Goal: Task Accomplishment & Management: Manage account settings

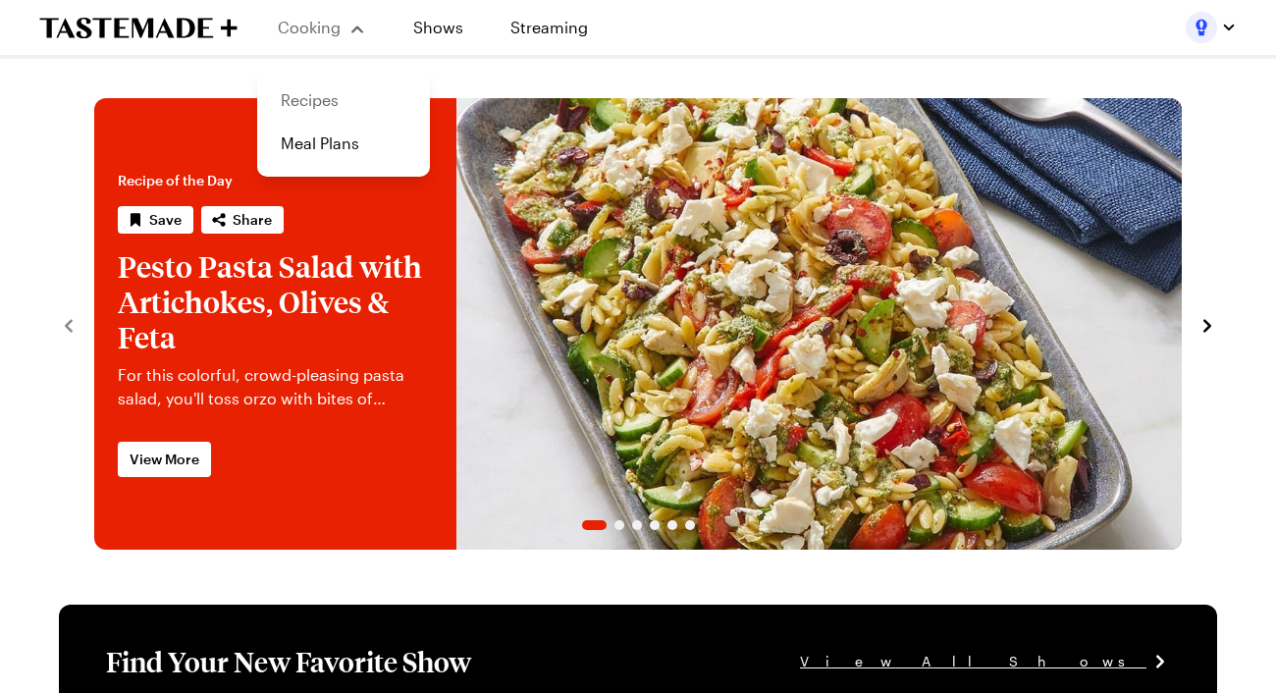
click at [300, 99] on link "Recipes" at bounding box center [343, 100] width 149 height 43
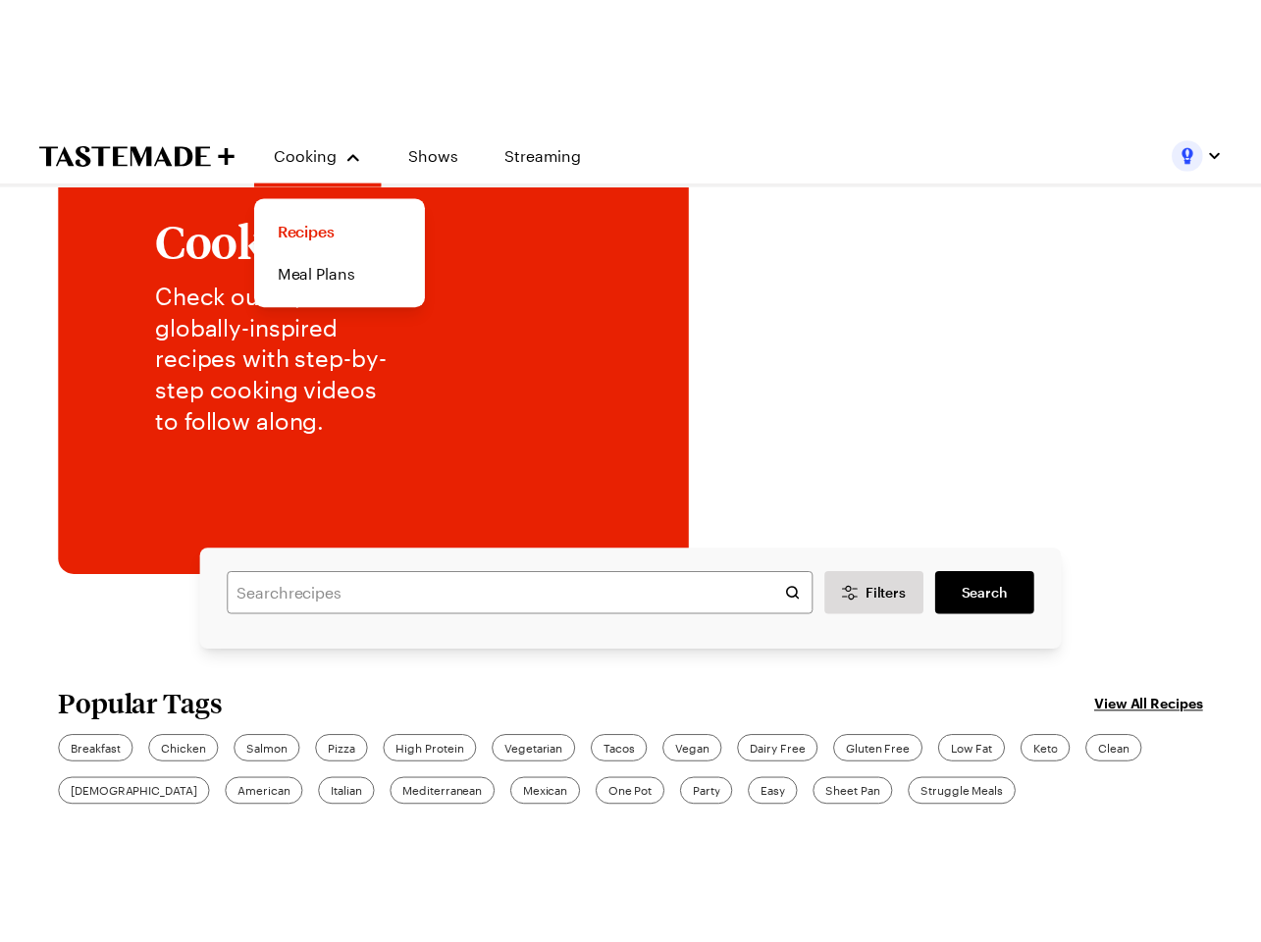
scroll to position [191, 0]
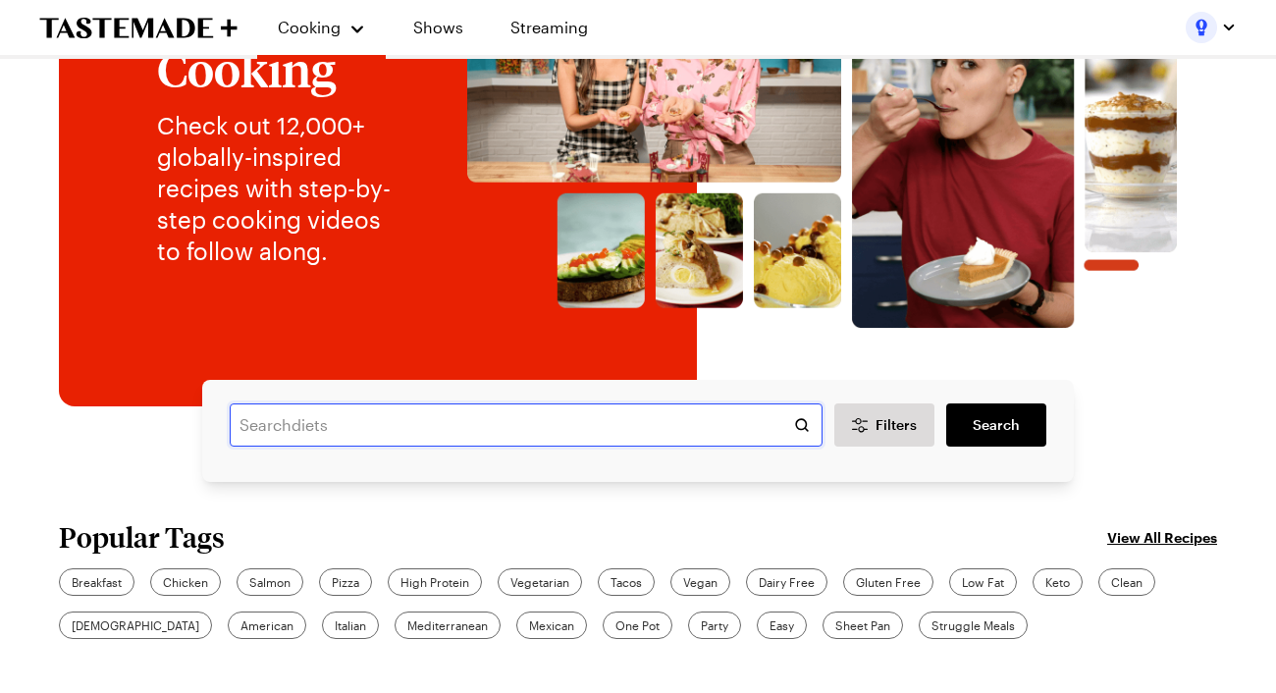
click at [316, 428] on input "text" at bounding box center [526, 424] width 593 height 43
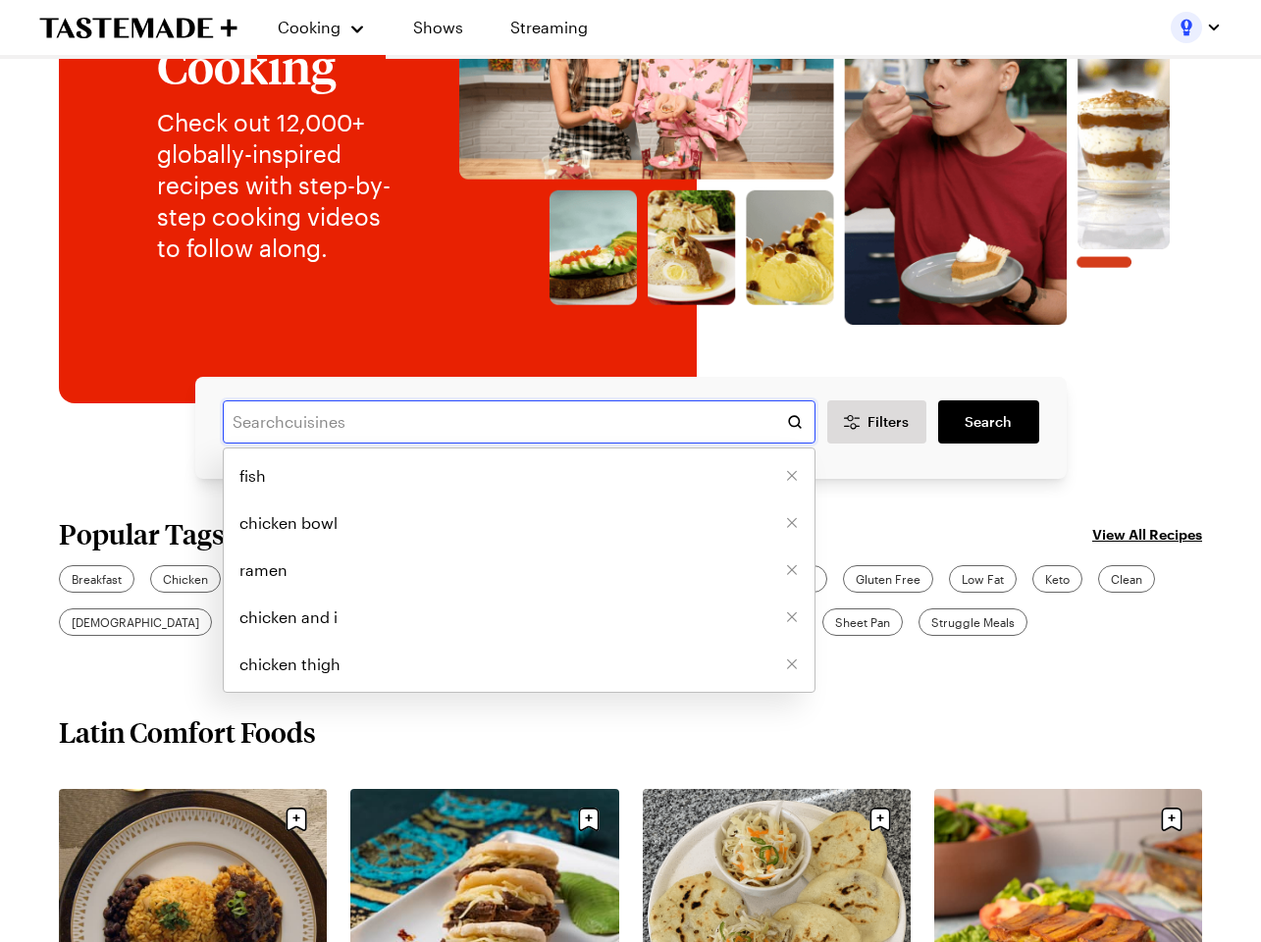
scroll to position [195, 0]
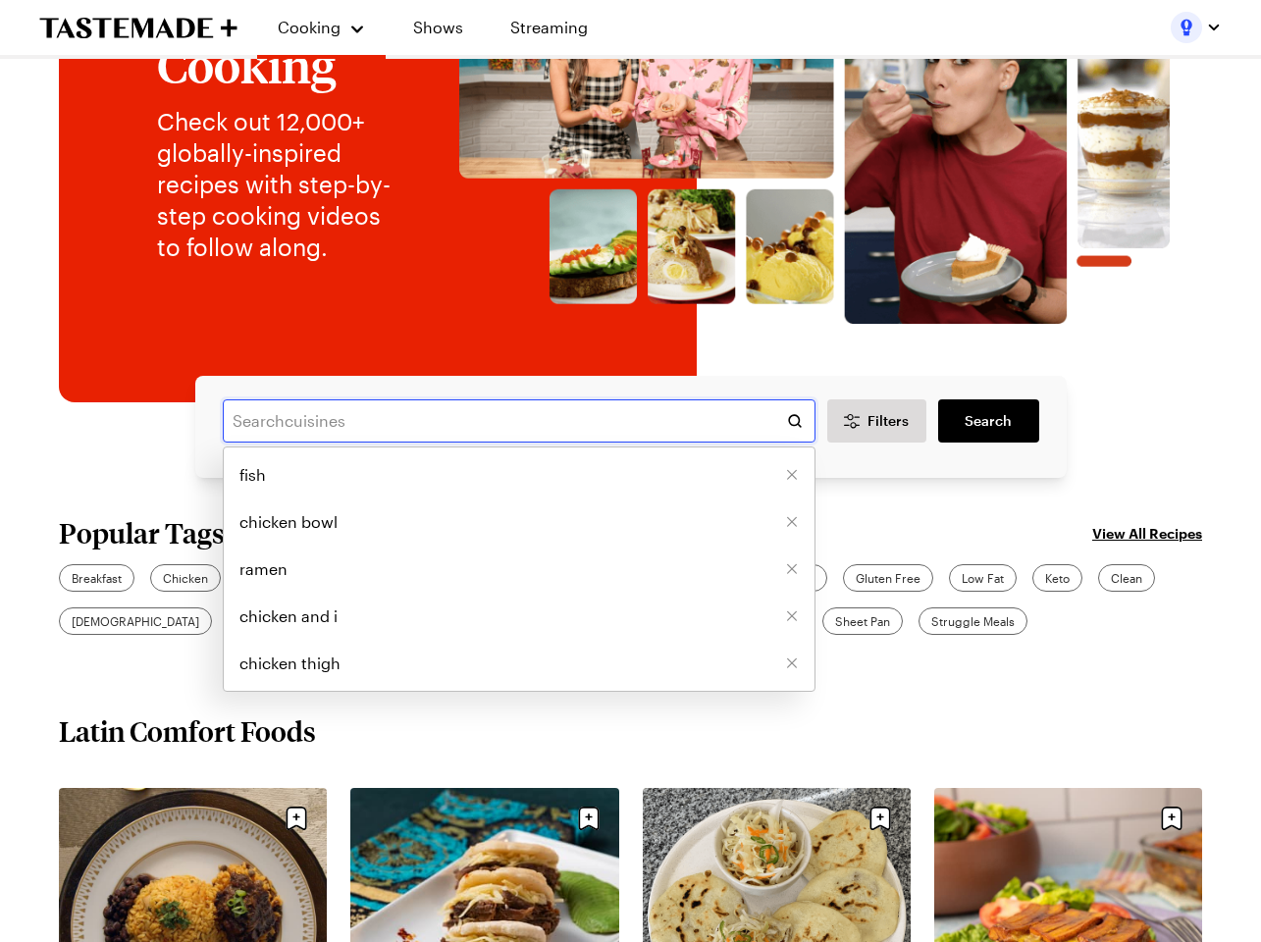
click at [366, 416] on input "text" at bounding box center [519, 420] width 593 height 43
type input "a"
type input "creamy"
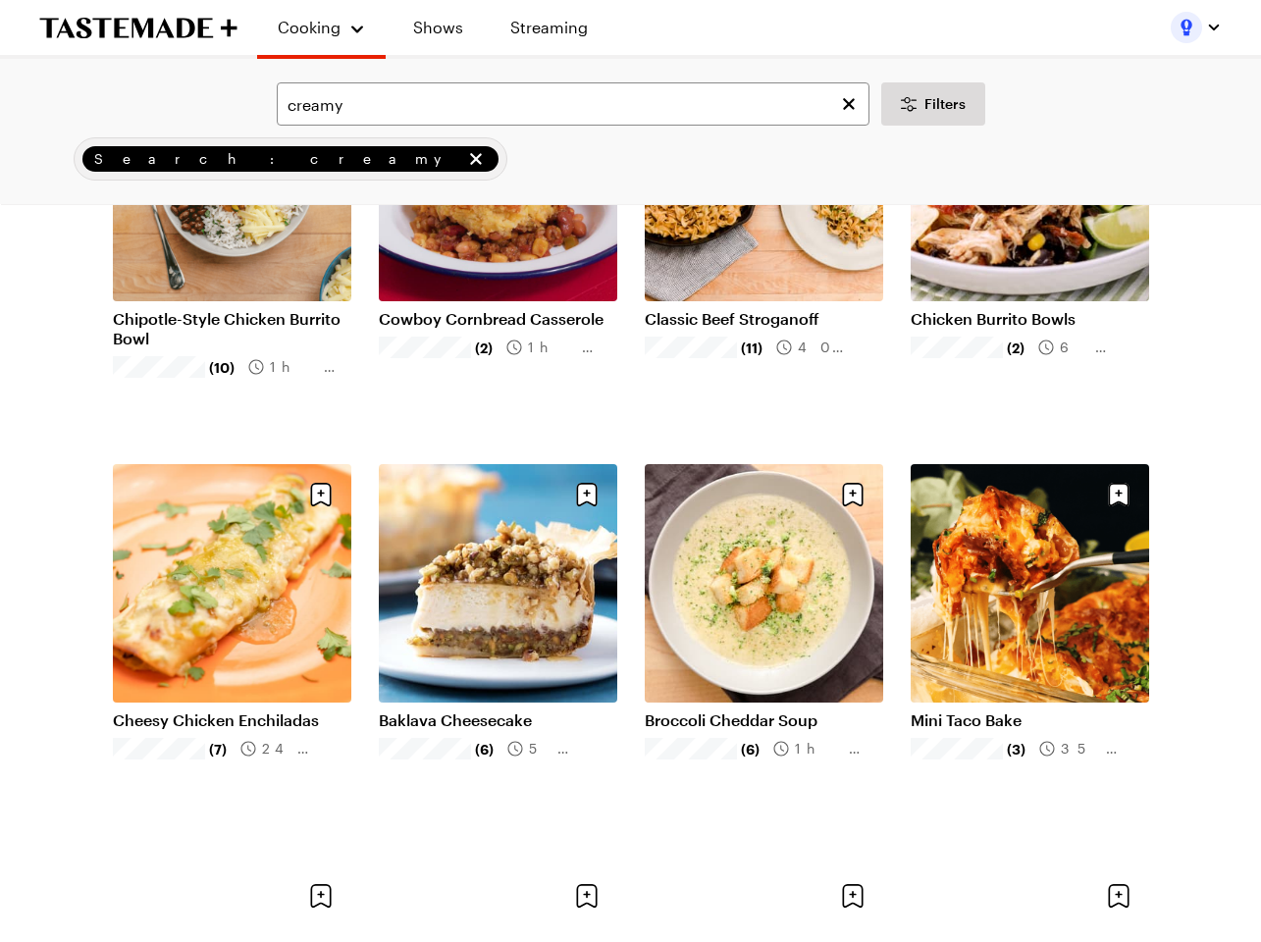
scroll to position [406, 0]
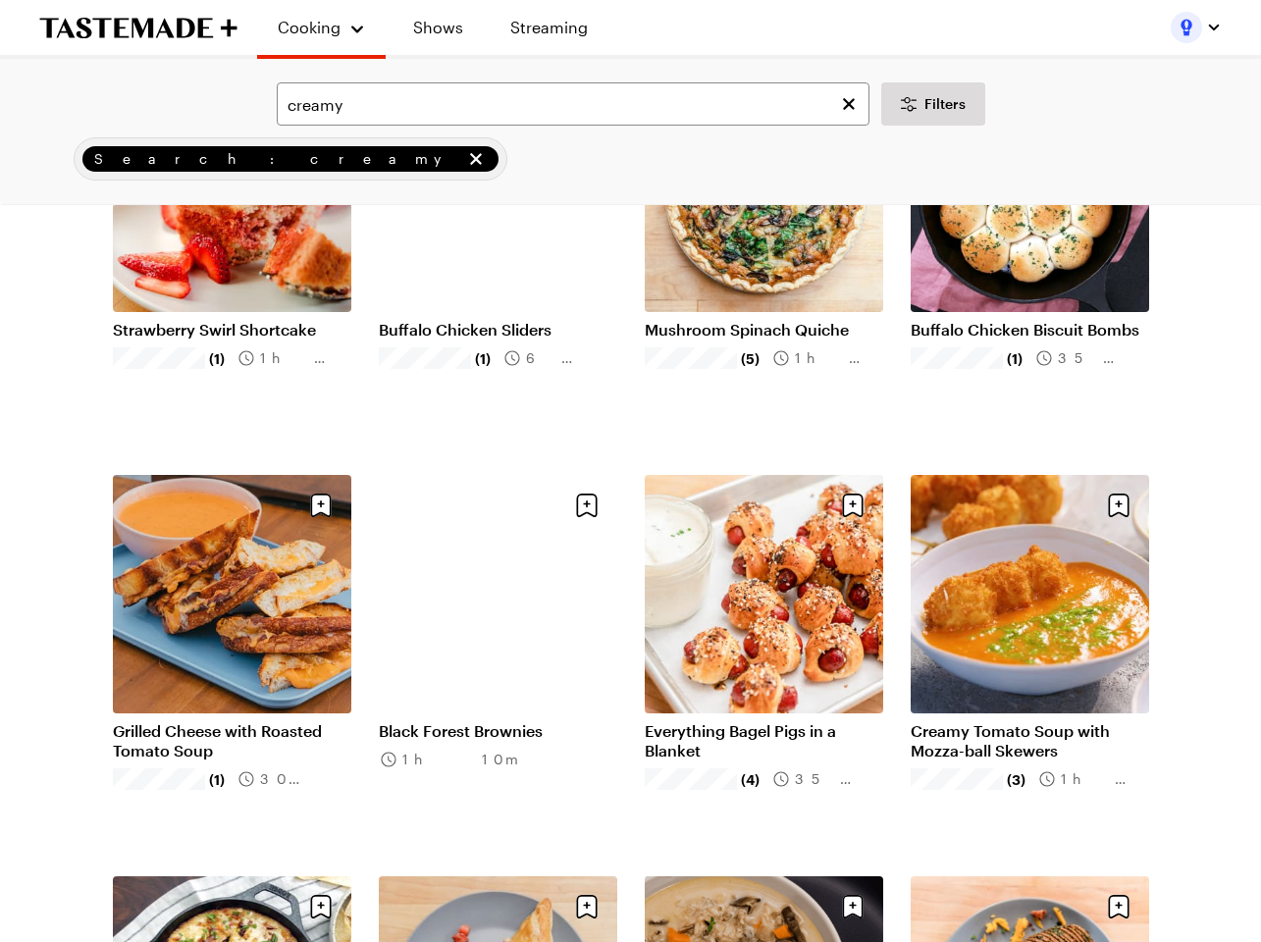
scroll to position [3484, 0]
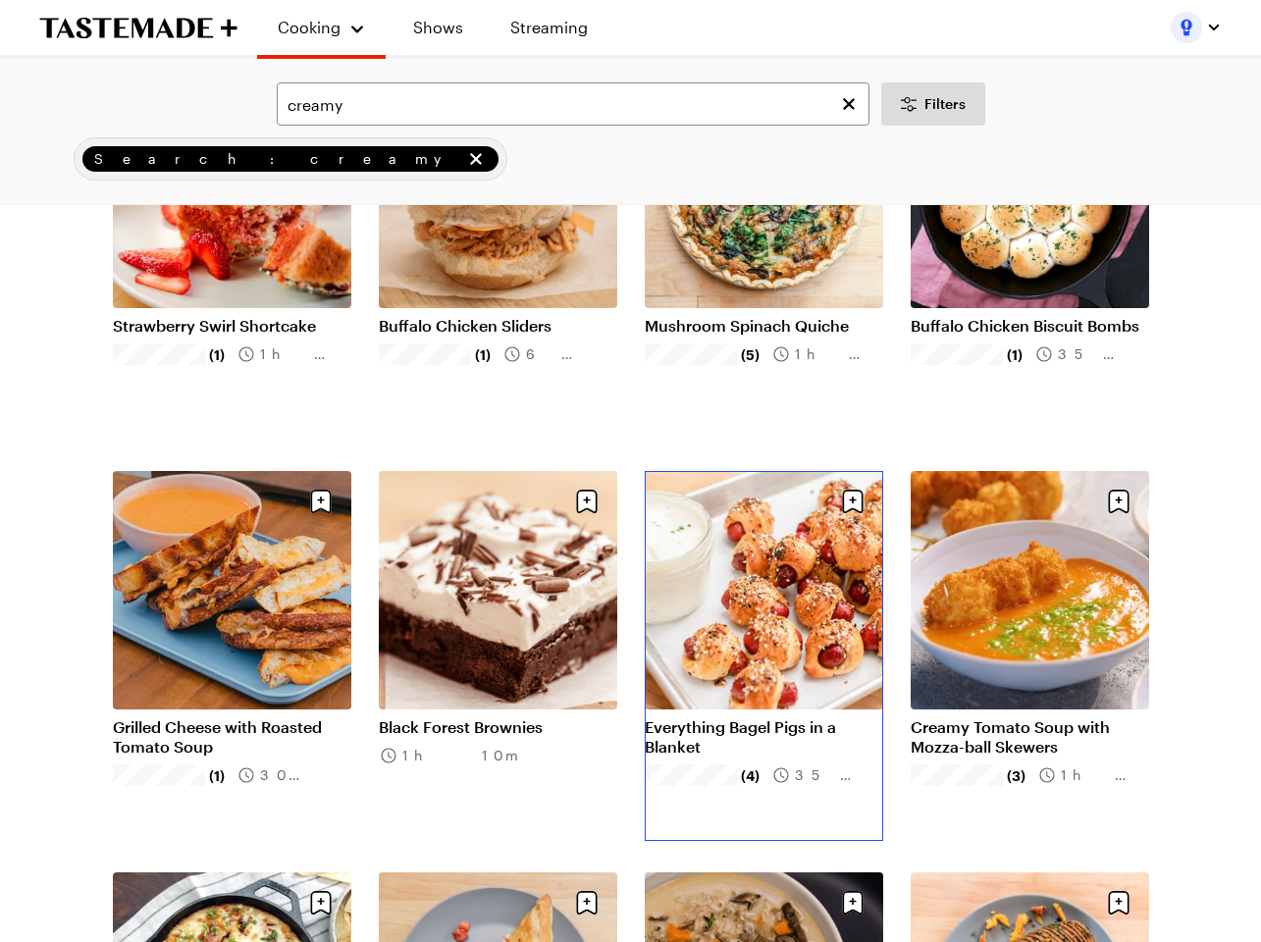
click at [672, 692] on link "Everything Bagel Pigs in a Blanket" at bounding box center [764, 736] width 238 height 39
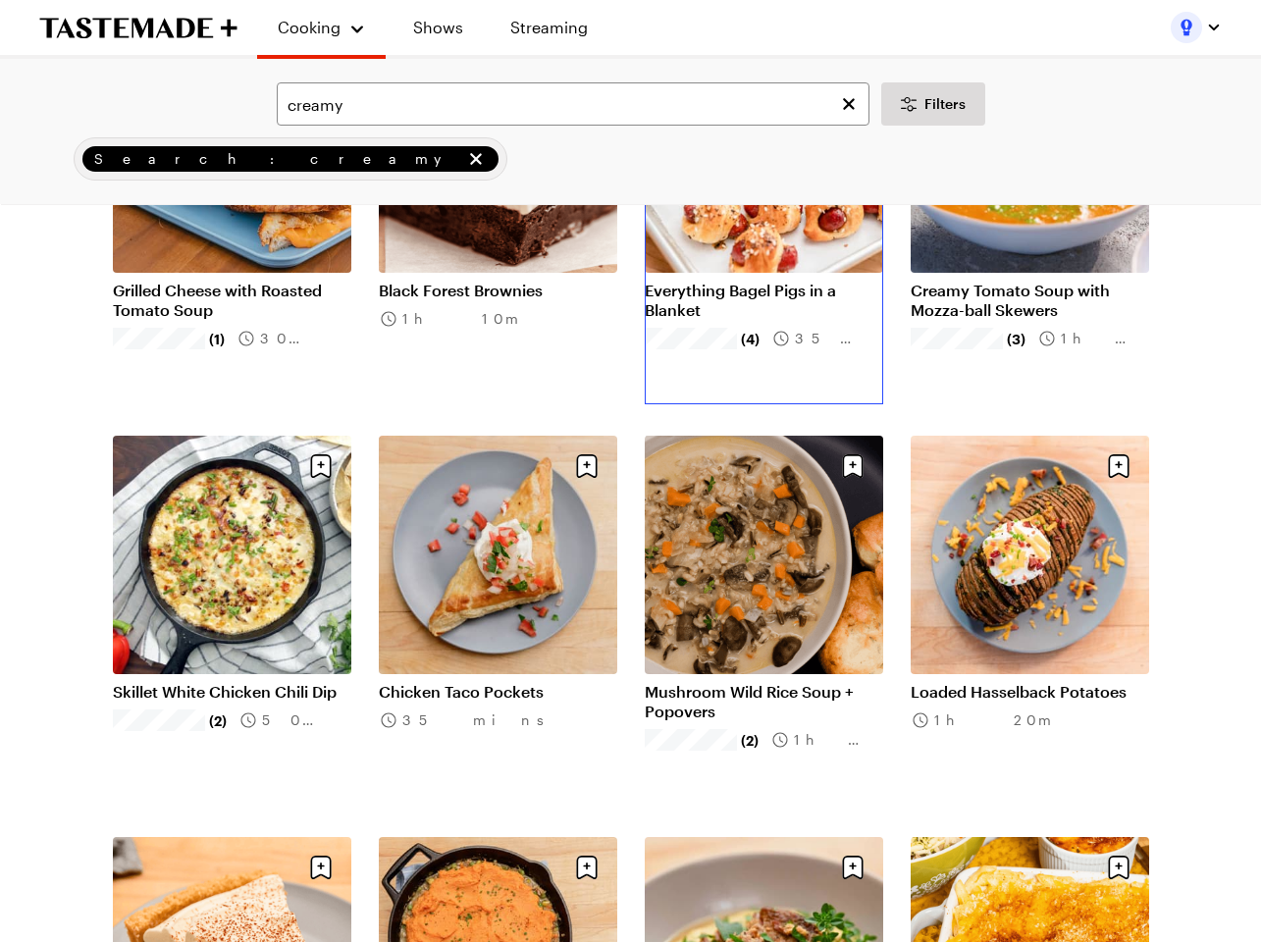
scroll to position [4134, 0]
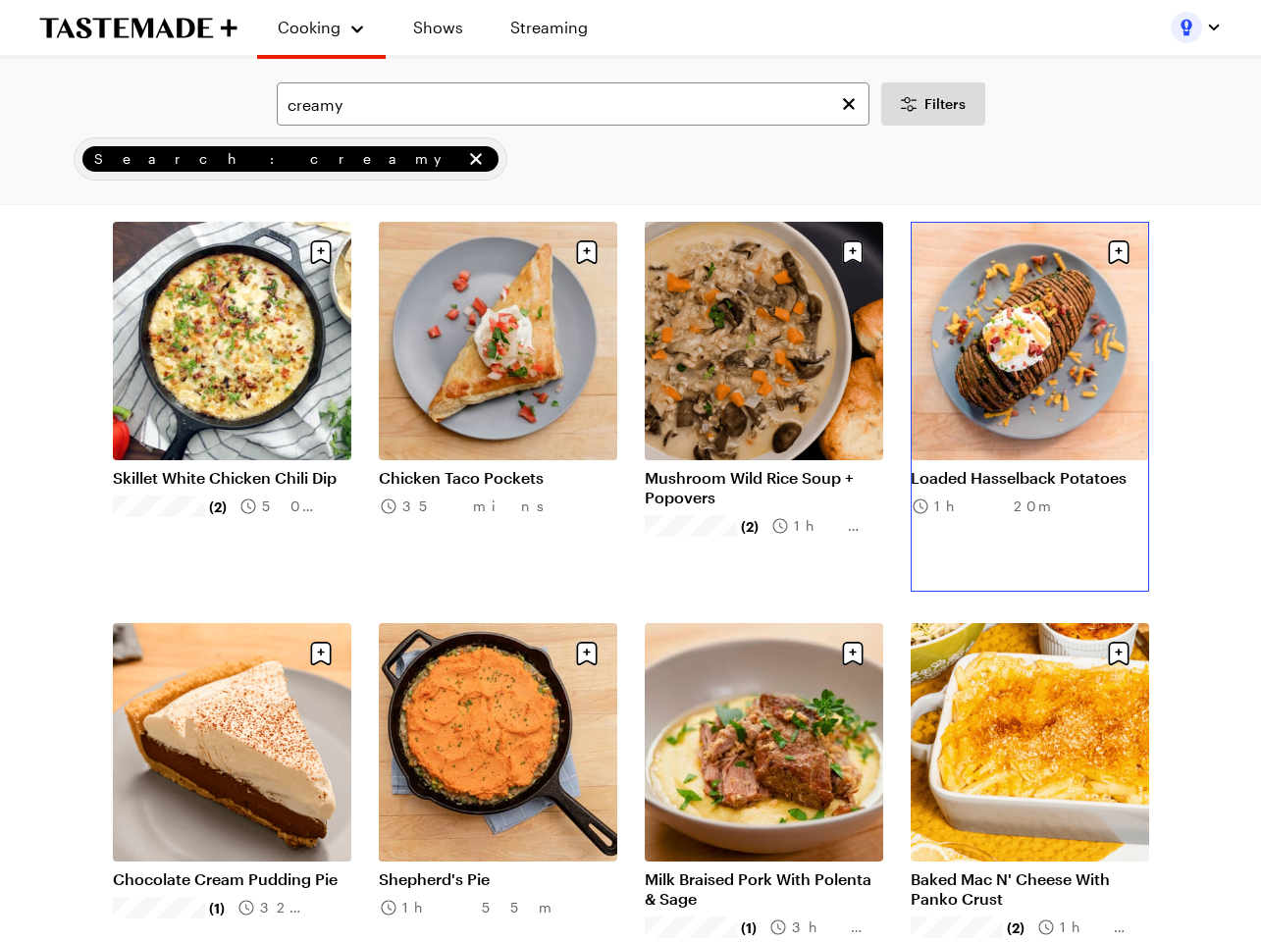
click at [1067, 468] on link "Loaded Hasselback Potatoes" at bounding box center [1030, 478] width 238 height 20
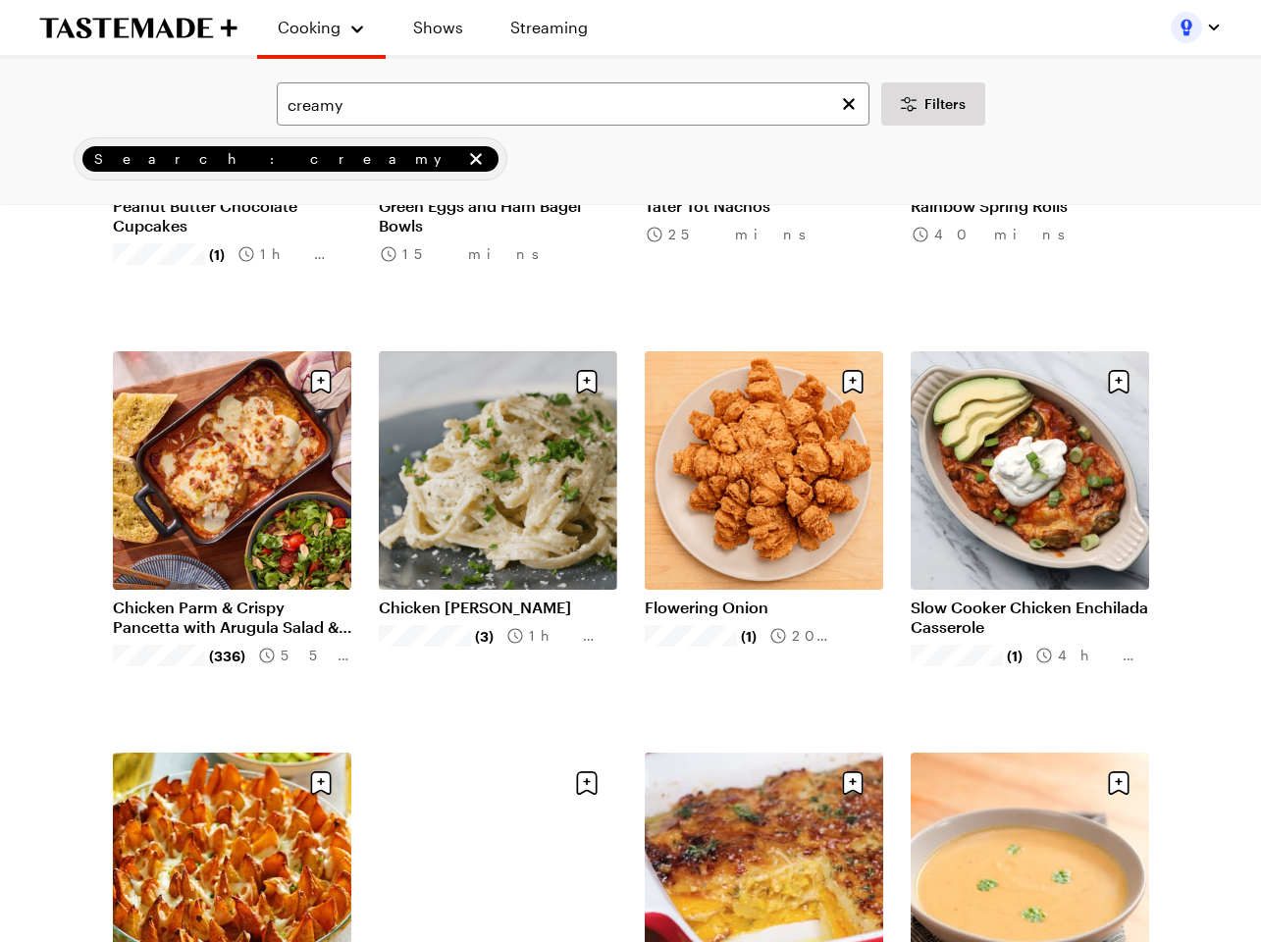
scroll to position [5693, 0]
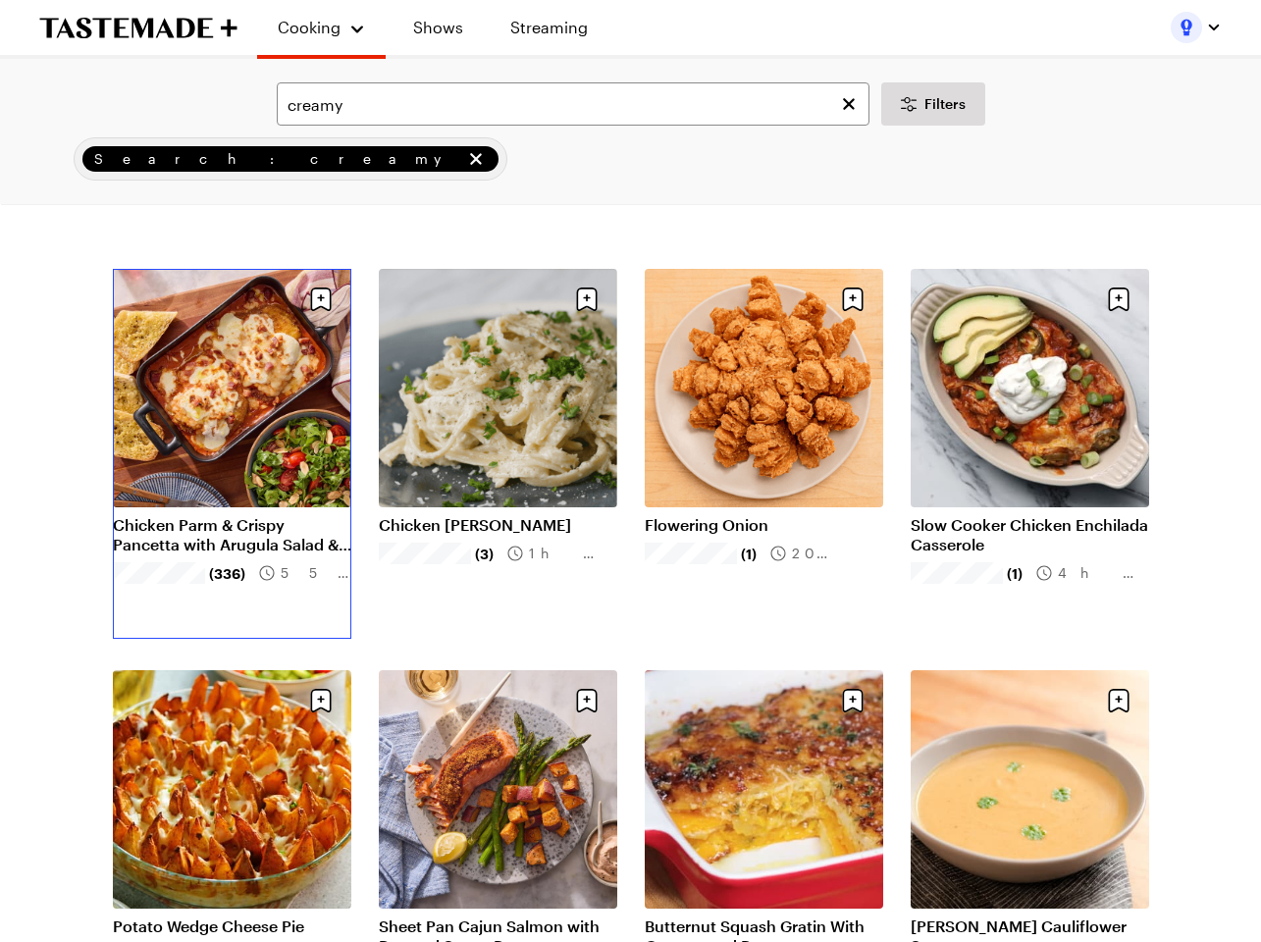
click at [217, 515] on link "Chicken Parm & Crispy Pancetta with Arugula Salad & Toasted Baguette" at bounding box center [232, 534] width 238 height 39
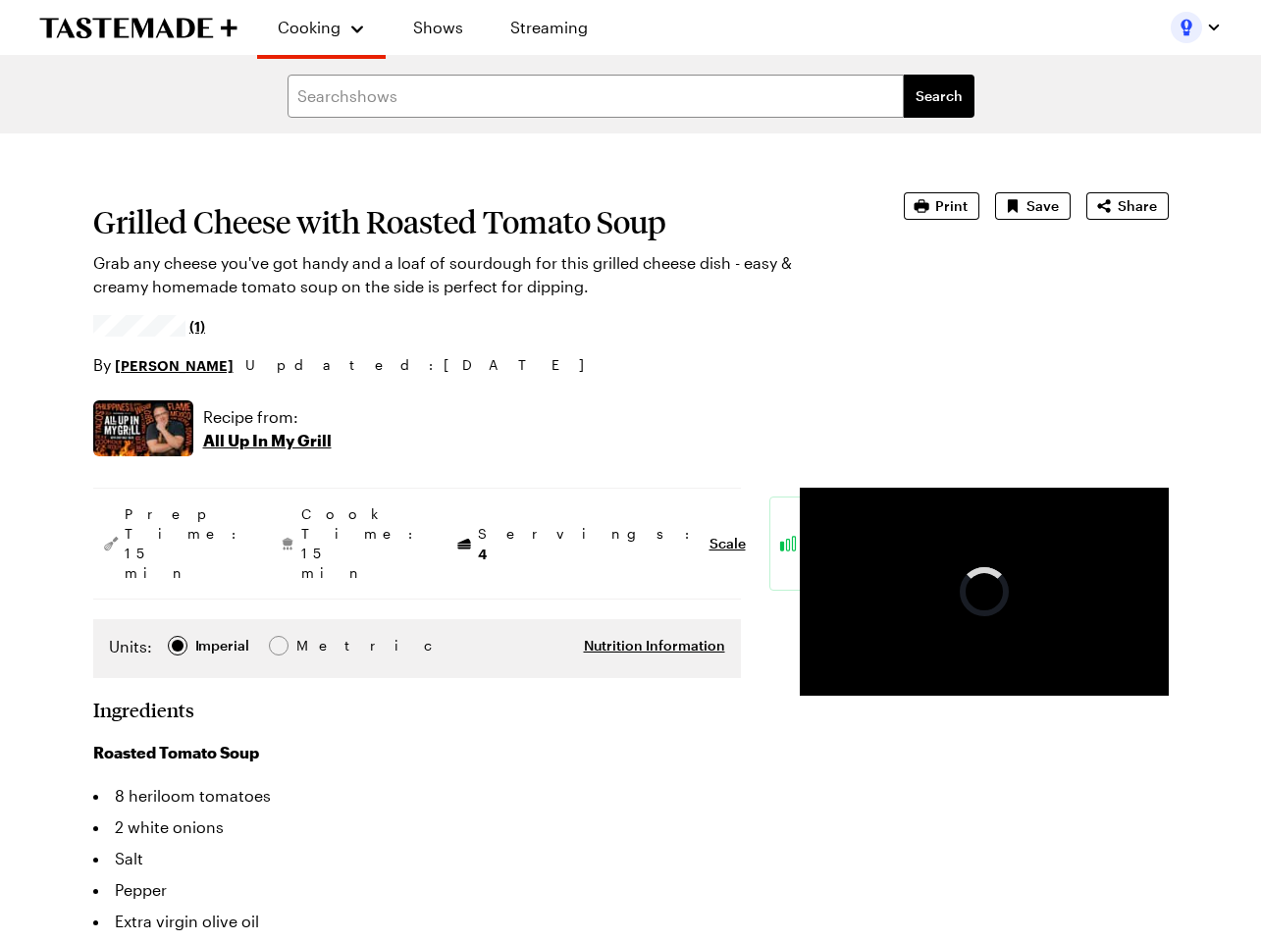
type textarea "x"
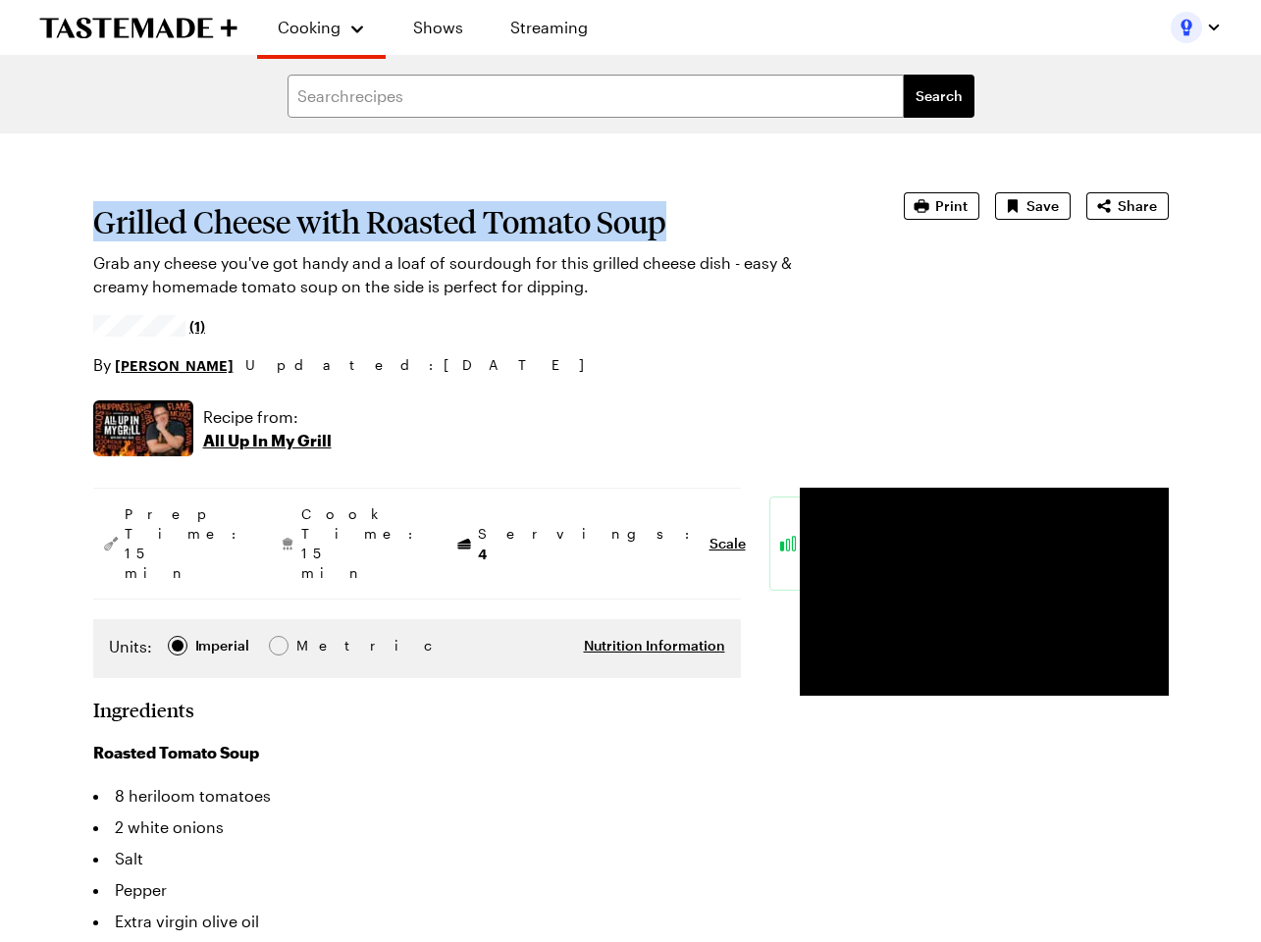
drag, startPoint x: 629, startPoint y: 232, endPoint x: 21, endPoint y: 230, distance: 608.4
copy h1 "Grilled Cheese with Roasted Tomato Soup"
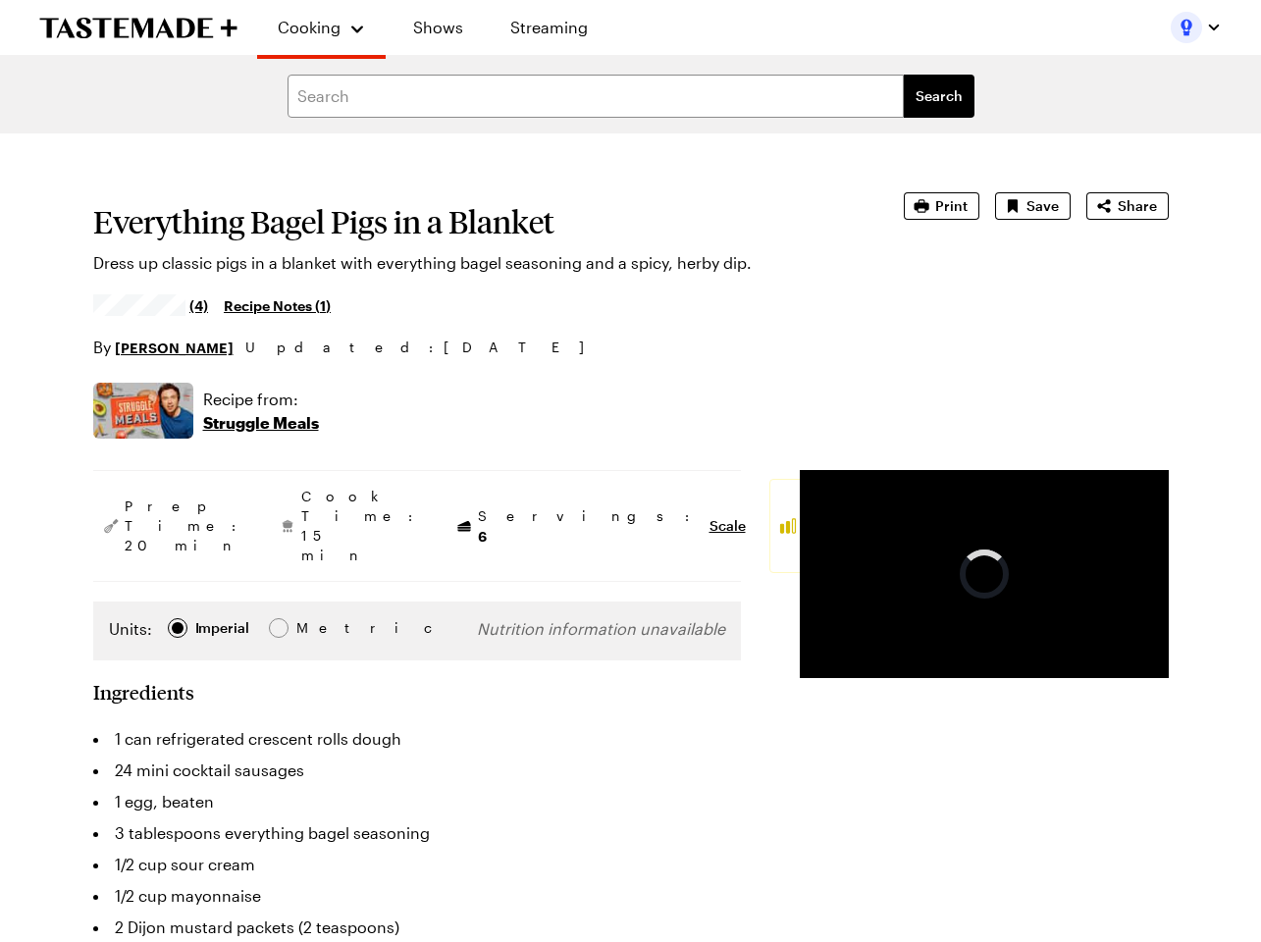
type textarea "x"
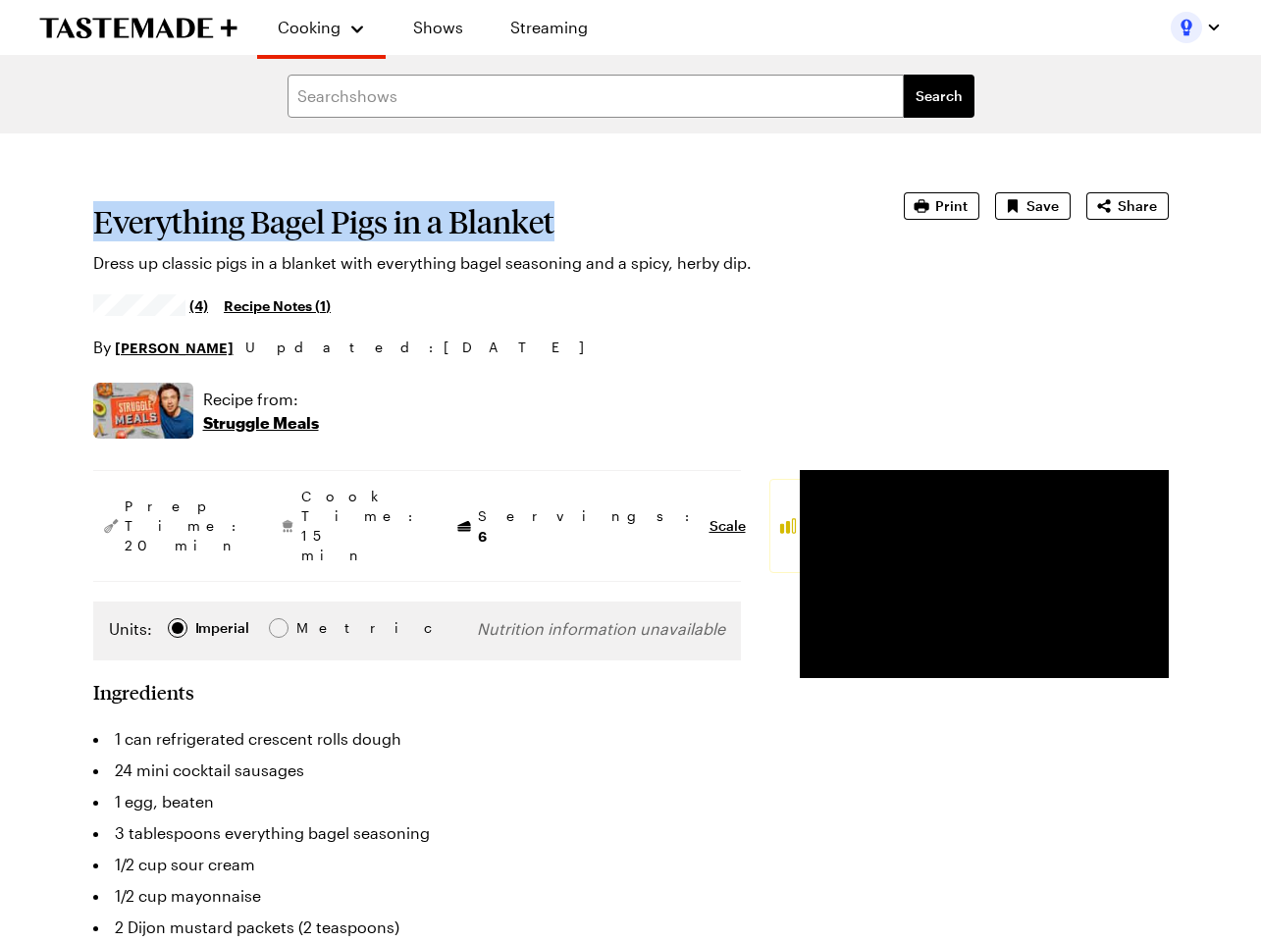
drag, startPoint x: 234, startPoint y: 225, endPoint x: 18, endPoint y: 235, distance: 216.1
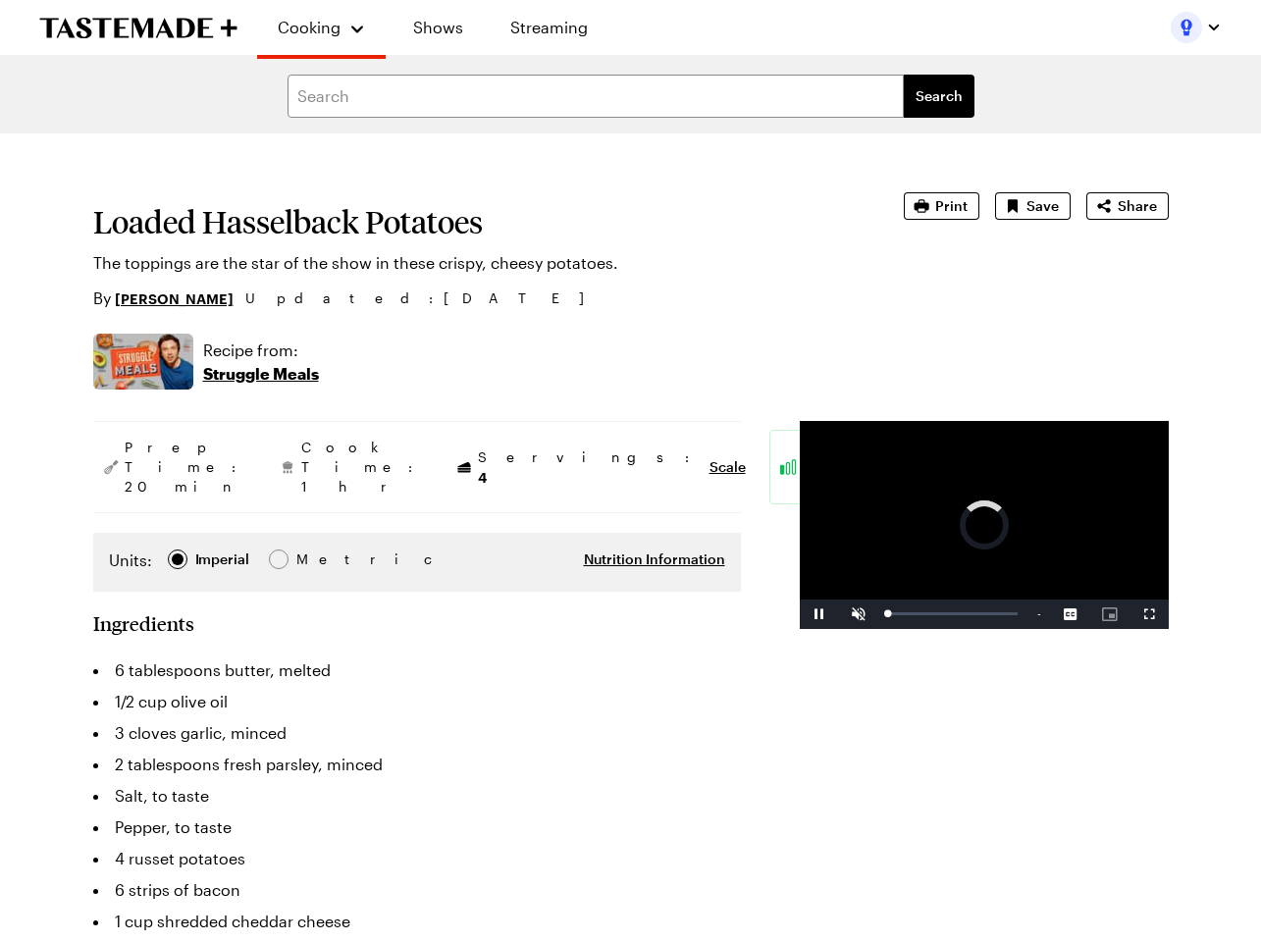
type textarea "x"
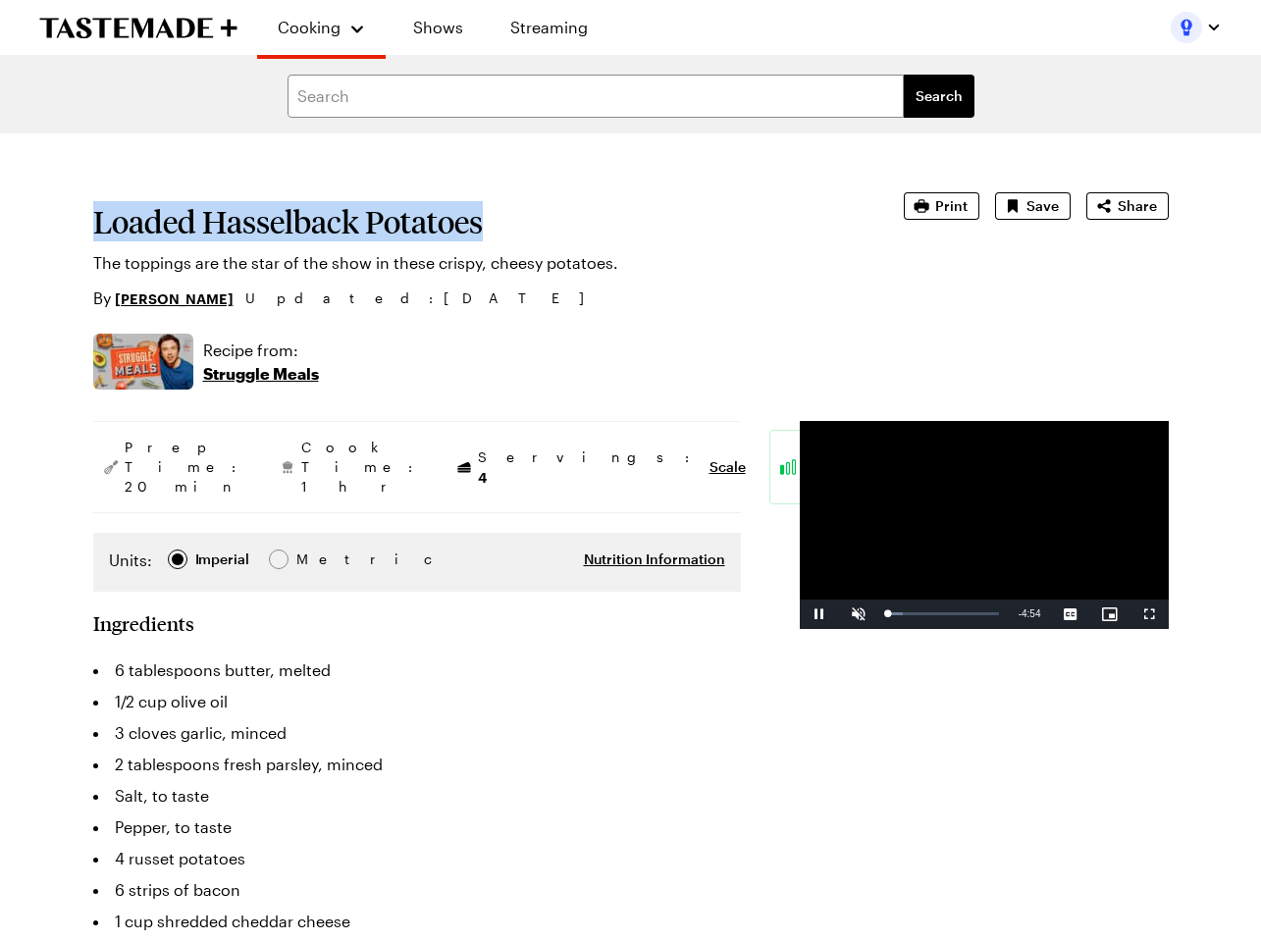
drag, startPoint x: 329, startPoint y: 229, endPoint x: -77, endPoint y: 223, distance: 405.3
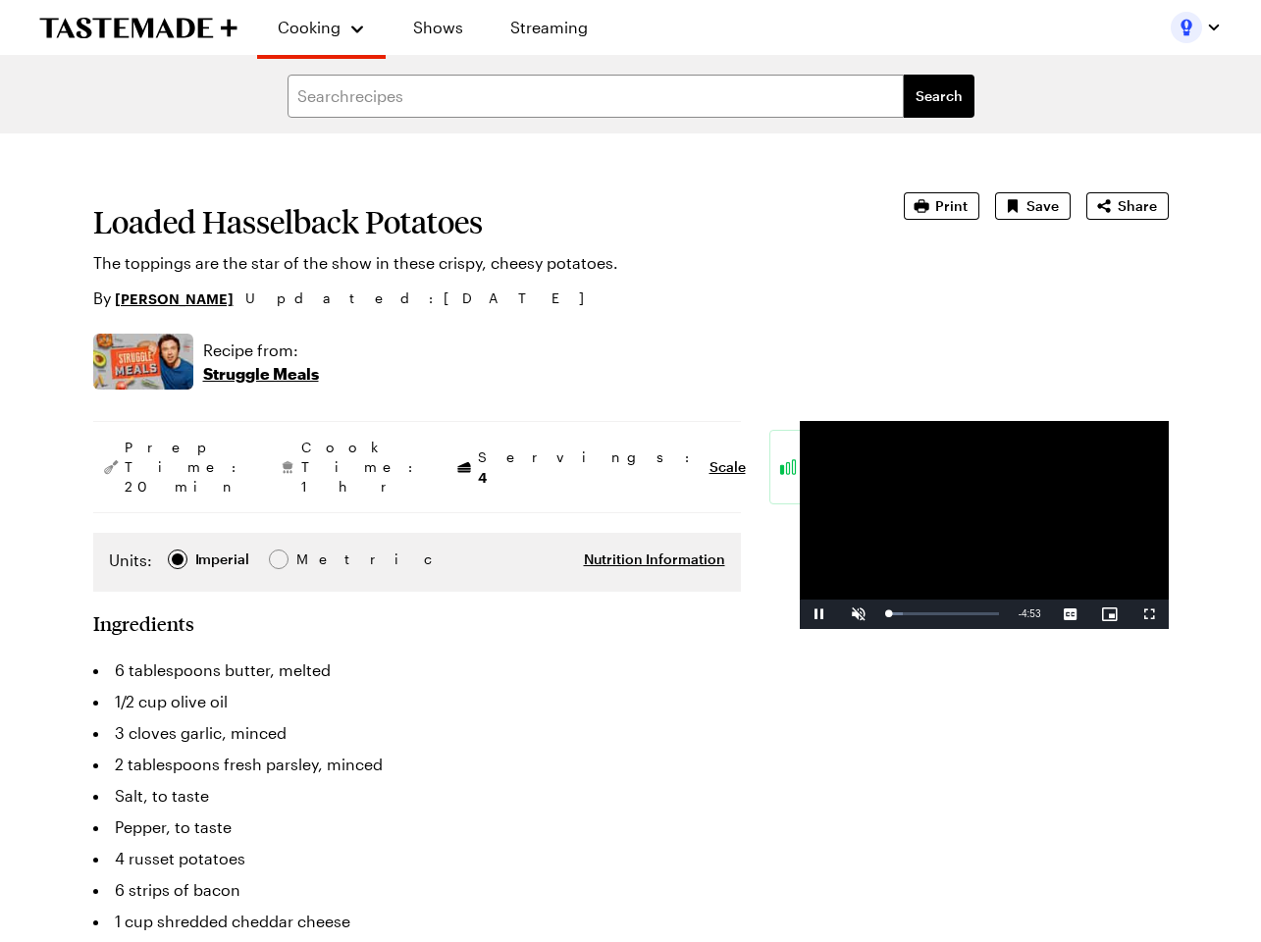
click at [683, 249] on section "Loaded Hasselback Potatoes The toppings are the star of the show in these crisp…" at bounding box center [471, 251] width 756 height 118
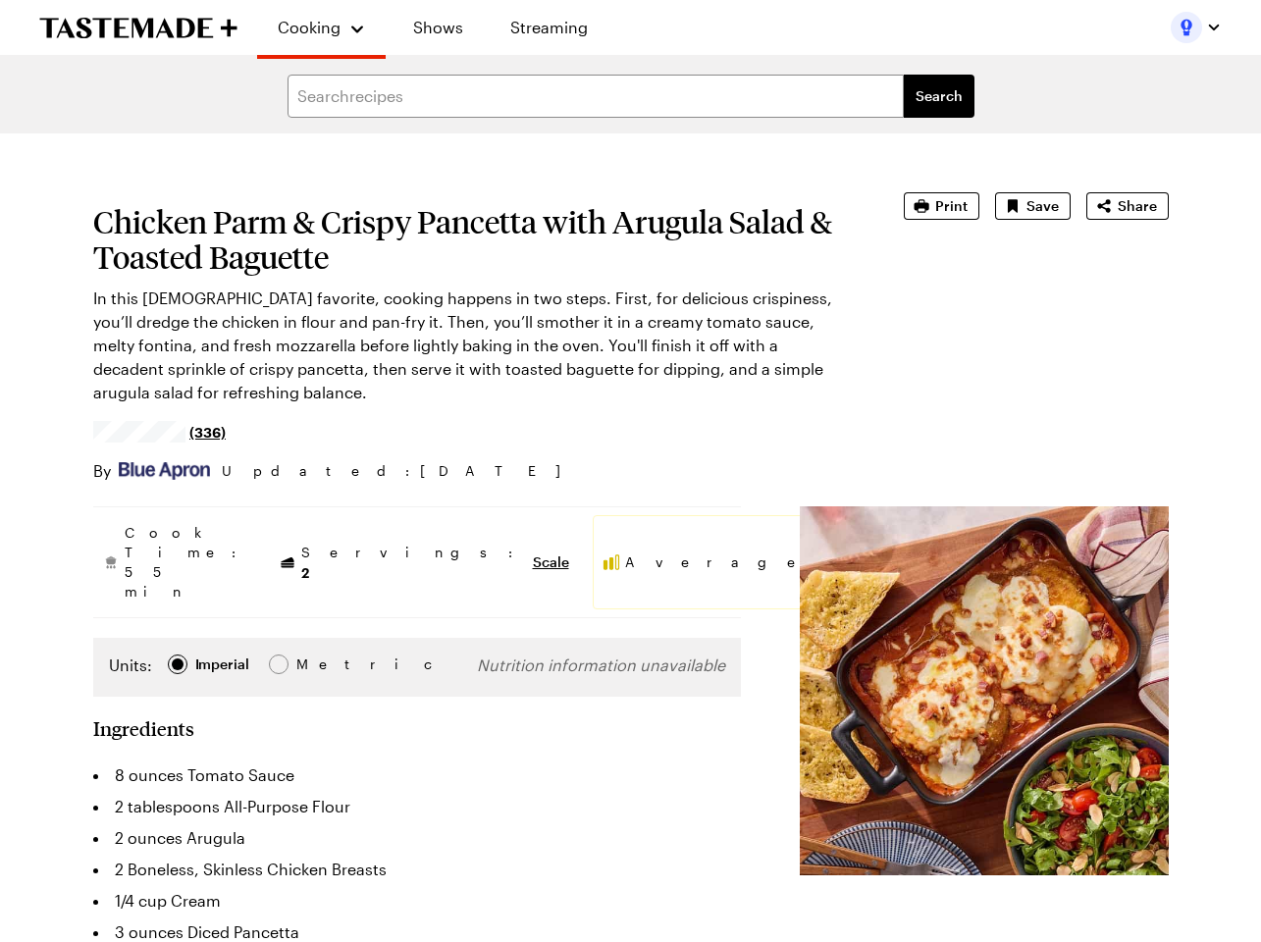
type textarea "x"
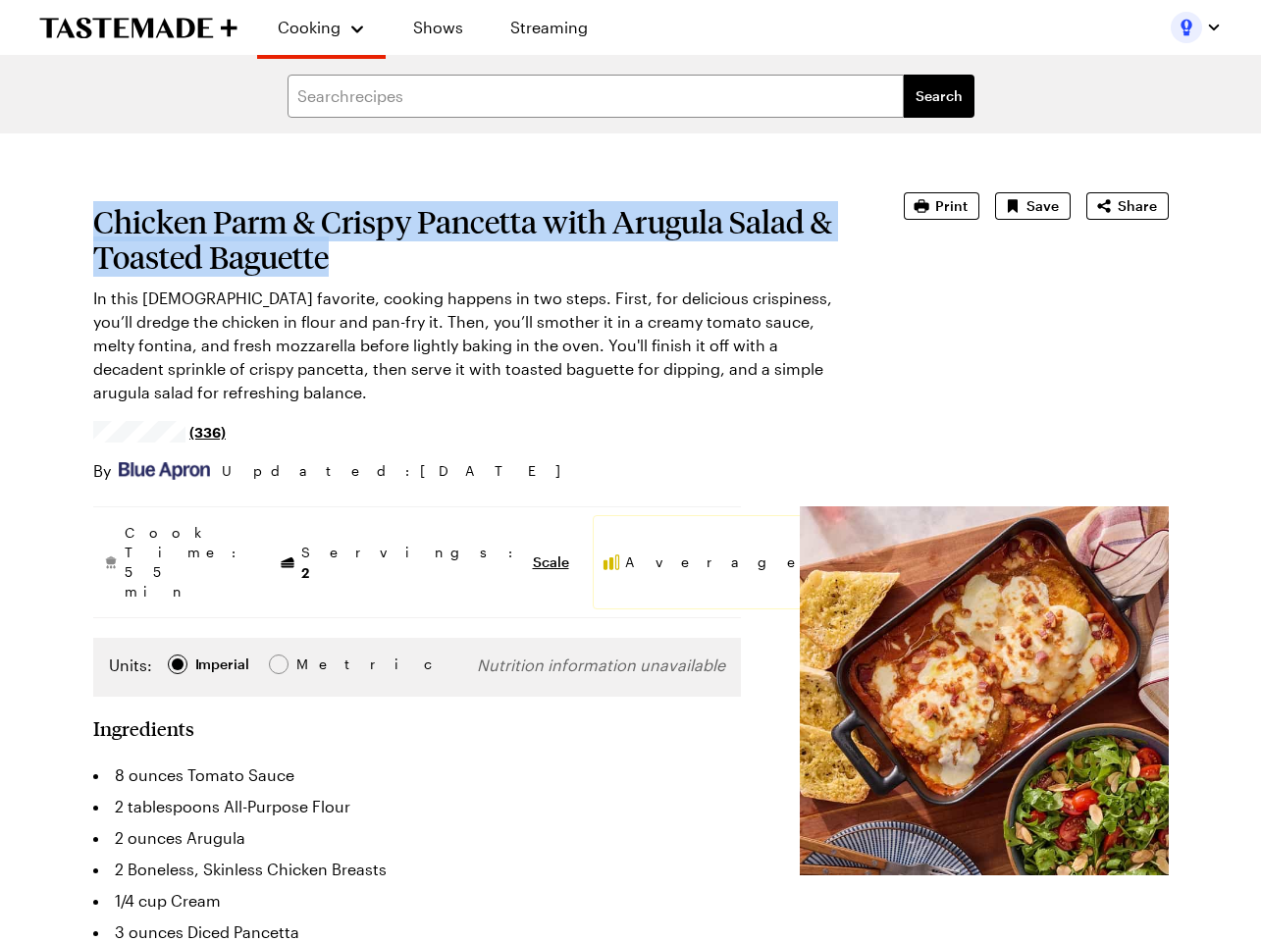
drag, startPoint x: 392, startPoint y: 265, endPoint x: 65, endPoint y: 202, distance: 332.8
copy h1 "Chicken Parm & Crispy Pancetta with Arugula Salad & Toasted Baguette"
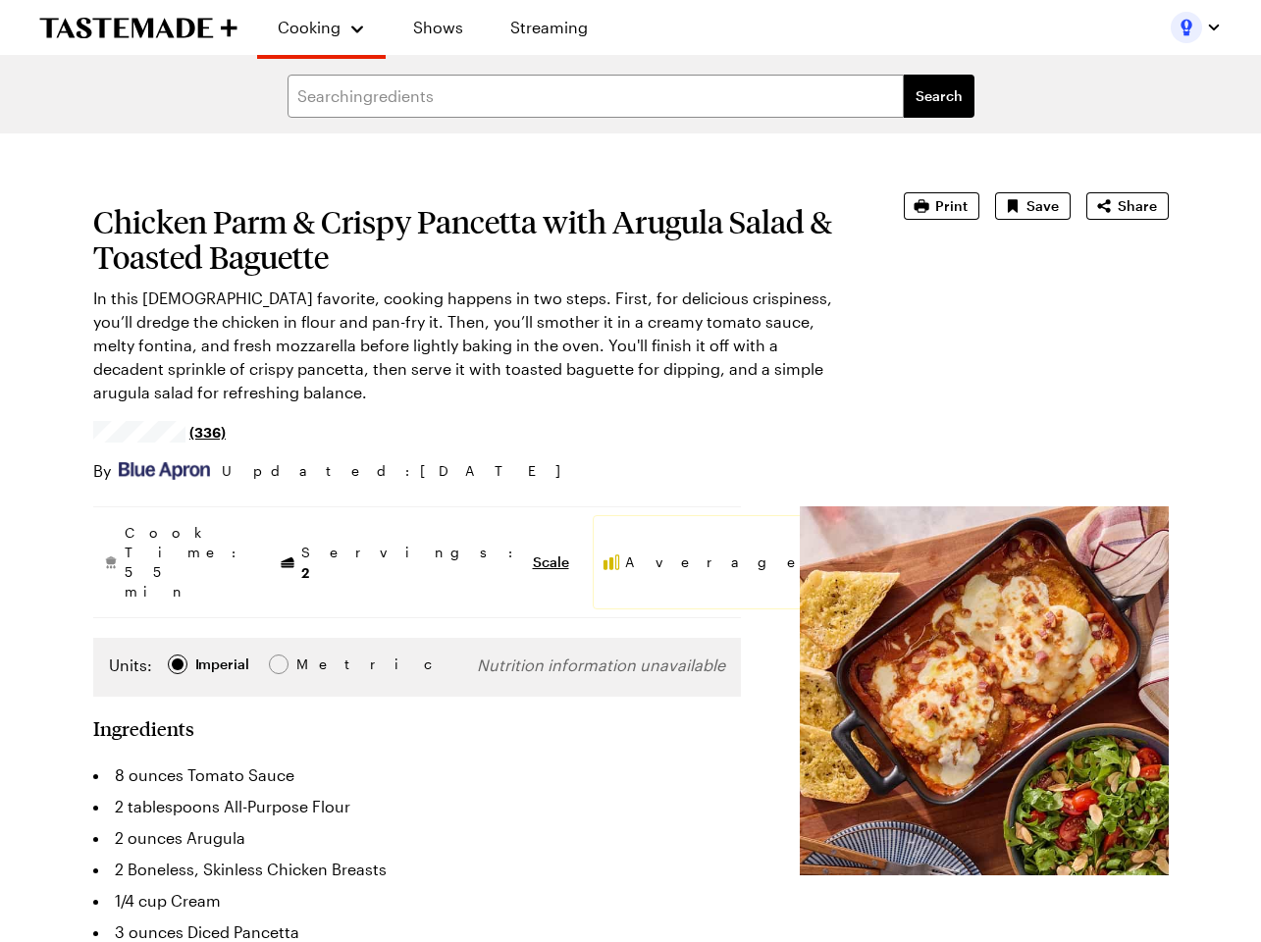
click at [356, 69] on form "Search ingredients Search" at bounding box center [630, 96] width 1261 height 75
click at [511, 102] on input "text" at bounding box center [596, 96] width 616 height 43
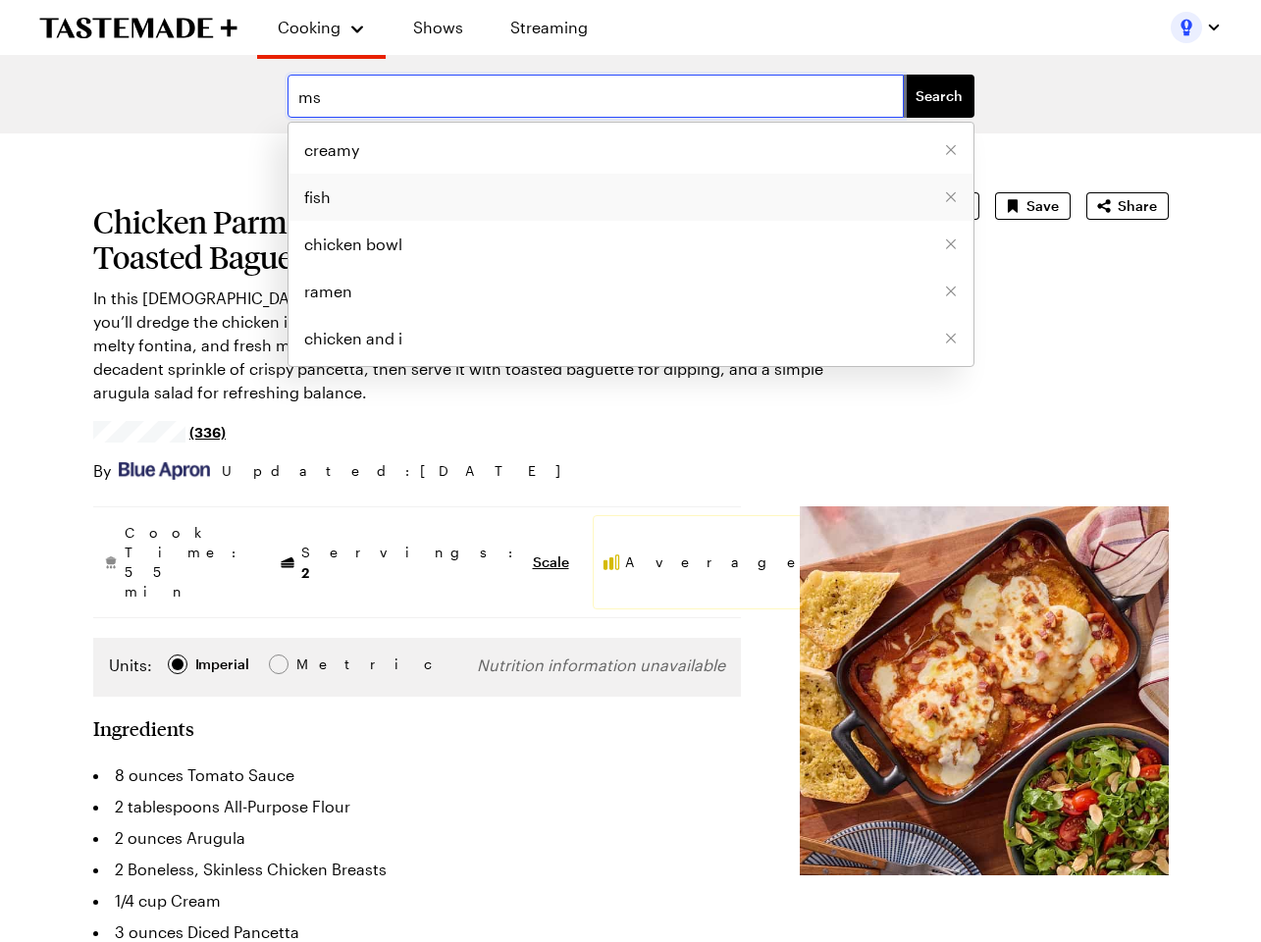
type input "m"
type input "risotto"
click at [904, 75] on button "Search" at bounding box center [939, 96] width 71 height 43
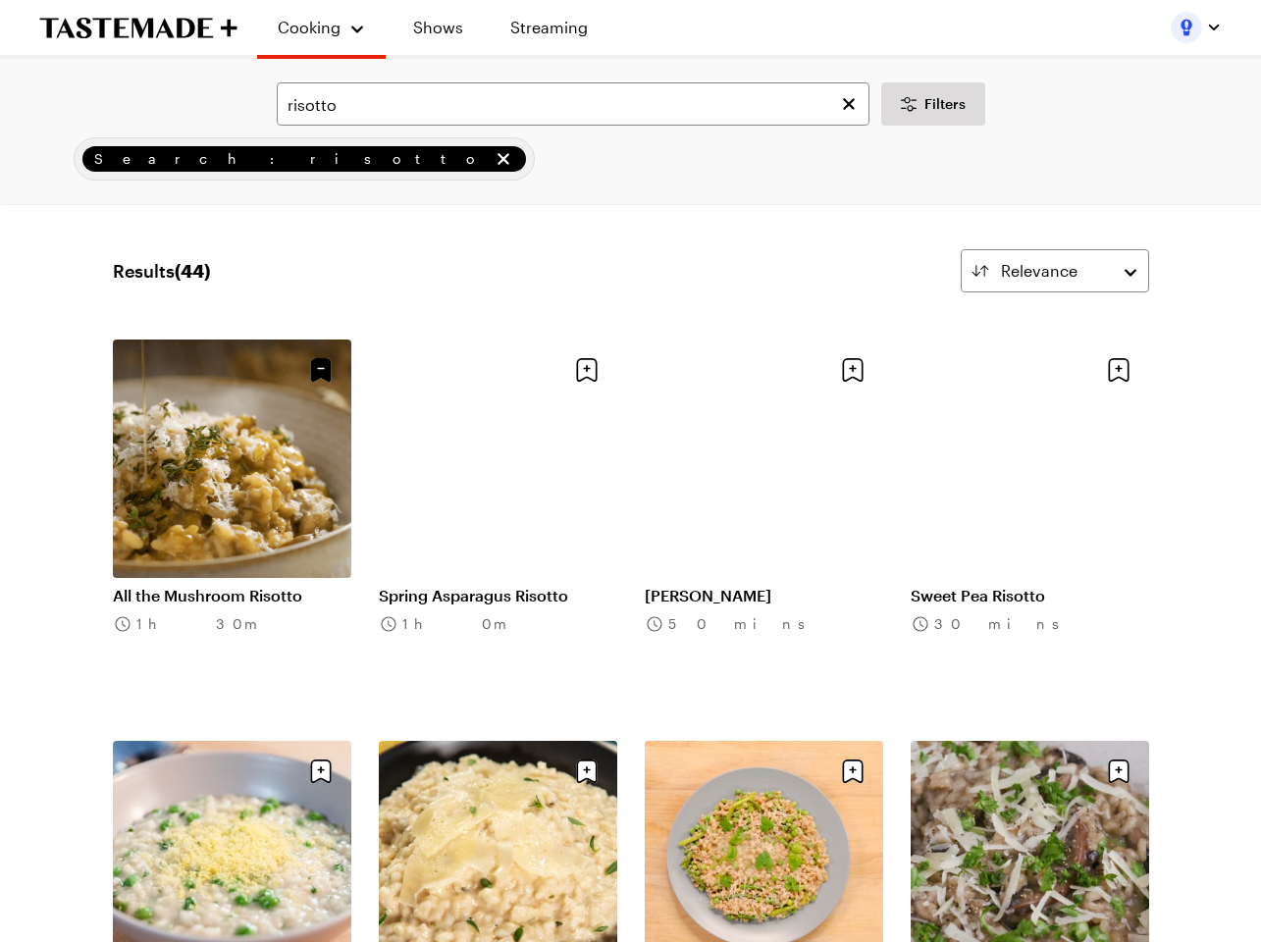
scroll to position [4, 0]
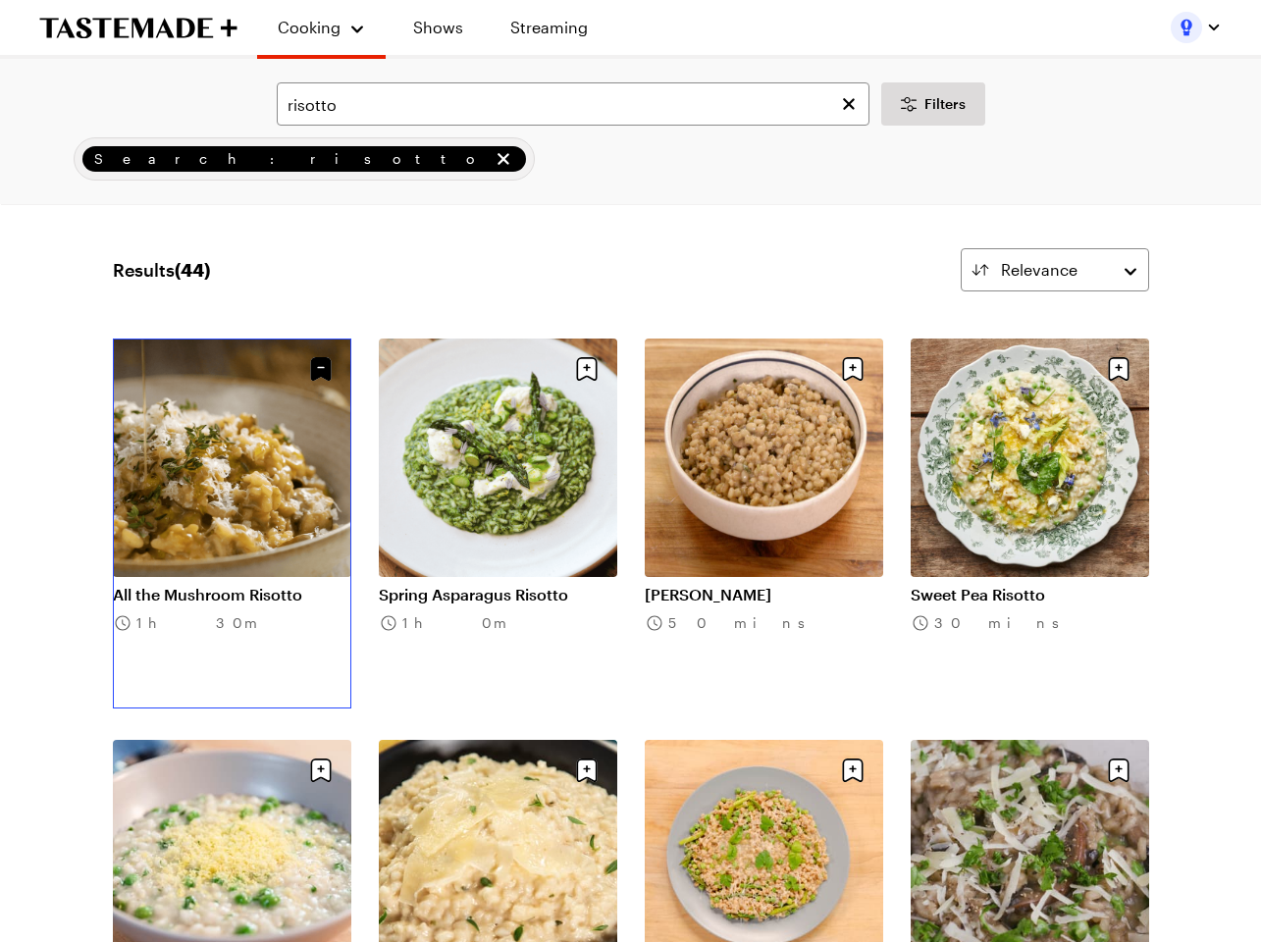
click at [243, 585] on link "All the Mushroom Risotto" at bounding box center [232, 595] width 238 height 20
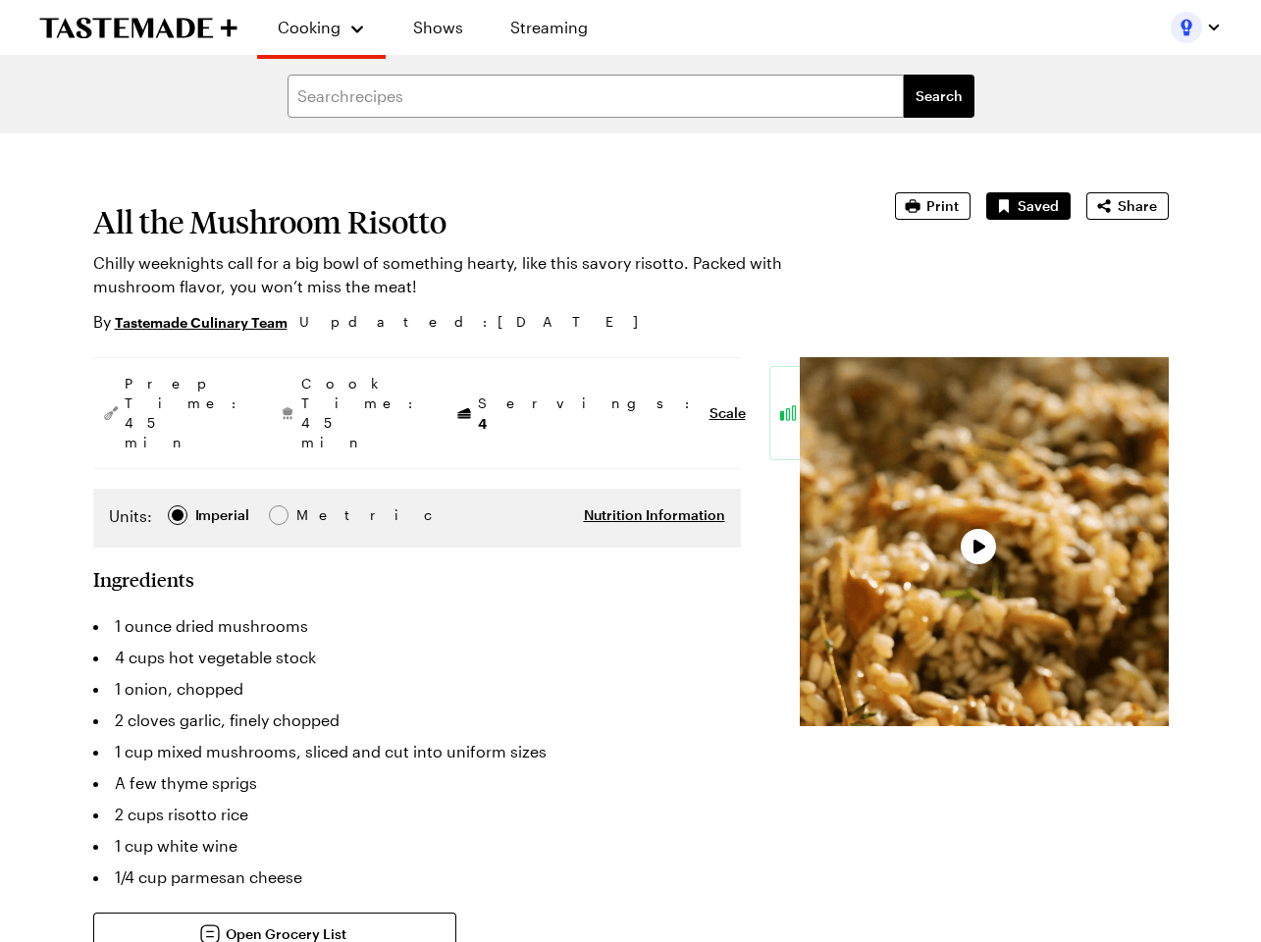
type textarea "x"
drag, startPoint x: 511, startPoint y: 192, endPoint x: 561, endPoint y: 233, distance: 64.2
click at [132, 197] on section "All the Mushroom Risotto Chilly weeknights call for a big bowl of something hea…" at bounding box center [466, 262] width 747 height 141
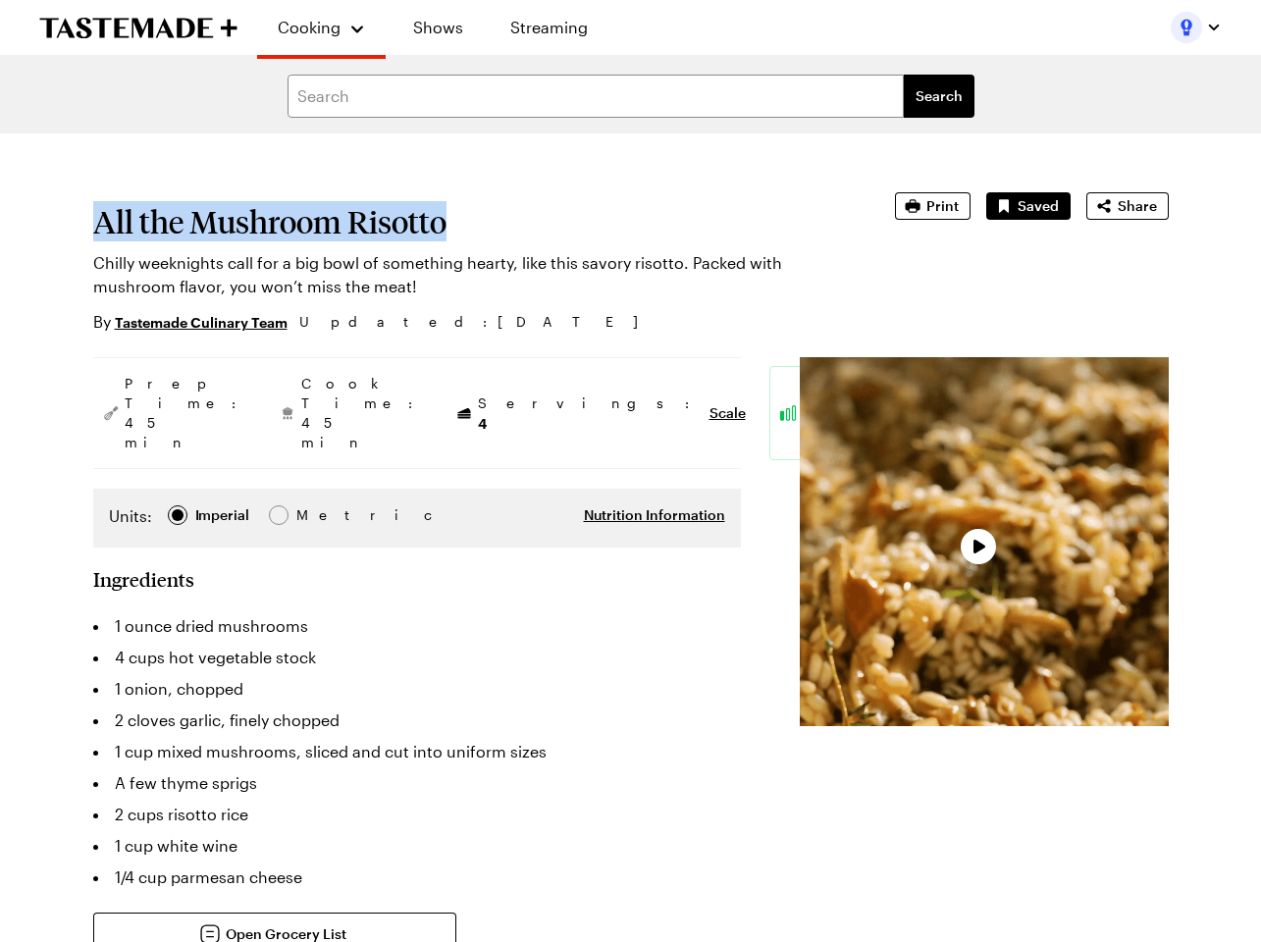
drag, startPoint x: 5, startPoint y: 233, endPoint x: -103, endPoint y: 233, distance: 107.9
copy h1 "All the Mushroom Risotto"
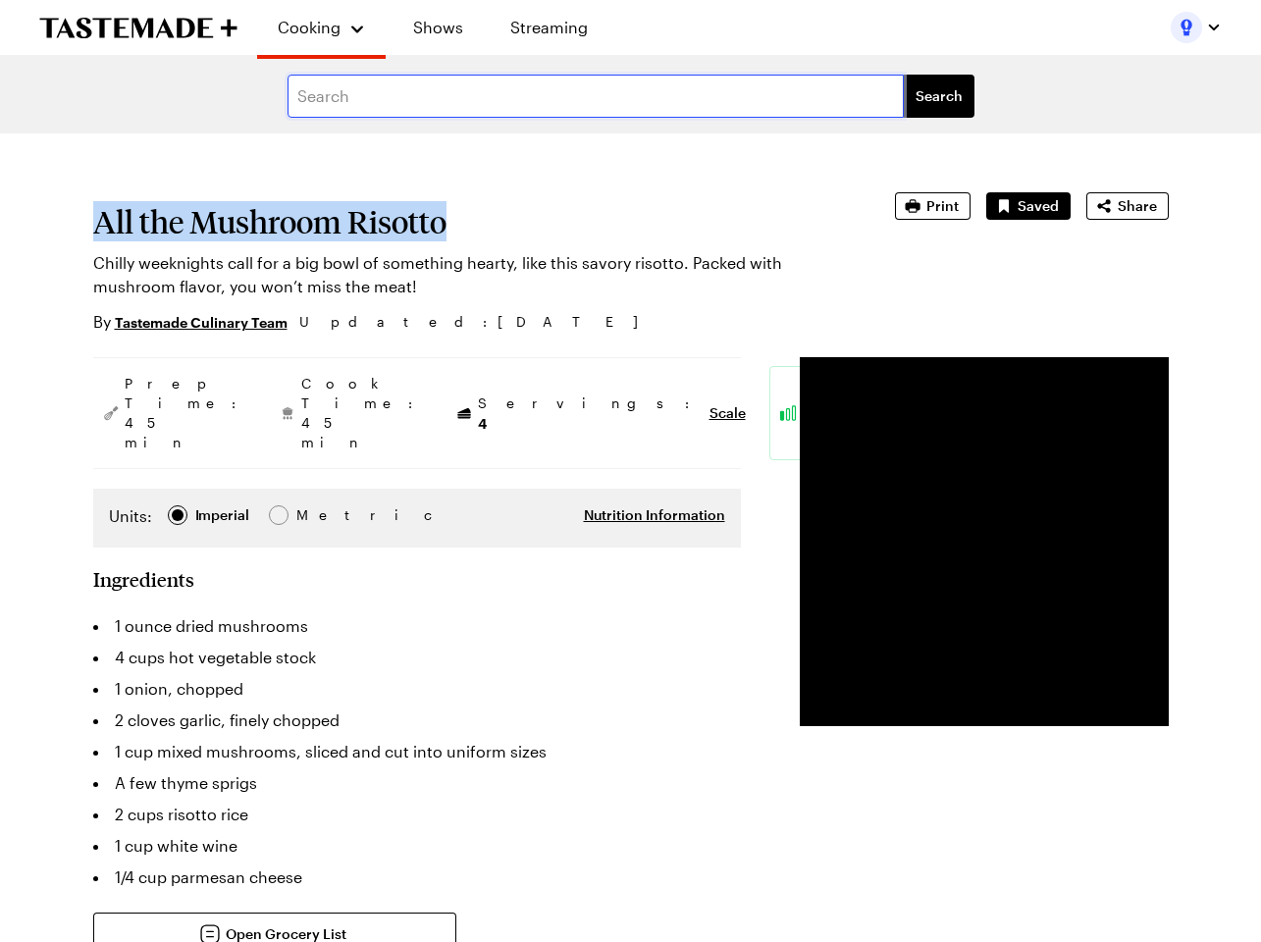
click at [388, 110] on input "text" at bounding box center [596, 96] width 616 height 43
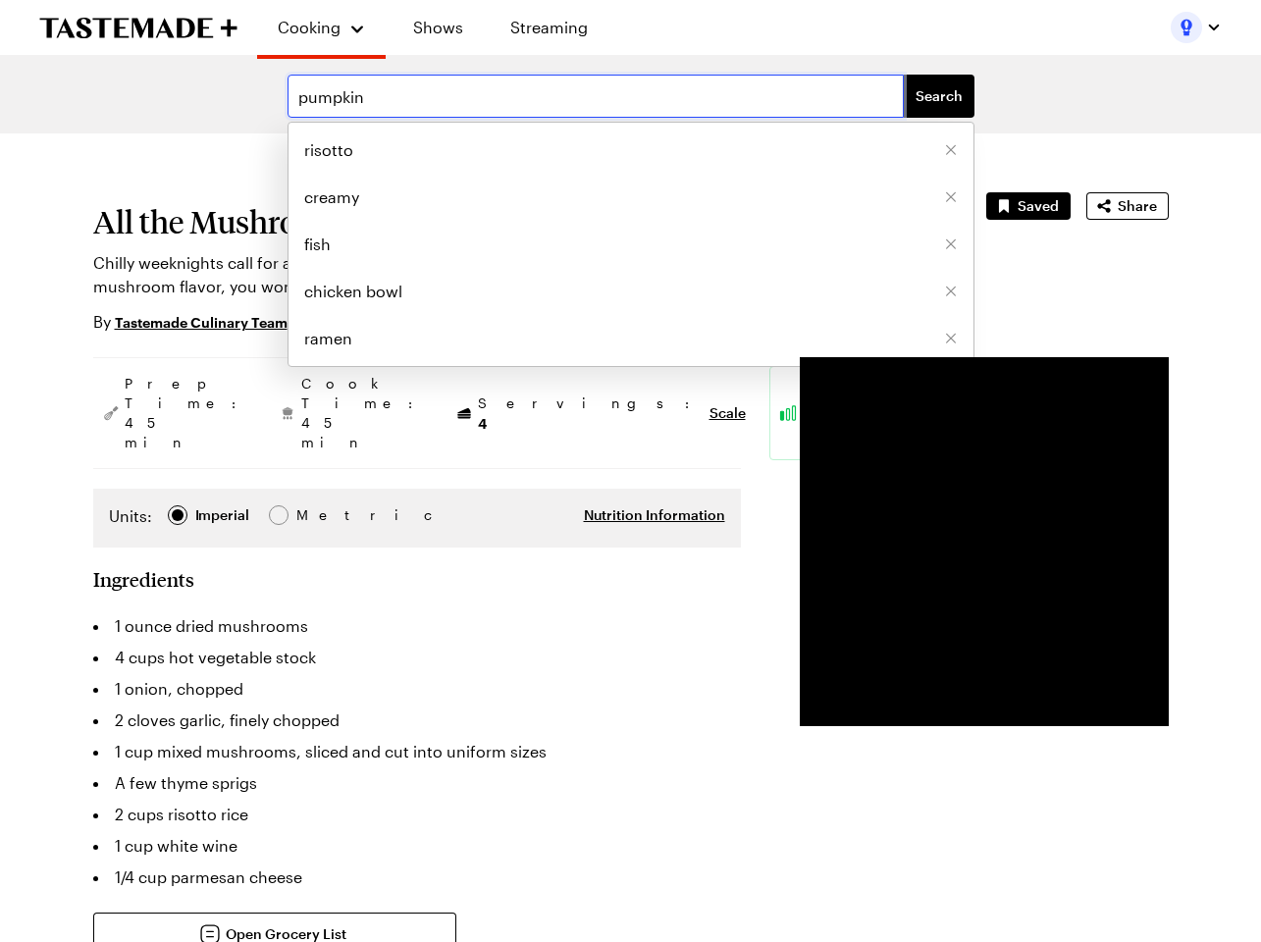
type input "pumpkin"
click at [904, 75] on button "Search" at bounding box center [939, 96] width 71 height 43
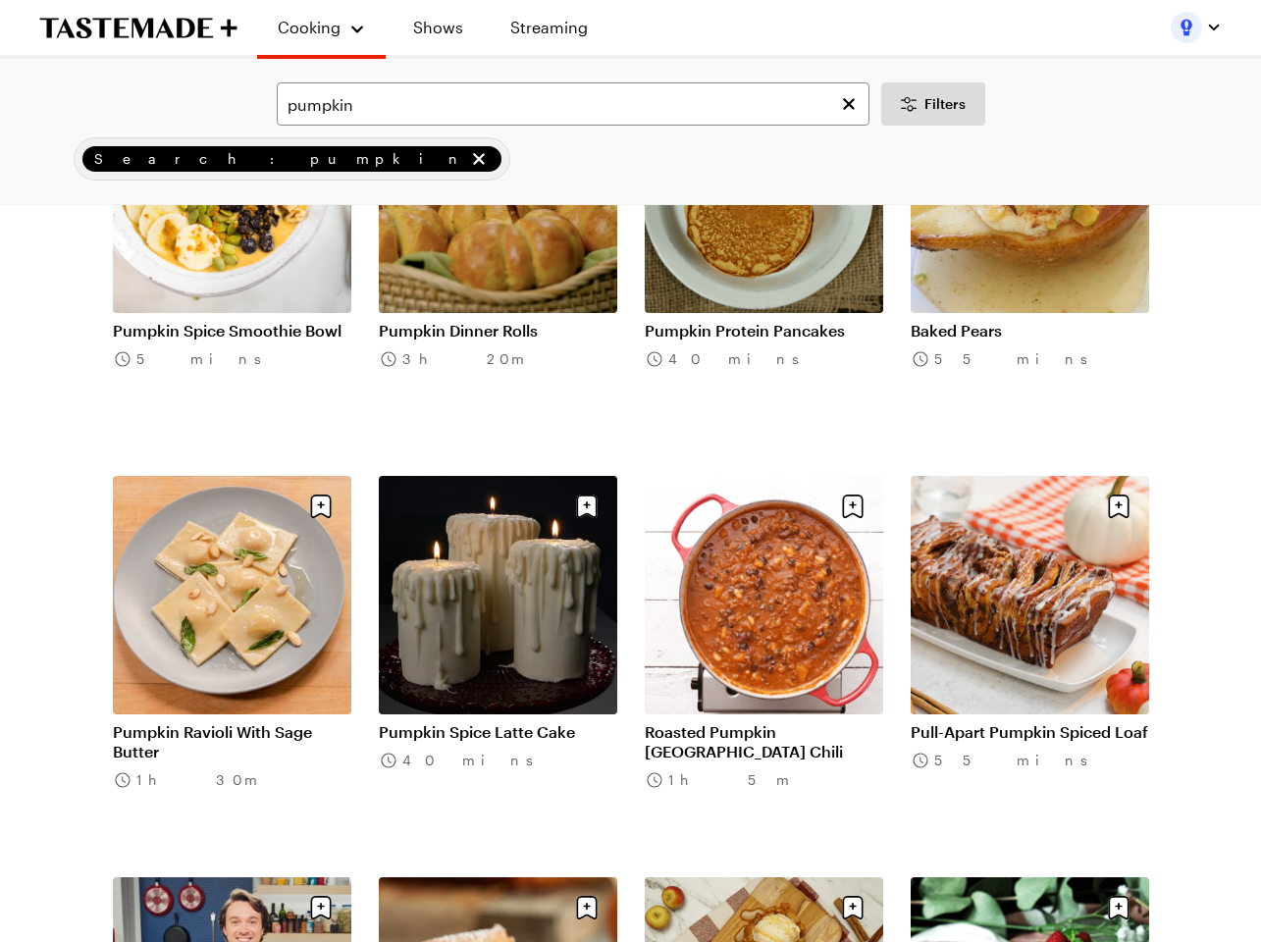
scroll to position [1260, 0]
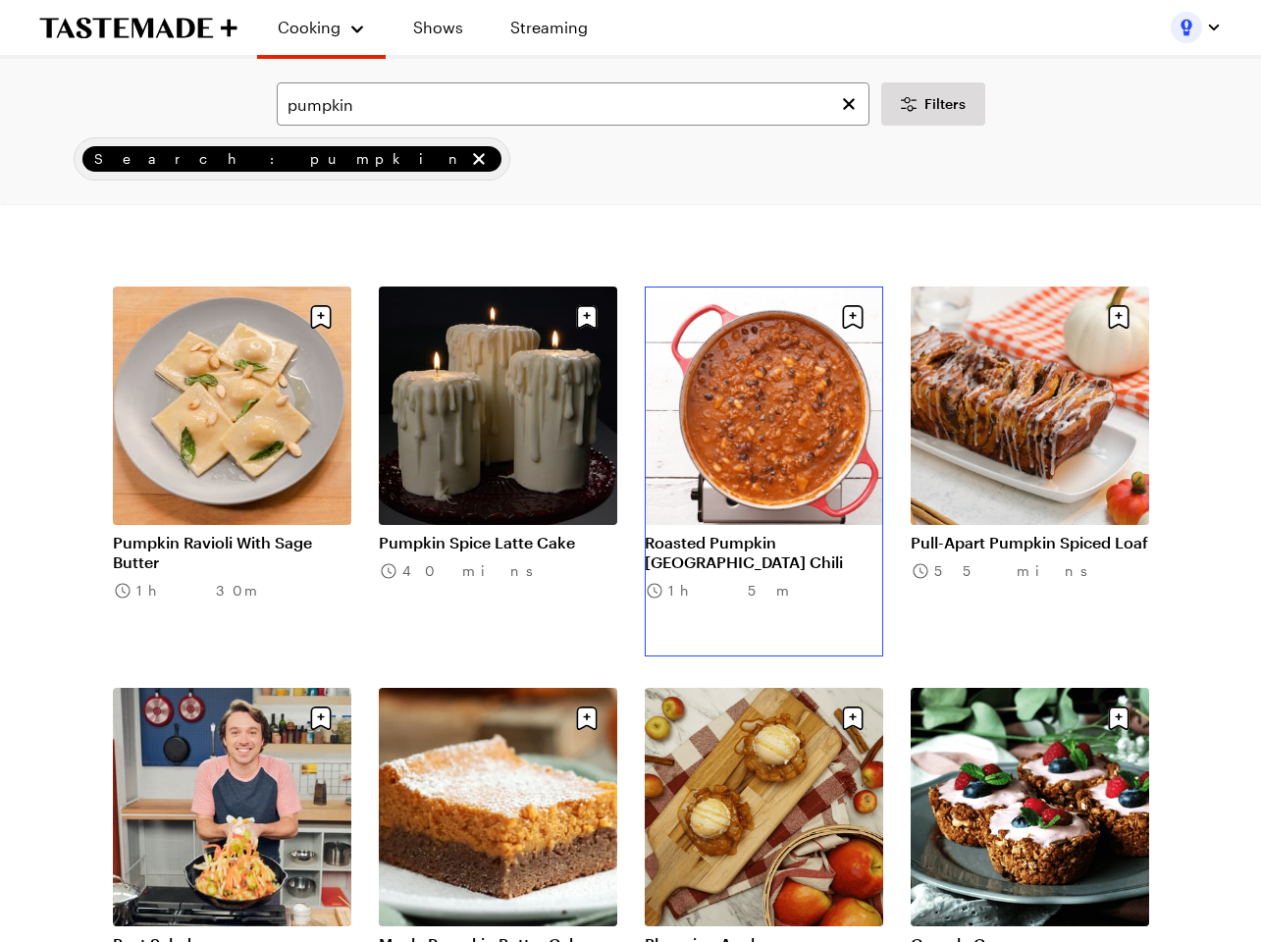
click at [732, 533] on link "Roasted Pumpkin Turkey Chili" at bounding box center [764, 552] width 238 height 39
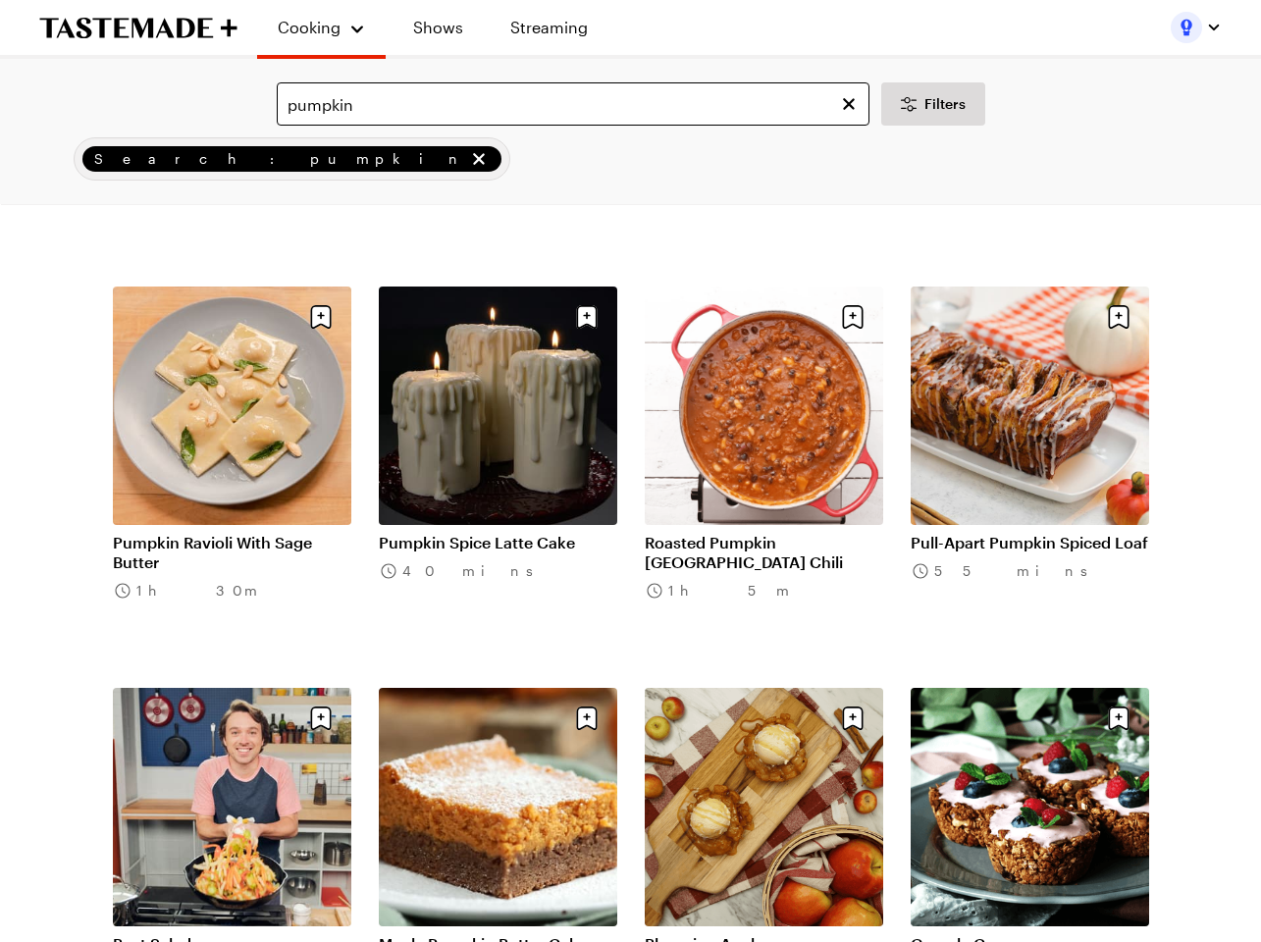
drag, startPoint x: 366, startPoint y: 127, endPoint x: 373, endPoint y: 110, distance: 18.0
click at [366, 126] on div "pumpkin Filters Search: pumpkin Search" at bounding box center [630, 131] width 1261 height 145
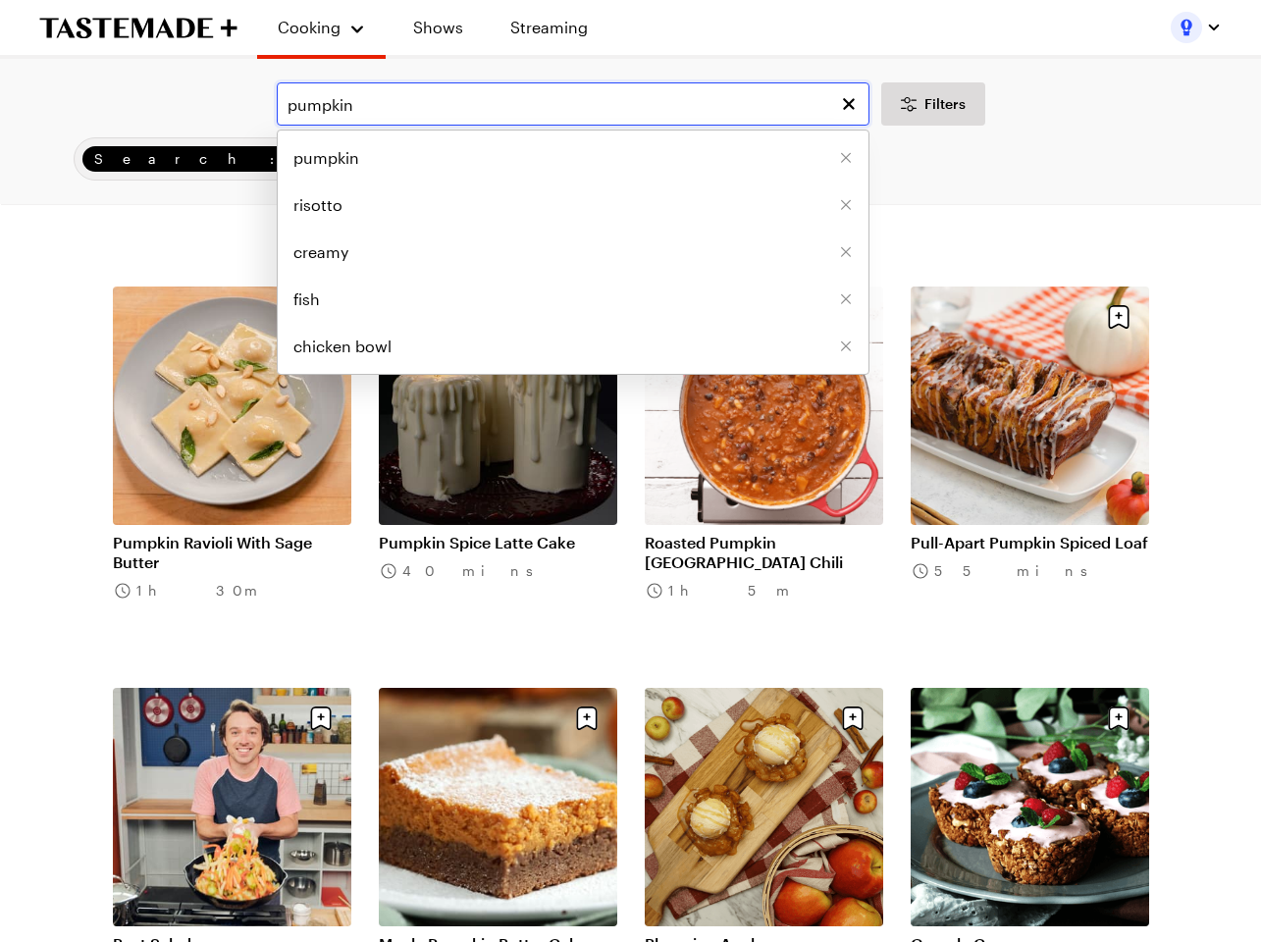
click at [377, 105] on input "pumpkin" at bounding box center [573, 103] width 593 height 43
type input "g"
type input "harvest"
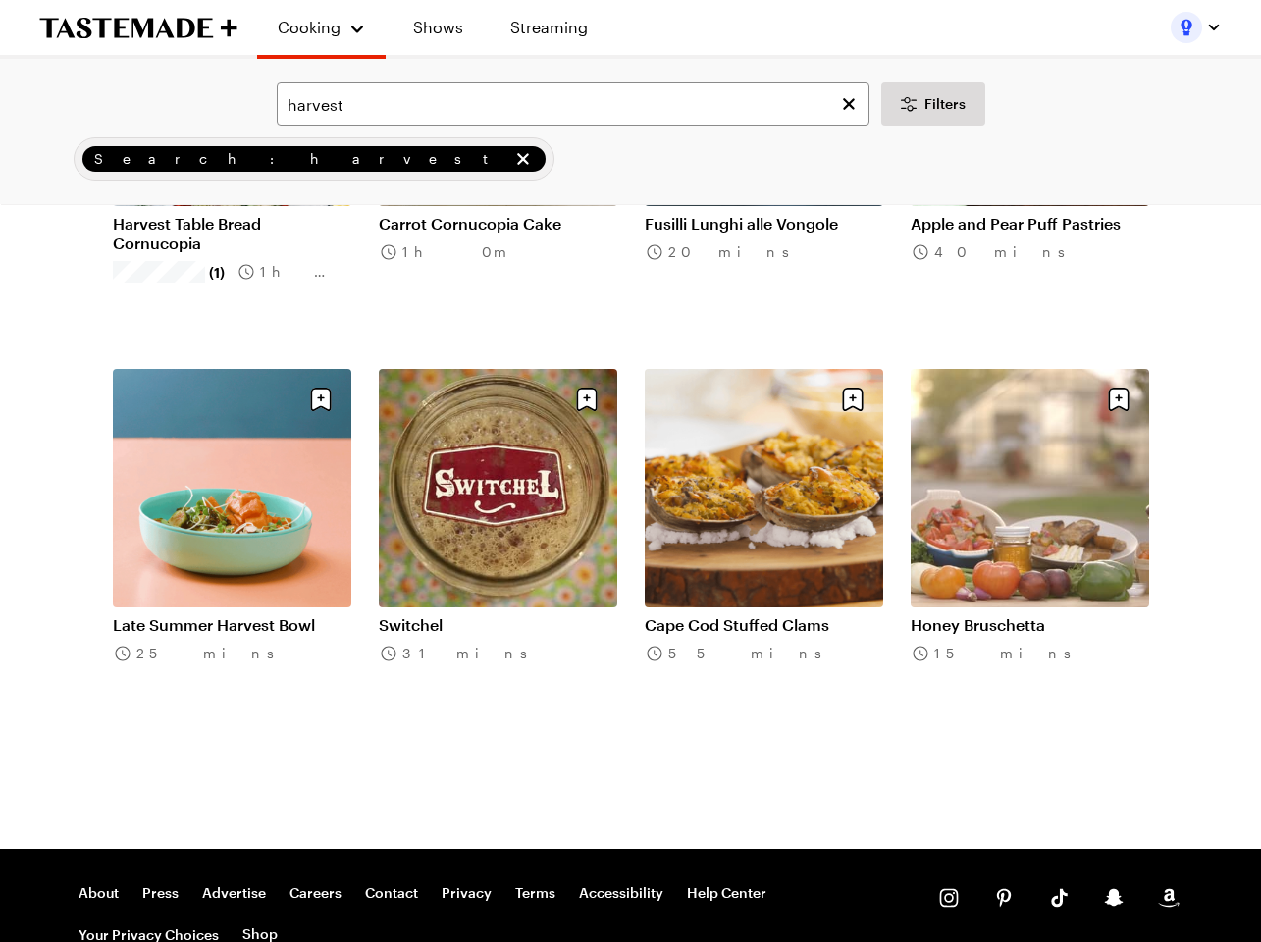
scroll to position [462, 0]
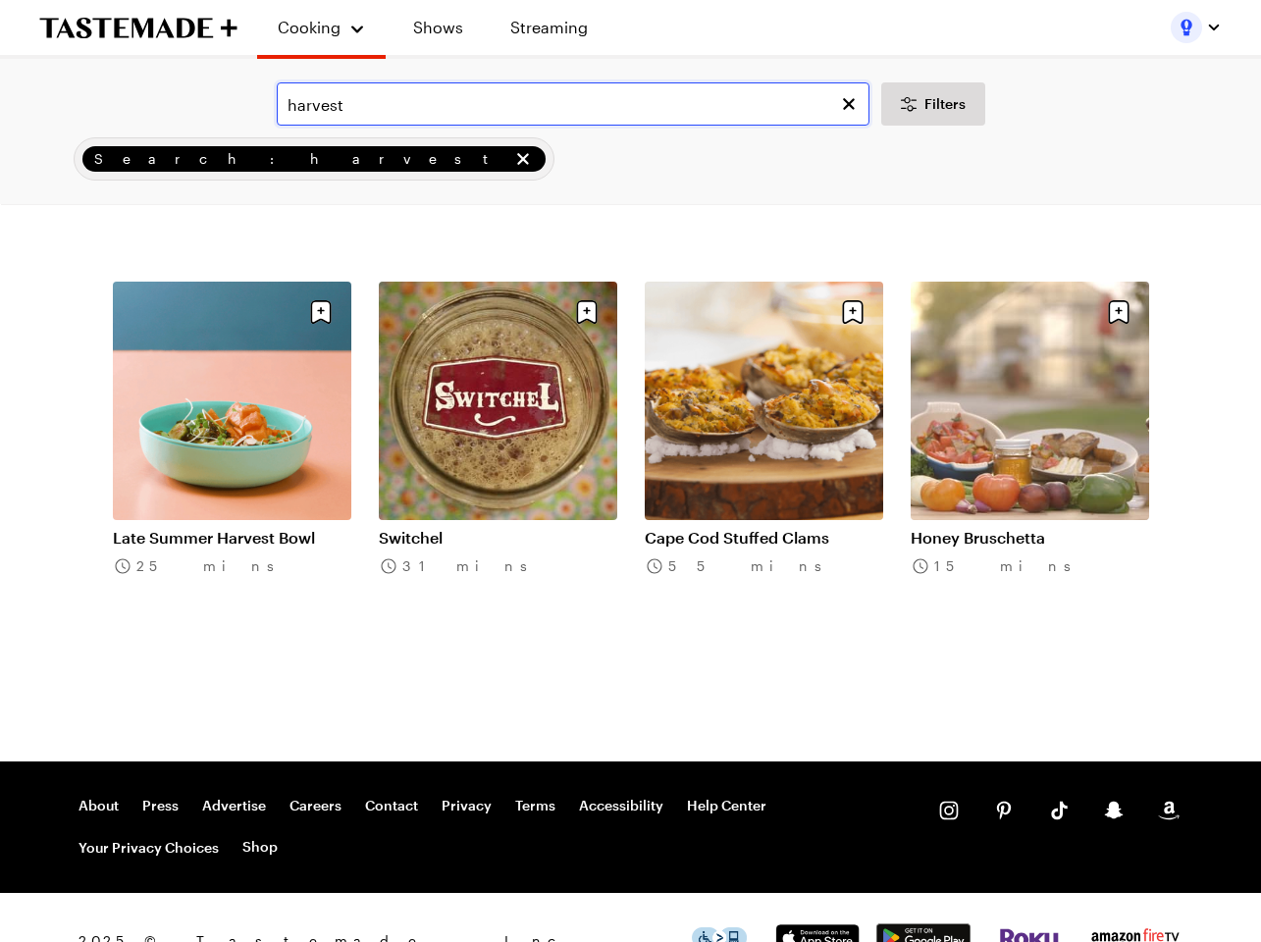
click at [494, 117] on input "harvest" at bounding box center [573, 103] width 593 height 43
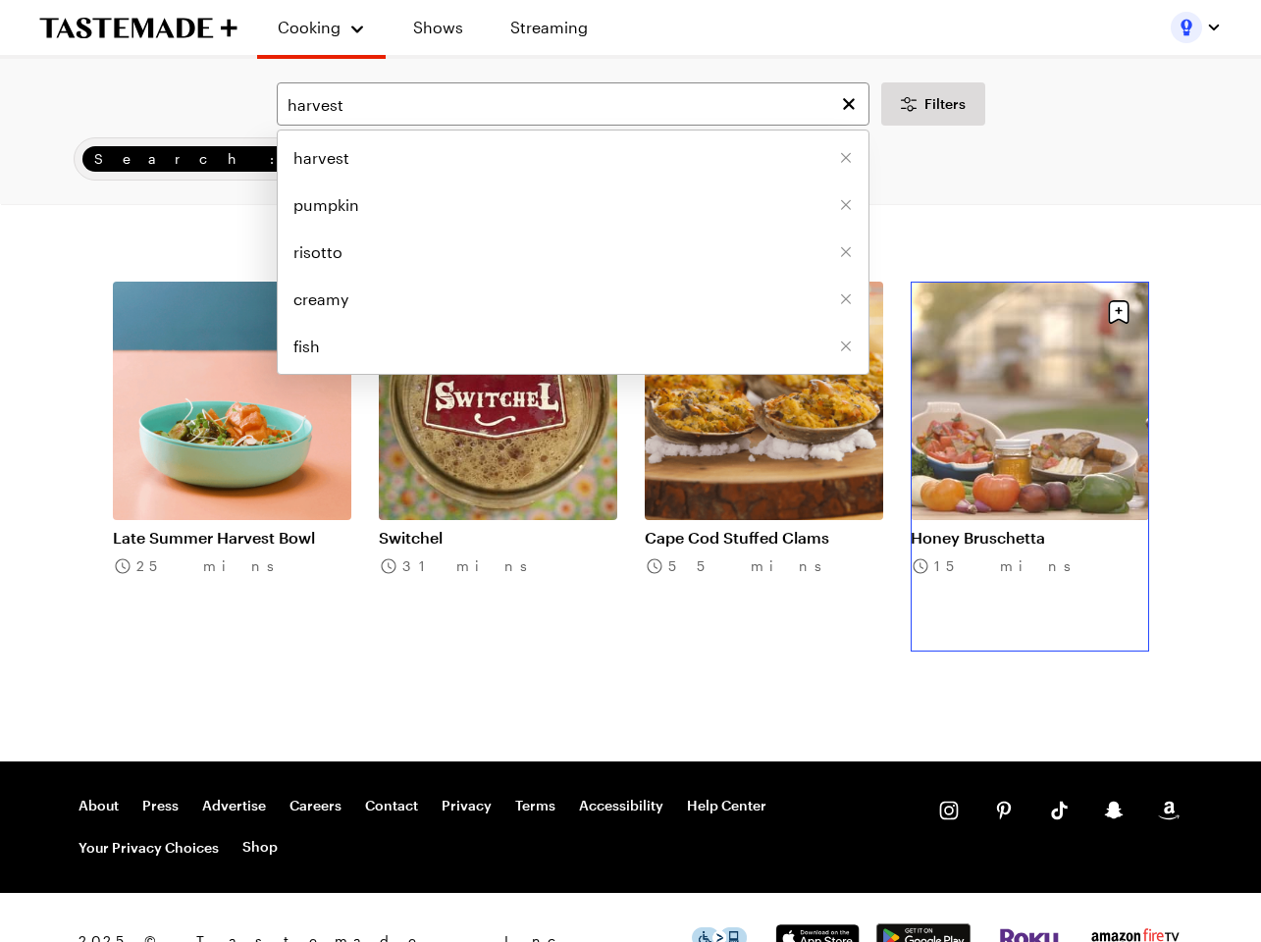
click at [1046, 528] on link "Honey Bruschetta" at bounding box center [1030, 538] width 238 height 20
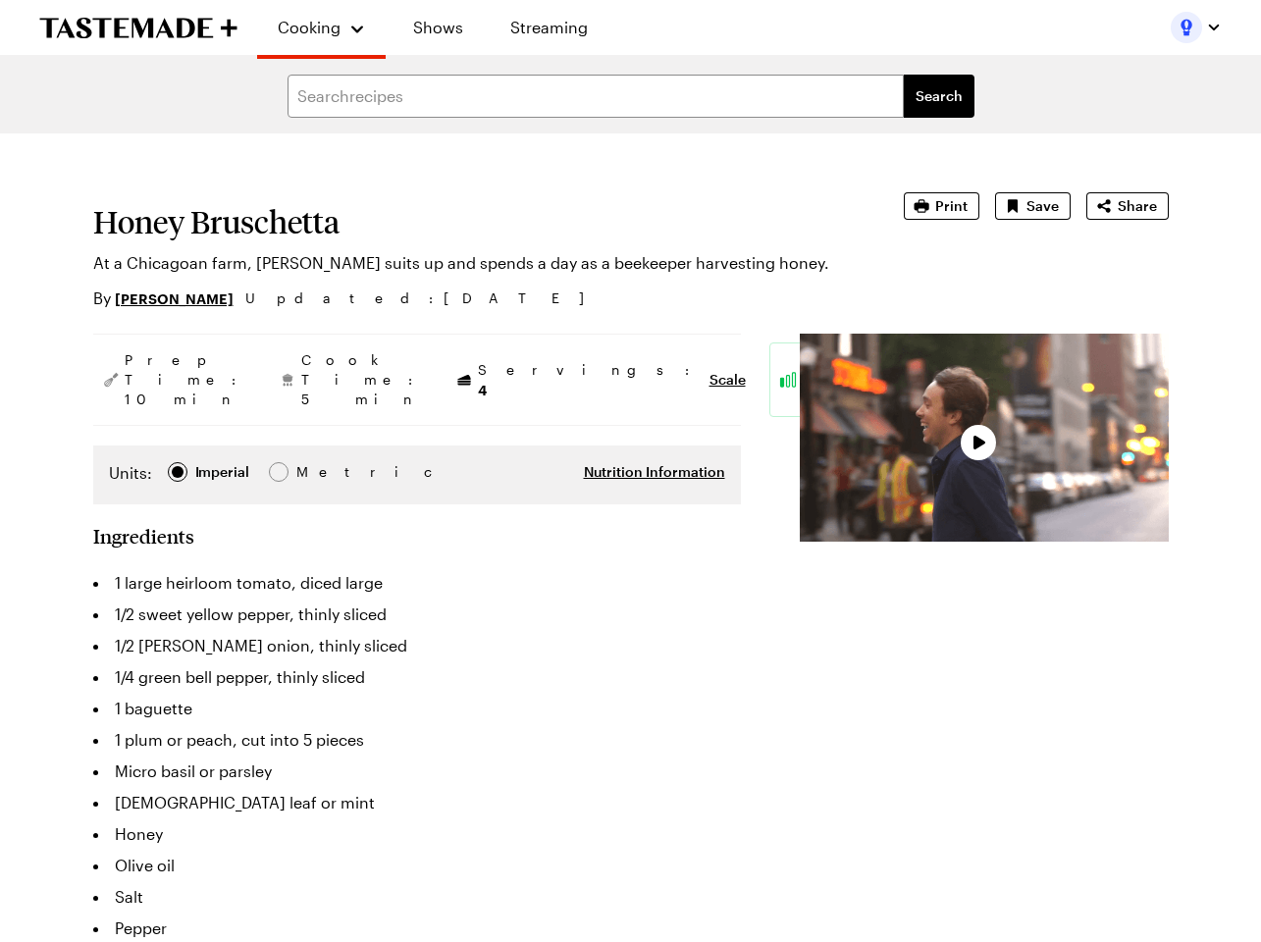
type textarea "x"
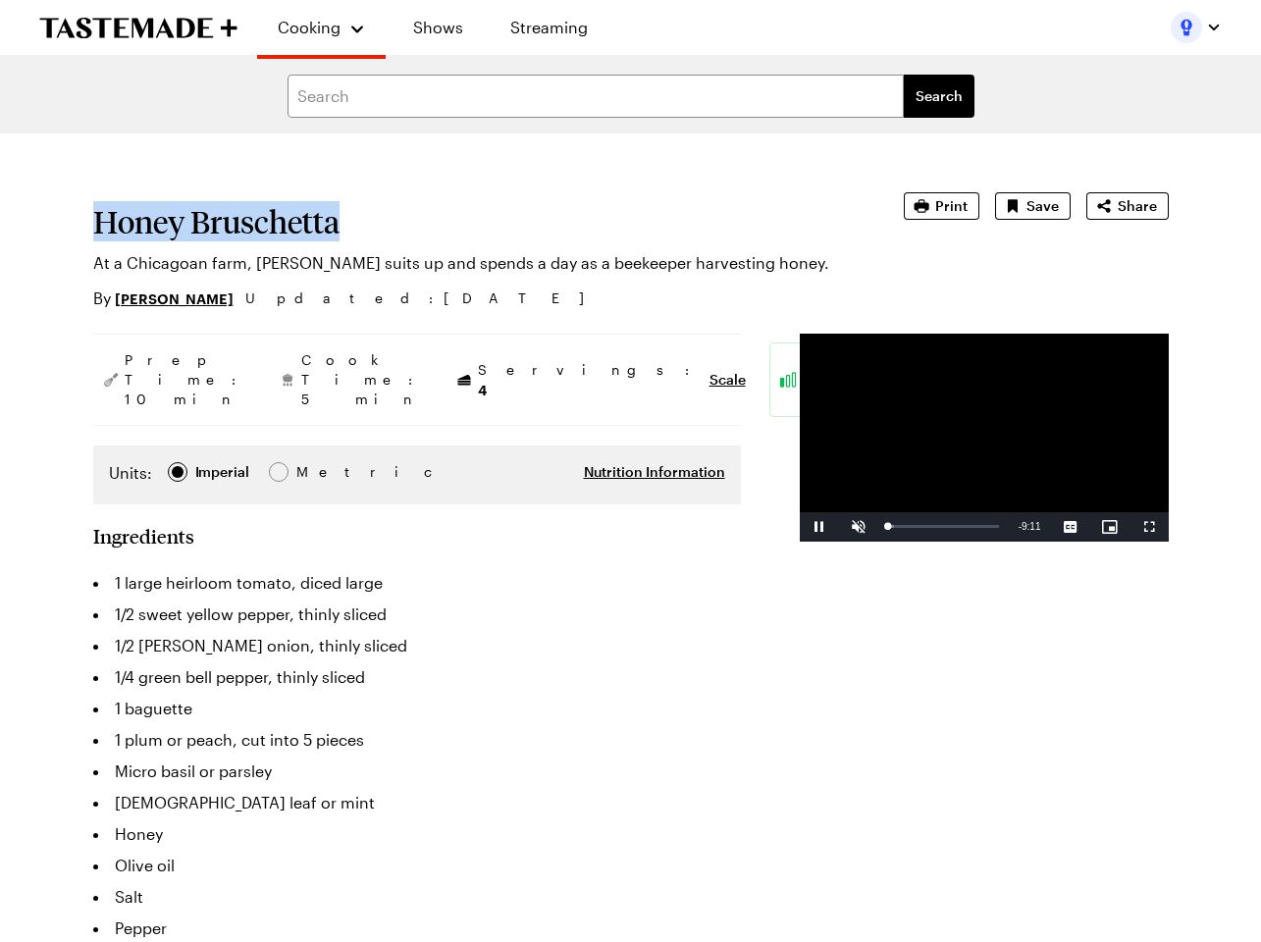
drag, startPoint x: 375, startPoint y: 214, endPoint x: 69, endPoint y: 217, distance: 306.2
copy h1 "Honey Bruschetta"
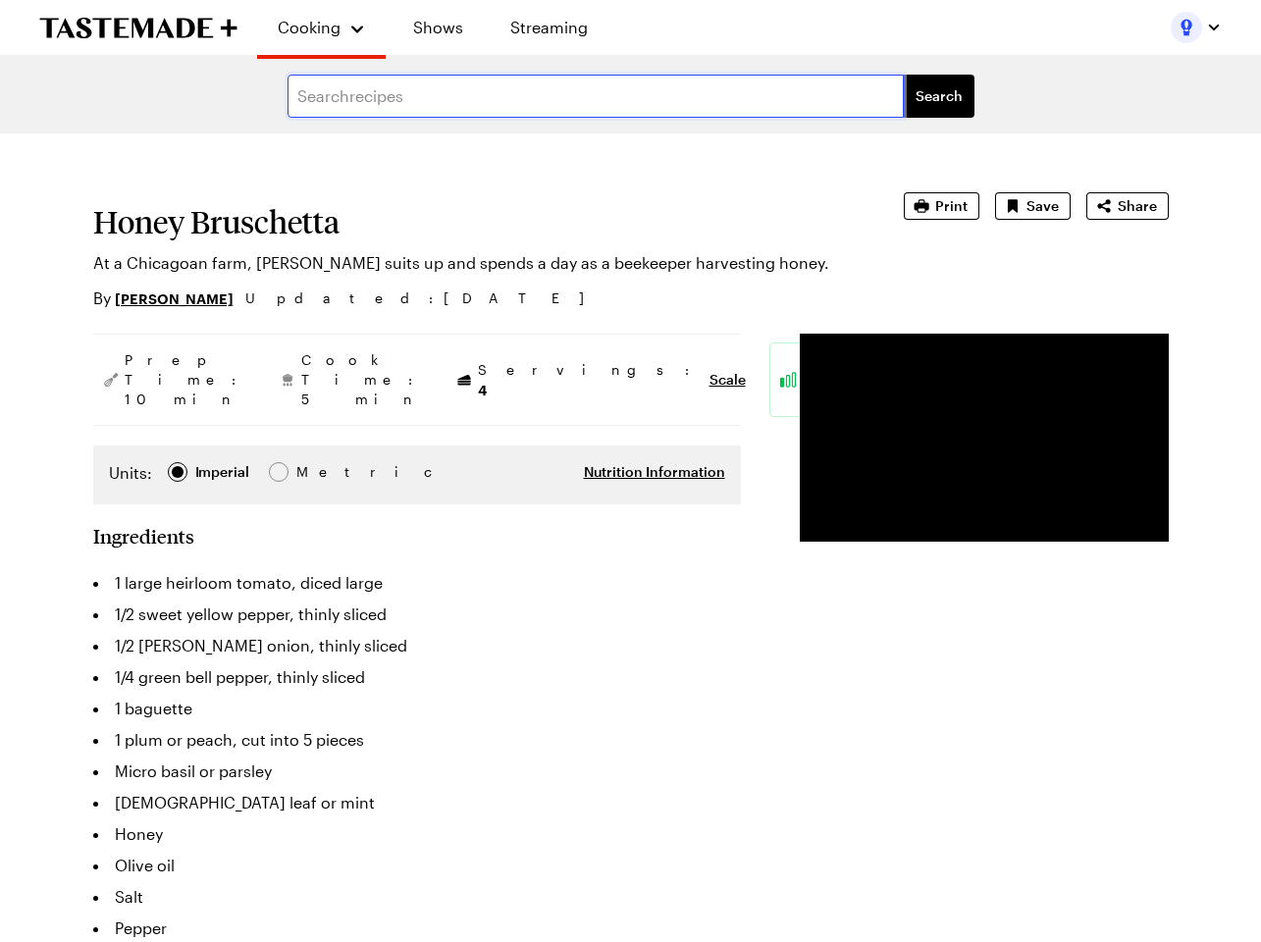
click at [370, 106] on input "text" at bounding box center [596, 96] width 616 height 43
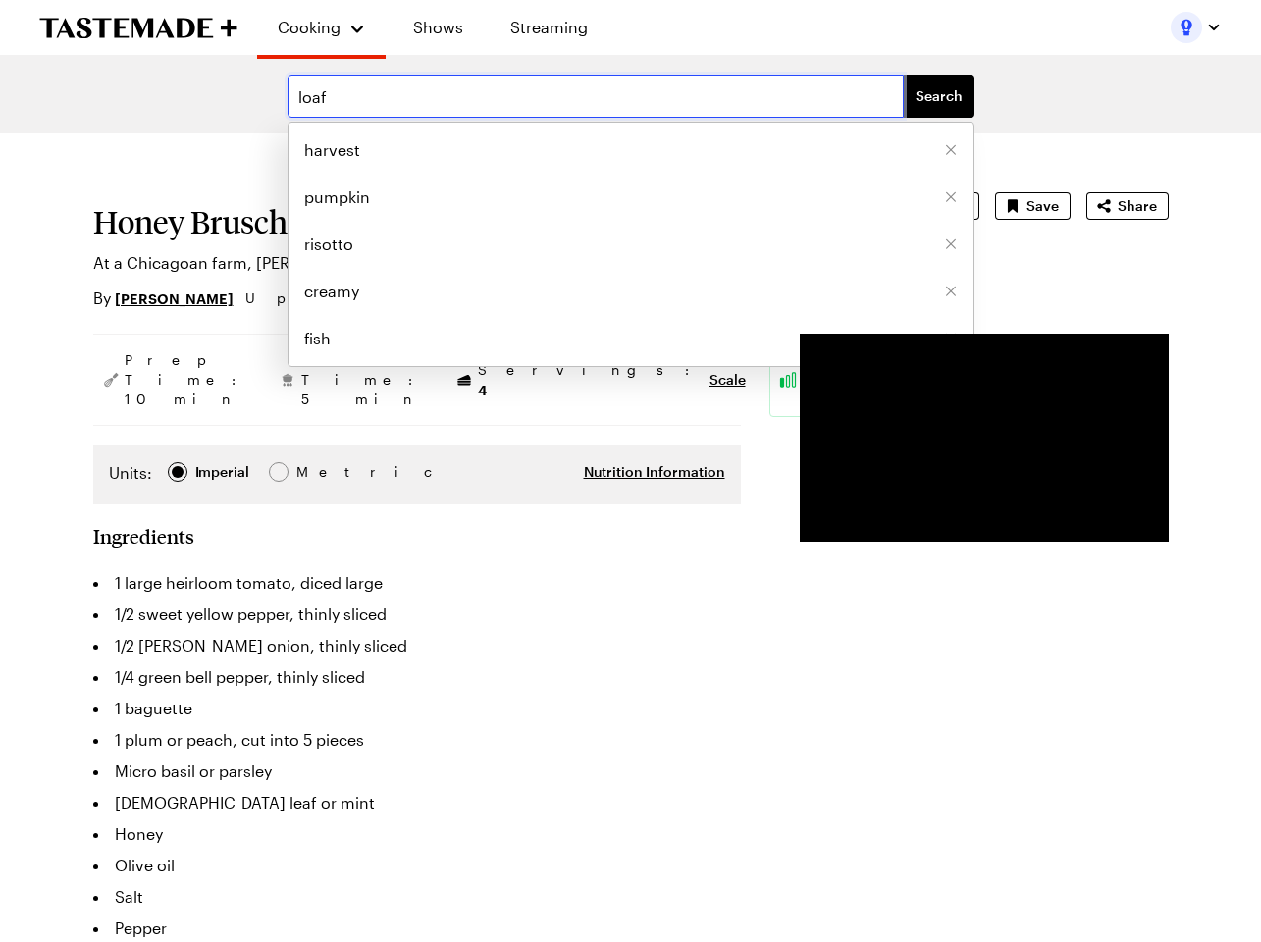
type input "loaf"
click at [904, 75] on button "Search" at bounding box center [939, 96] width 71 height 43
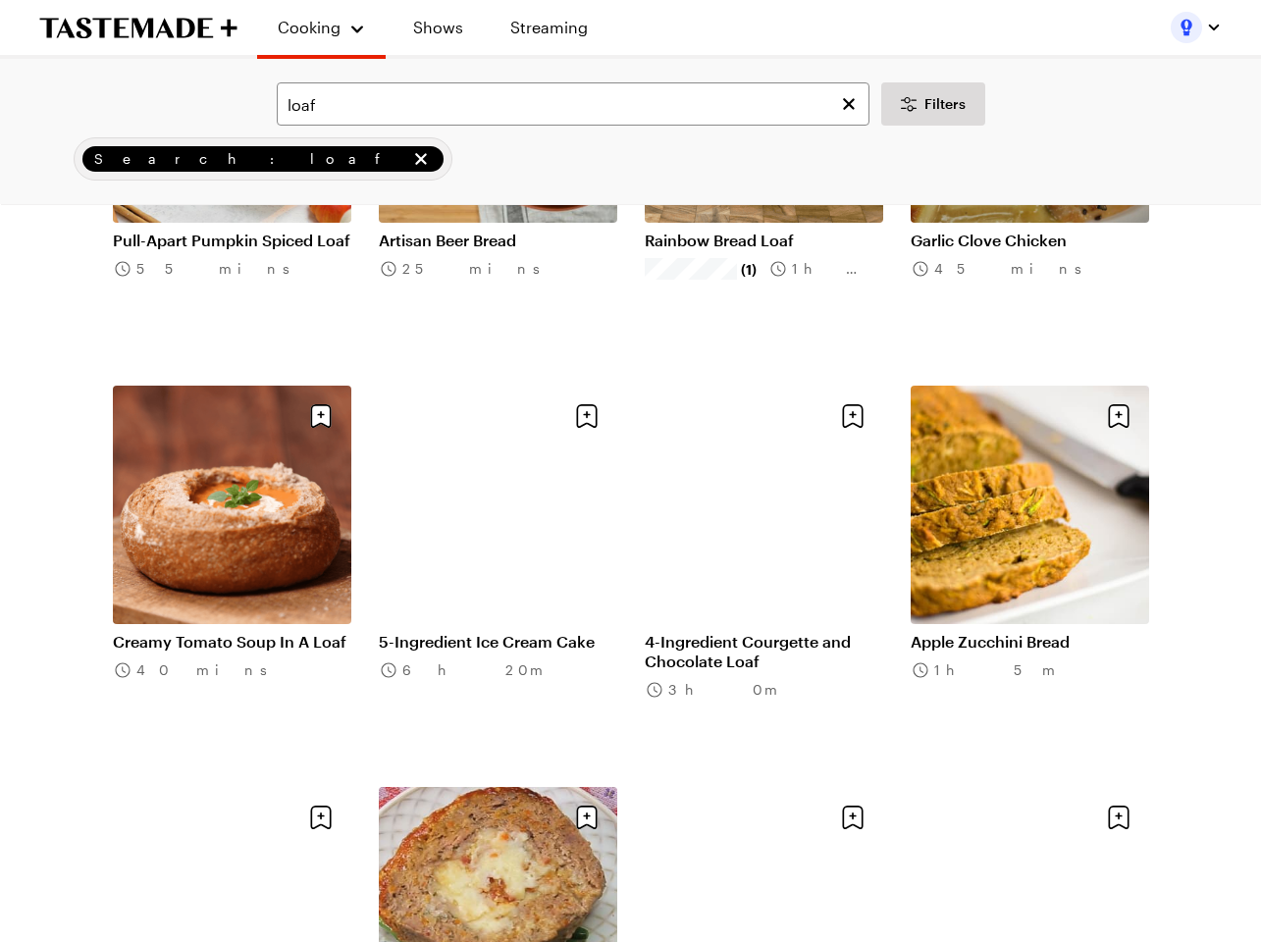
scroll to position [1165, 0]
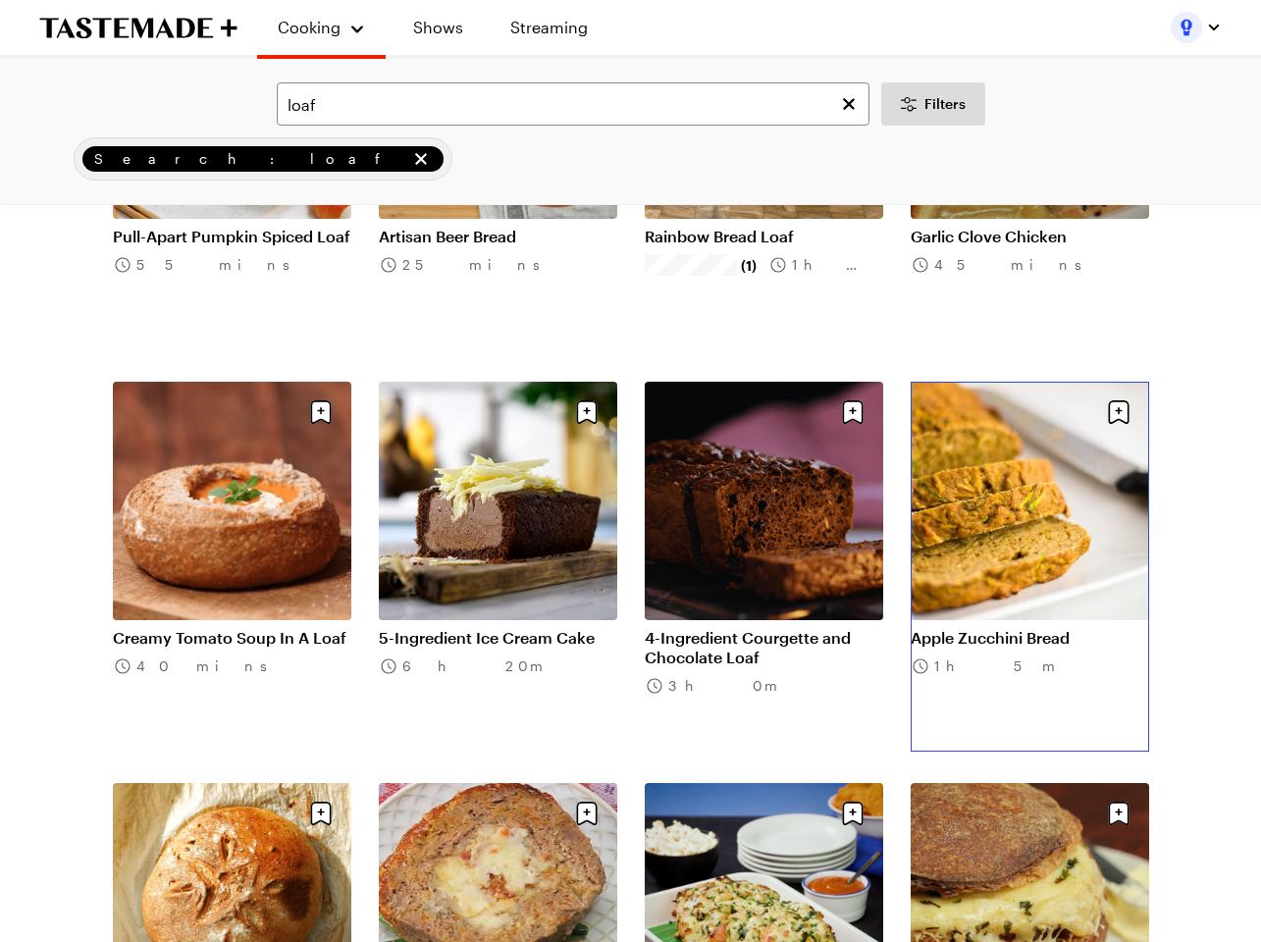
click at [1008, 628] on link "Apple Zucchini Bread" at bounding box center [1030, 638] width 238 height 20
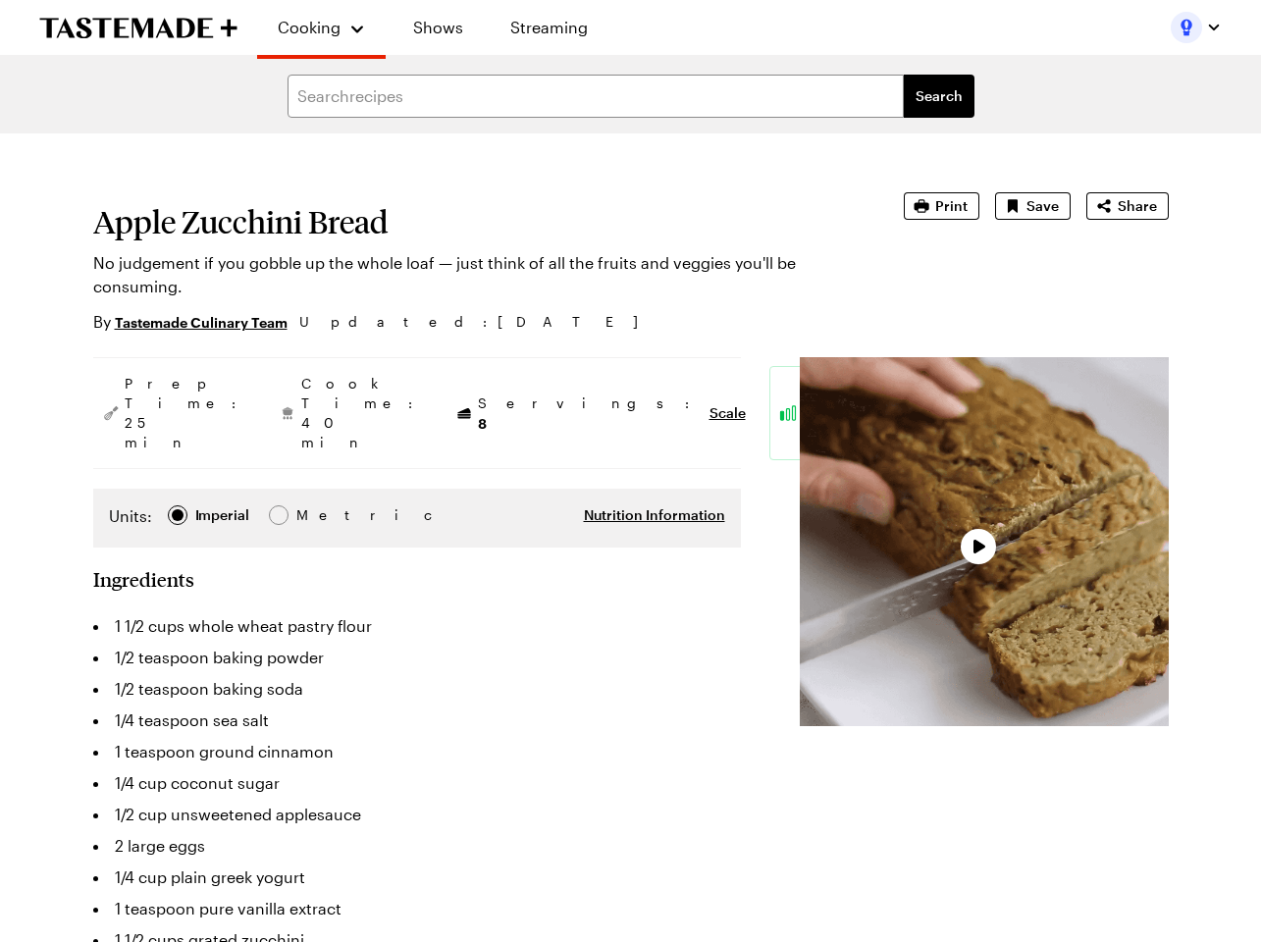
type textarea "x"
drag, startPoint x: 470, startPoint y: 228, endPoint x: 38, endPoint y: 228, distance: 431.8
copy h1 "Apple Zucchini Bread"
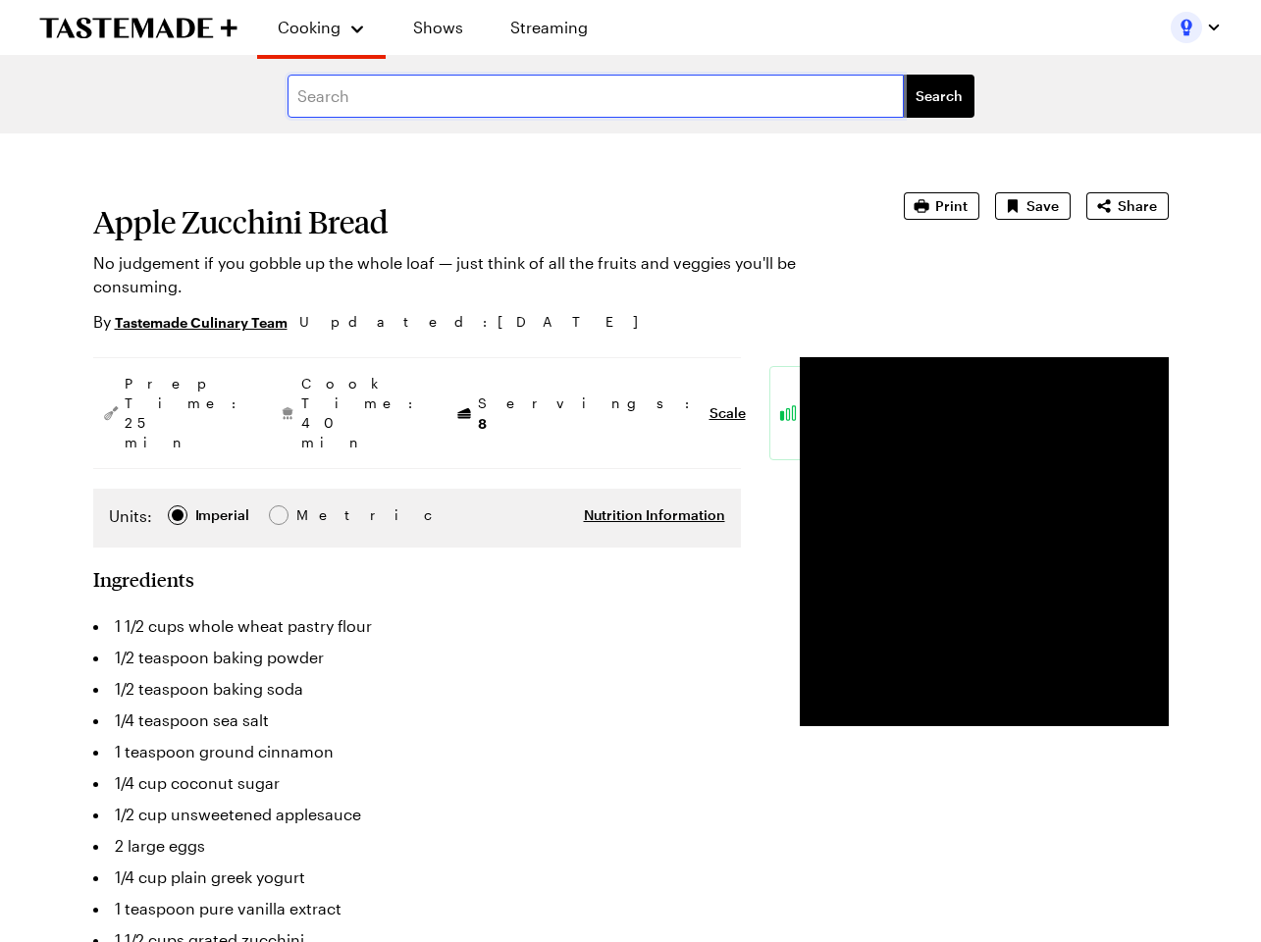
click at [368, 105] on input "text" at bounding box center [596, 96] width 616 height 43
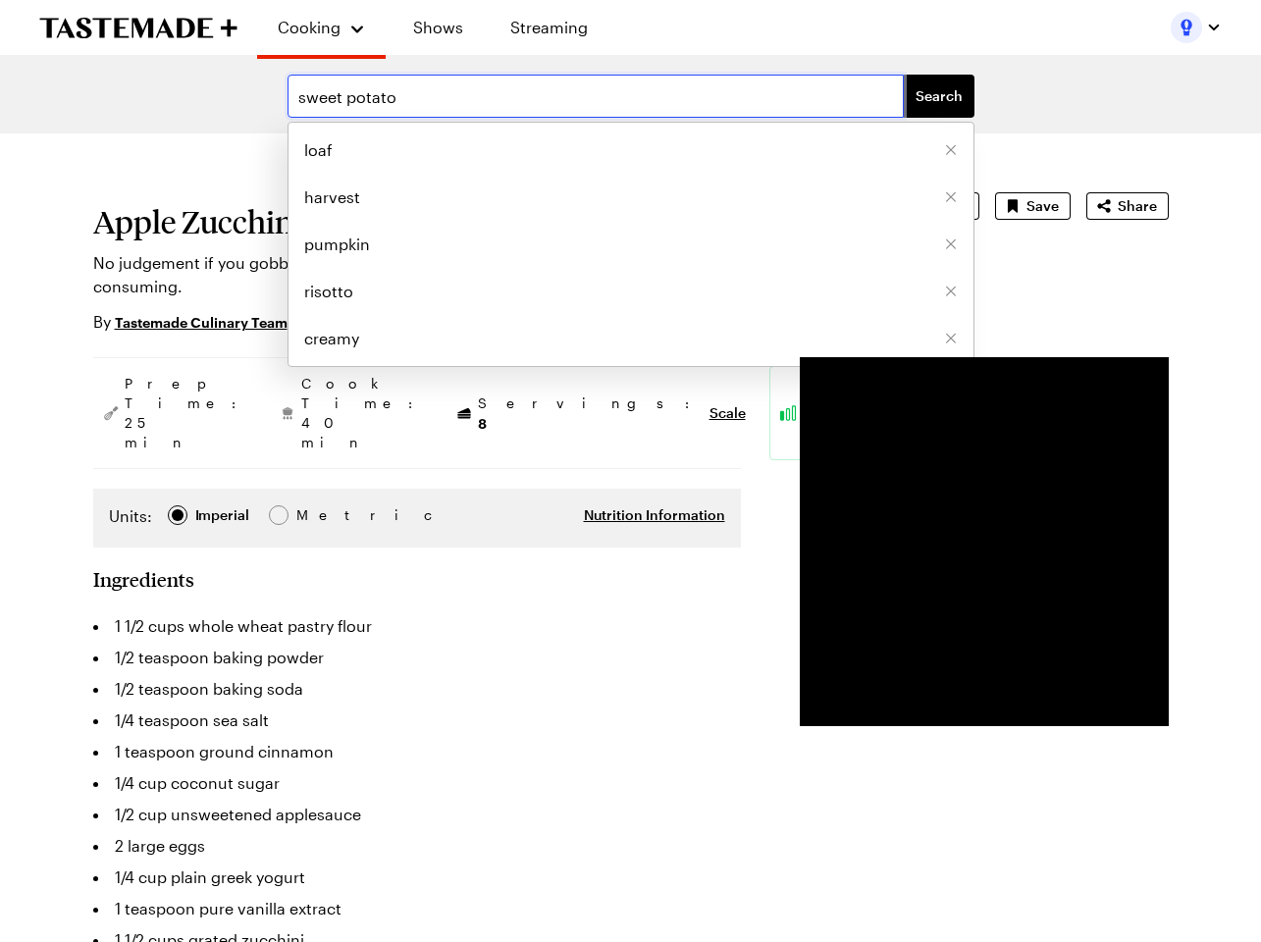
type input "sweet potato"
click at [904, 75] on button "Search" at bounding box center [939, 96] width 71 height 43
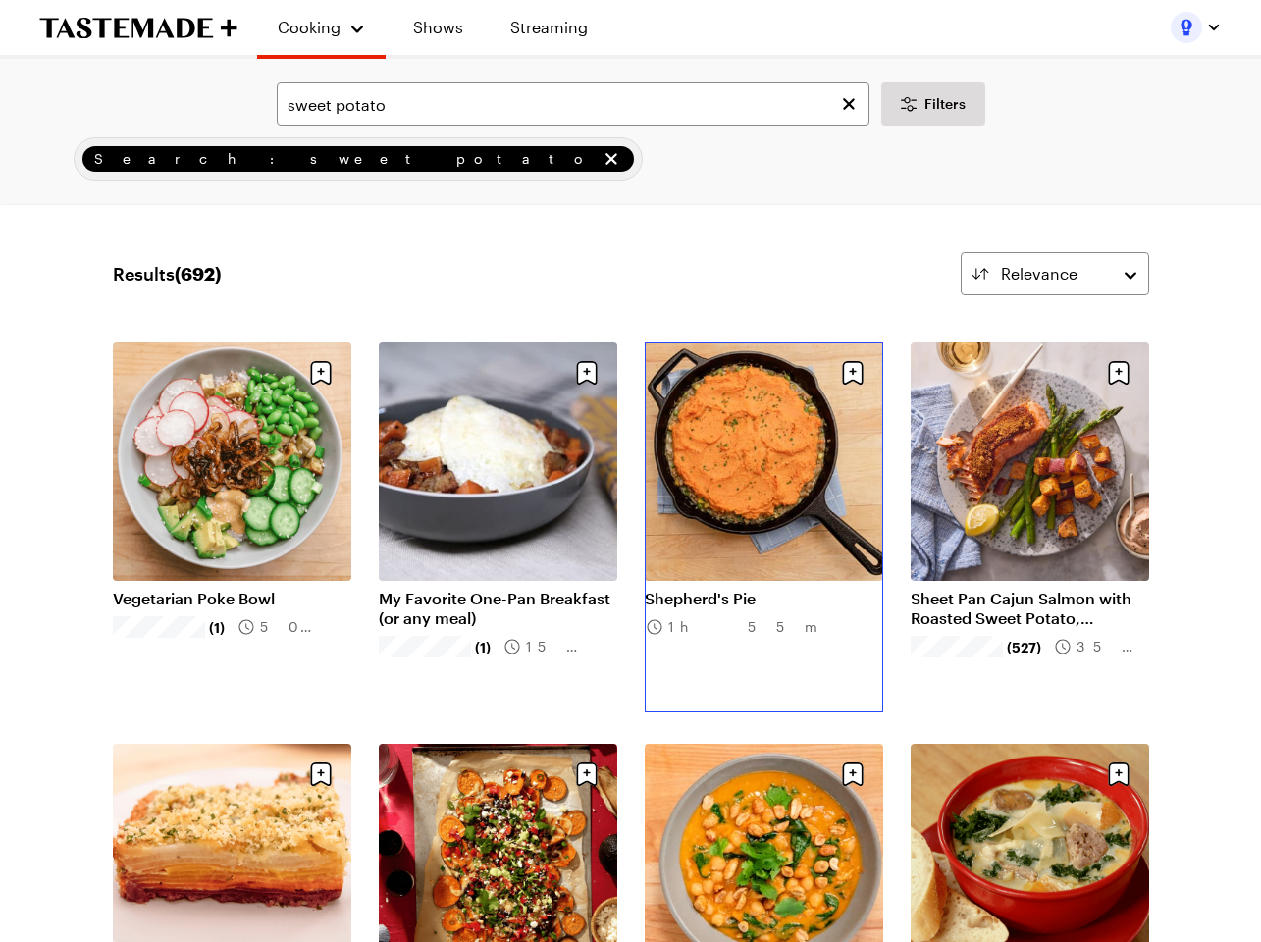
click at [762, 589] on link "Shepherd's Pie" at bounding box center [764, 599] width 238 height 20
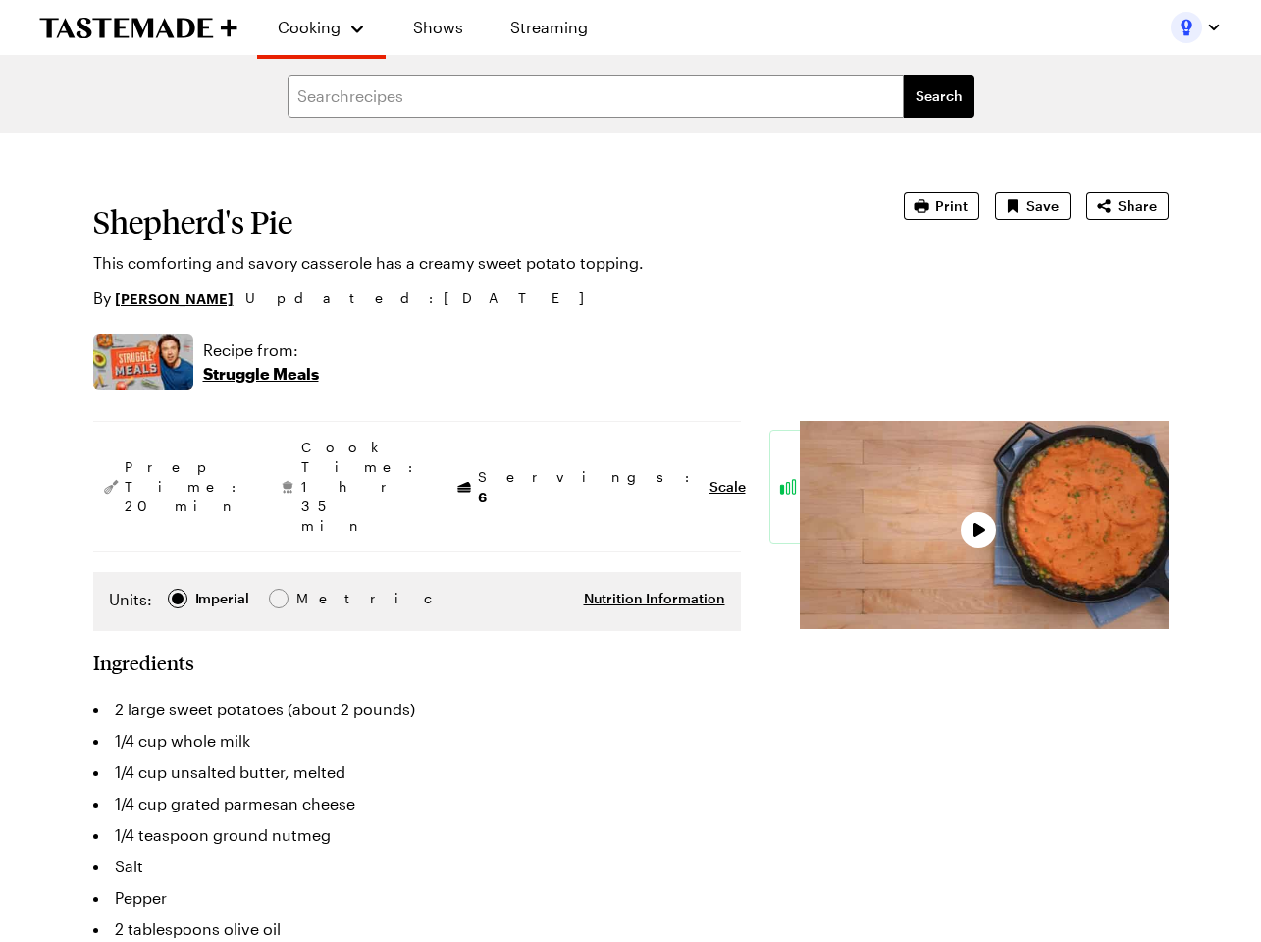
type textarea "x"
copy h1 "Shepherd's Pie"
drag, startPoint x: 258, startPoint y: 216, endPoint x: 1, endPoint y: 249, distance: 259.3
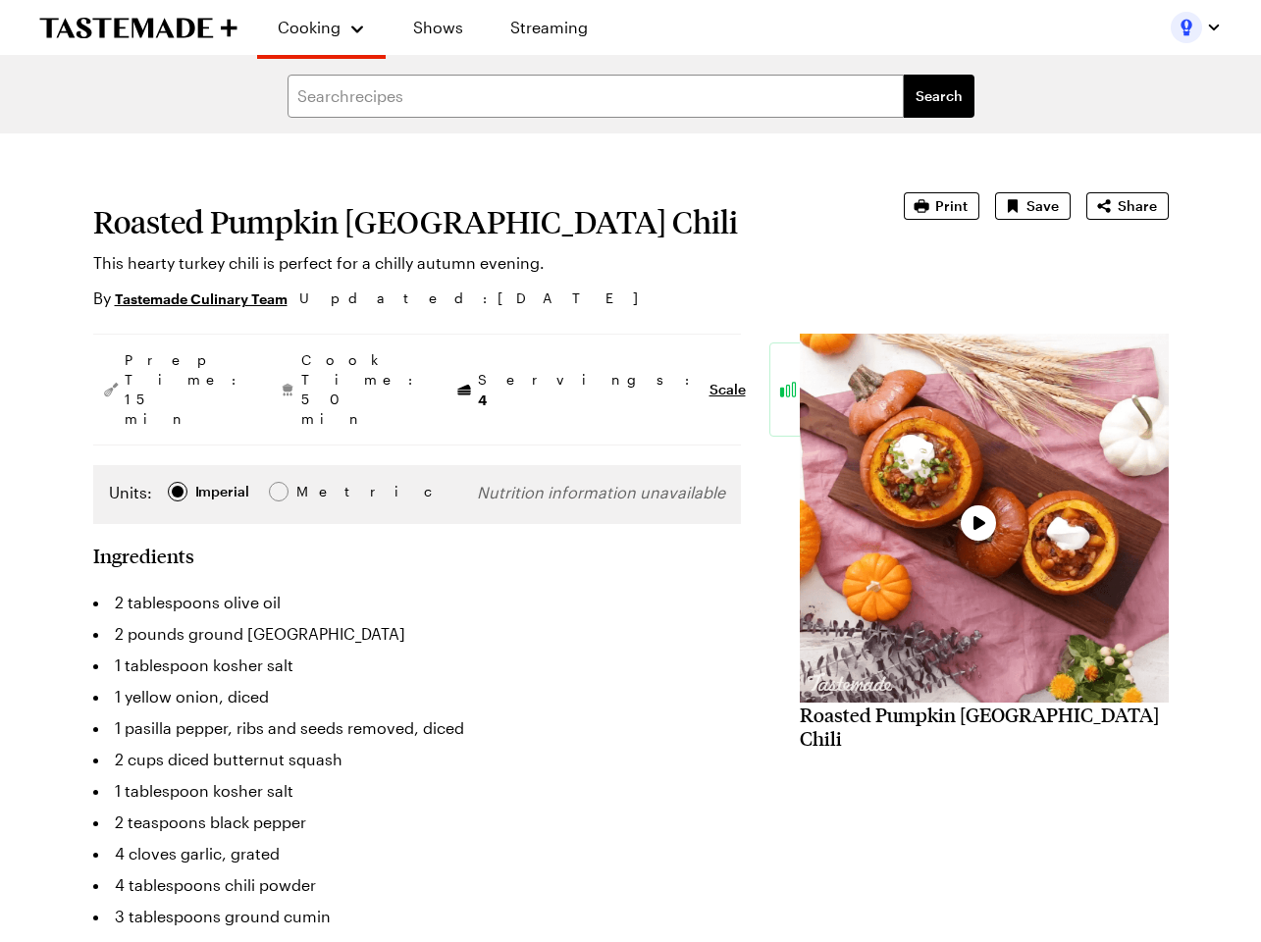
type textarea "x"
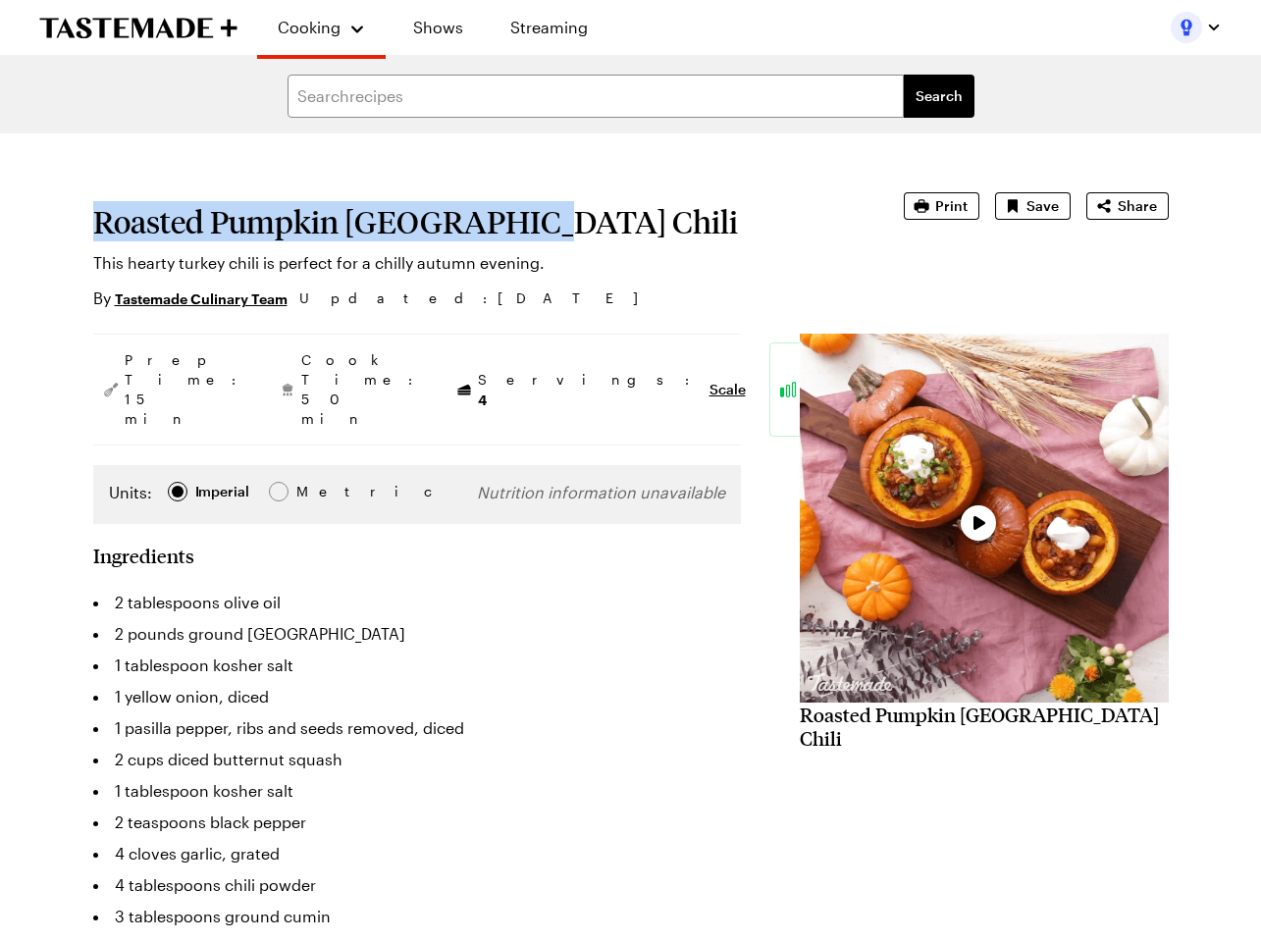
drag, startPoint x: 431, startPoint y: 237, endPoint x: 78, endPoint y: 227, distance: 353.4
copy h1 "Roasted Pumpkin [GEOGRAPHIC_DATA] Chili"
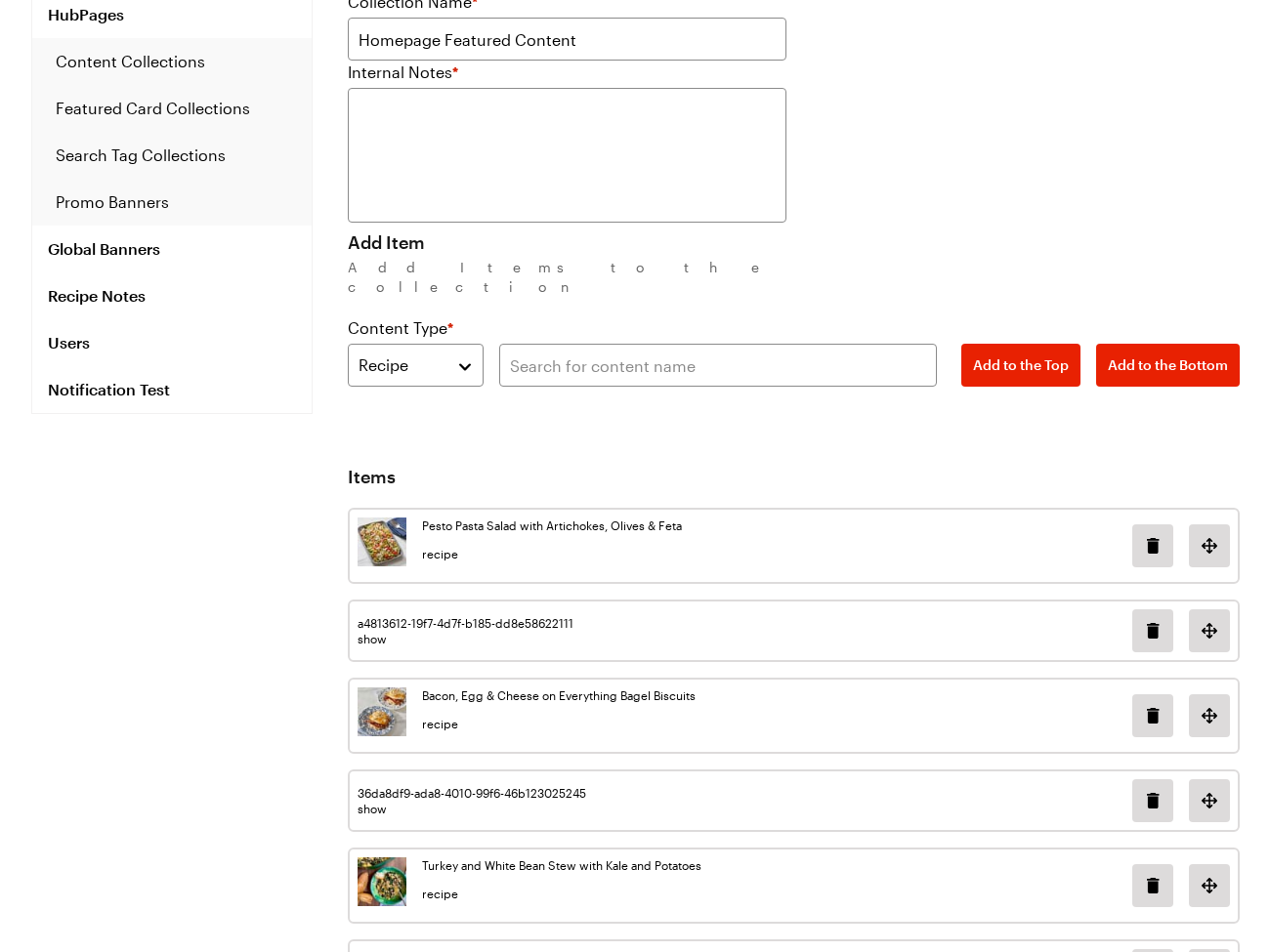
scroll to position [195, 0]
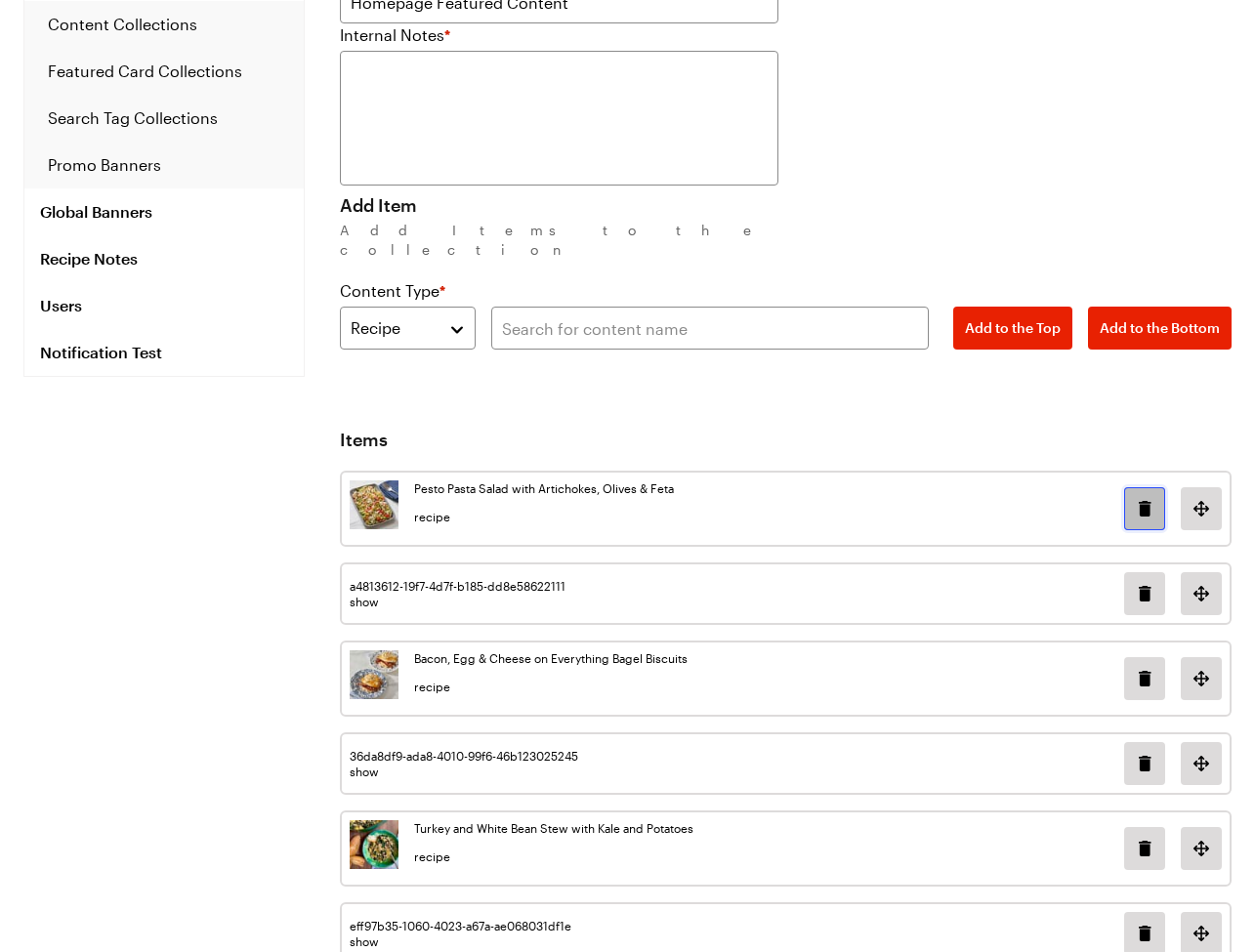
click at [1155, 497] on icon "Delete image in position 0" at bounding box center [1145, 509] width 24 height 24
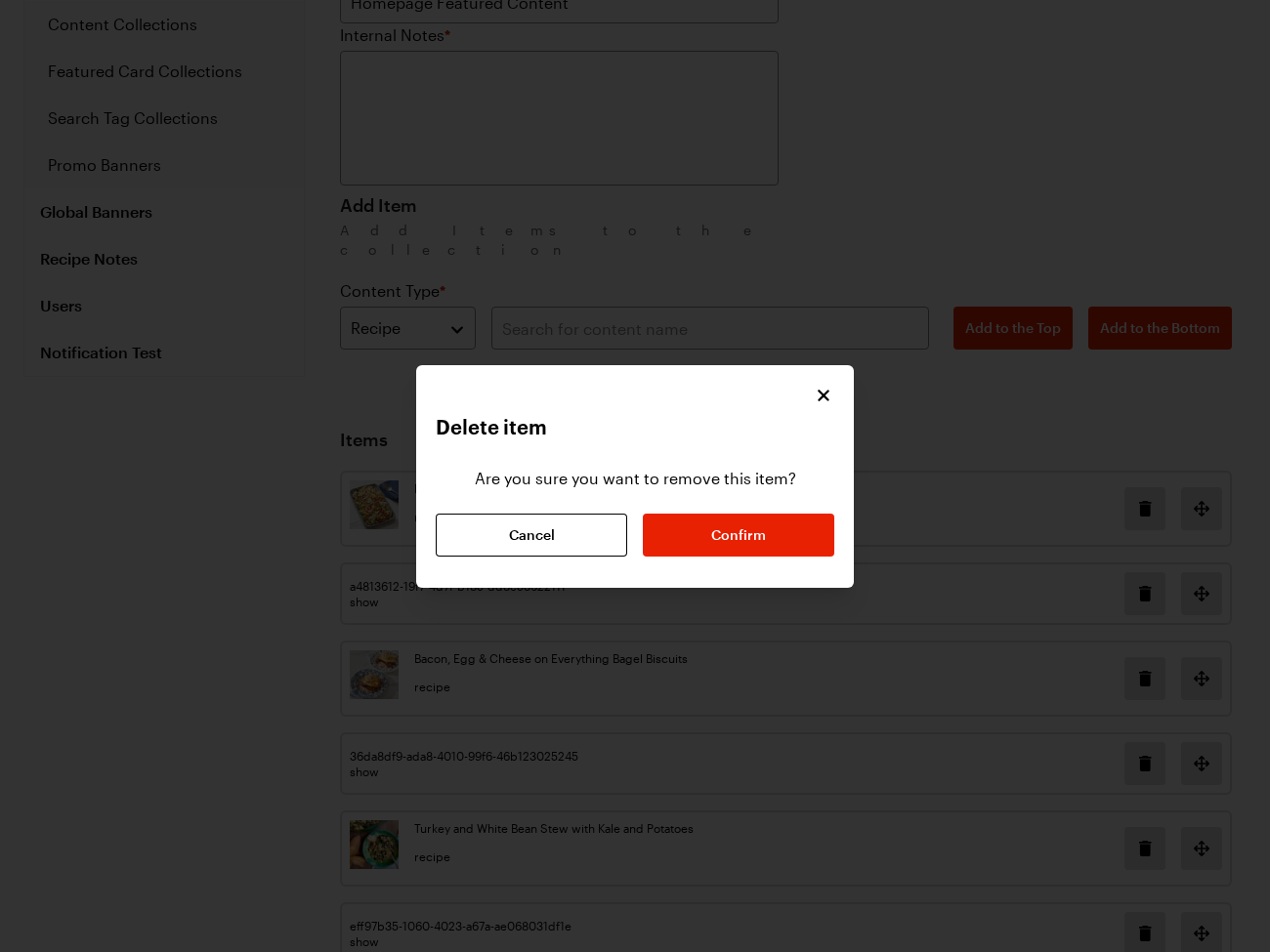
click at [804, 508] on div "Are you sure you want to remove this item? Cancel Confirm" at bounding box center [635, 501] width 398 height 109
click at [789, 529] on button "Confirm" at bounding box center [739, 534] width 191 height 43
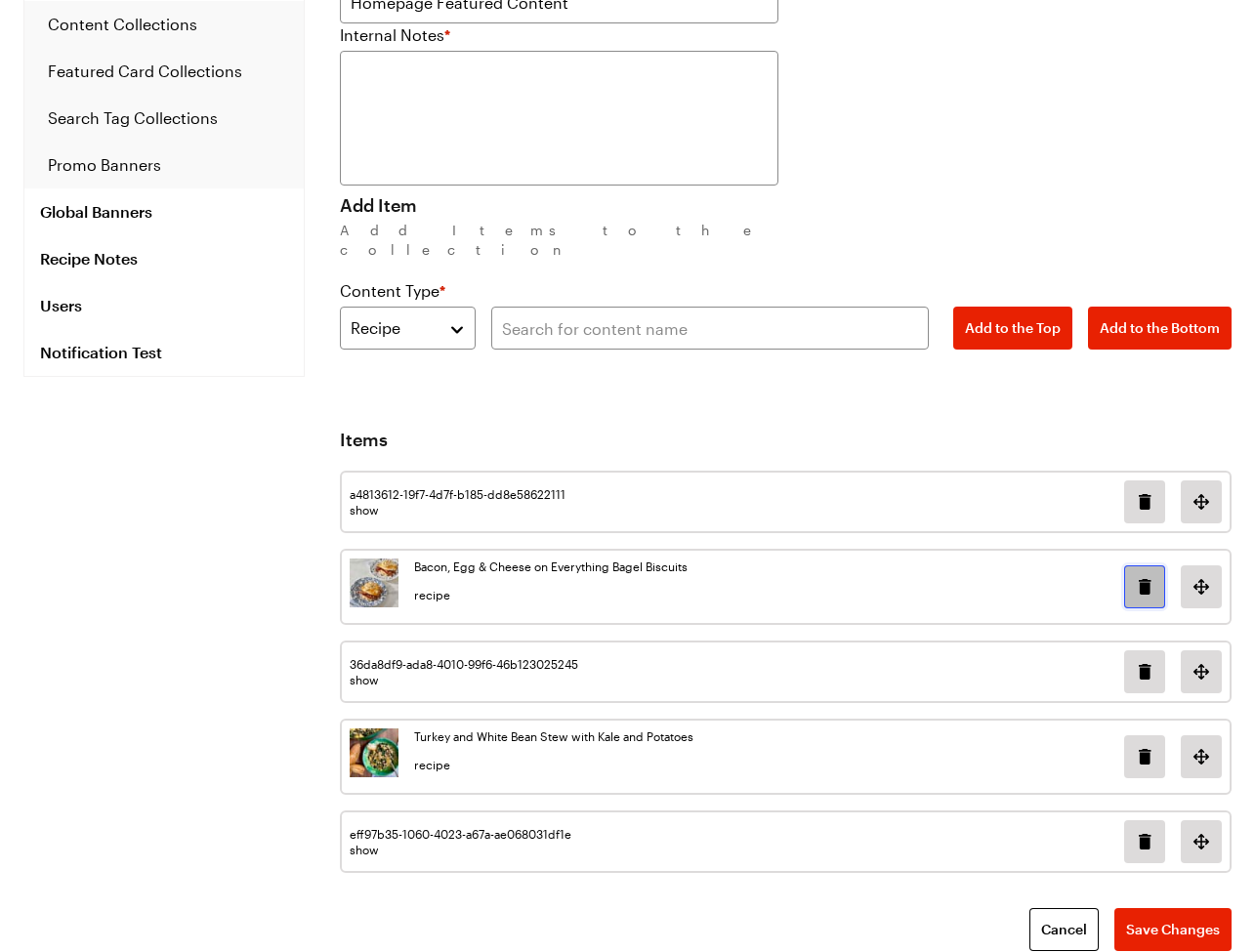
click at [1147, 579] on button "Delete image in position 1" at bounding box center [1145, 586] width 41 height 43
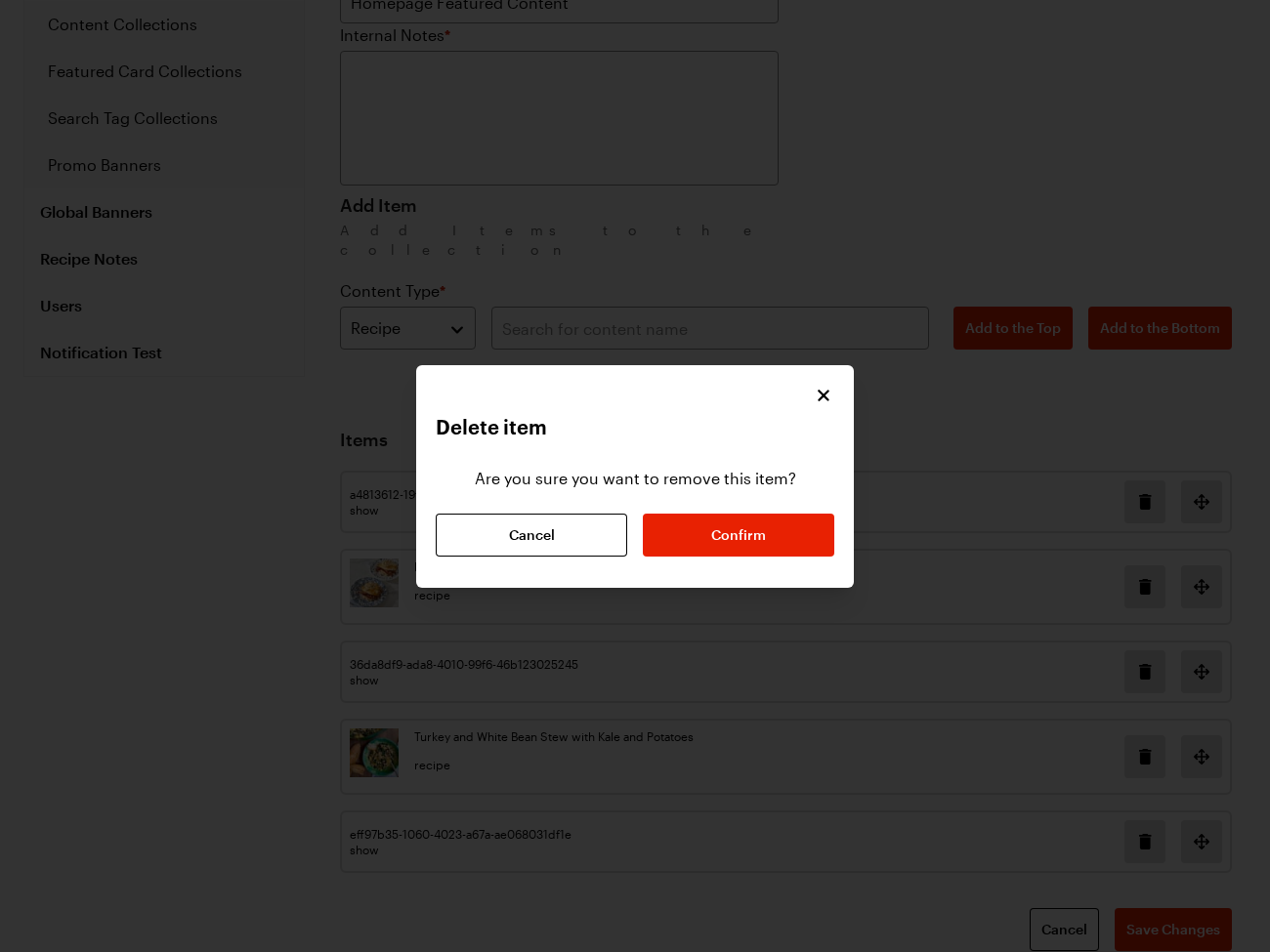
click at [799, 560] on div "Delete item Are you sure you want to remove this item? Cancel Confirm" at bounding box center [635, 476] width 438 height 223
click at [796, 550] on button "Confirm" at bounding box center [739, 534] width 191 height 43
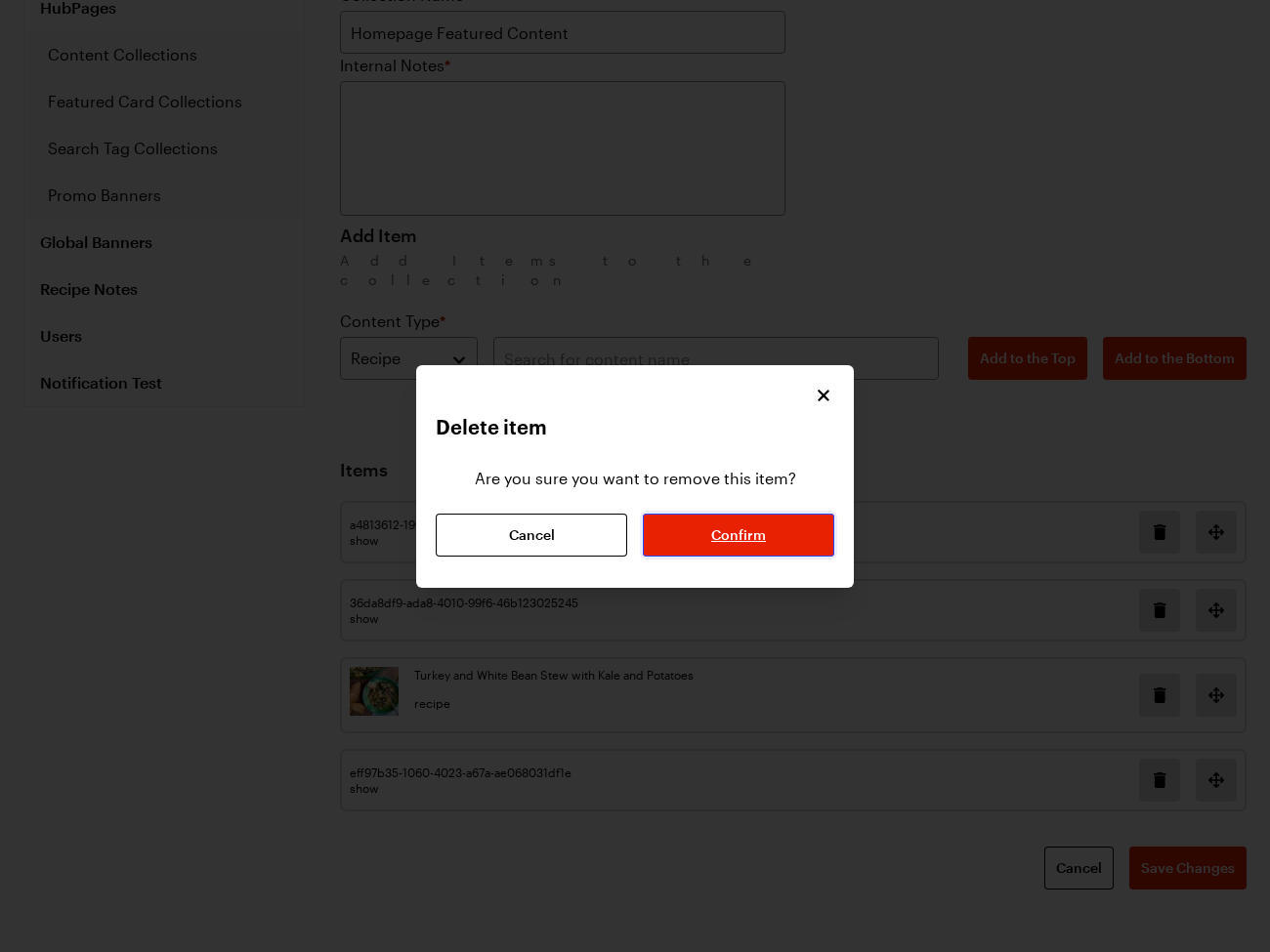
scroll to position [145, 0]
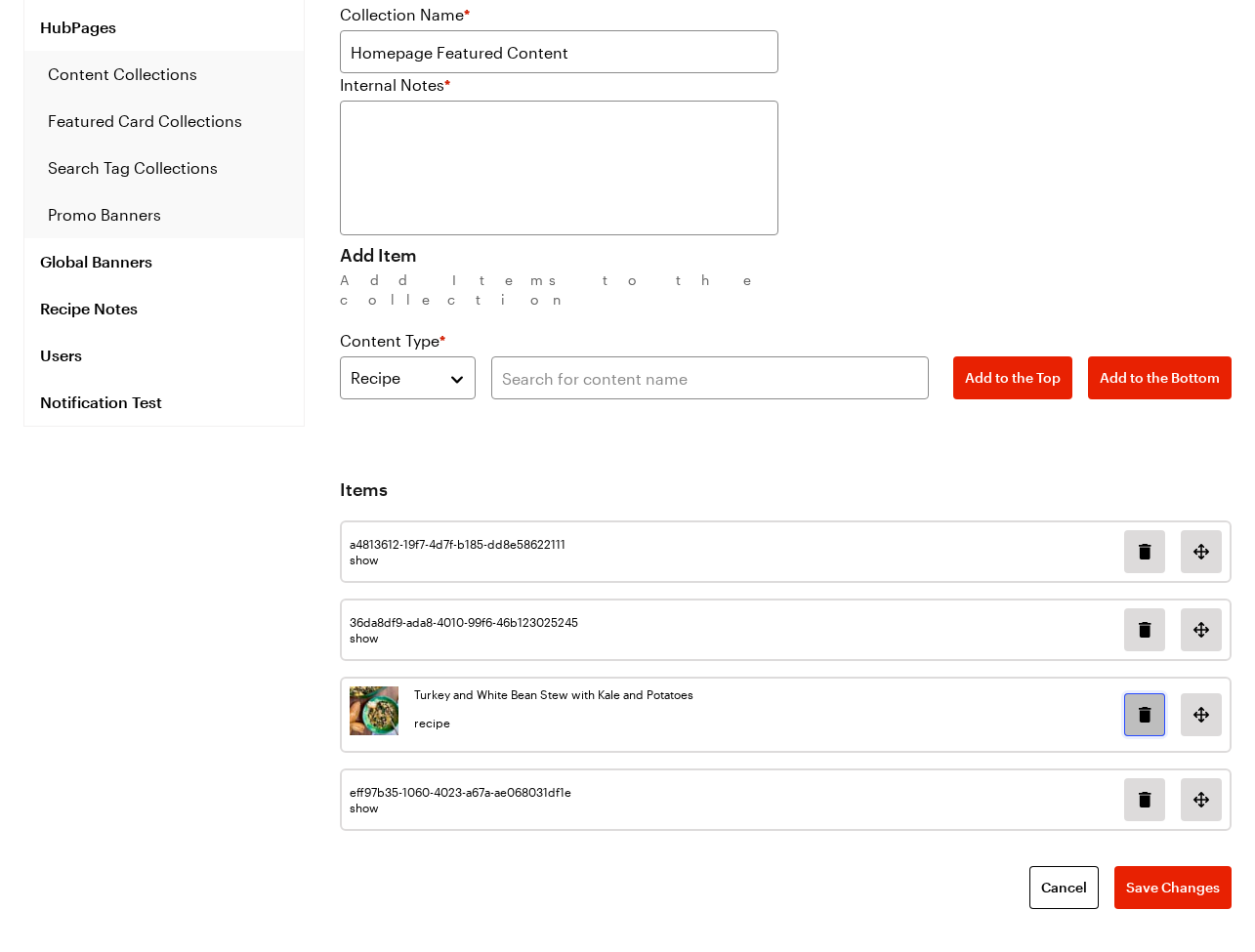
click at [1141, 703] on icon "Delete image in position 2" at bounding box center [1145, 715] width 24 height 24
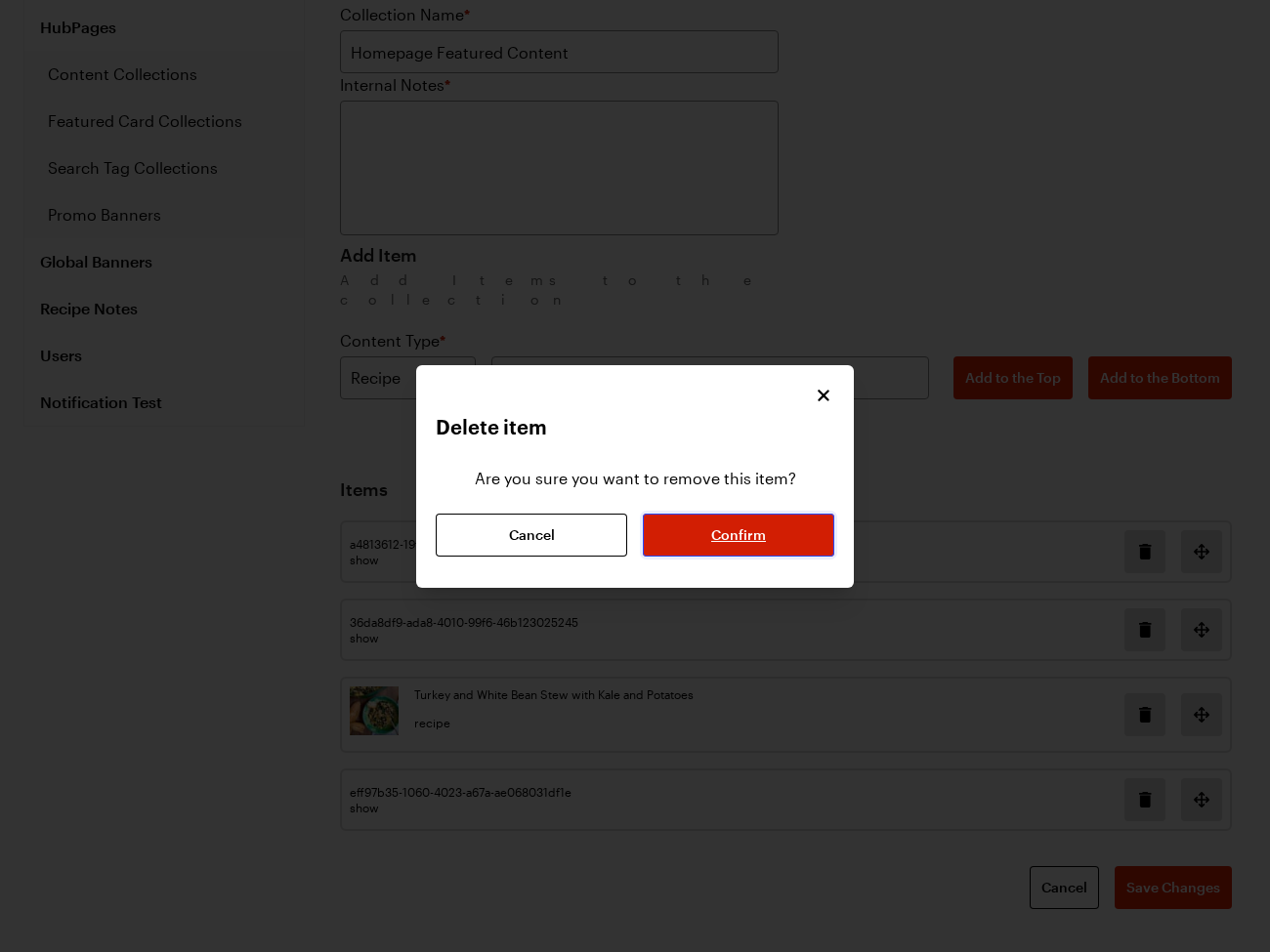
click at [751, 547] on button "Confirm" at bounding box center [739, 534] width 191 height 43
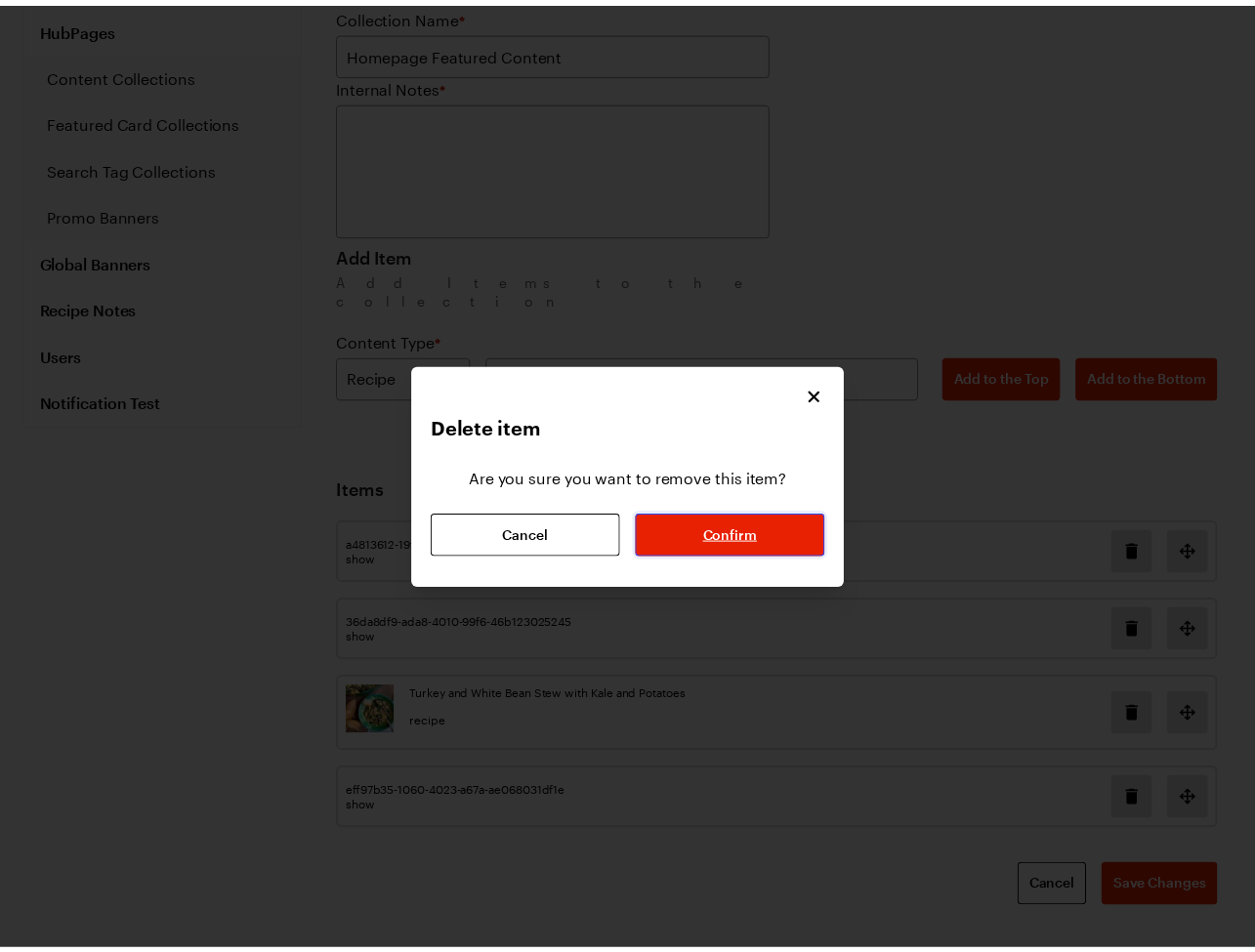
scroll to position [54, 0]
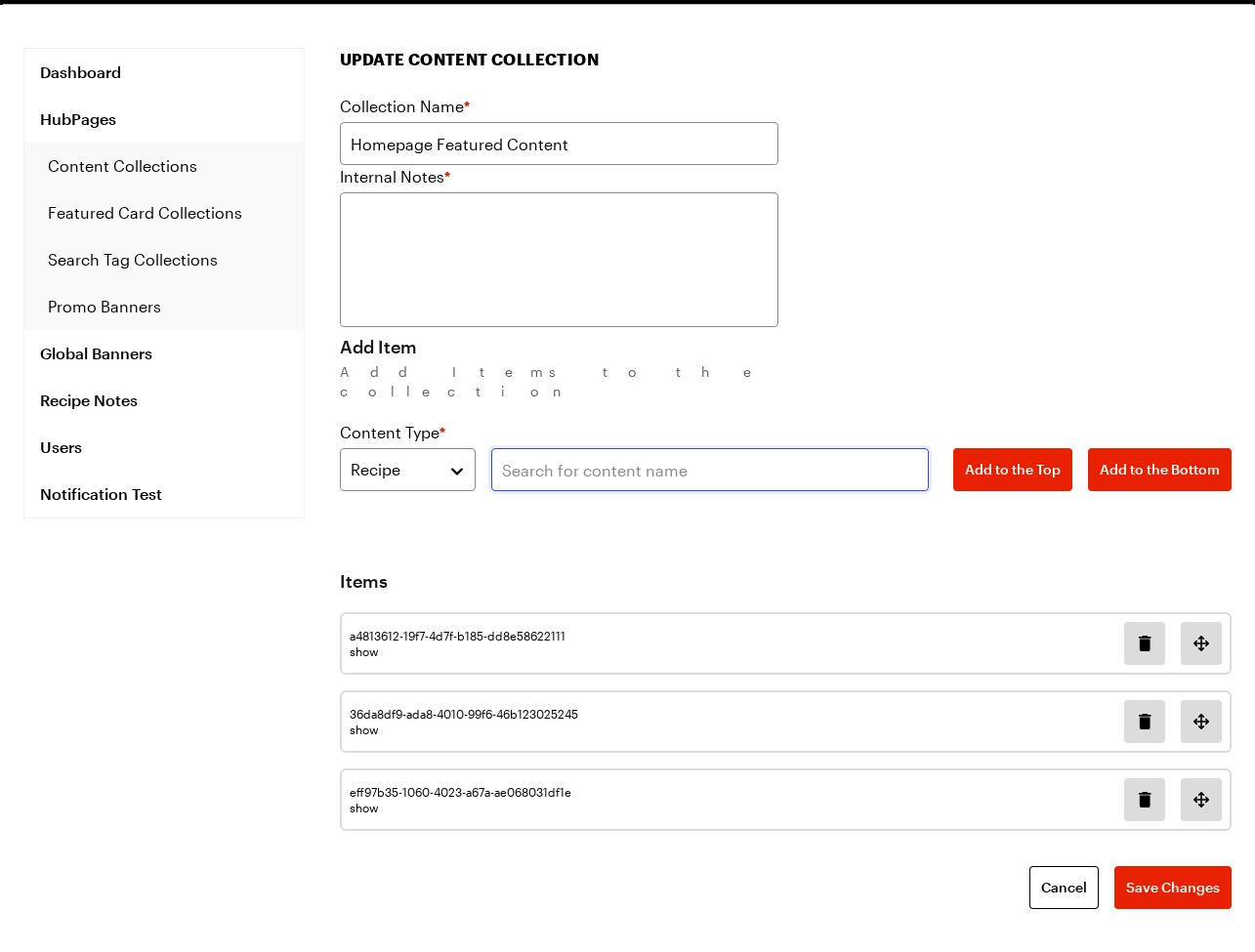
click at [727, 448] on input "text" at bounding box center [711, 469] width 439 height 43
paste input "Grilled Cheese with Roasted Tomato Soup"
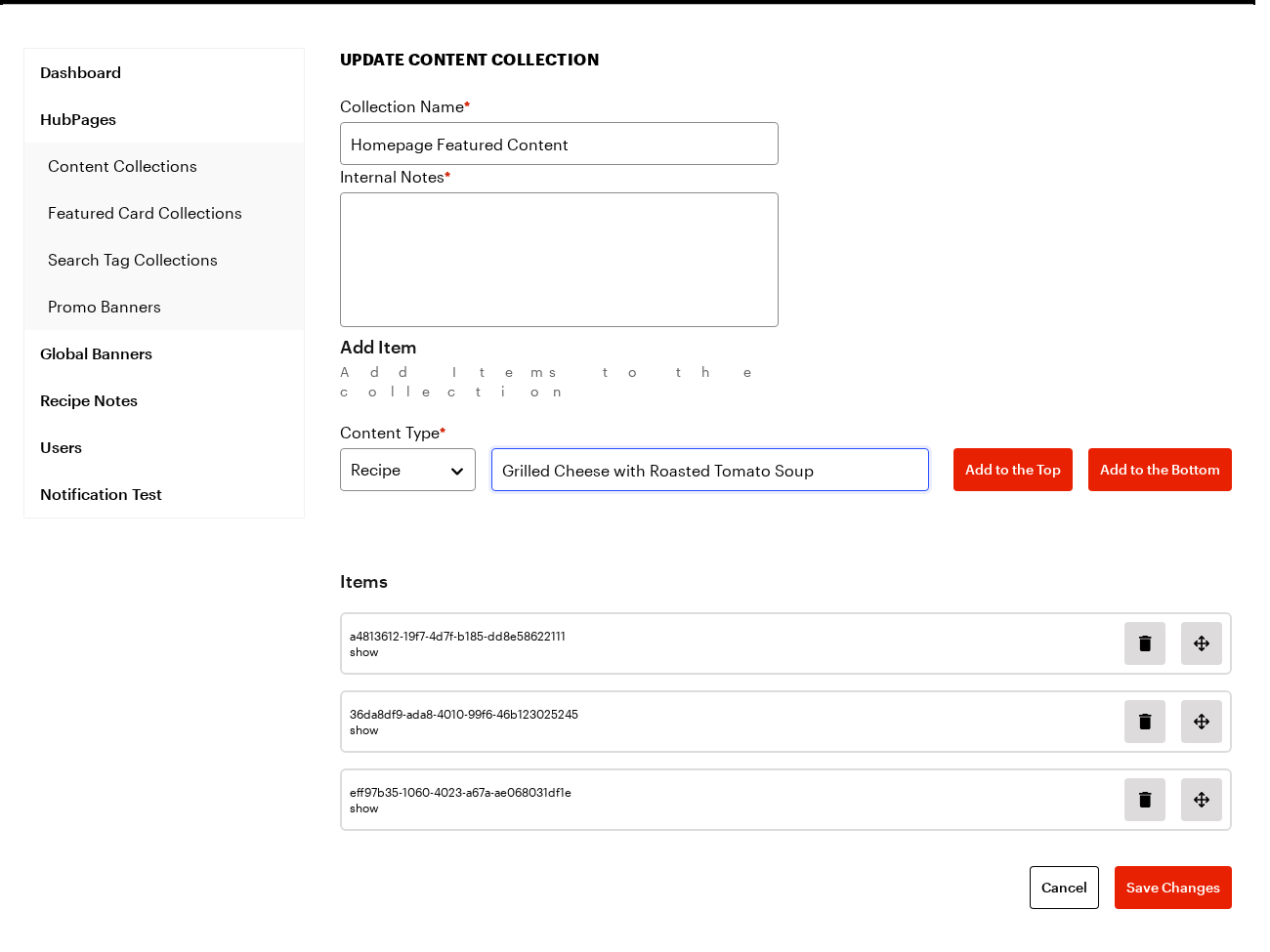
click at [849, 451] on input "Grilled Cheese with Roasted Tomato Soup" at bounding box center [711, 469] width 439 height 43
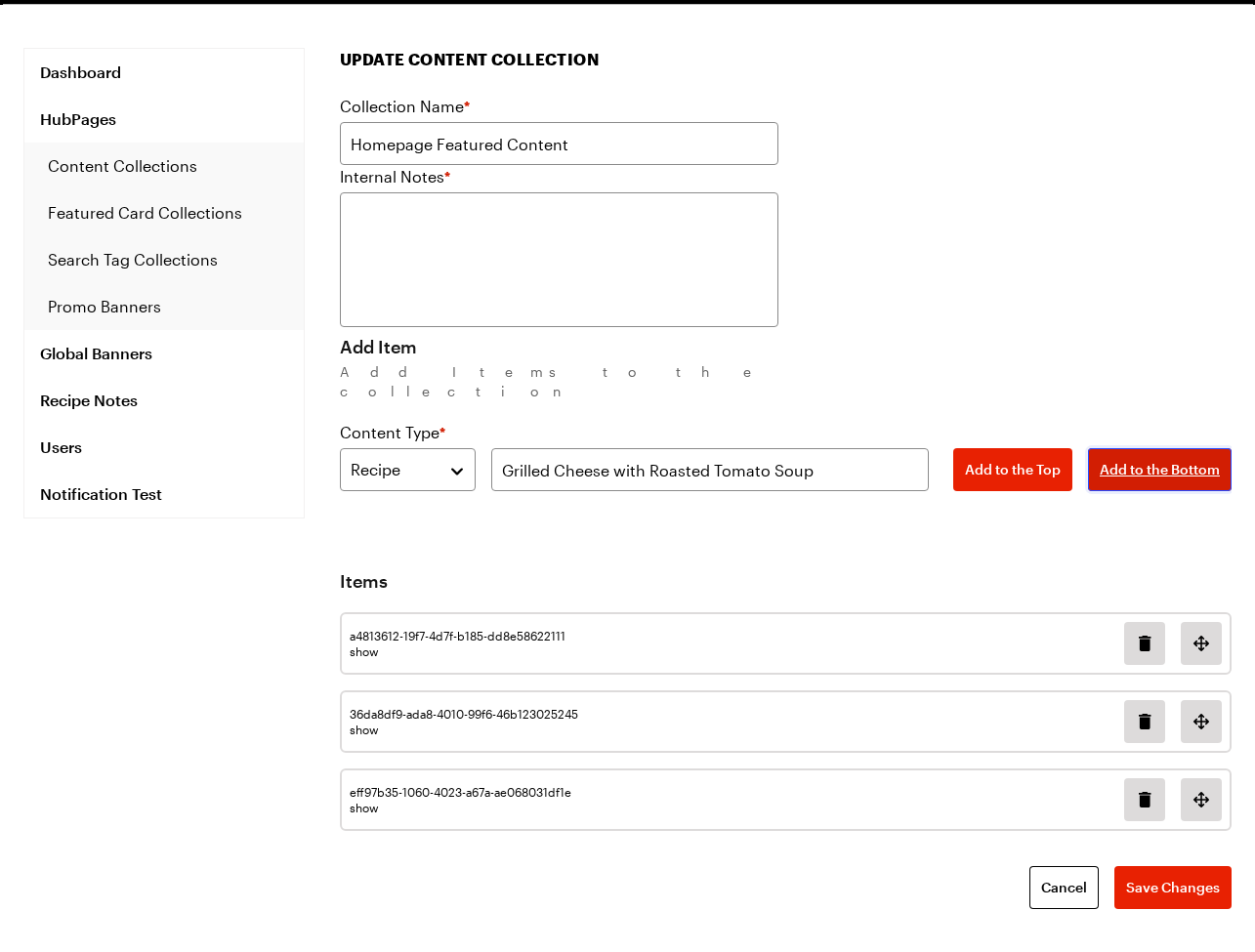
click at [1143, 460] on span "Add to the Bottom" at bounding box center [1159, 470] width 120 height 20
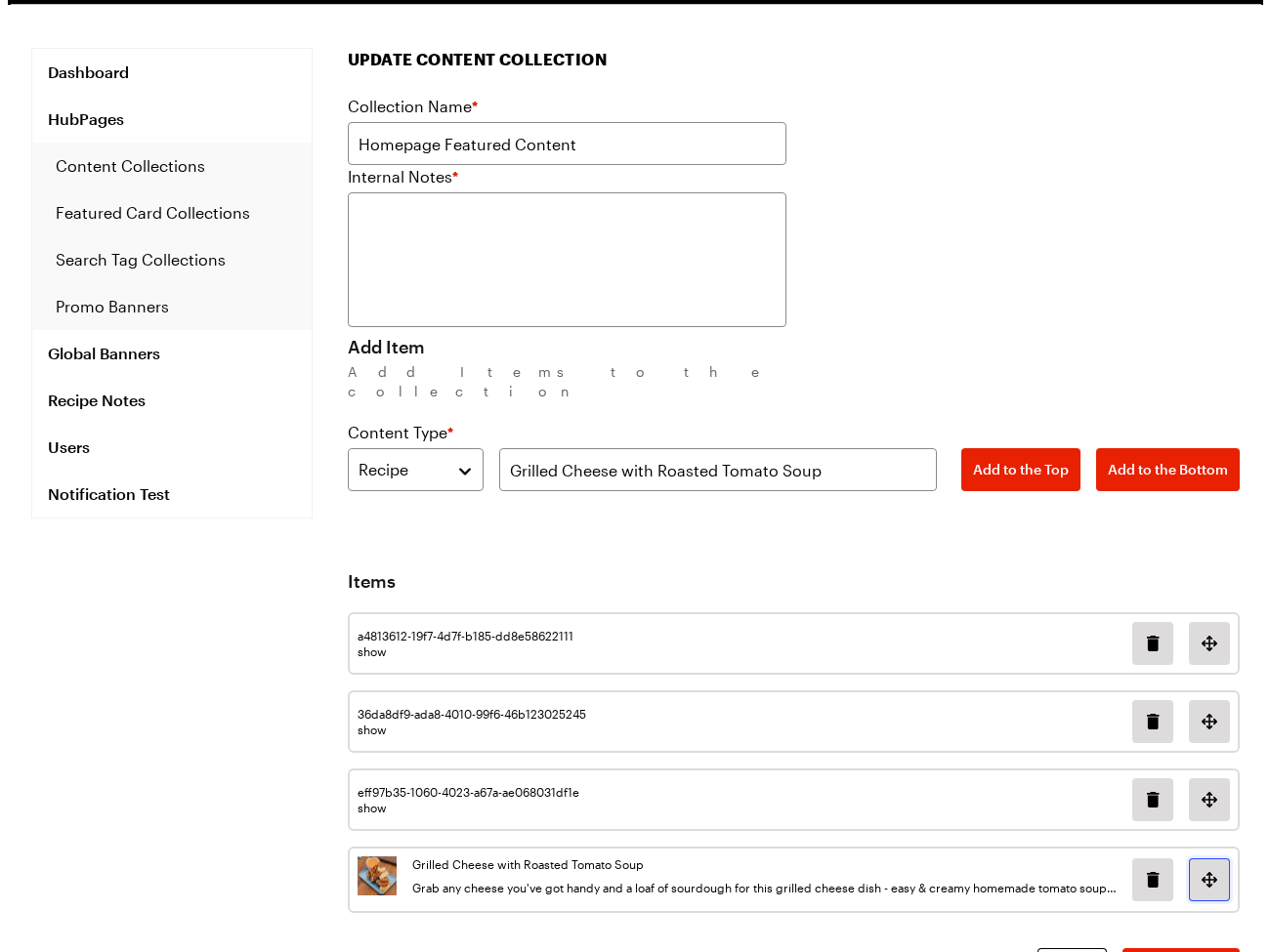
scroll to position [135, 0]
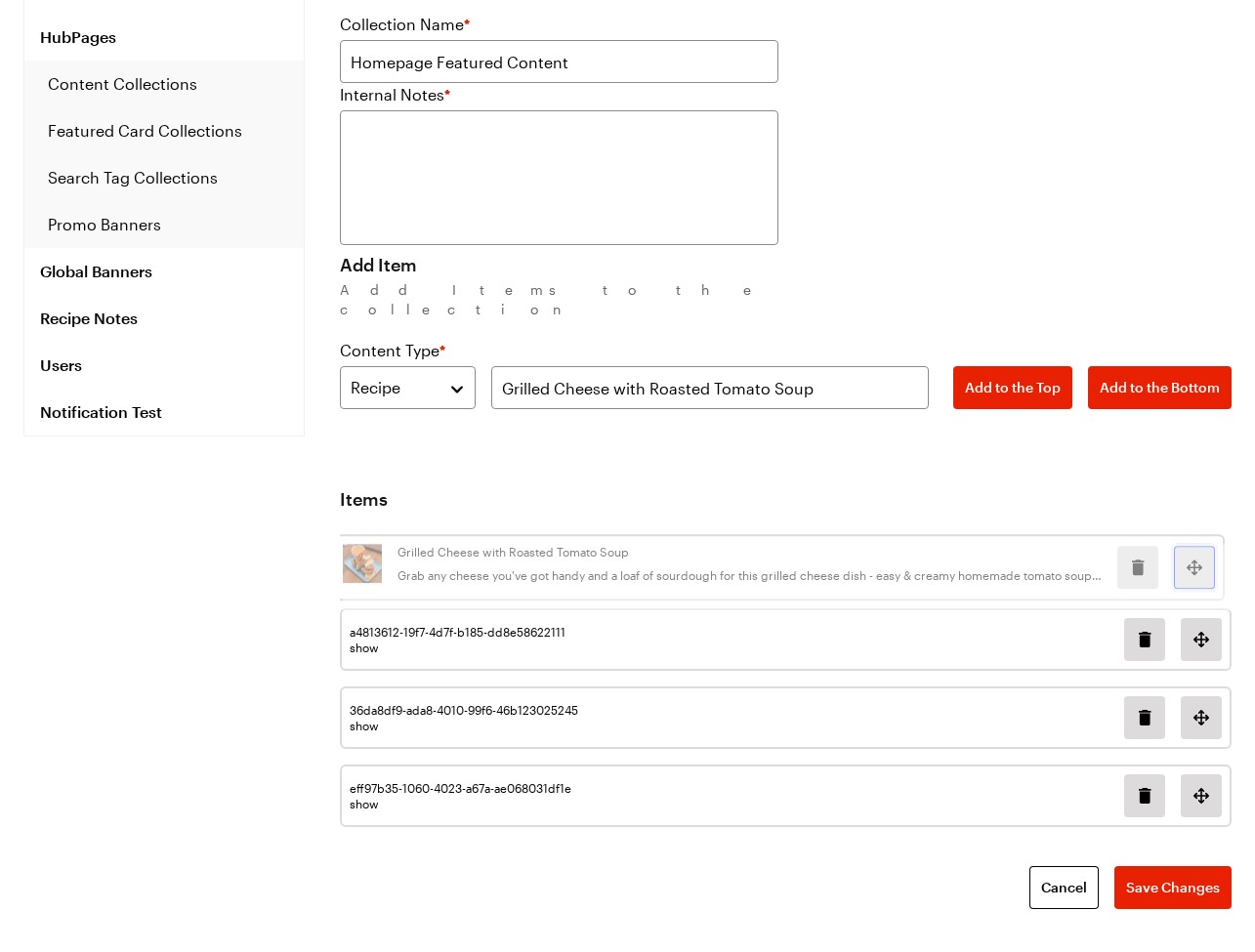
drag, startPoint x: 1215, startPoint y: 865, endPoint x: 1215, endPoint y: 643, distance: 222.0
click at [1215, 643] on div "a4813612-19f7-4d7f-b185-dd8e58622111 show 36da8df9-ada8-4010-99f6-46b123025245 …" at bounding box center [786, 680] width 892 height 300
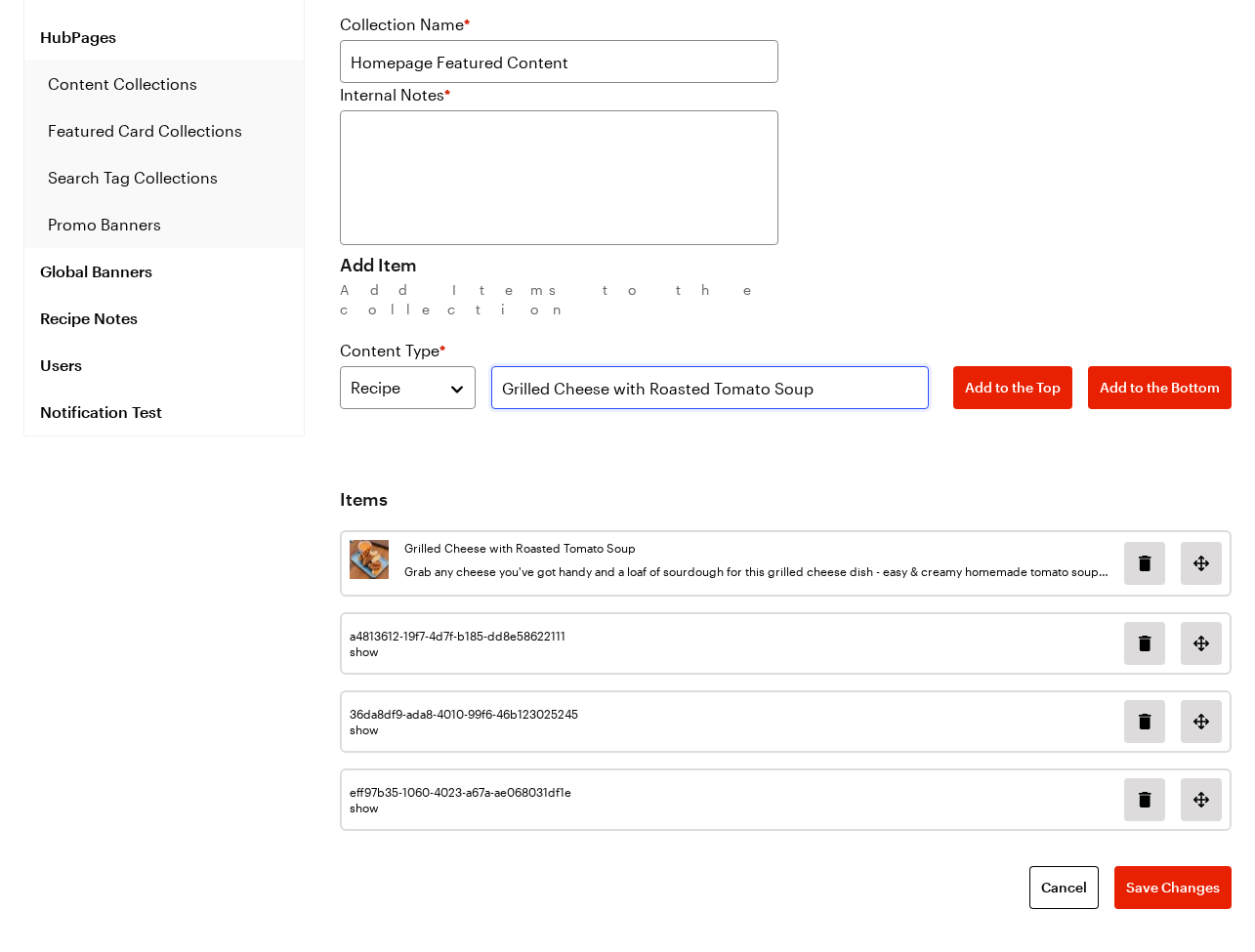
click at [800, 366] on input "Grilled Cheese with Roasted Tomato Soup" at bounding box center [711, 387] width 439 height 43
paste input "Everything Bagel Pigs in a Blanket"
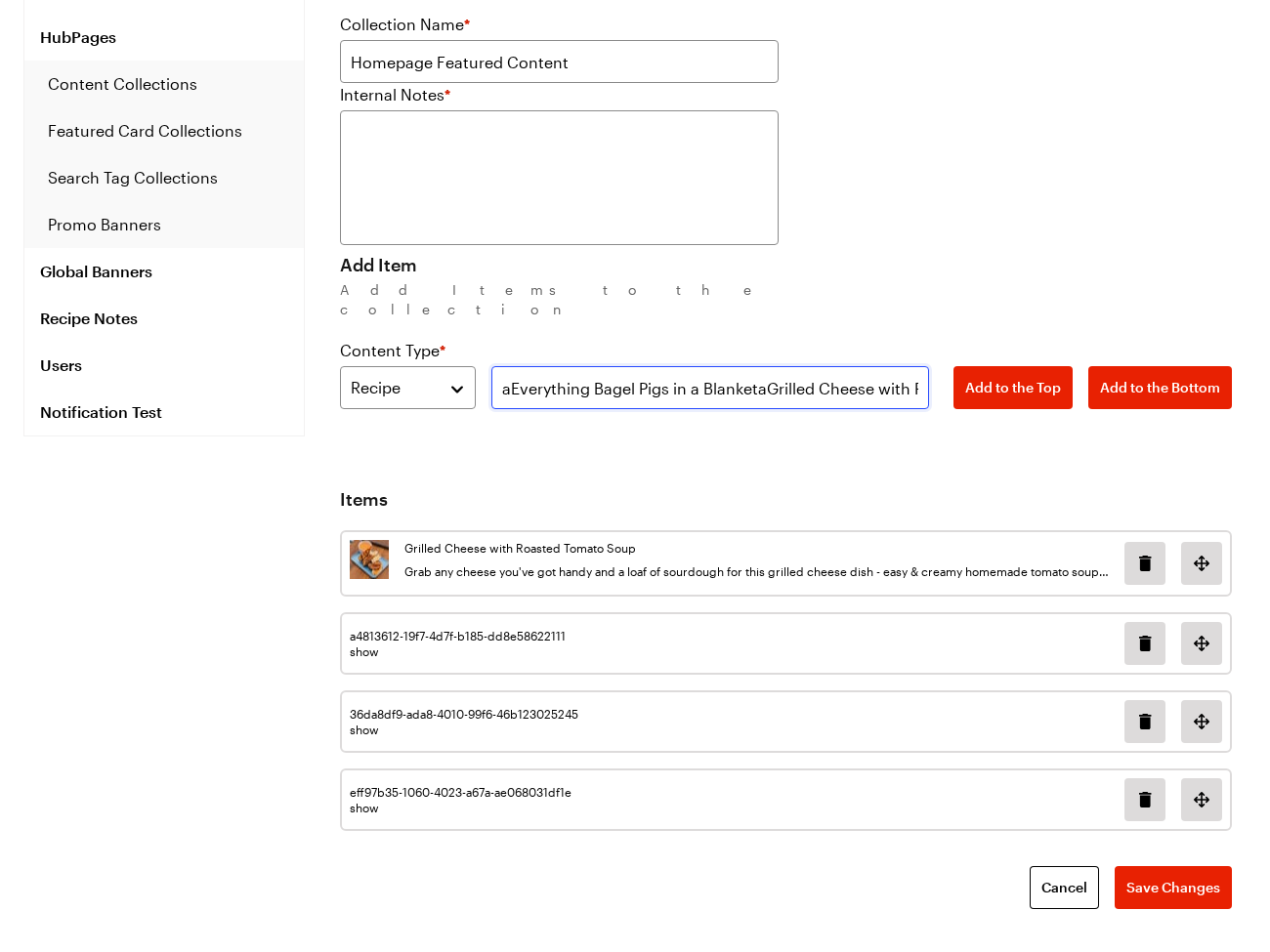
paste input "Everything Bagel Pigs in a Blanket"
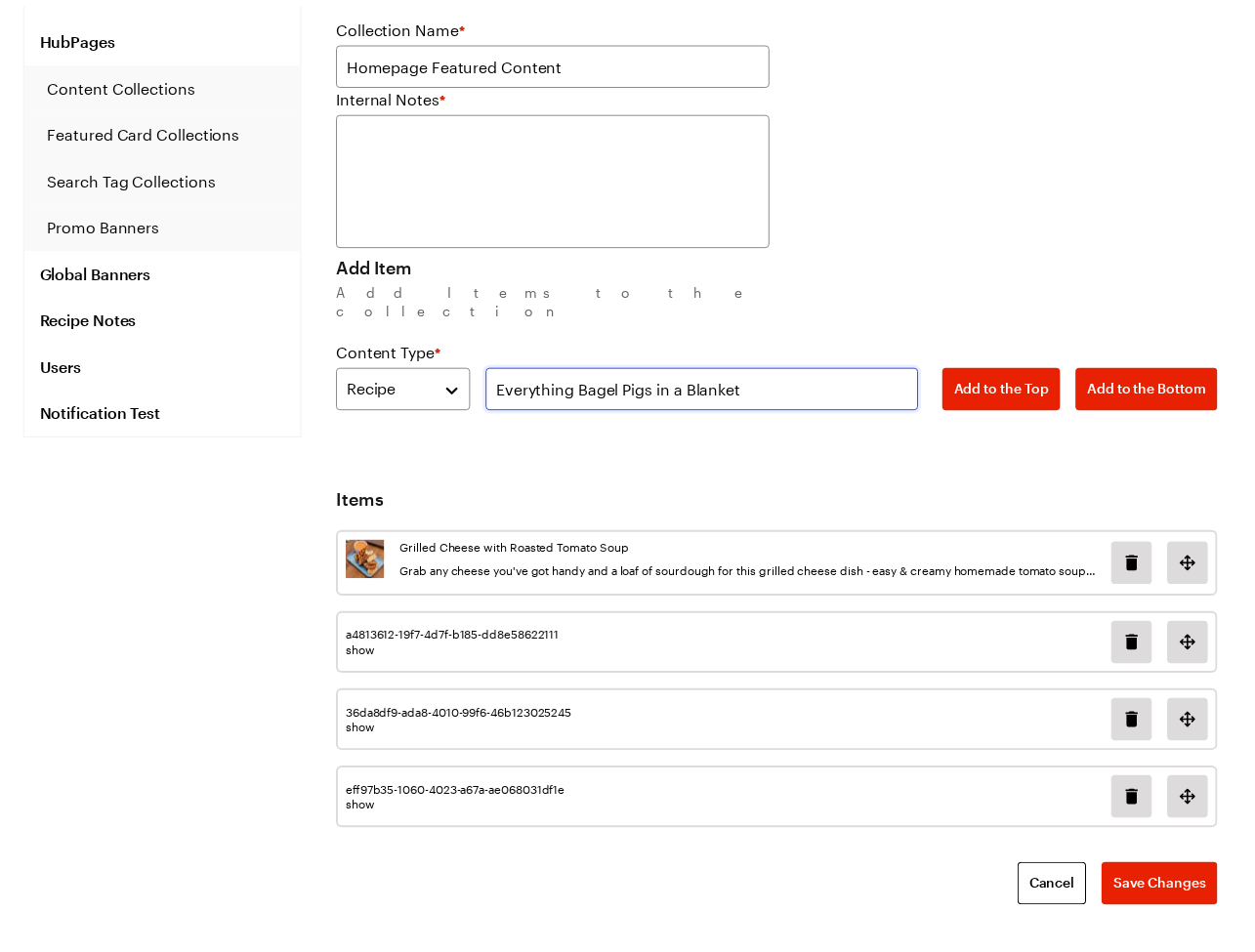
scroll to position [0, 0]
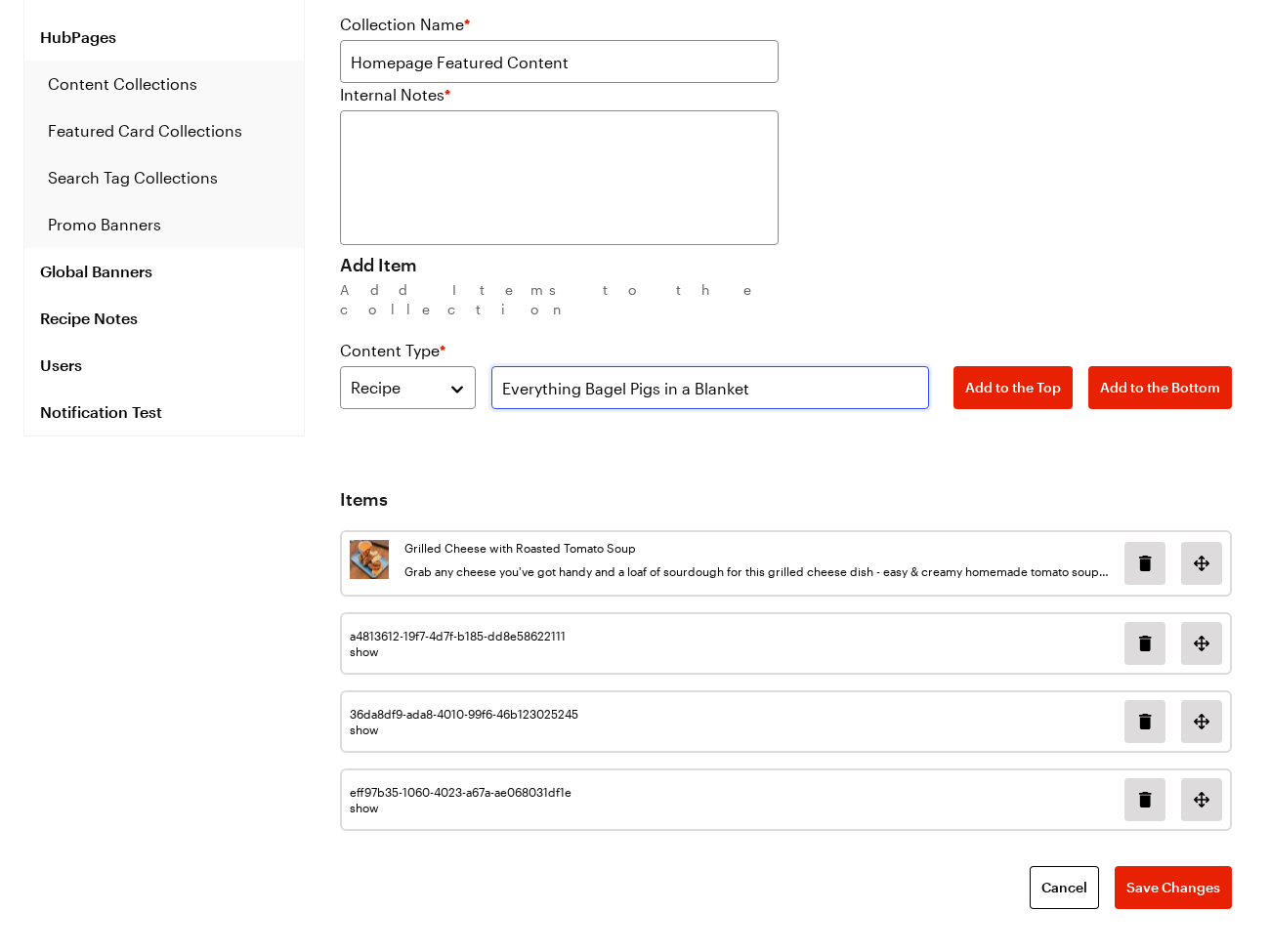
click at [794, 375] on input "Everything Bagel Pigs in a Blanket" at bounding box center [711, 387] width 439 height 43
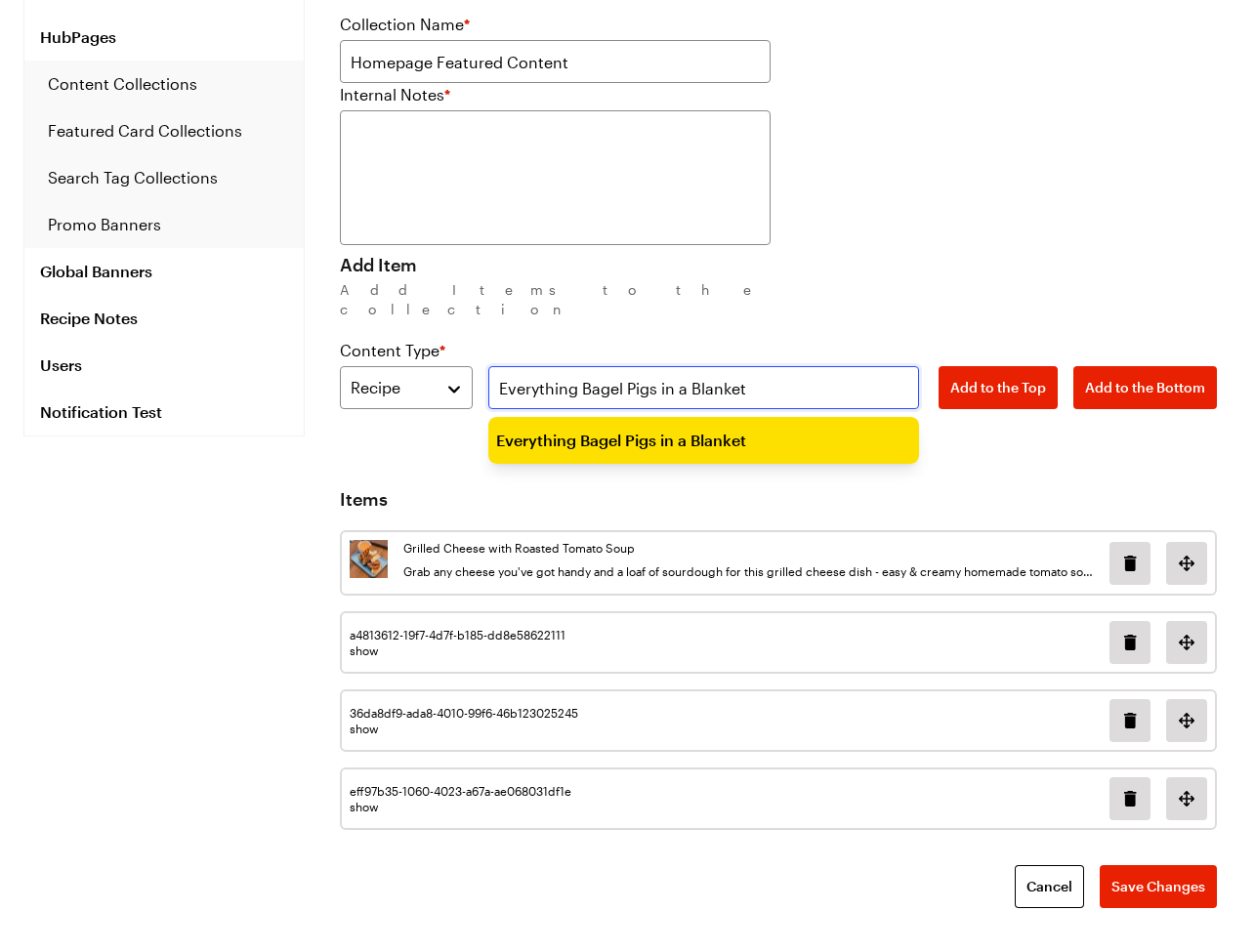
drag, startPoint x: 686, startPoint y: 422, endPoint x: 1151, endPoint y: 397, distance: 465.7
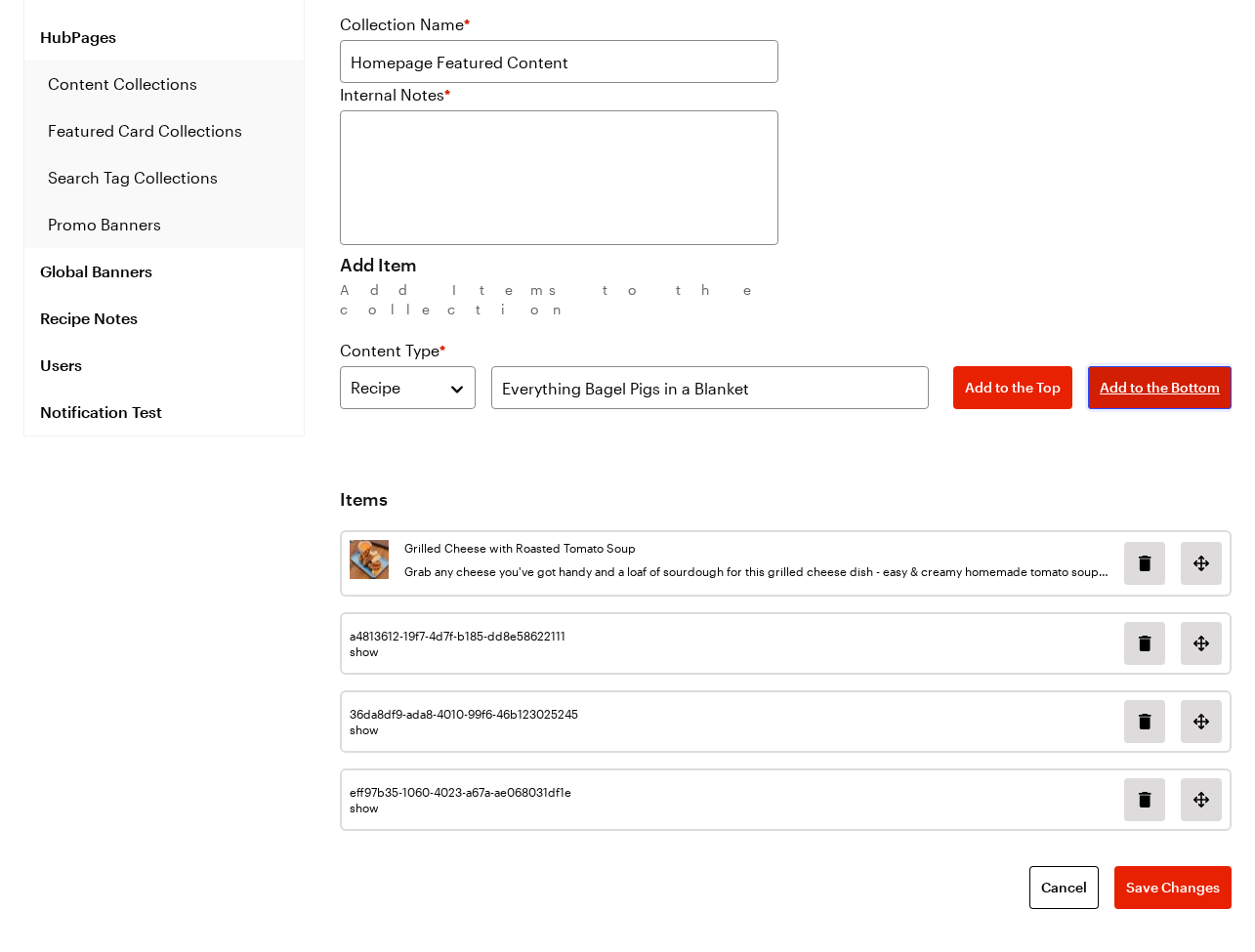
click at [1180, 378] on span "Add to the Bottom" at bounding box center [1159, 388] width 120 height 20
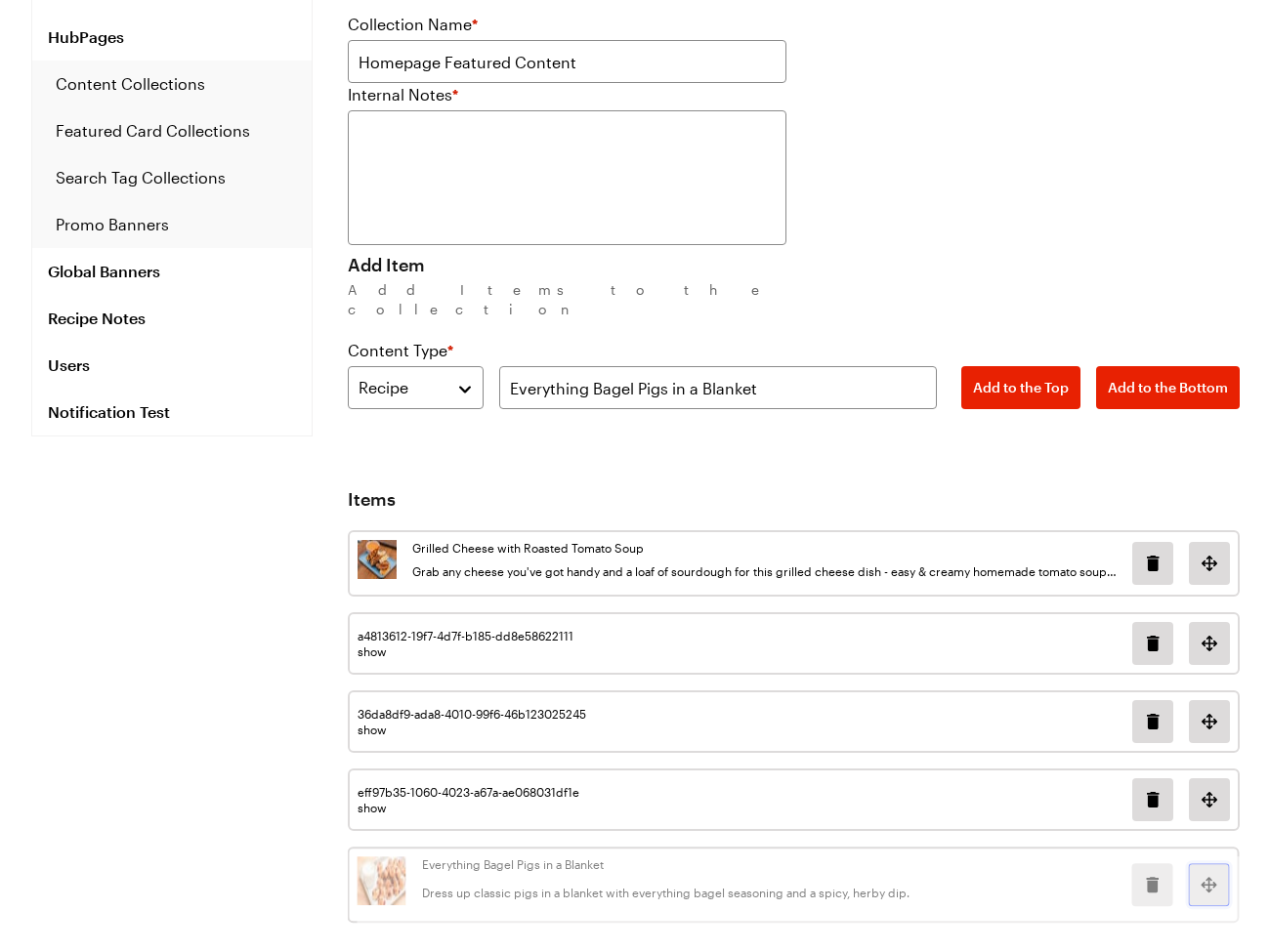
scroll to position [228, 0]
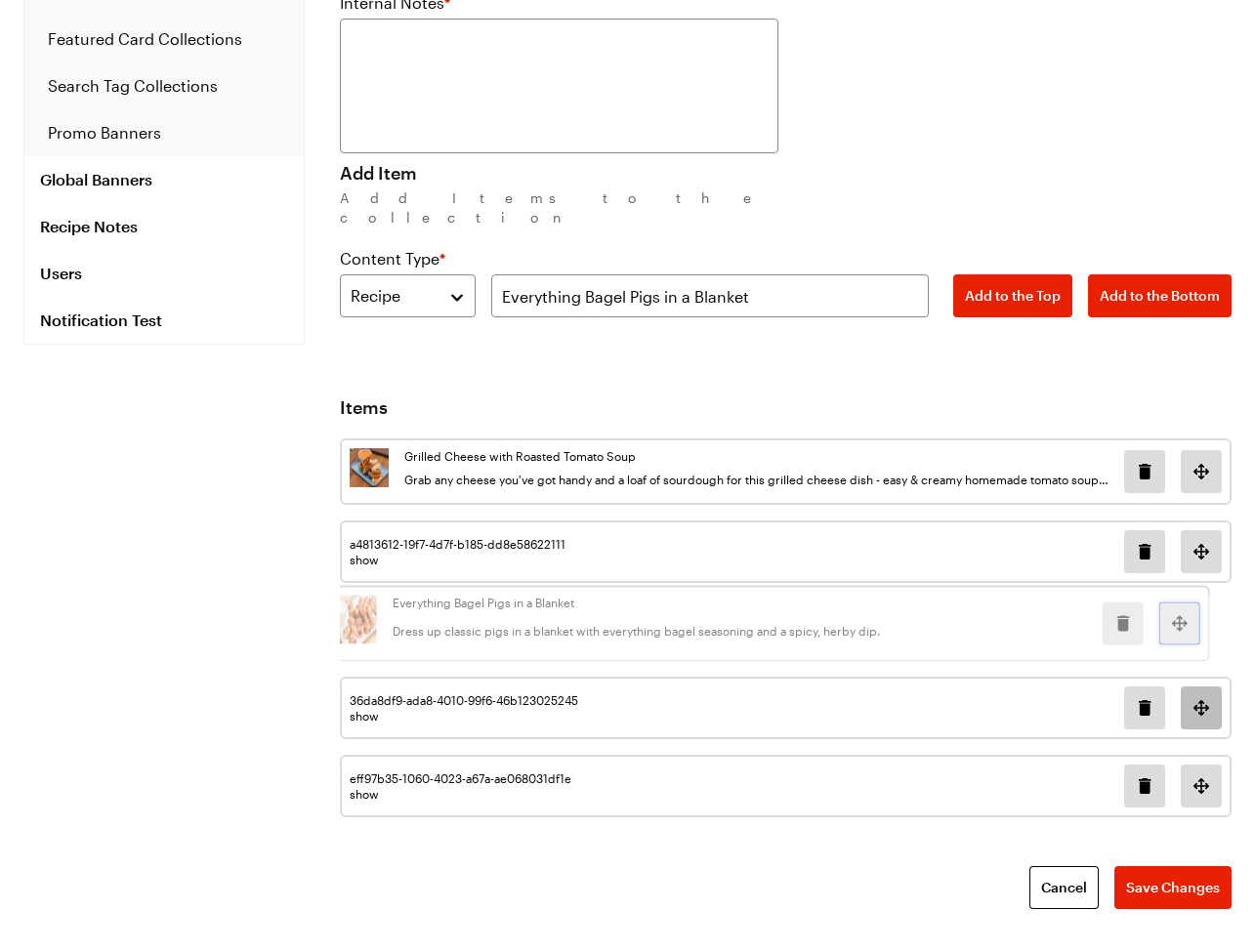
drag, startPoint x: 1207, startPoint y: 856, endPoint x: 1184, endPoint y: 686, distance: 171.5
click at [1184, 686] on div "Grilled Cheese with Roasted Tomato Soup Grab any cheese you've got handy and a …" at bounding box center [786, 635] width 892 height 393
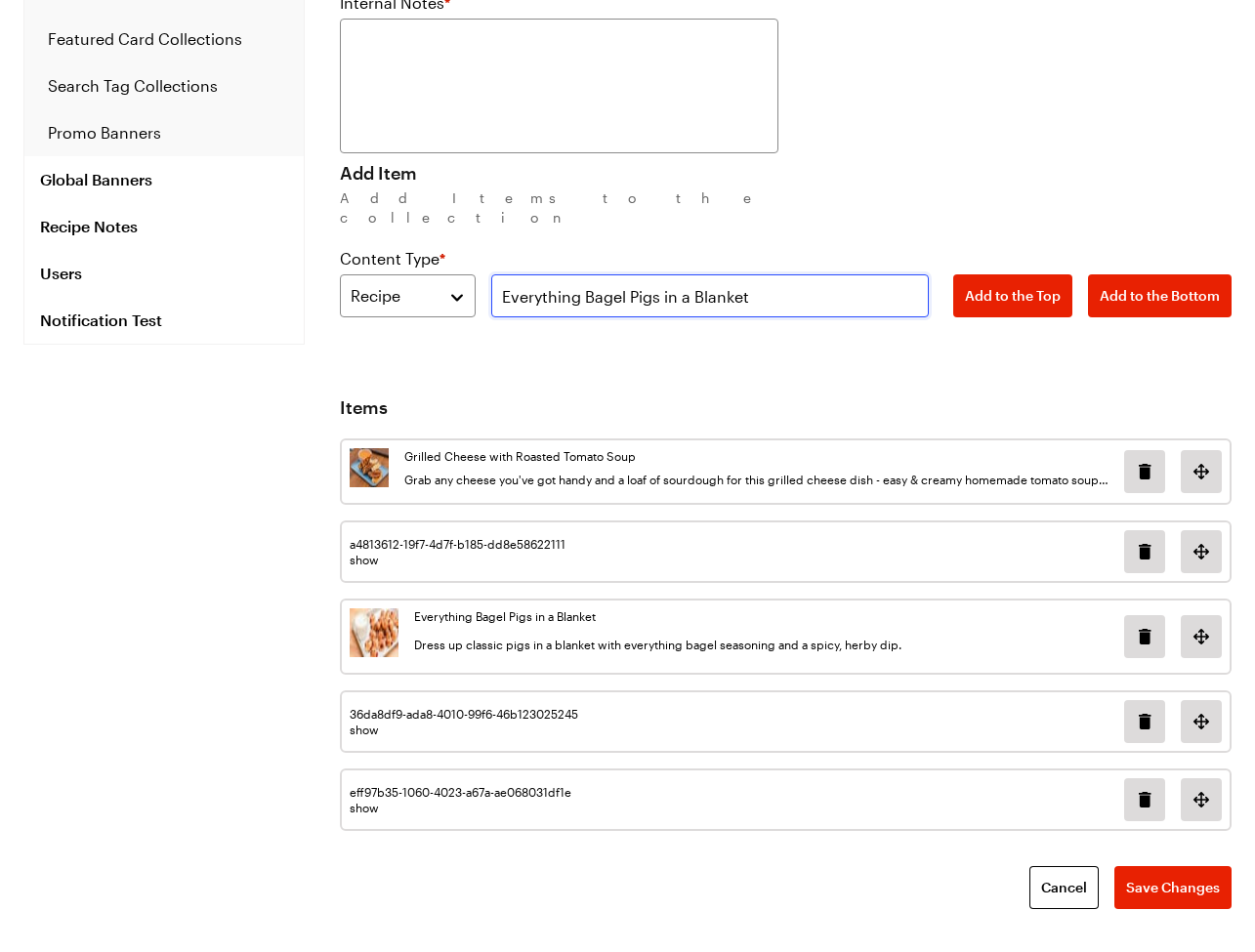
click at [772, 275] on input "Everything Bagel Pigs in a Blanket" at bounding box center [711, 295] width 439 height 43
paste input "Chicken Parm & Crispy Pancetta with Arugula Salad & Toasted Baguette"
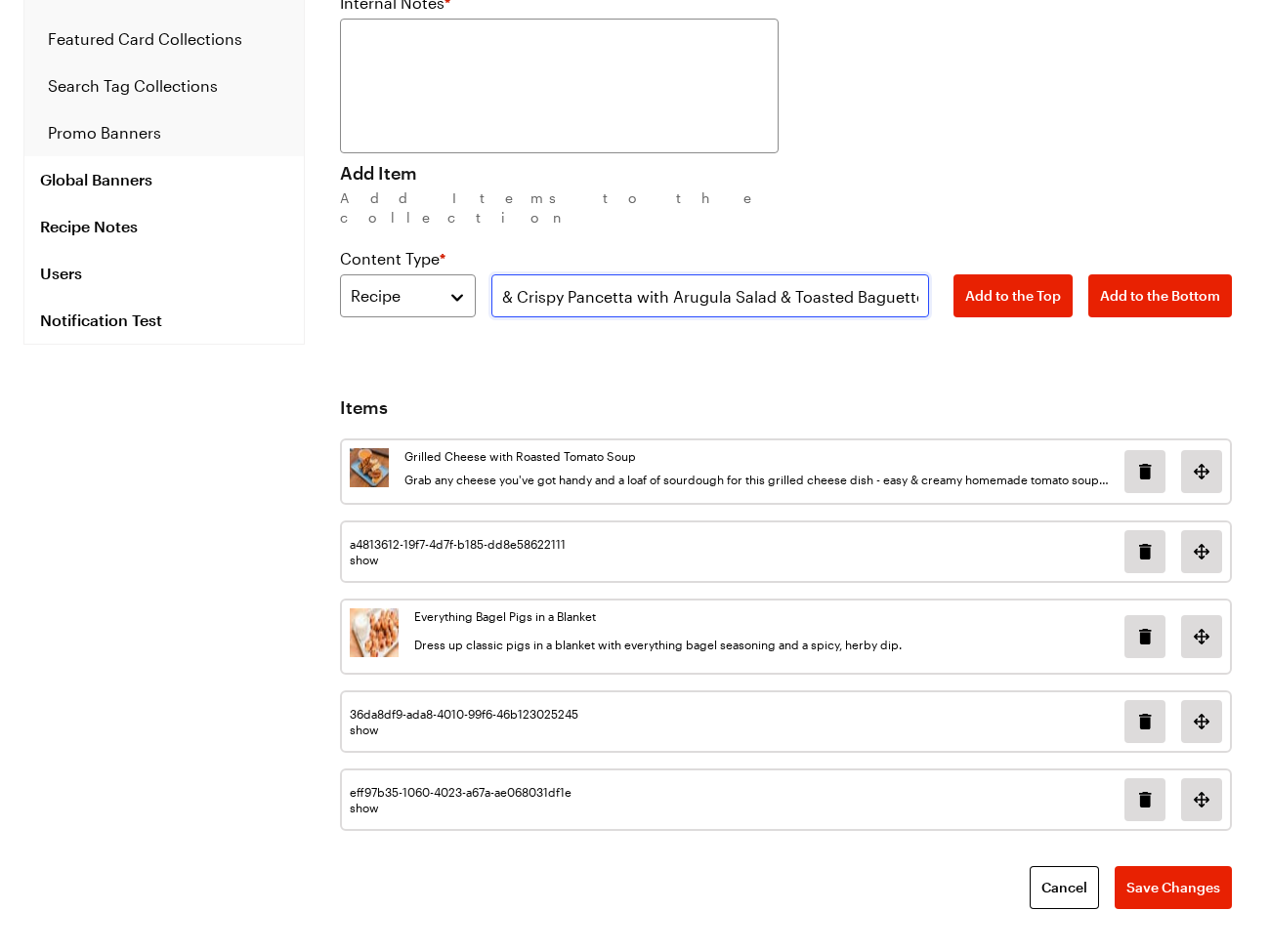
click at [699, 285] on input "Chicken Parm & Crispy Pancetta with Arugula Salad & Toasted Baguette" at bounding box center [711, 295] width 439 height 43
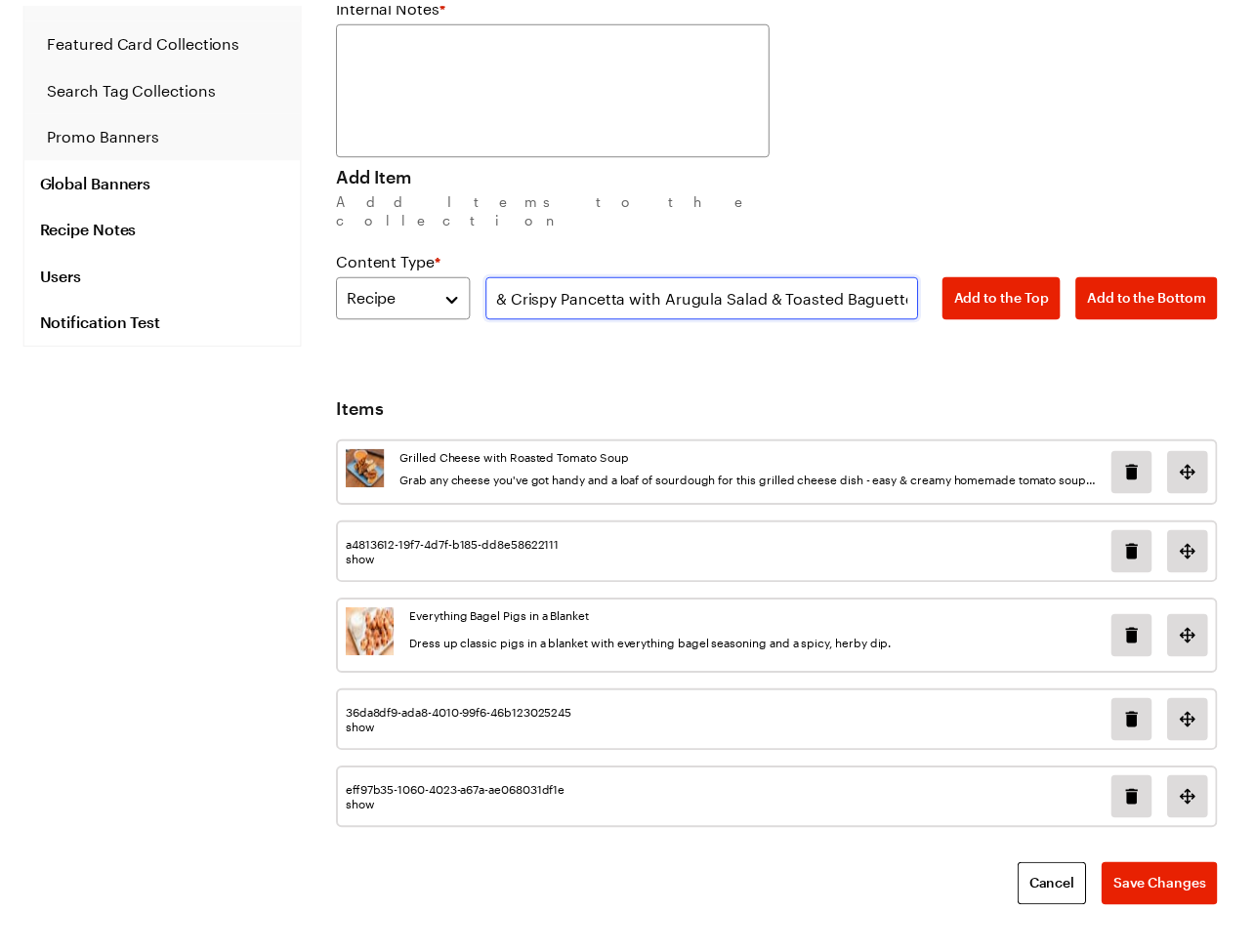
paste input "text"
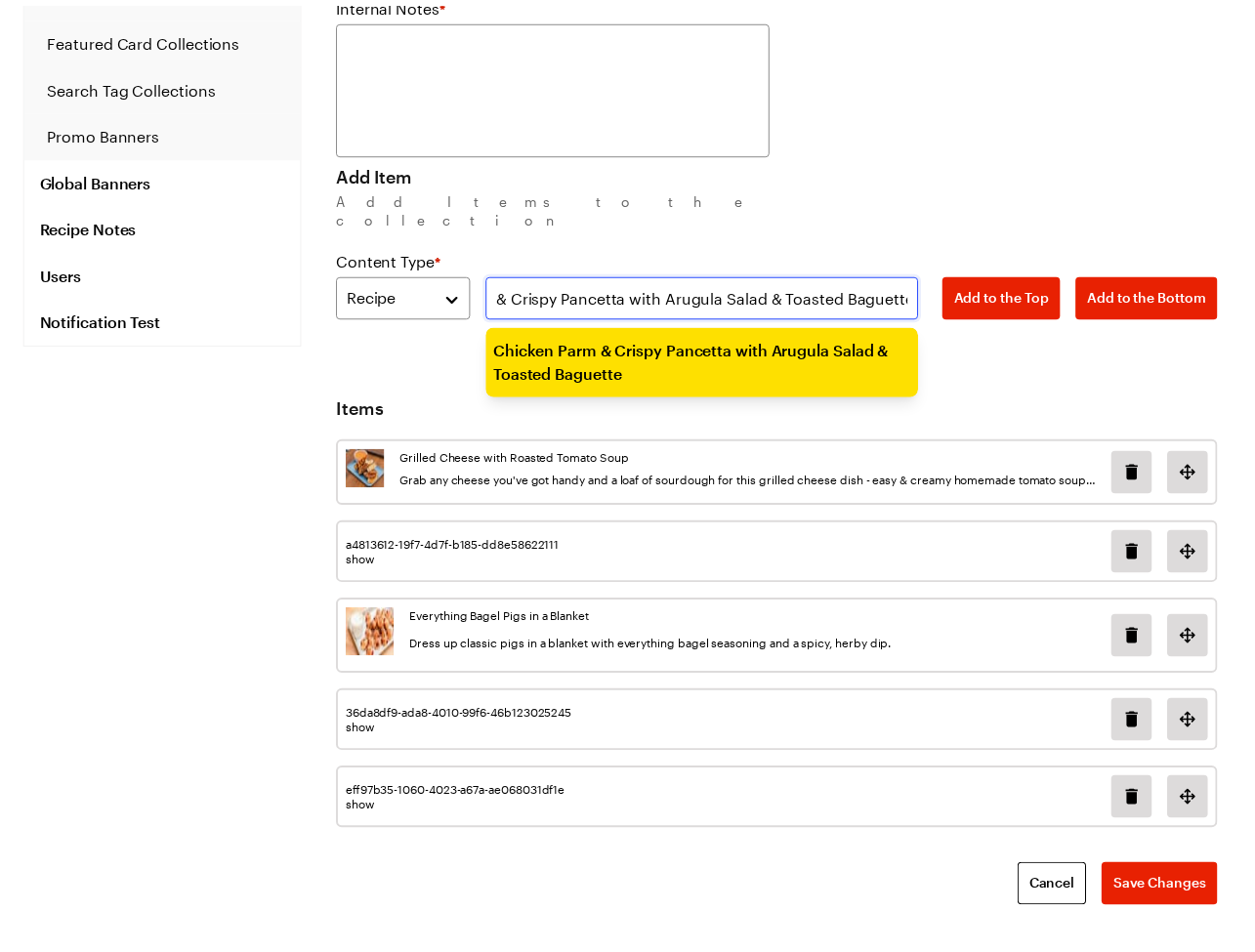
scroll to position [0, 100]
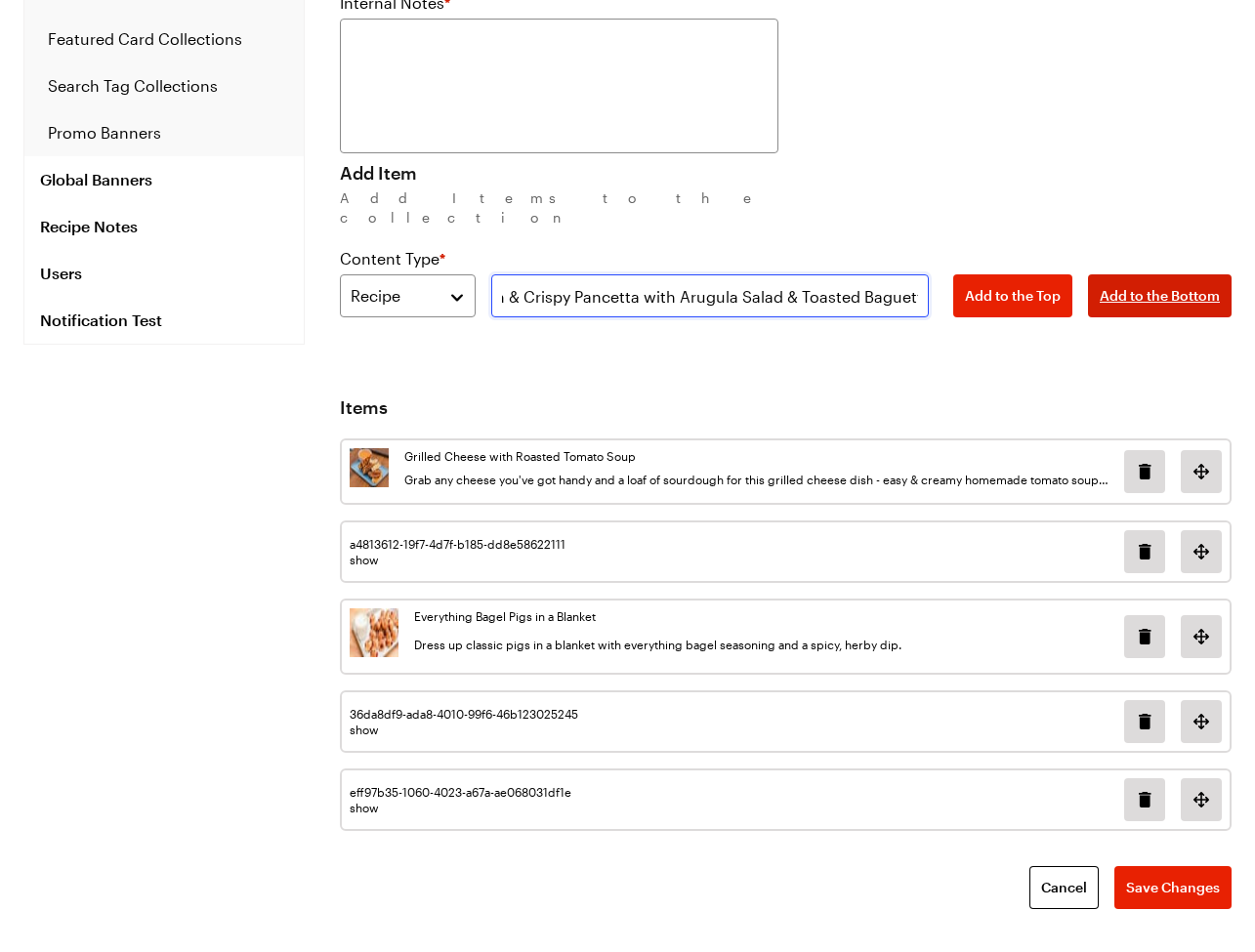
type input "Chicken Parm & Crispy Pancetta with Arugula Salad & Toasted Baguette"
click at [1137, 286] on span "Add to the Bottom" at bounding box center [1159, 296] width 120 height 20
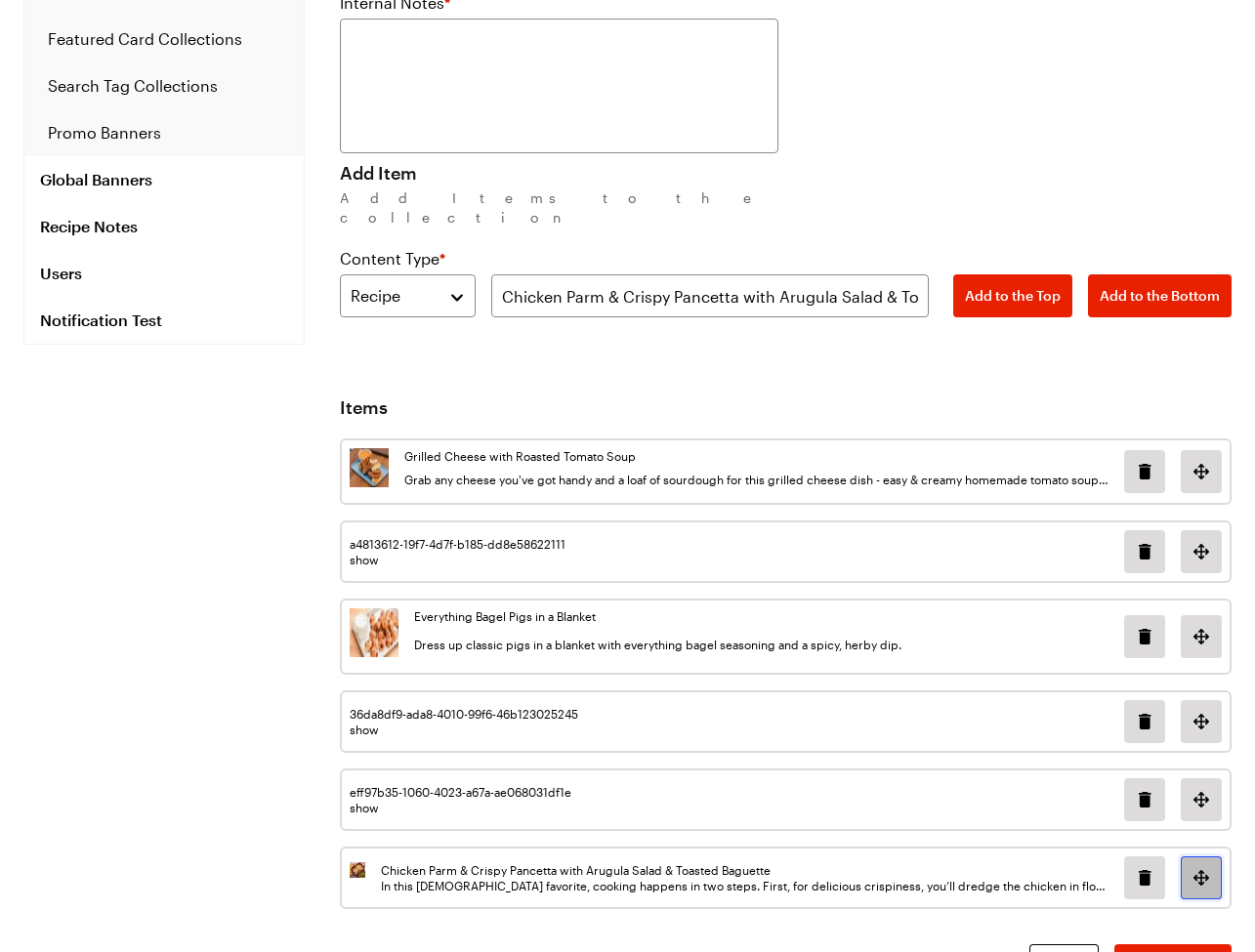
scroll to position [290, 0]
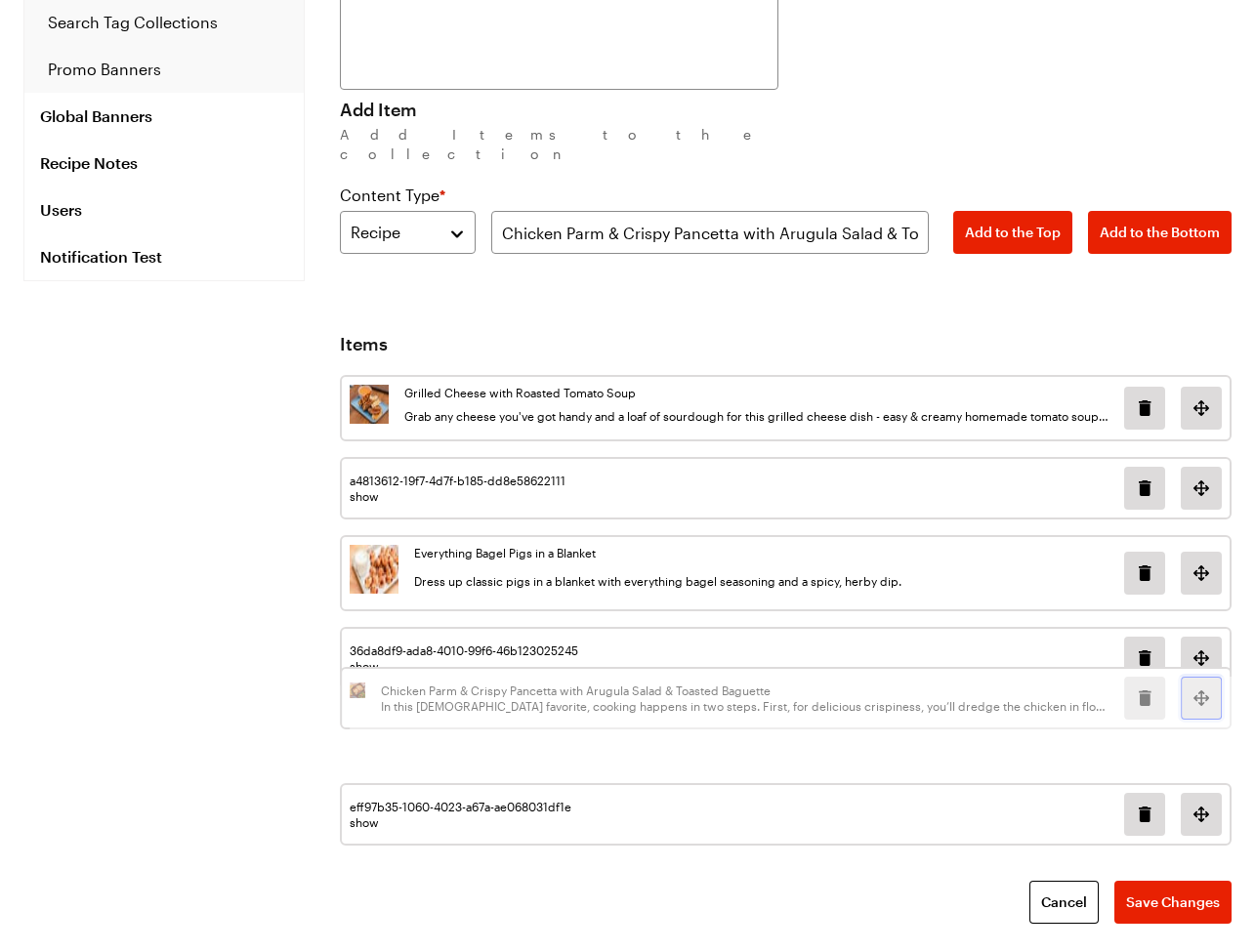
drag, startPoint x: 1193, startPoint y: 851, endPoint x: 1197, endPoint y: 740, distance: 111.1
click at [1196, 738] on div "Grilled Cheese with Roasted Tomato Soup Grab any cheese you've got handy and a …" at bounding box center [786, 610] width 892 height 471
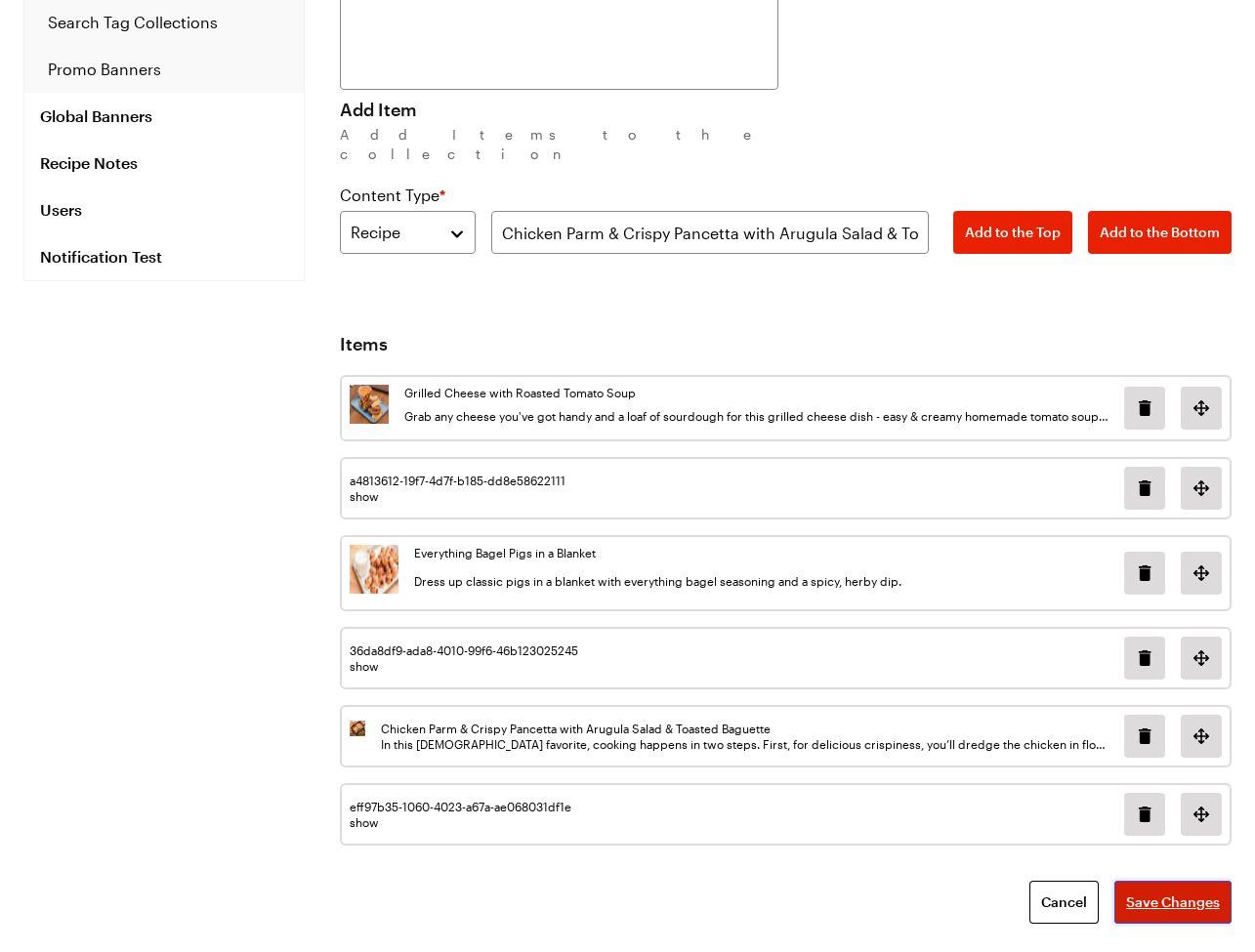
click at [1151, 892] on span "Save Changes" at bounding box center [1173, 902] width 94 height 20
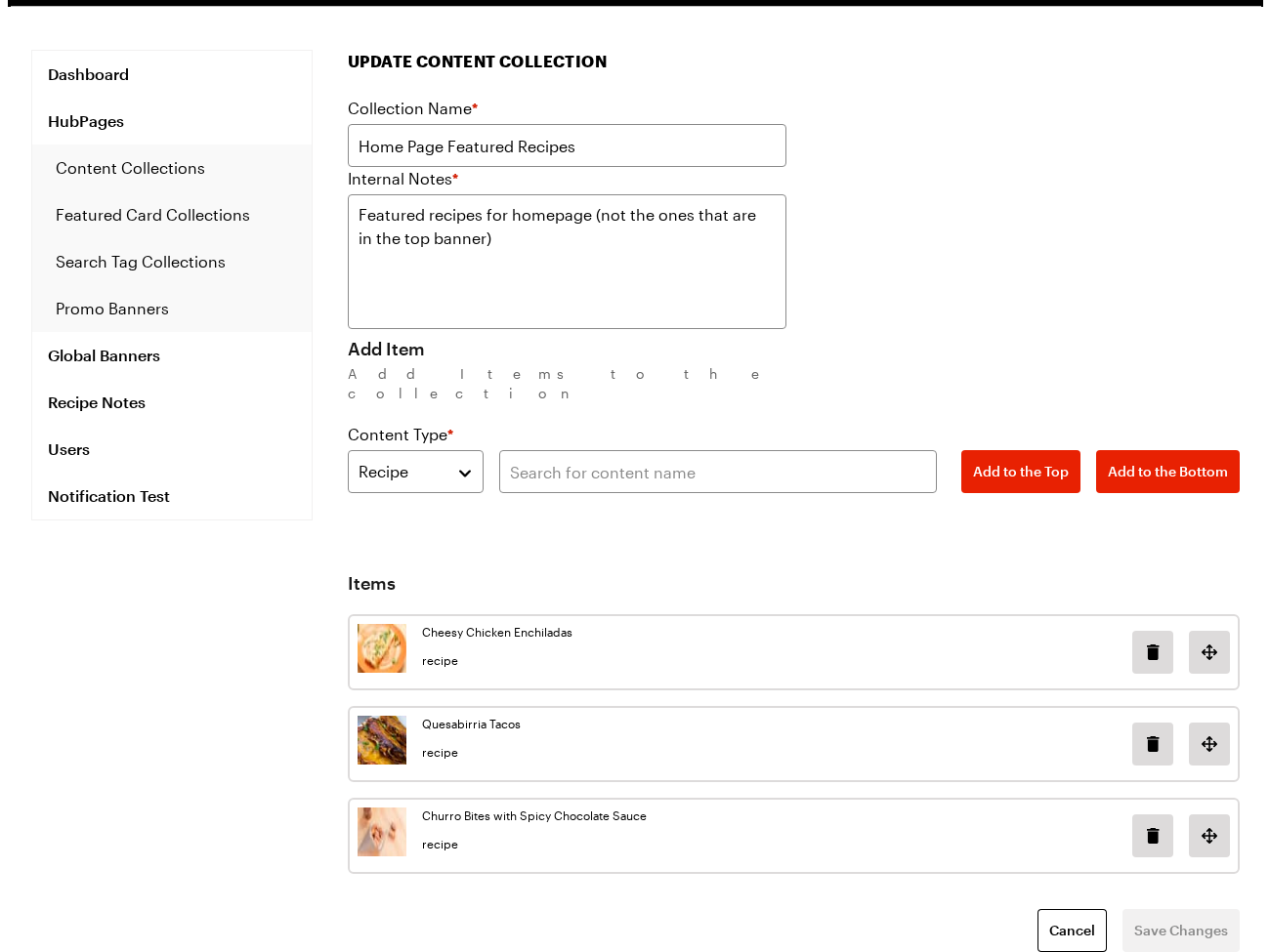
scroll to position [95, 0]
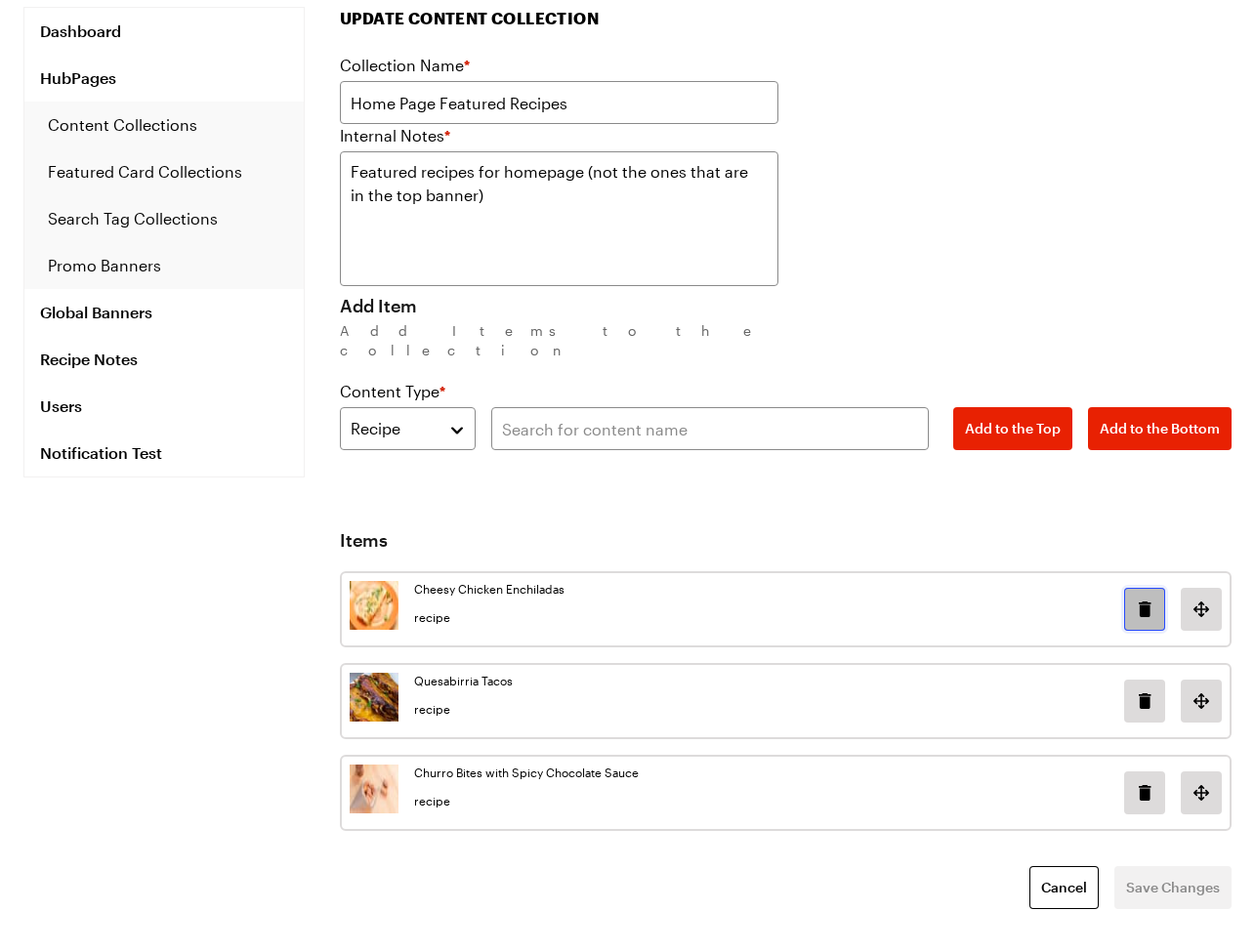
click at [1134, 588] on button "Delete image in position 0" at bounding box center [1145, 609] width 41 height 43
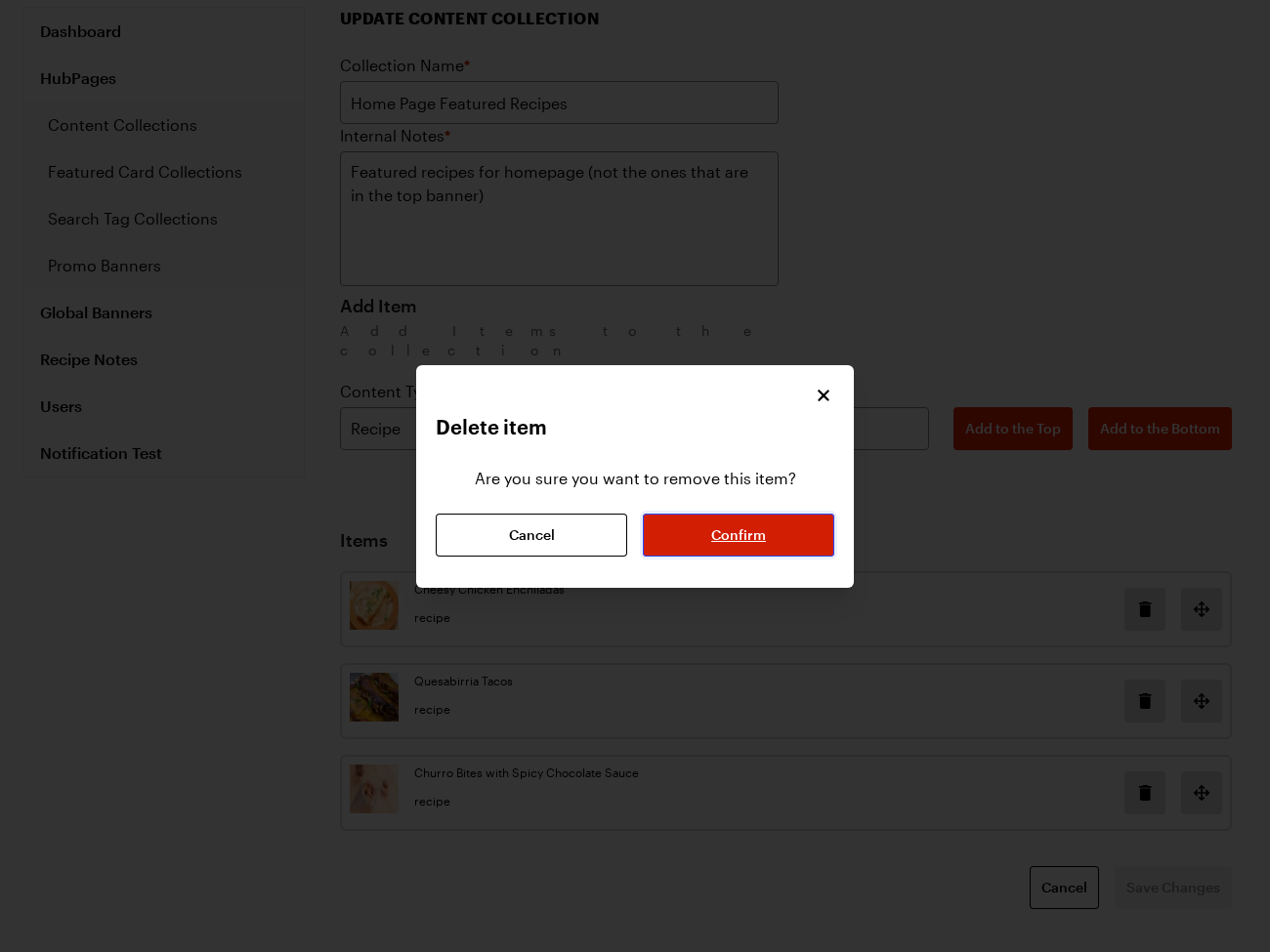
click at [748, 527] on span "Confirm" at bounding box center [738, 535] width 55 height 20
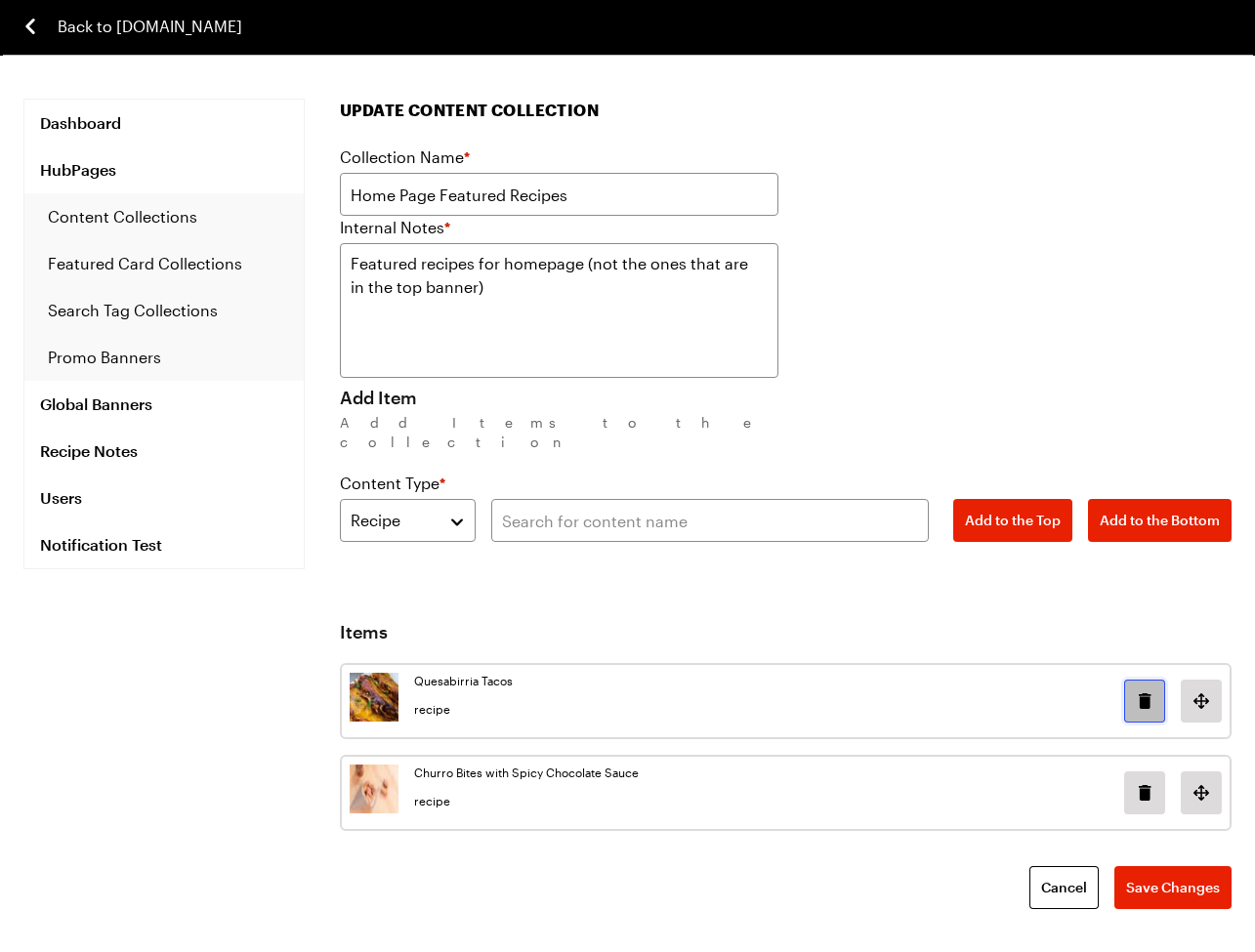
click at [1143, 693] on icon "Delete image in position 0" at bounding box center [1145, 701] width 12 height 16
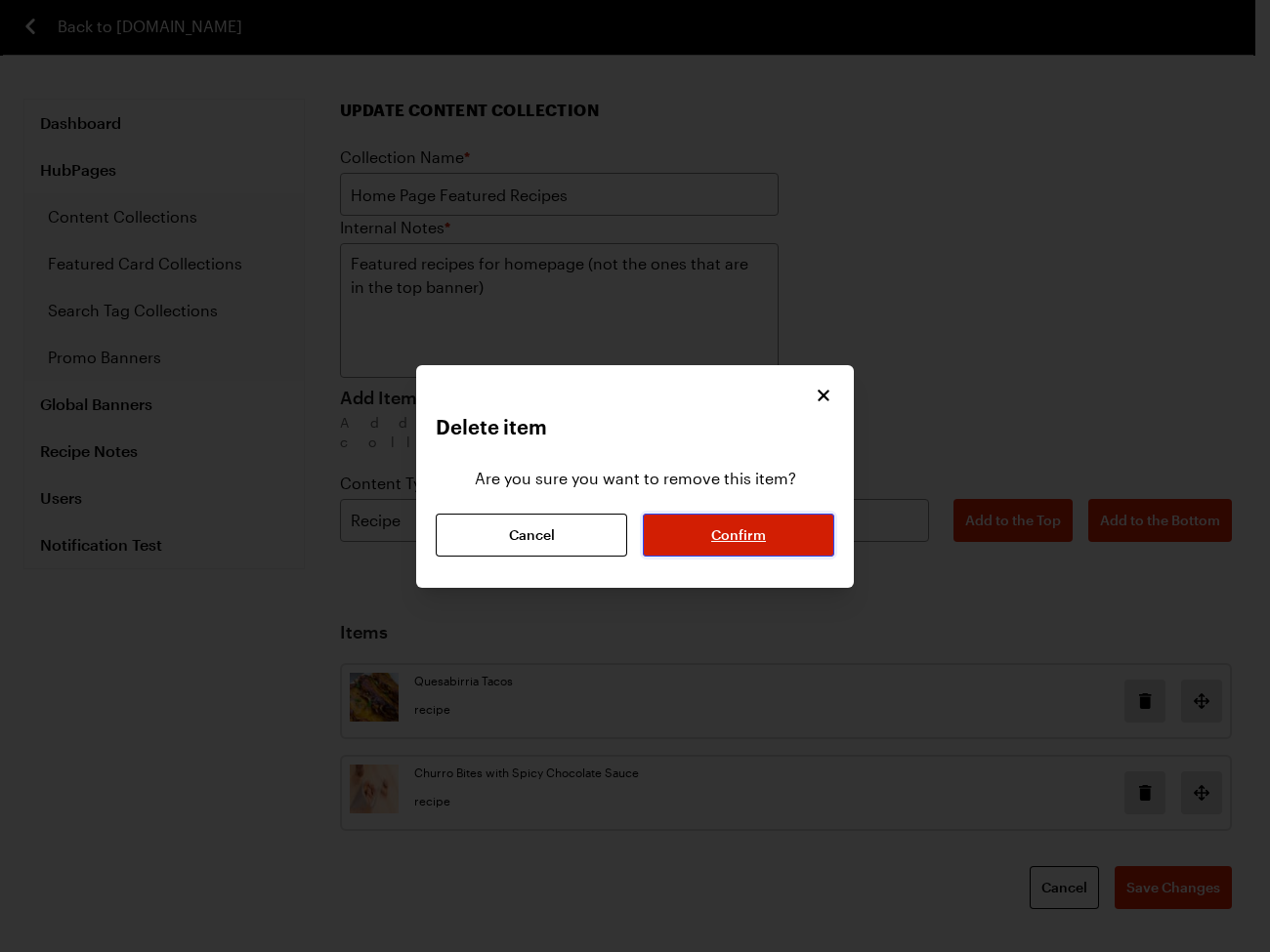
click at [718, 552] on button "Confirm" at bounding box center [739, 534] width 191 height 43
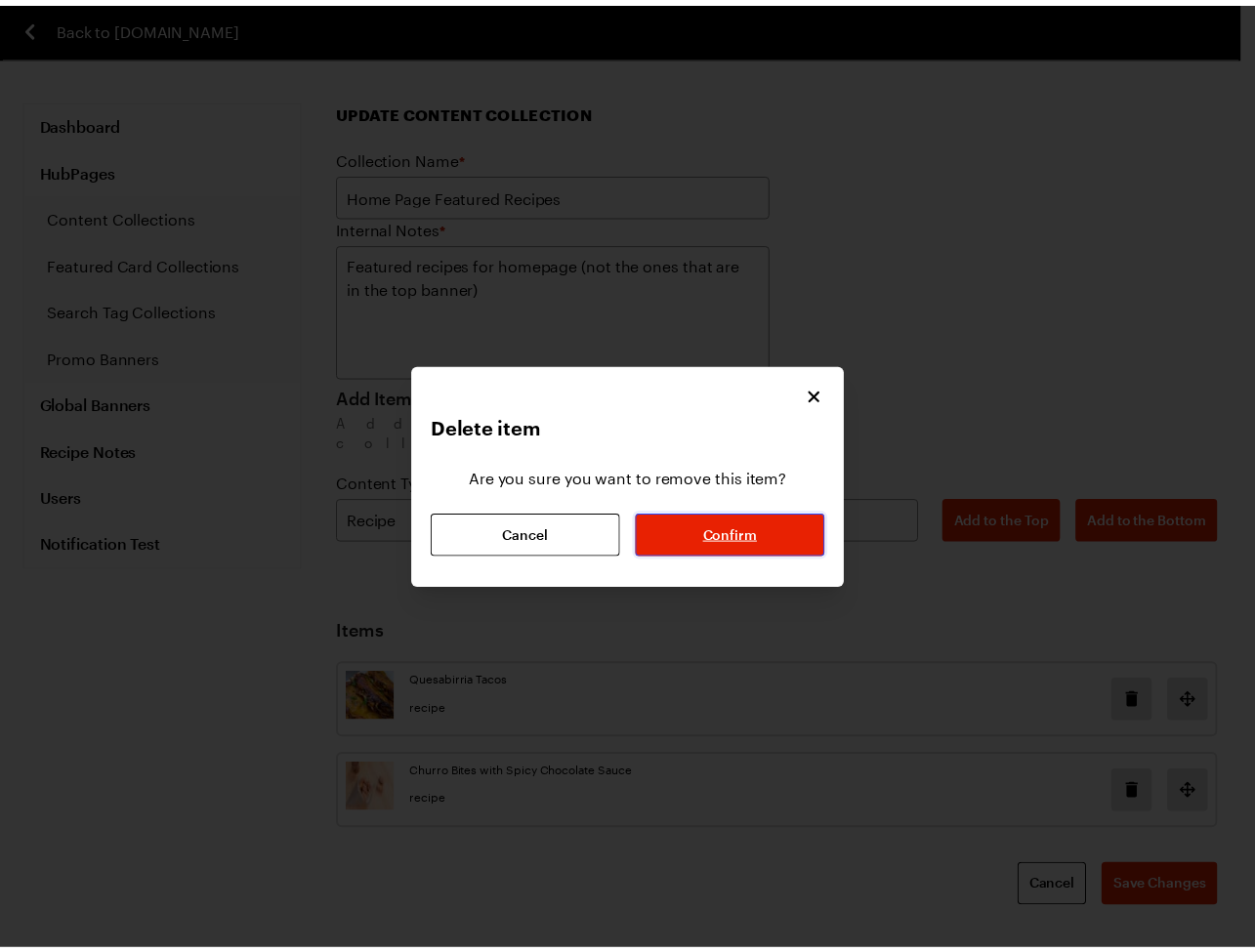
scroll to position [0, 0]
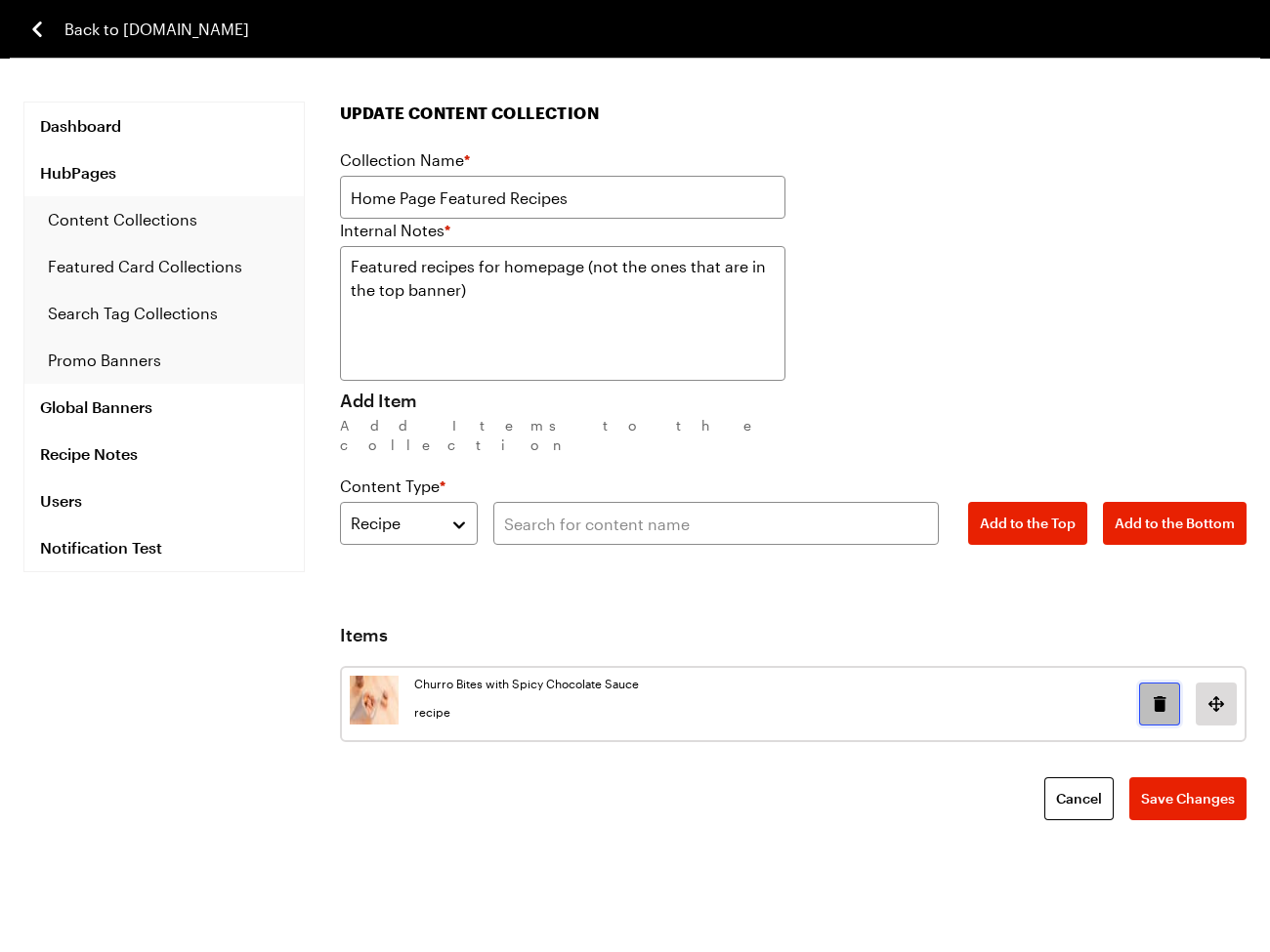
click at [1157, 696] on icon "Delete image in position 0" at bounding box center [1160, 704] width 12 height 16
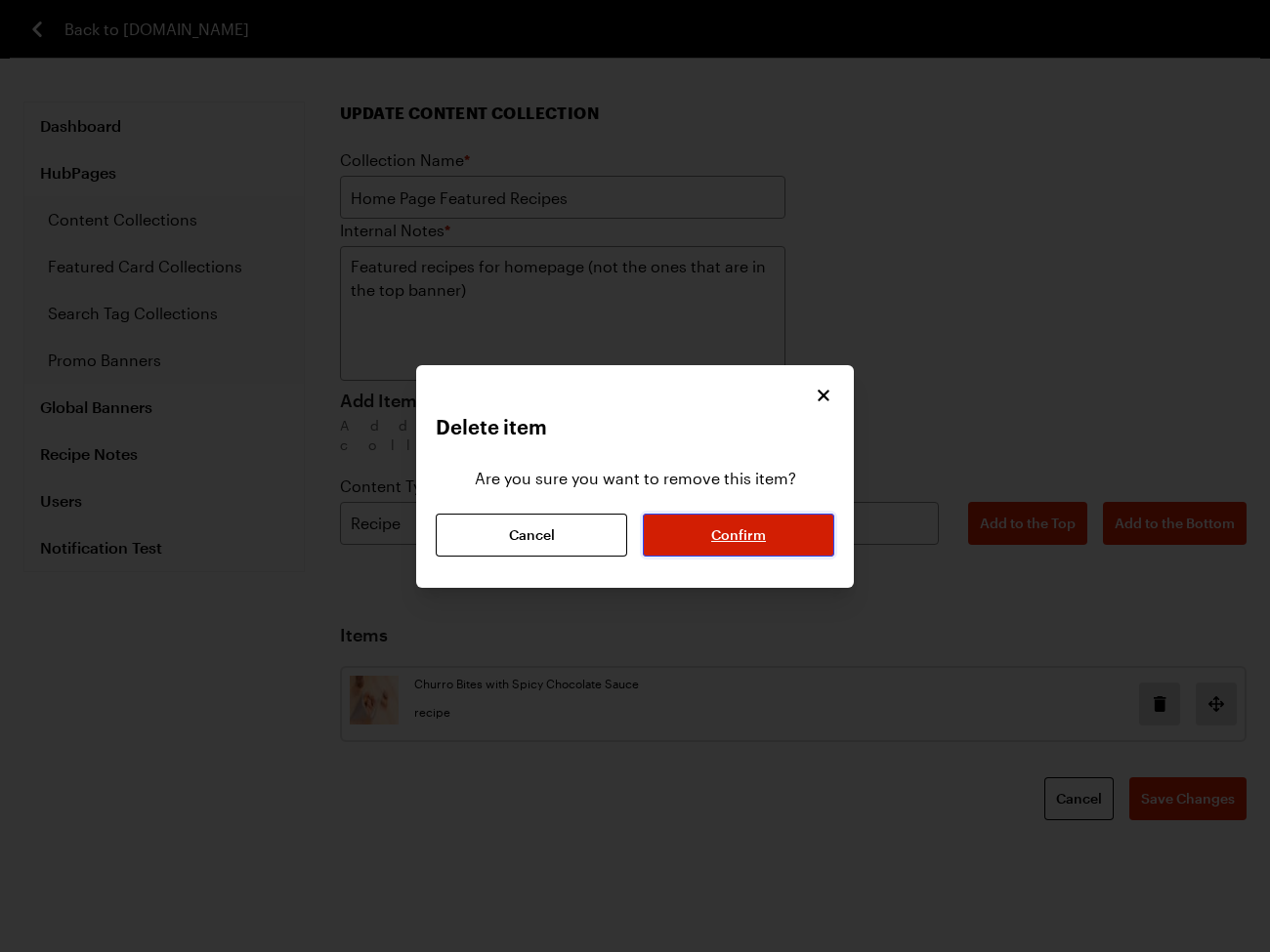
click at [759, 555] on button "Confirm" at bounding box center [739, 534] width 191 height 43
type textarea "x"
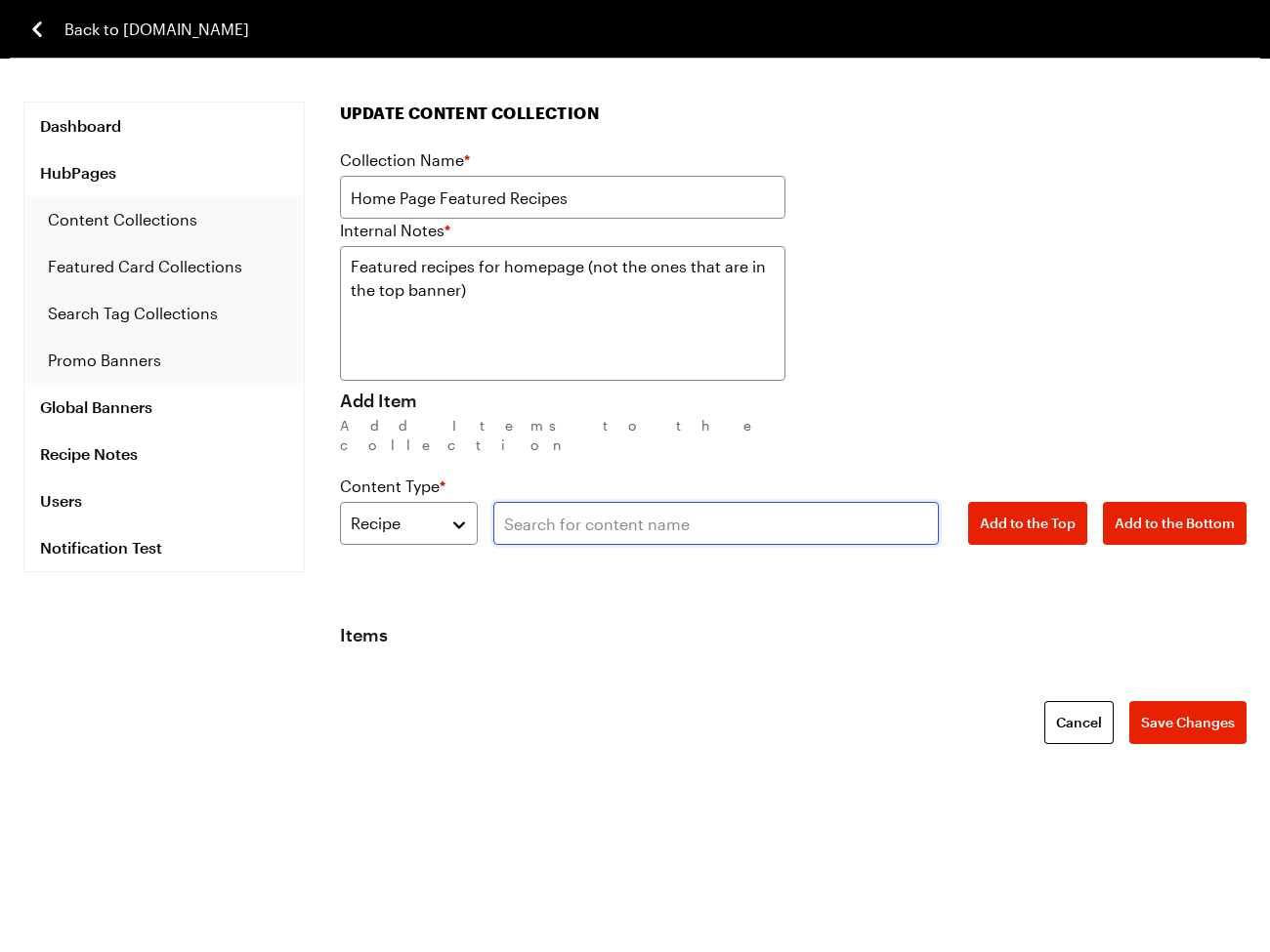
click at [643, 504] on input "text" at bounding box center [716, 522] width 445 height 43
paste input "Huevos Rancheros Quesadillas"
click at [808, 501] on input "Huevos Rancheros Quesadillas" at bounding box center [716, 522] width 445 height 43
type input "Huevos Rancheros Quesadillas"
drag, startPoint x: 1039, startPoint y: 507, endPoint x: 1019, endPoint y: 508, distance: 20.0
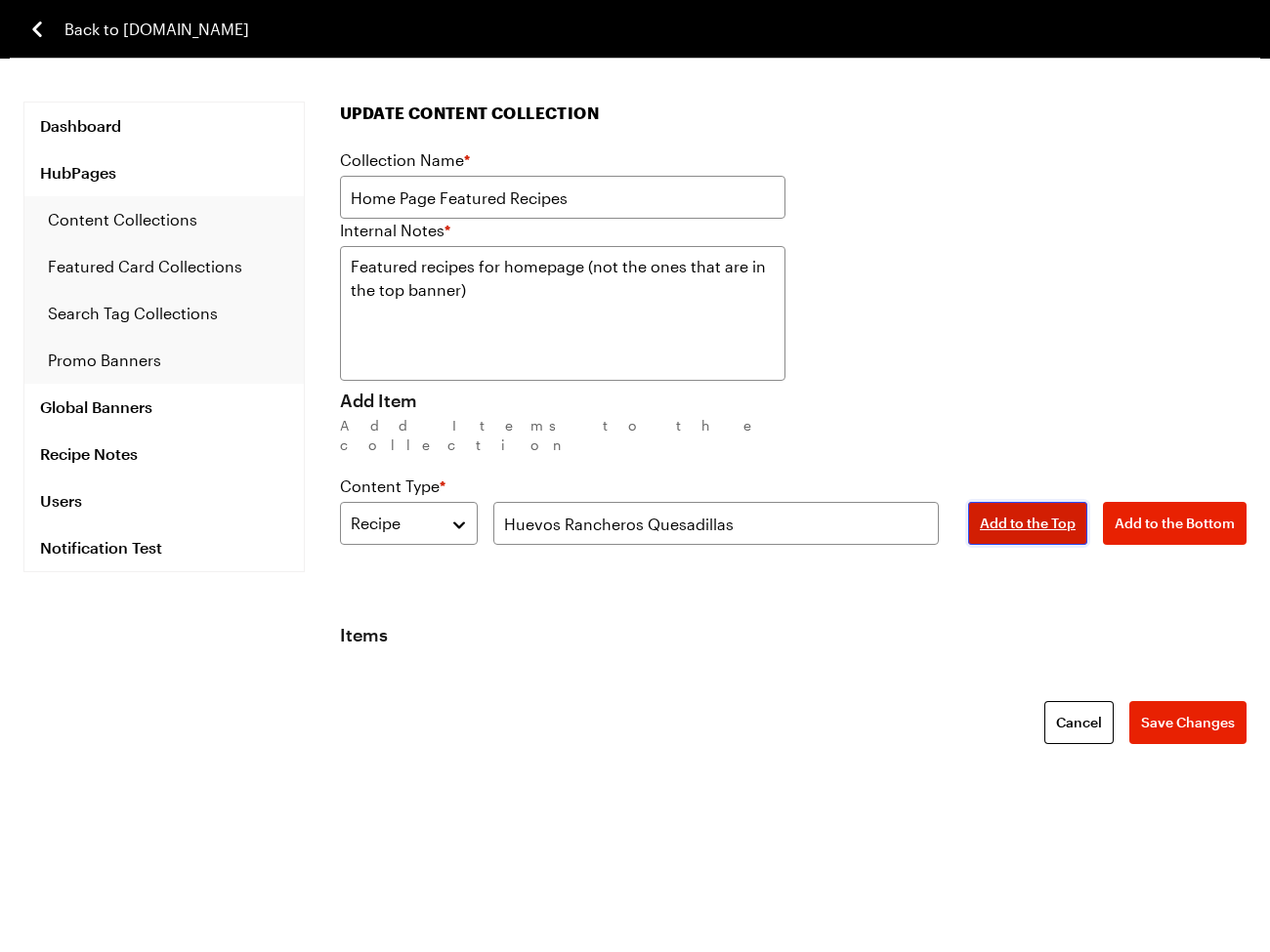
click at [1039, 513] on span "Add to the Top" at bounding box center [1027, 523] width 96 height 20
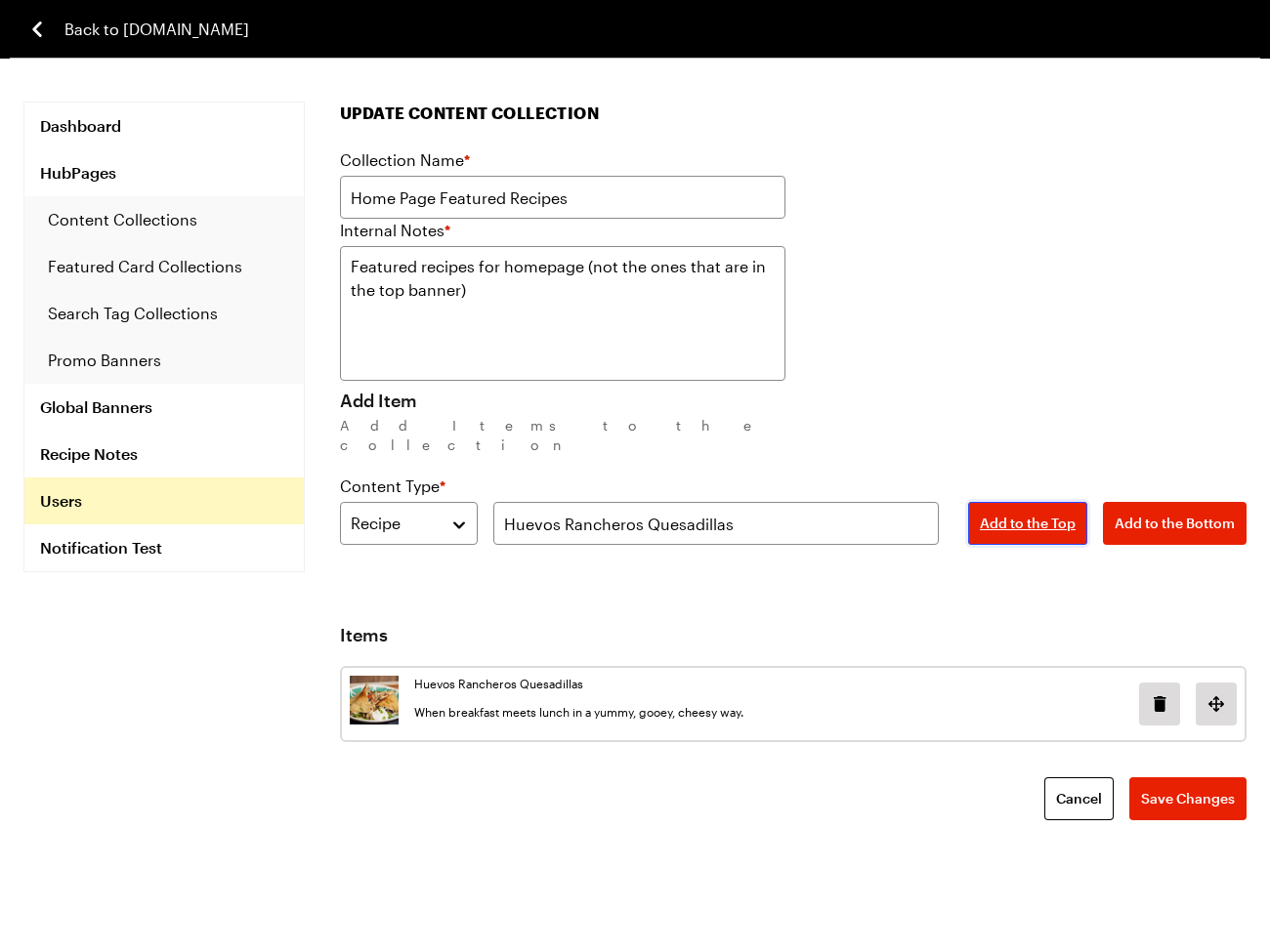
type textarea "x"
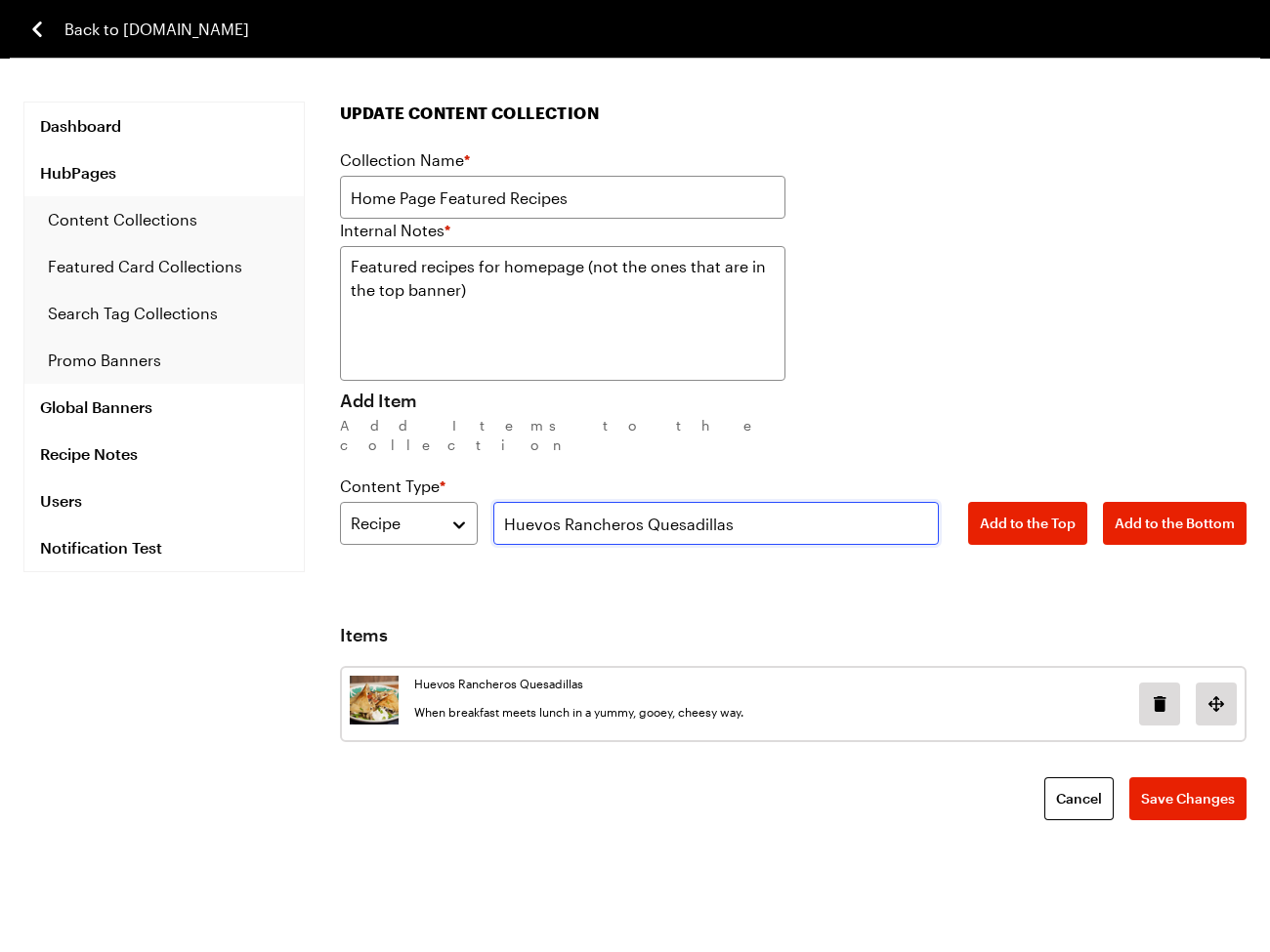
click at [616, 501] on input "Huevos Rancheros Quesadillas" at bounding box center [716, 522] width 445 height 43
paste input "Refried Bean Tostada"
click at [854, 501] on input "Refried Bean Tostada" at bounding box center [716, 522] width 445 height 43
drag, startPoint x: 568, startPoint y: 570, endPoint x: 1104, endPoint y: 490, distance: 541.9
type input "Refried Bean Tostada"
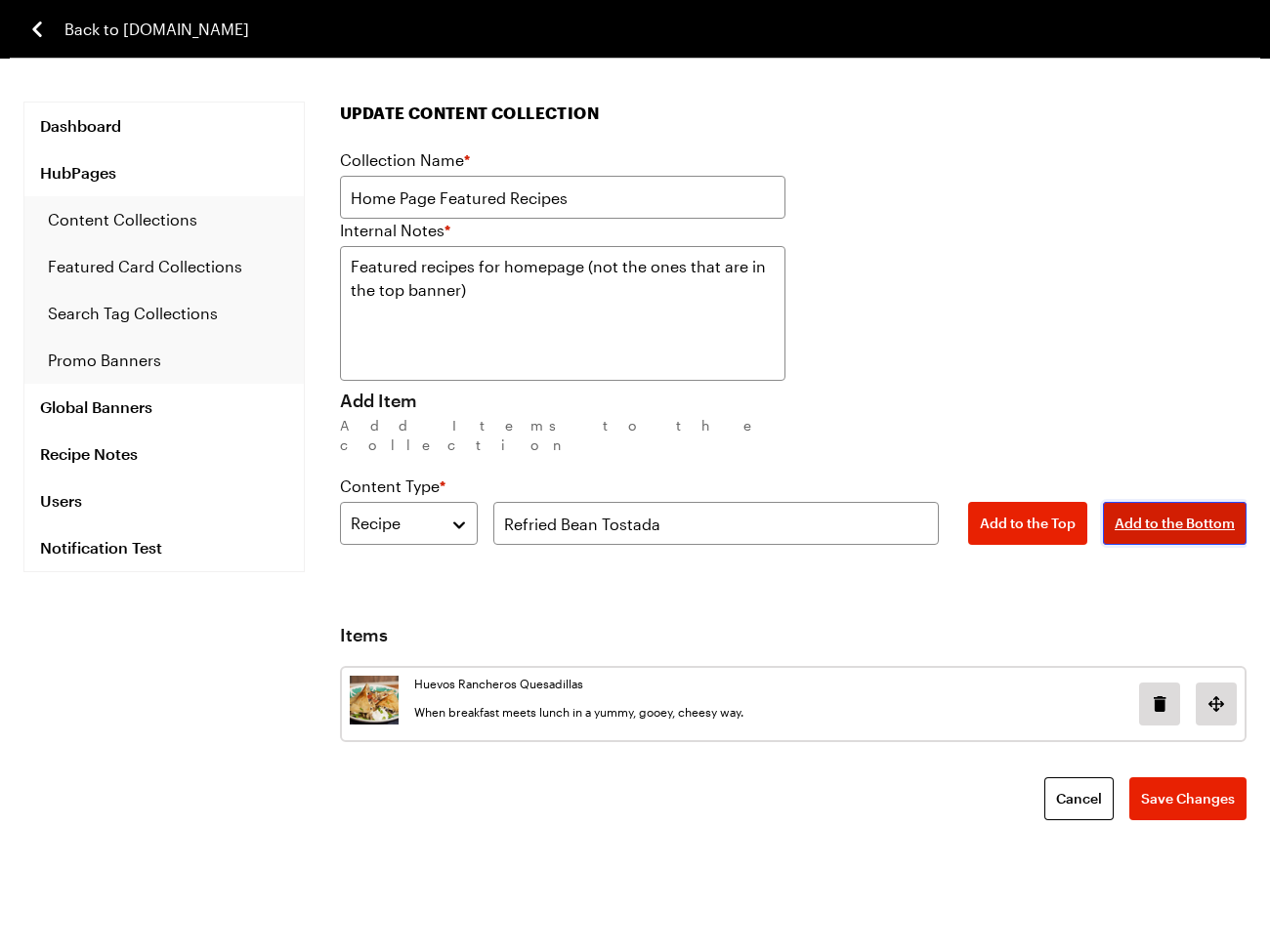
drag, startPoint x: 1154, startPoint y: 499, endPoint x: 3, endPoint y: 514, distance: 1151.1
click at [1155, 513] on span "Add to the Bottom" at bounding box center [1174, 523] width 120 height 20
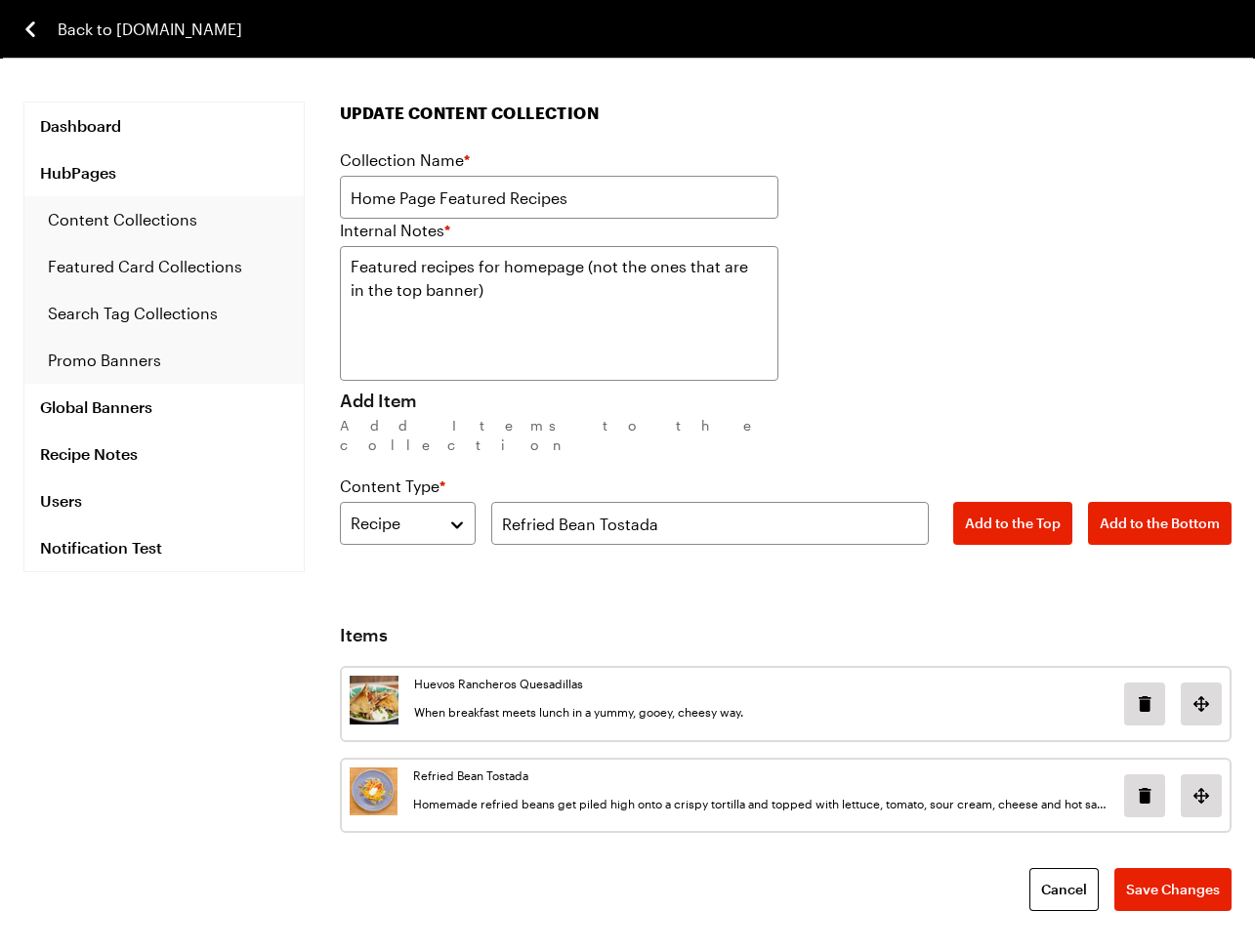
type textarea "x"
click at [723, 501] on input "Refried Bean Tostada" at bounding box center [711, 522] width 439 height 43
paste input "Quesabirria Tacos"
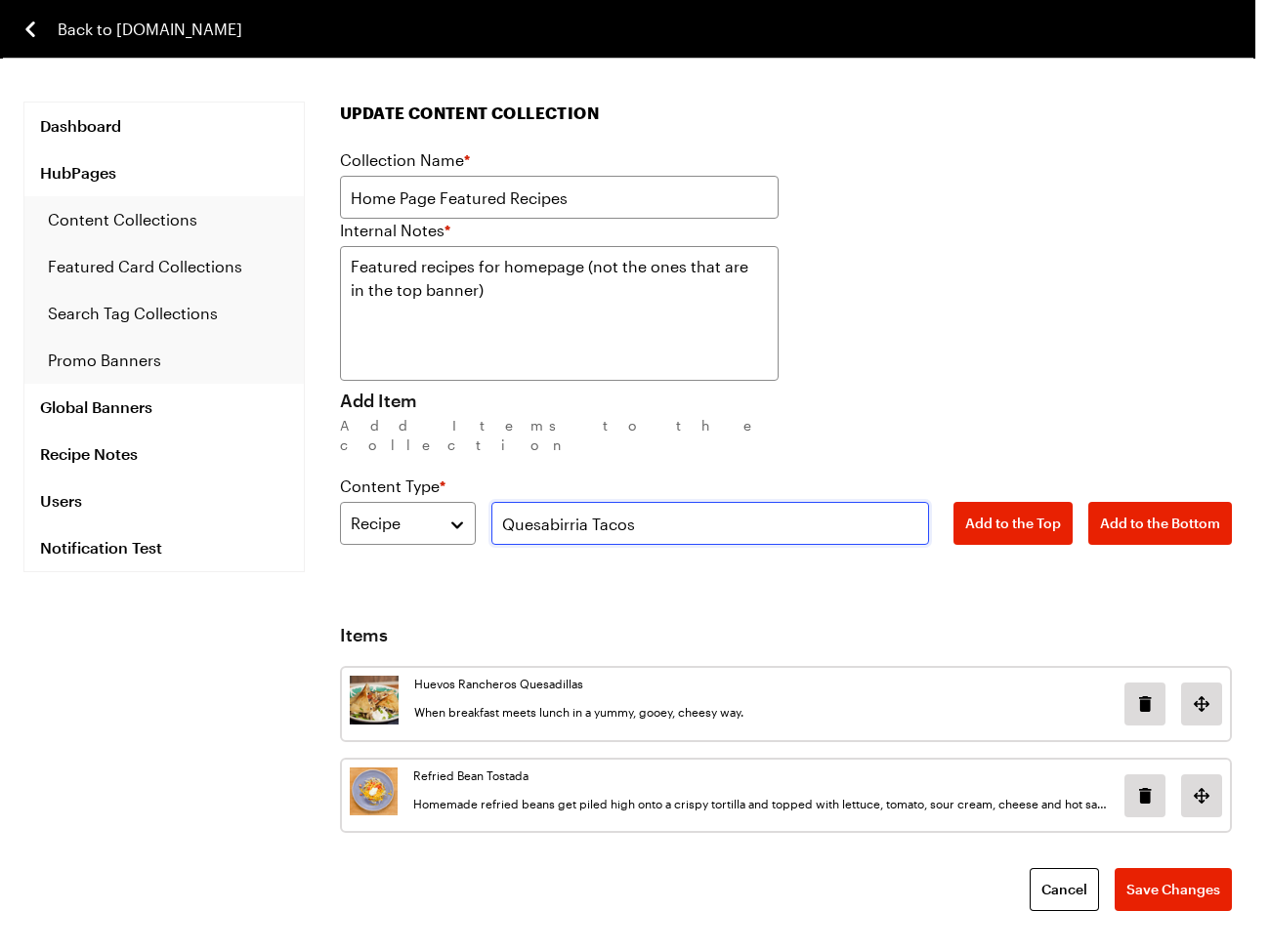
click at [740, 501] on input "Quesabirria Tacos" at bounding box center [711, 522] width 439 height 43
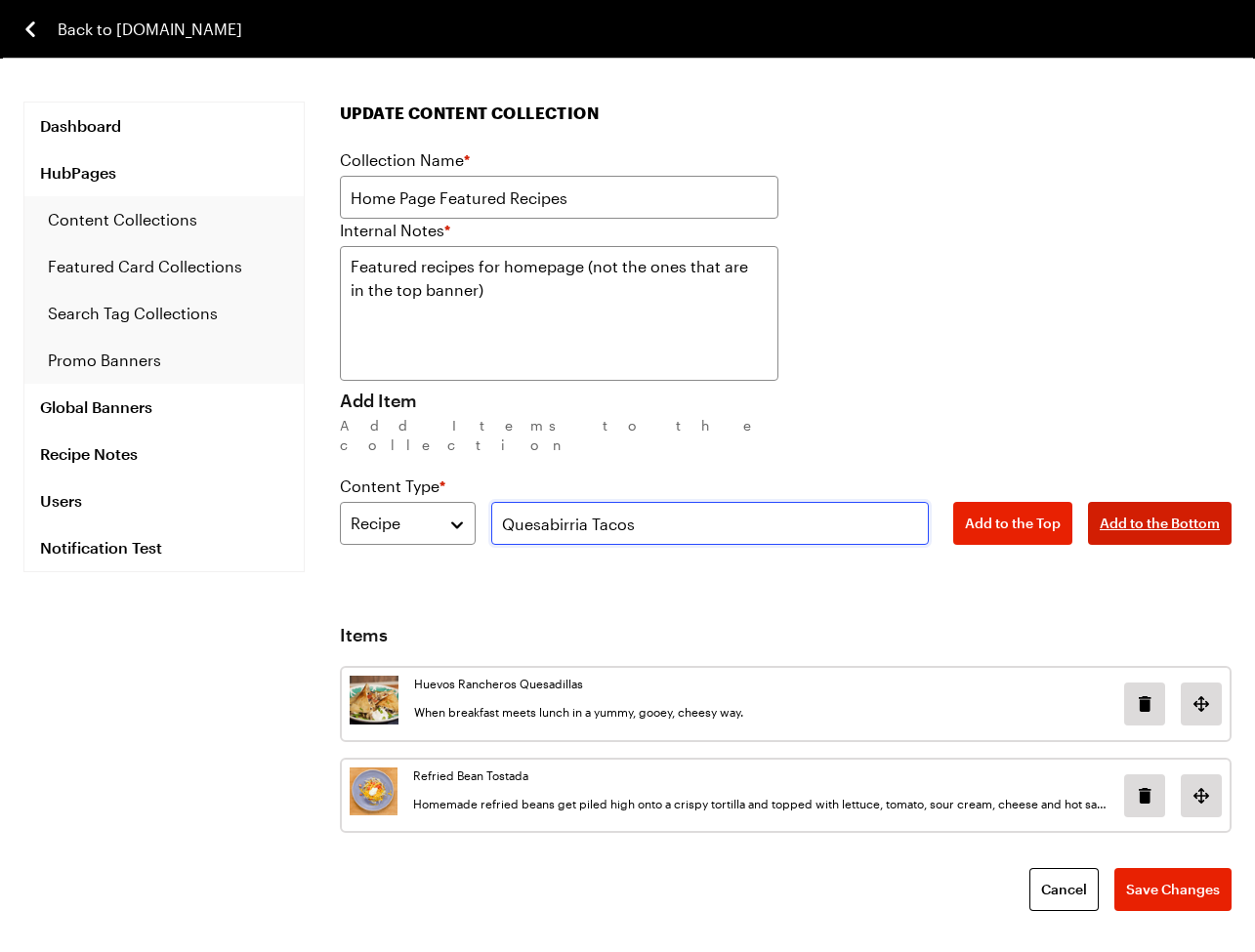
type input "Quesabirria Tacos"
click at [1163, 513] on span "Add to the Bottom" at bounding box center [1159, 523] width 120 height 20
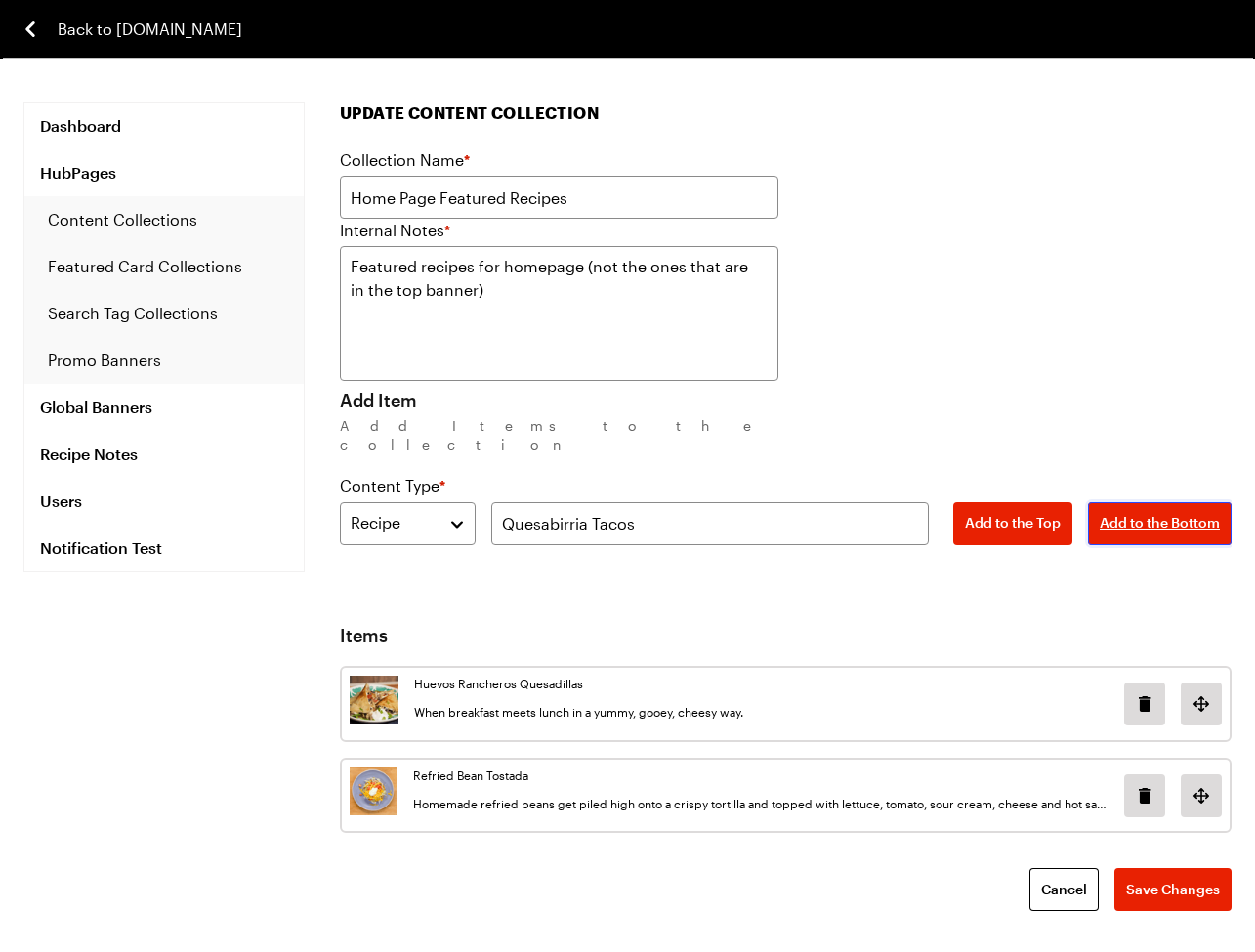
type textarea "x"
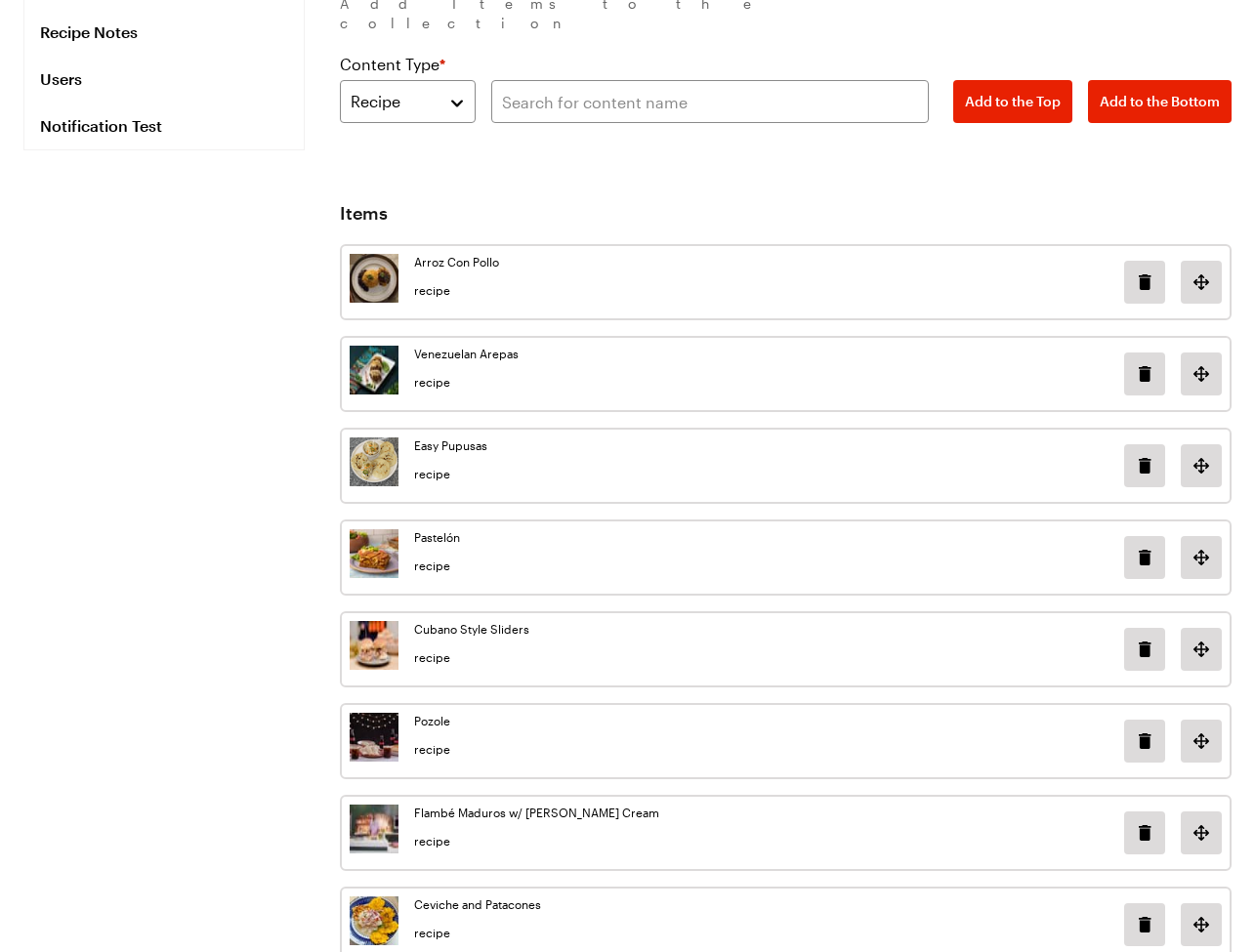
scroll to position [460, 0]
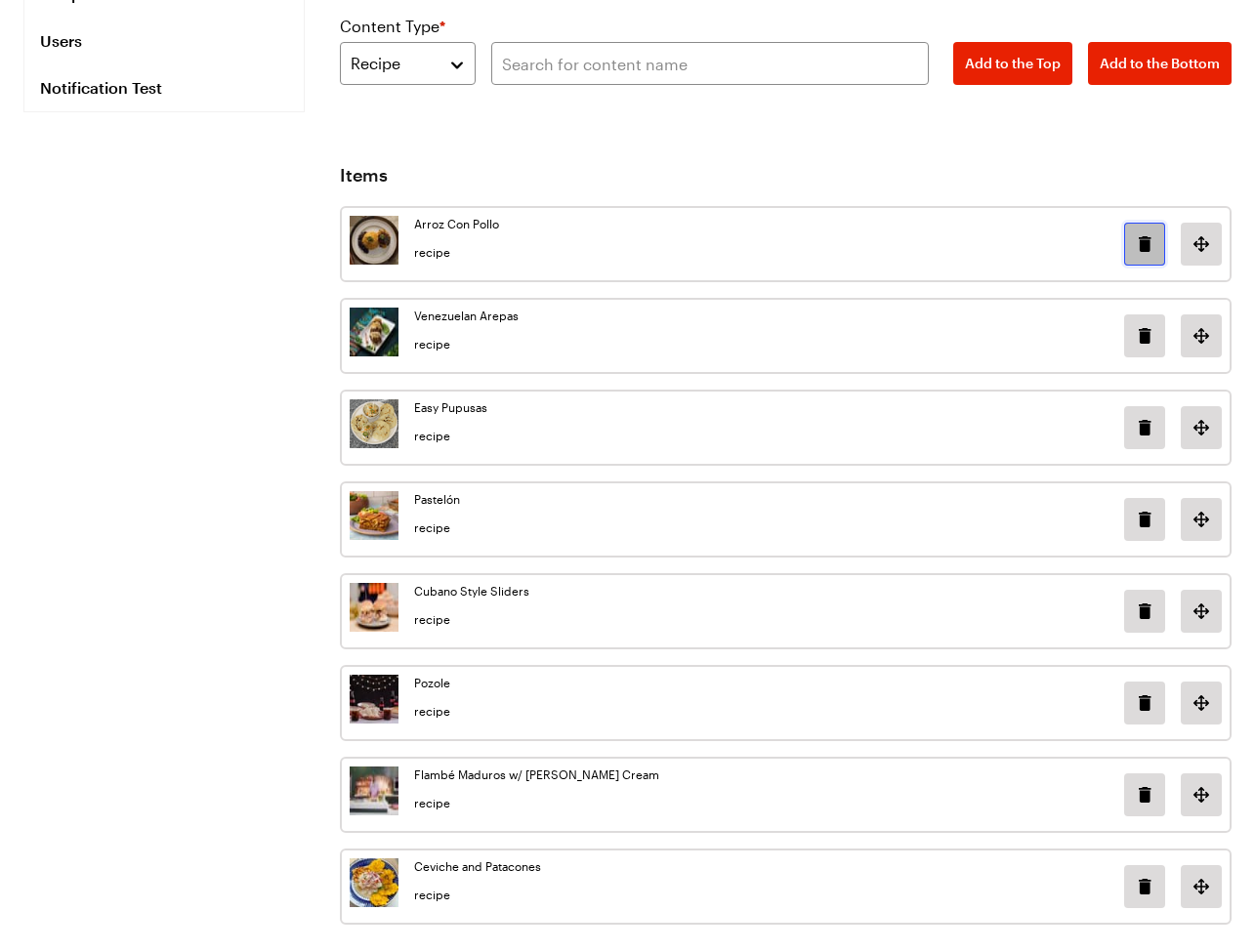
click at [1152, 233] on icon "Delete image in position 0" at bounding box center [1145, 245] width 24 height 24
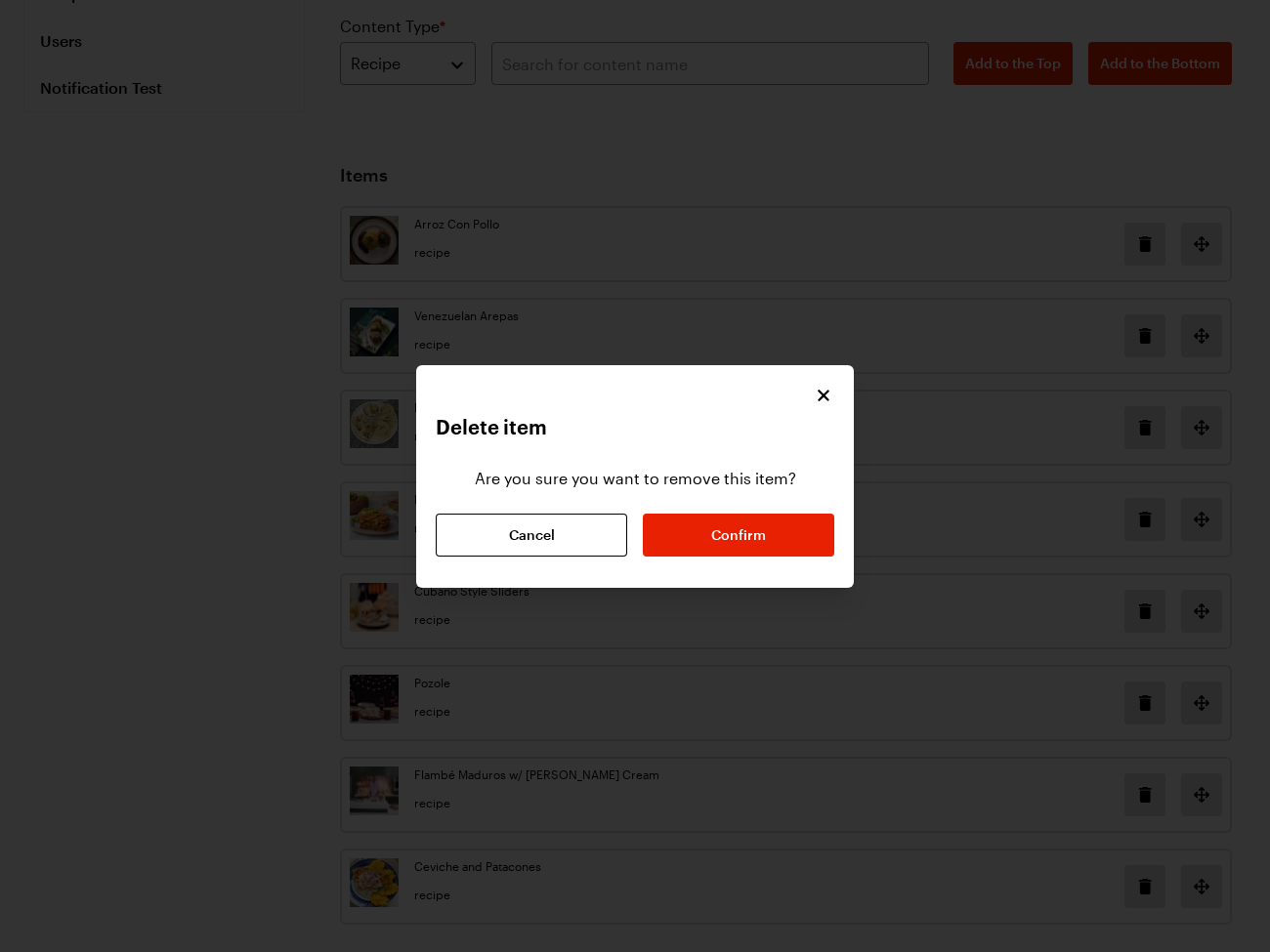
click at [820, 377] on div "Delete item Are you sure you want to remove this item? Cancel Confirm" at bounding box center [635, 476] width 438 height 223
click at [814, 395] on icon "Close" at bounding box center [824, 395] width 20 height 20
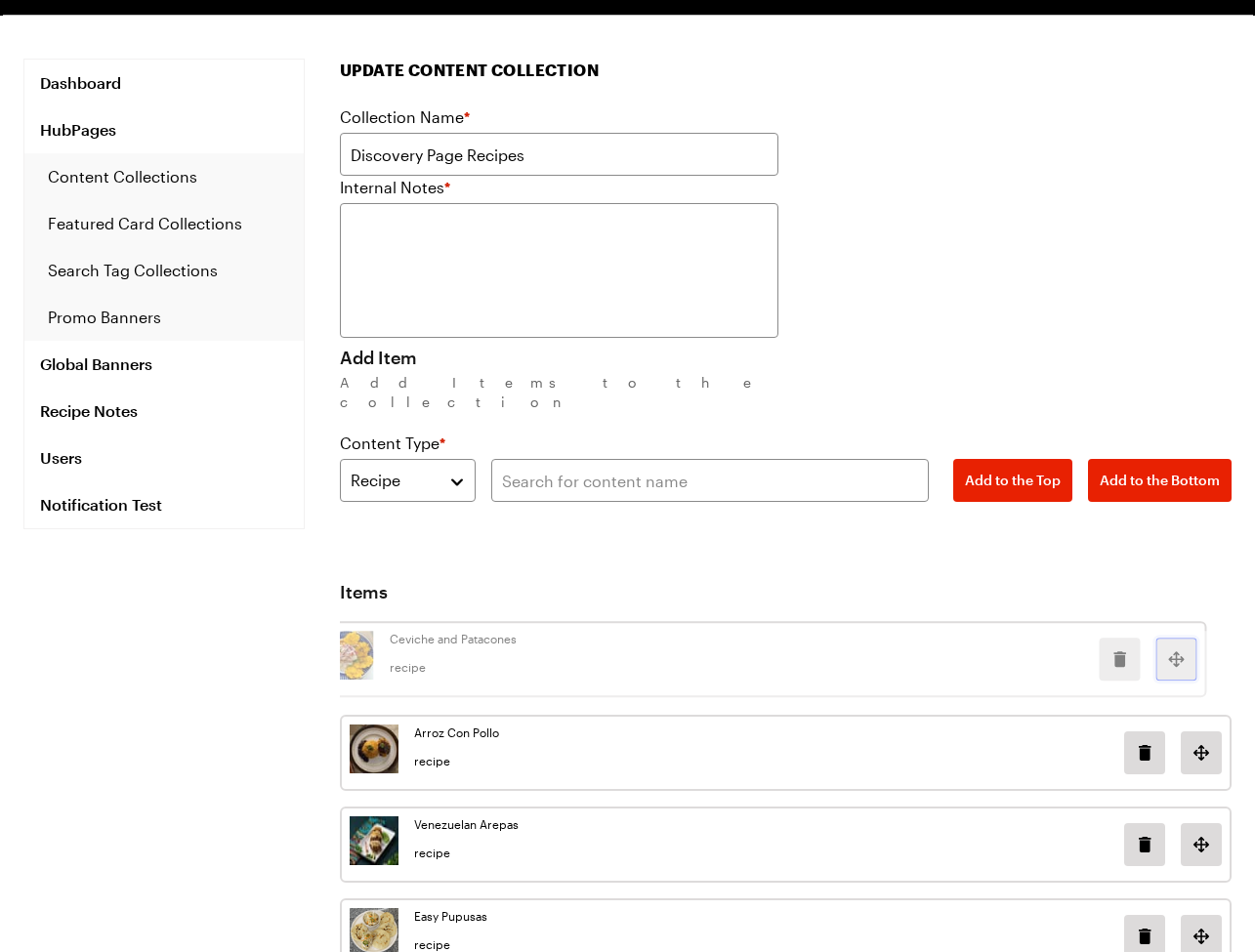
scroll to position [0, 0]
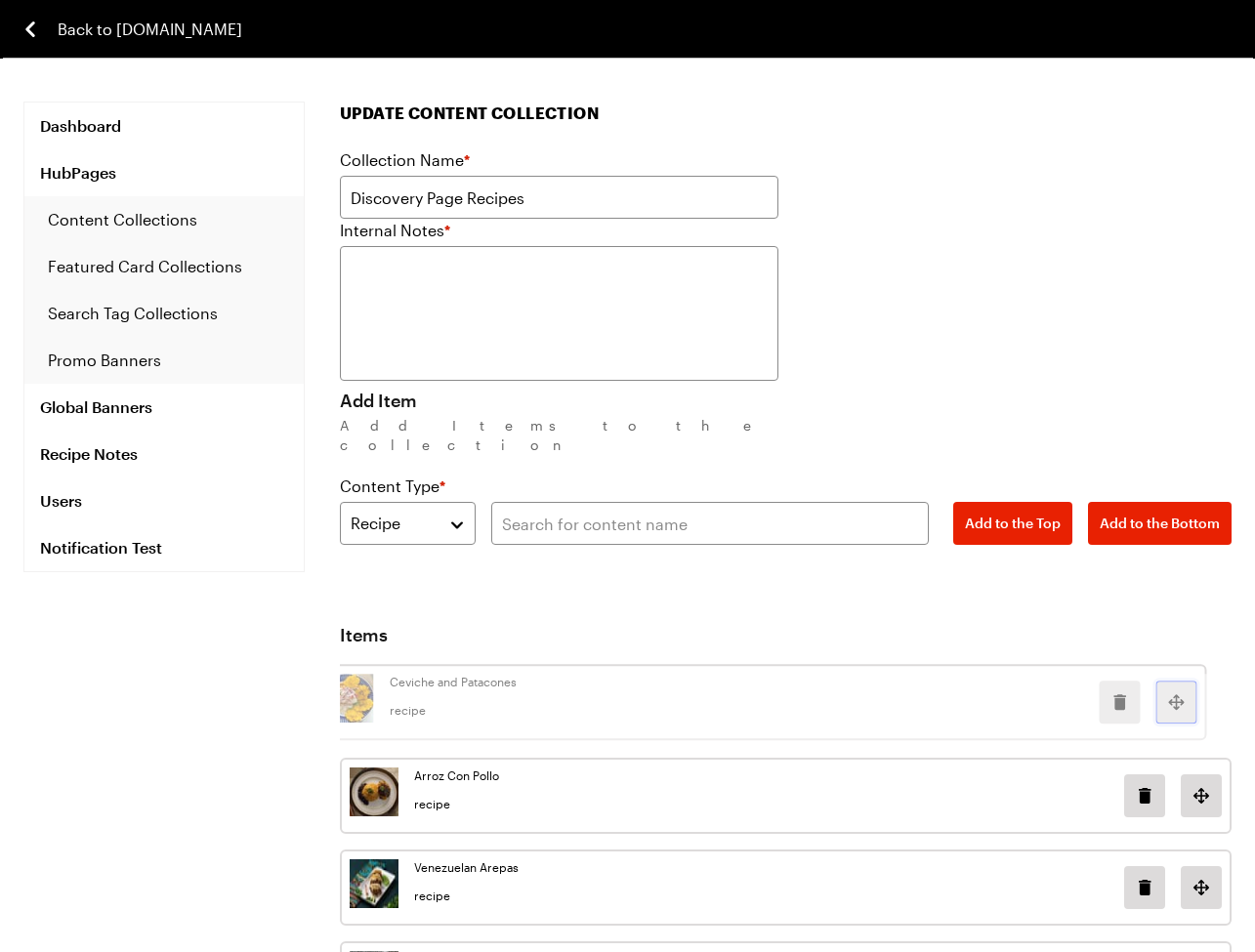
drag, startPoint x: 1206, startPoint y: 772, endPoint x: 1181, endPoint y: 128, distance: 644.5
click at [1181, 128] on div "Update Content Collection Collection Name * Discovery Page Recipes Internal Not…" at bounding box center [786, 813] width 892 height 1424
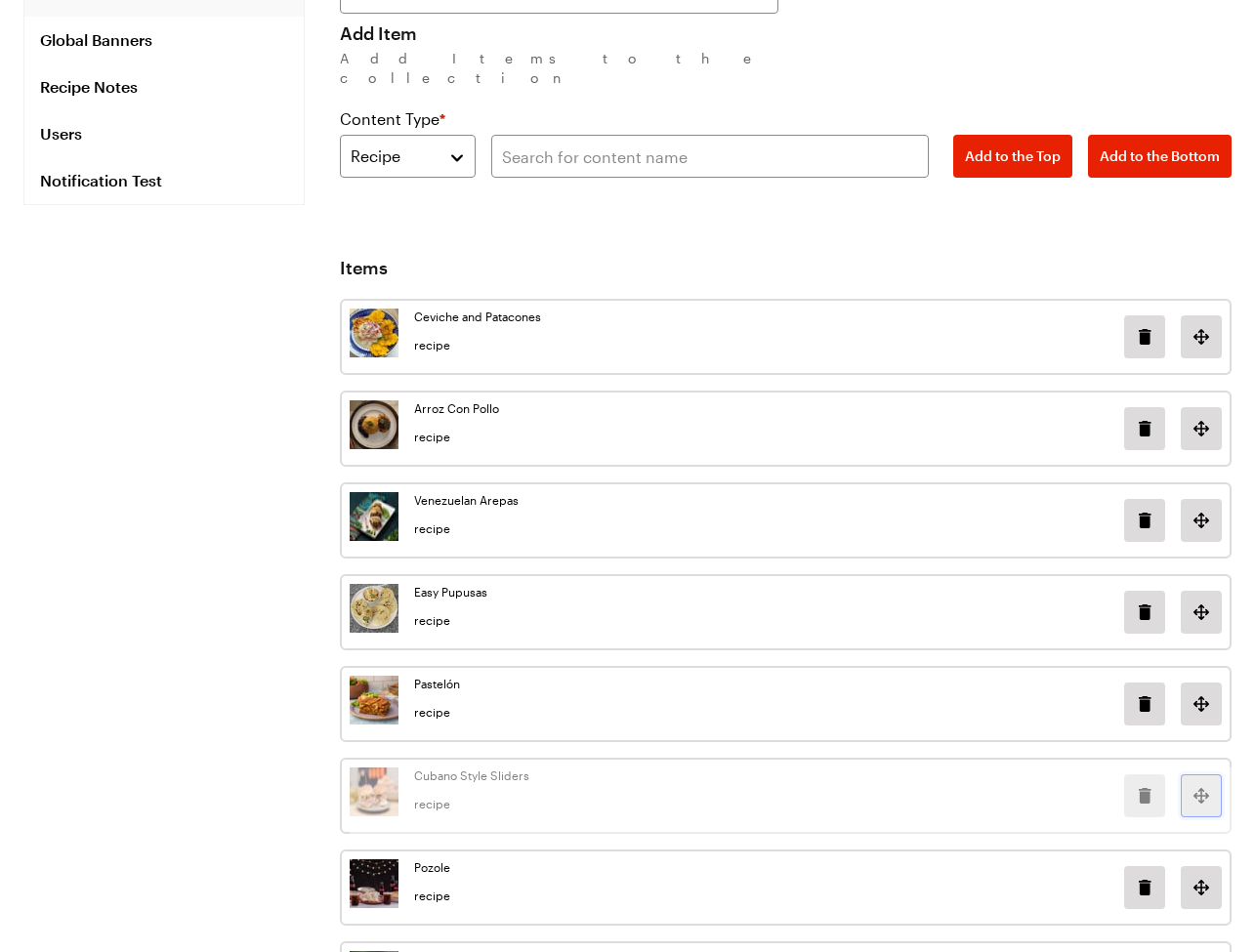
scroll to position [373, 0]
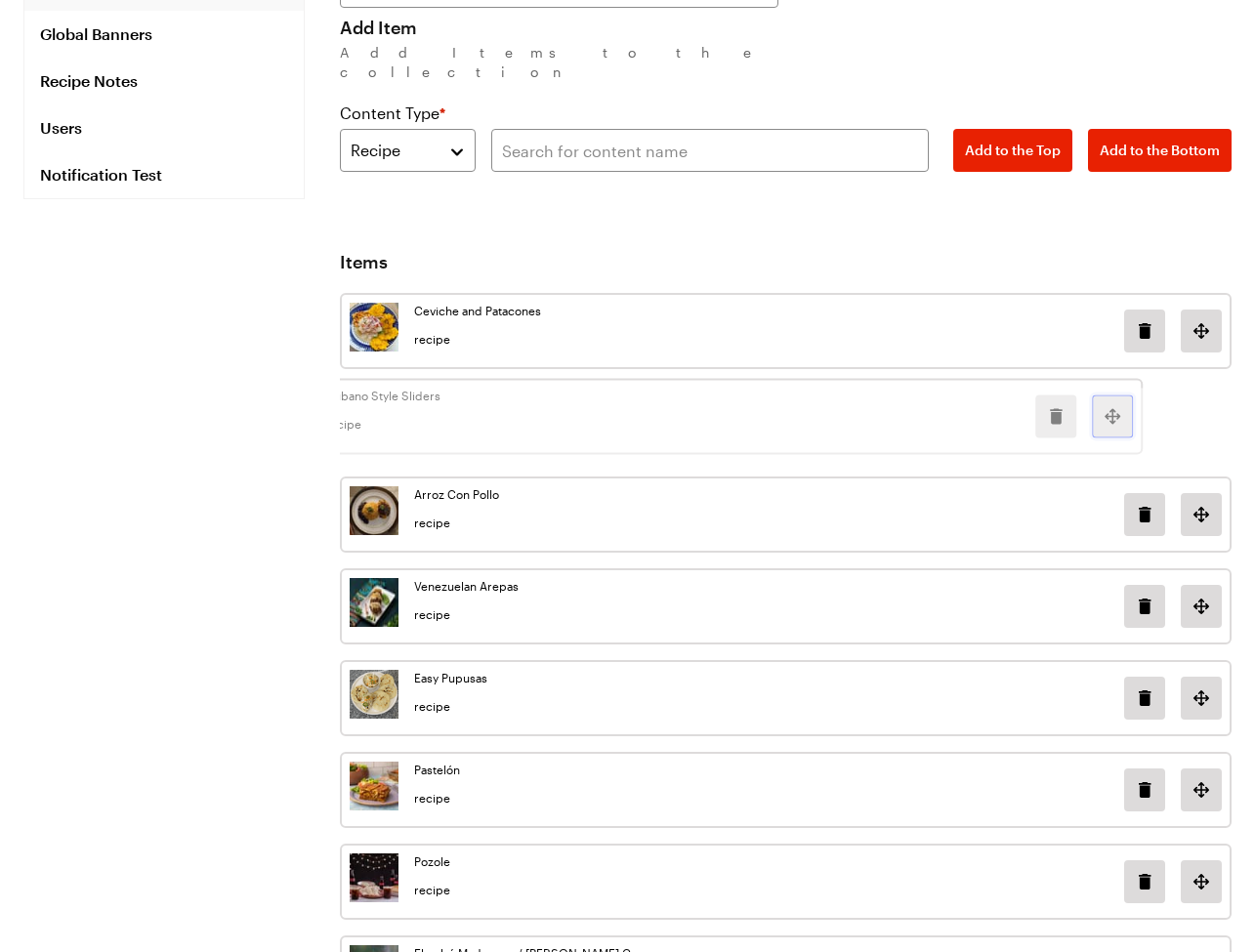
drag, startPoint x: 1198, startPoint y: 830, endPoint x: 1112, endPoint y: 455, distance: 384.7
click at [1111, 456] on div "Ceviche and Patacones recipe Arroz Con Pollo recipe Venezuelan Arepas recipe Ea…" at bounding box center [786, 652] width 892 height 718
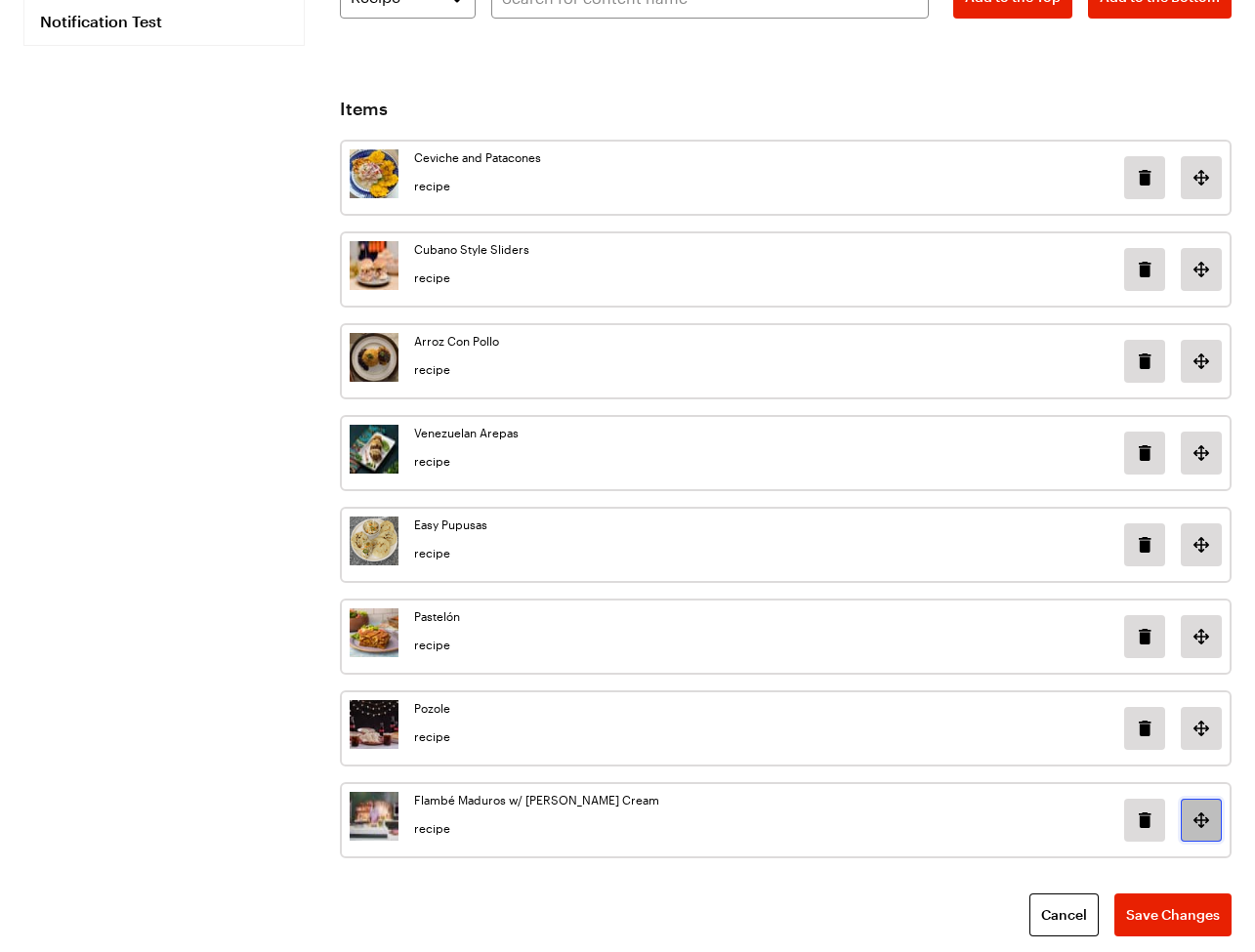
scroll to position [552, 0]
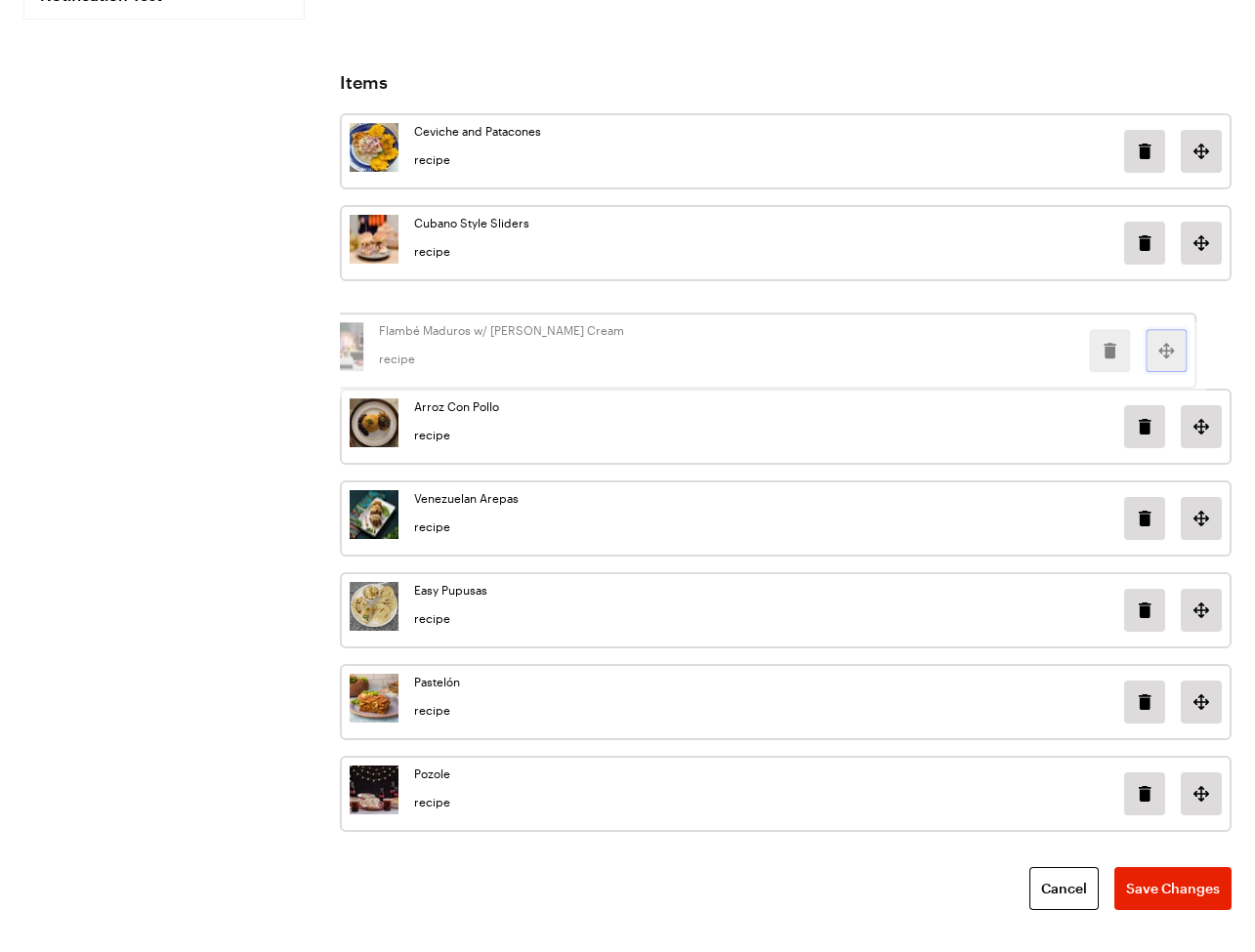
drag, startPoint x: 1195, startPoint y: 793, endPoint x: 1161, endPoint y: 349, distance: 445.3
click at [1160, 350] on div "Flambé Maduros w/ Vanilla Ice Cream recipe" at bounding box center [750, 350] width 892 height 77
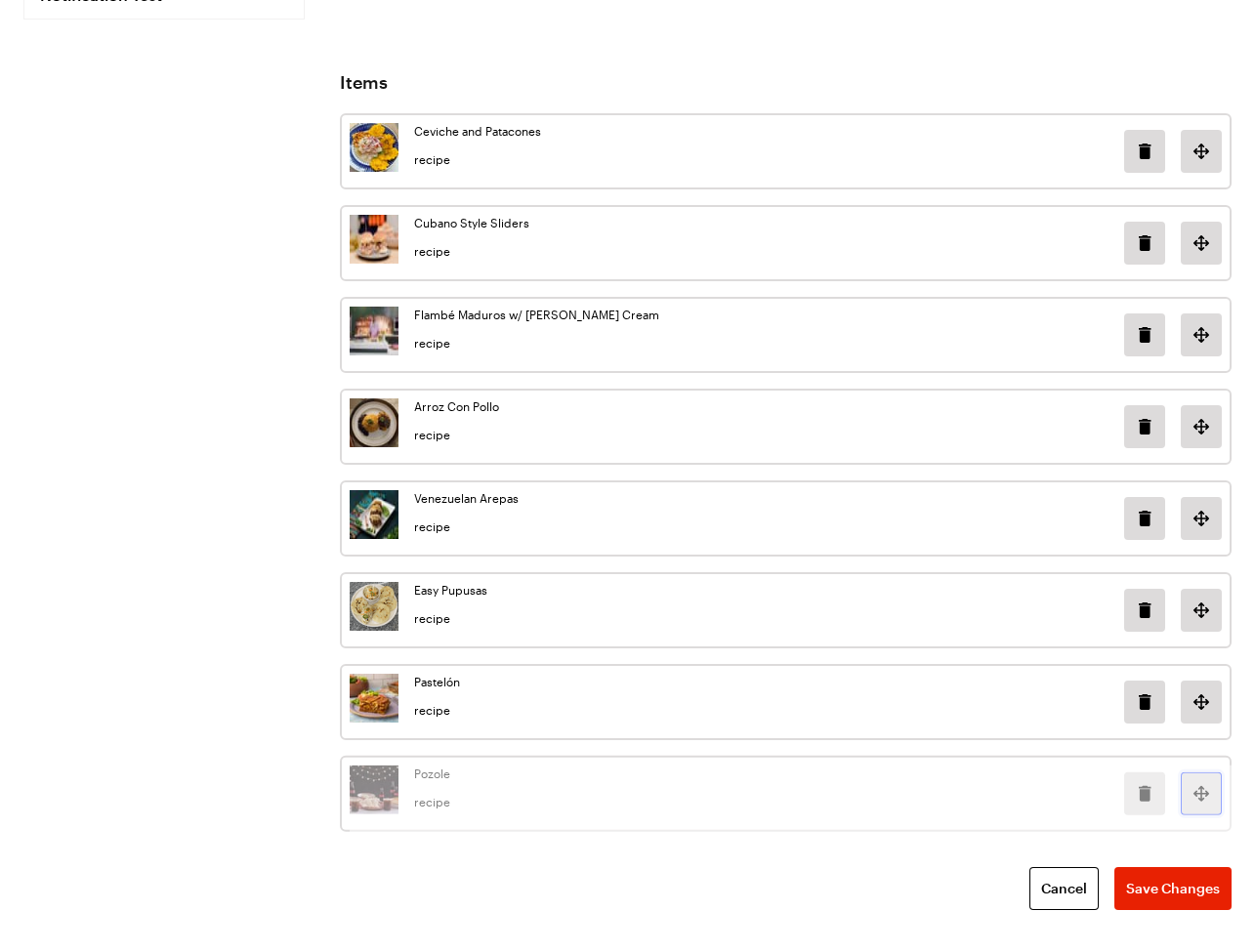
scroll to position [553, 0]
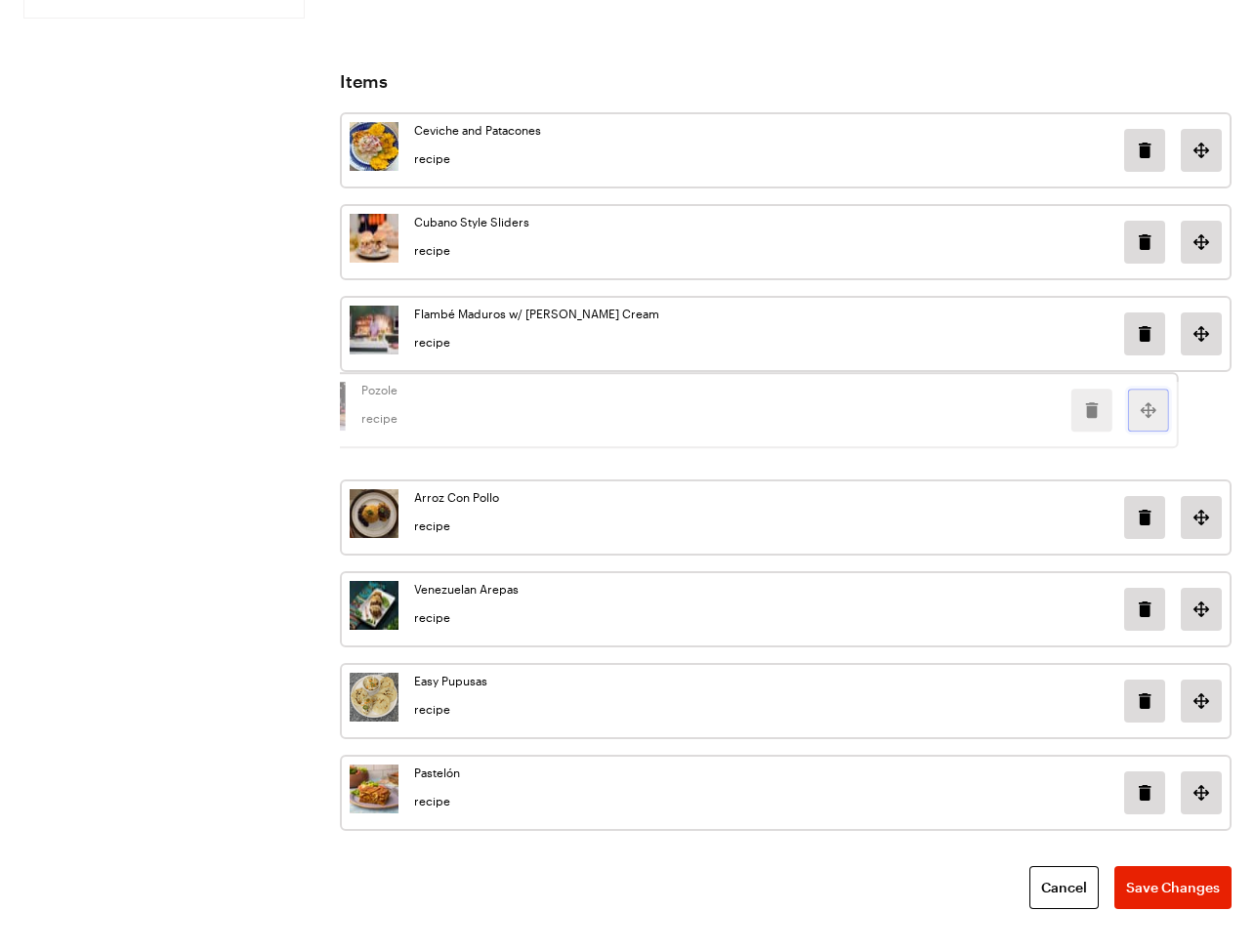
drag, startPoint x: 1205, startPoint y: 772, endPoint x: 1152, endPoint y: 391, distance: 384.7
click at [1152, 391] on div "Pozole recipe" at bounding box center [733, 410] width 892 height 77
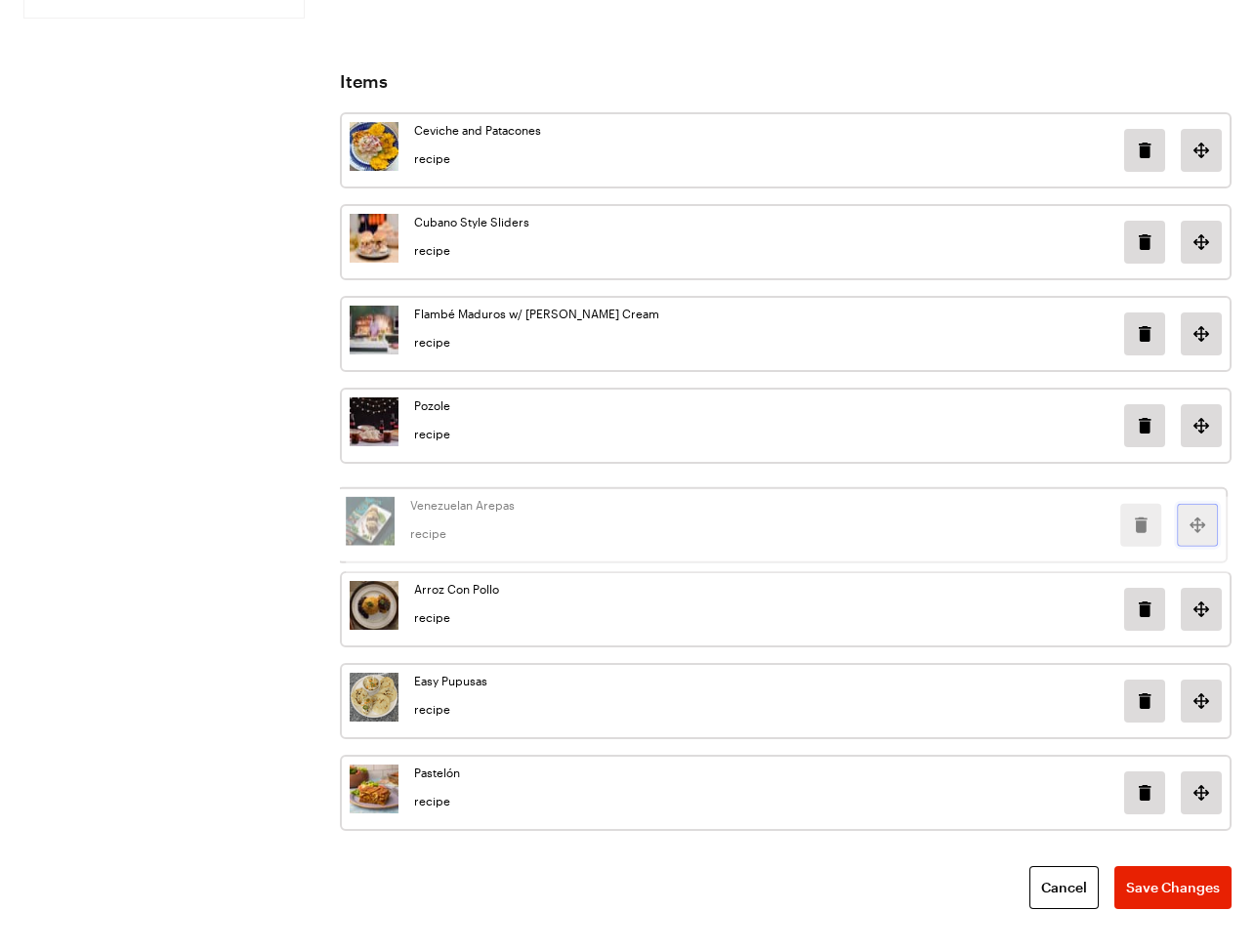
drag, startPoint x: 1208, startPoint y: 590, endPoint x: 1204, endPoint y: 504, distance: 86.1
click at [1204, 504] on div "Venezuelan Arepas recipe" at bounding box center [782, 525] width 892 height 77
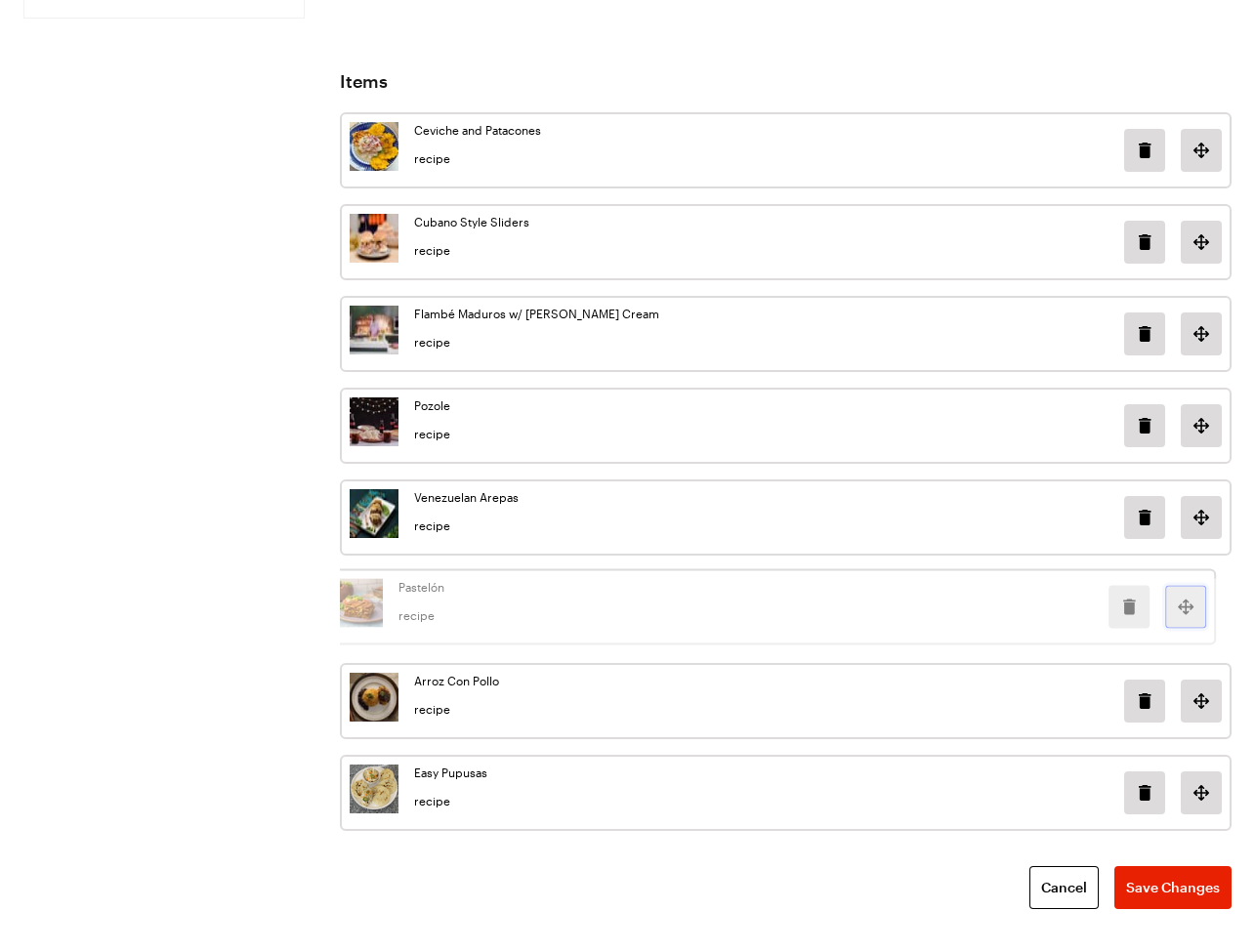
drag, startPoint x: 1208, startPoint y: 768, endPoint x: 1192, endPoint y: 582, distance: 186.7
click at [1192, 582] on div "Pastelón recipe" at bounding box center [770, 607] width 892 height 77
click at [1182, 877] on span "Save Changes" at bounding box center [1173, 887] width 94 height 20
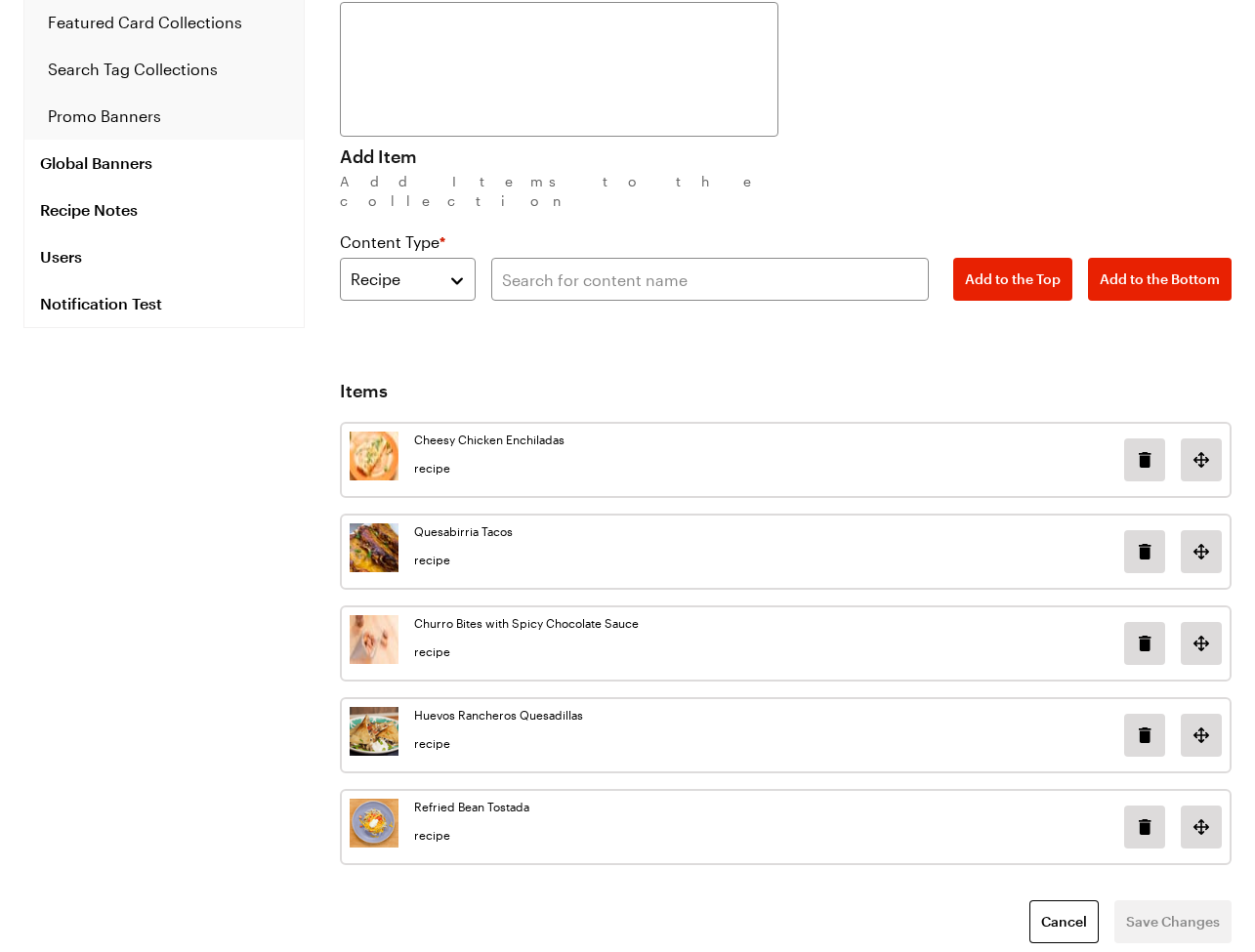
scroll to position [245, 0]
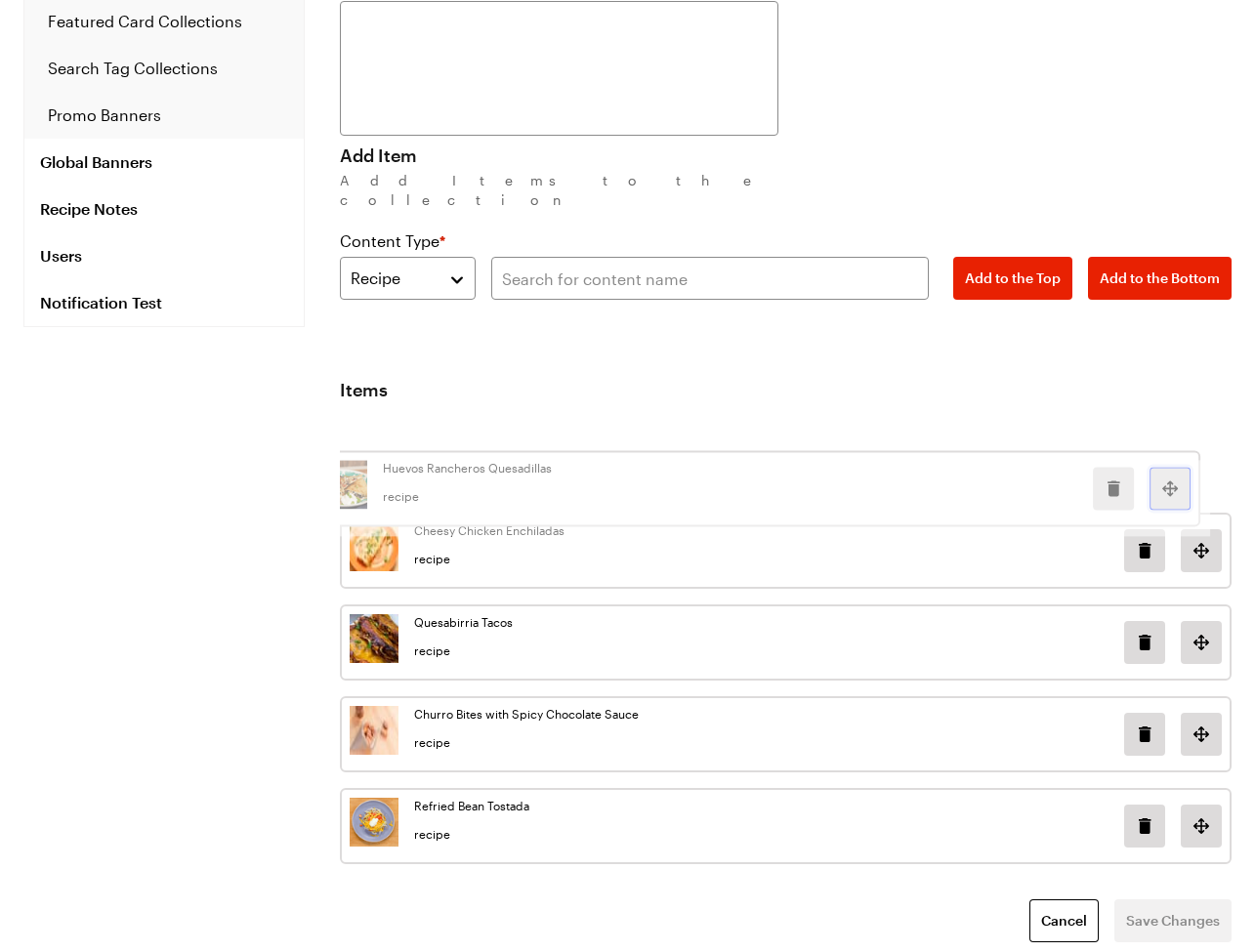
drag, startPoint x: 1214, startPoint y: 710, endPoint x: 1182, endPoint y: 452, distance: 260.0
click at [1182, 452] on div "Huevos Rancheros Quesadillas recipe" at bounding box center [754, 487] width 892 height 77
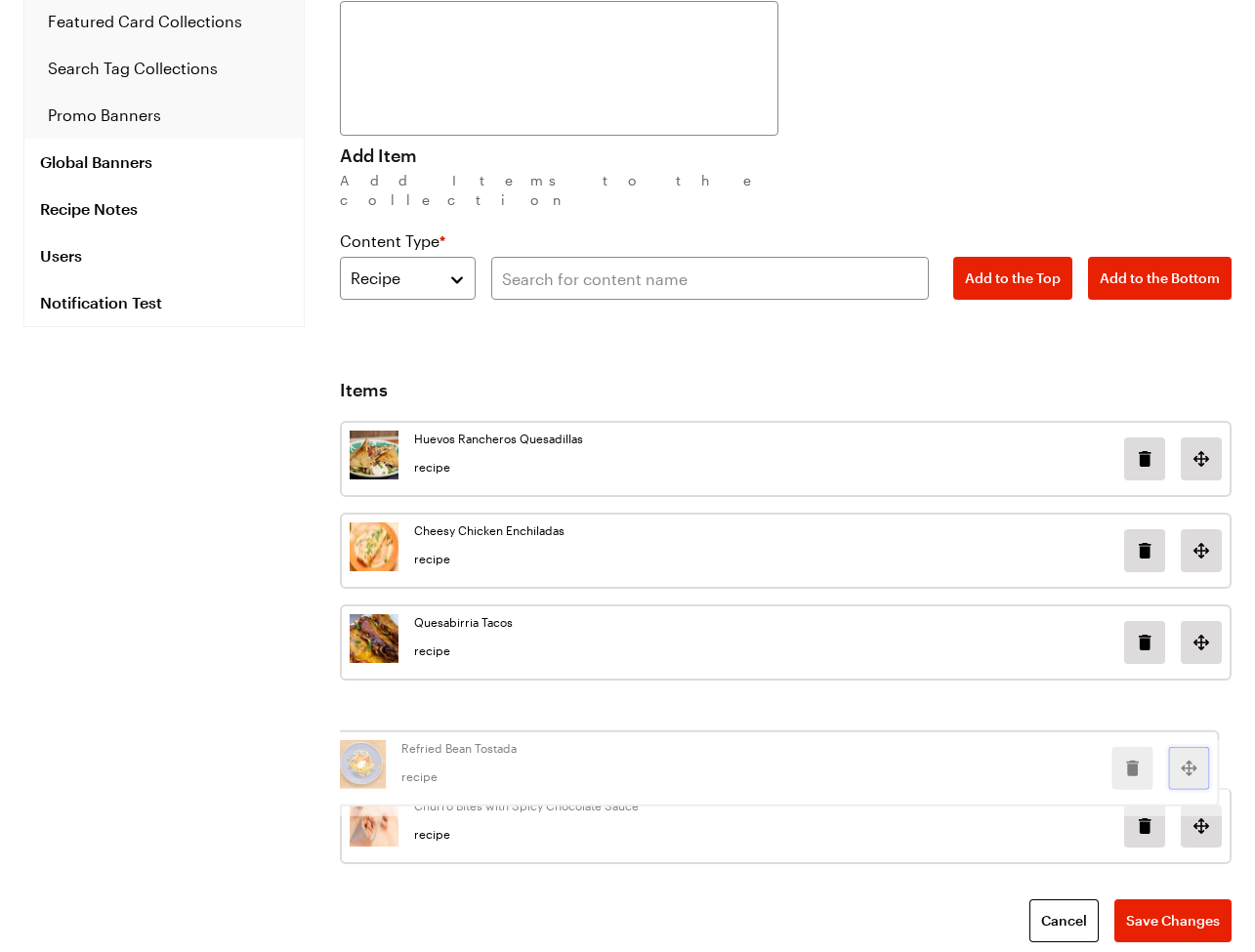
scroll to position [274, 0]
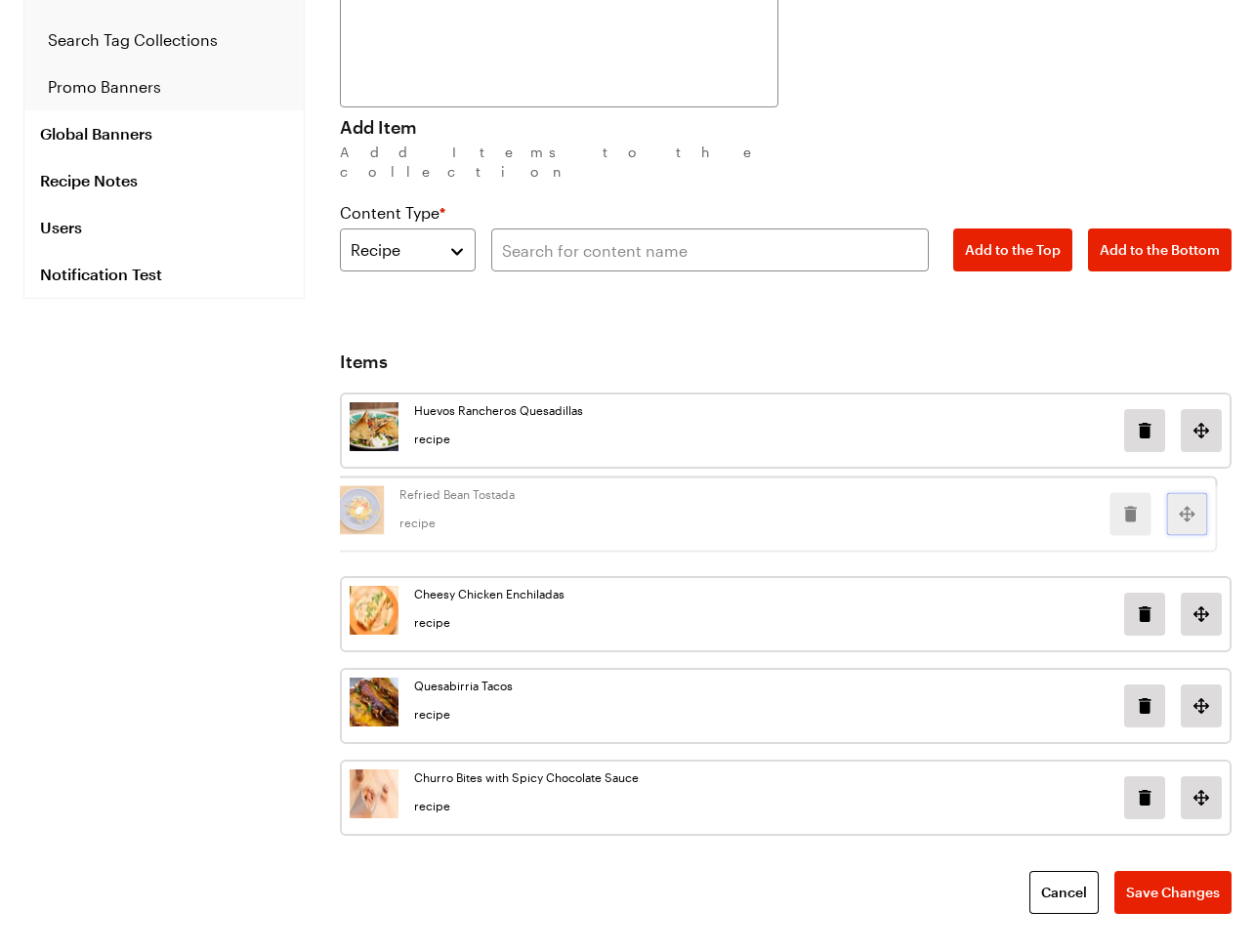
drag, startPoint x: 1202, startPoint y: 806, endPoint x: 1188, endPoint y: 515, distance: 291.3
click at [1188, 515] on div "Refried Bean Tostada recipe" at bounding box center [771, 514] width 892 height 77
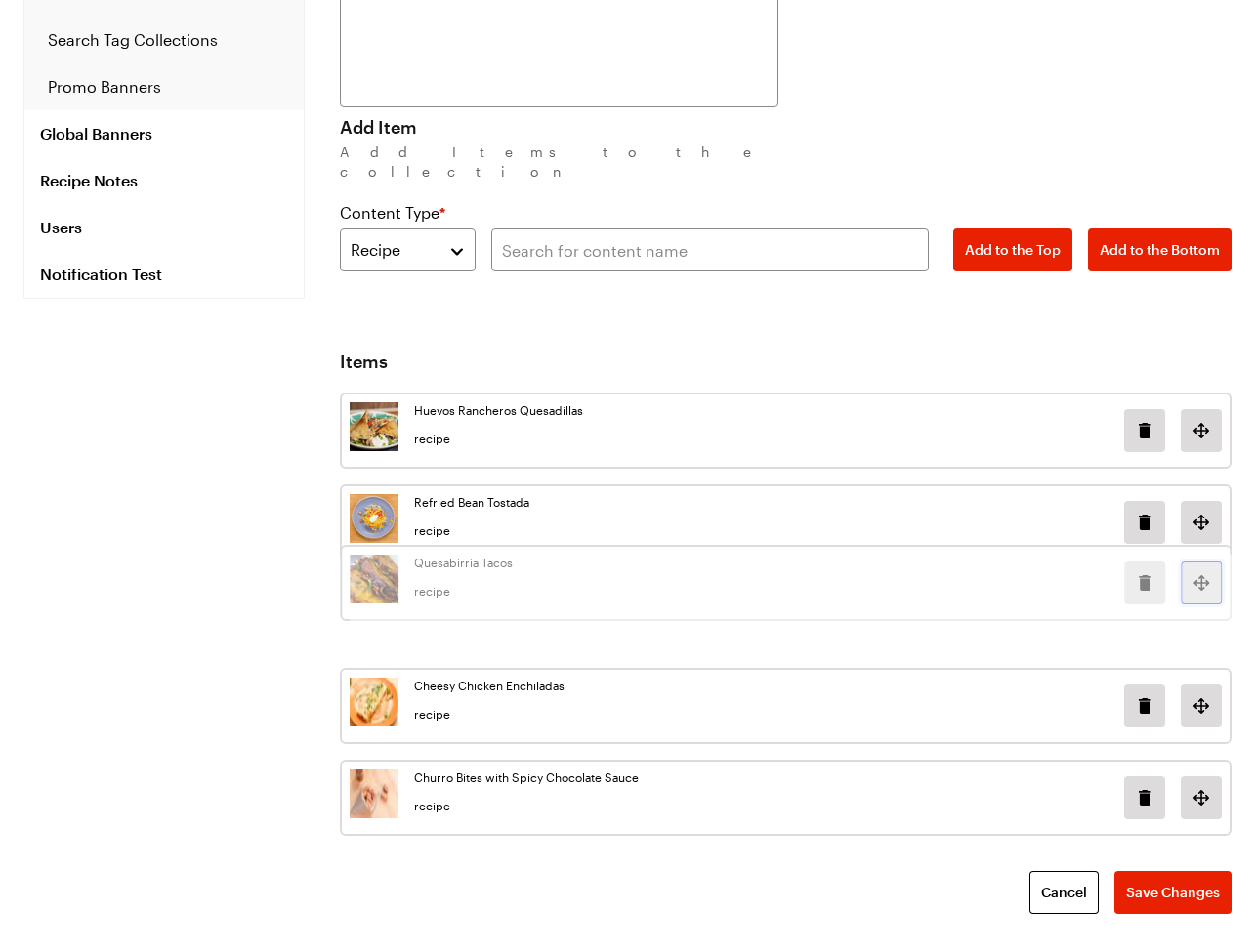
drag, startPoint x: 1207, startPoint y: 691, endPoint x: 1208, endPoint y: 568, distance: 123.0
click at [1208, 568] on div "Quesabirria Tacos recipe" at bounding box center [786, 583] width 892 height 77
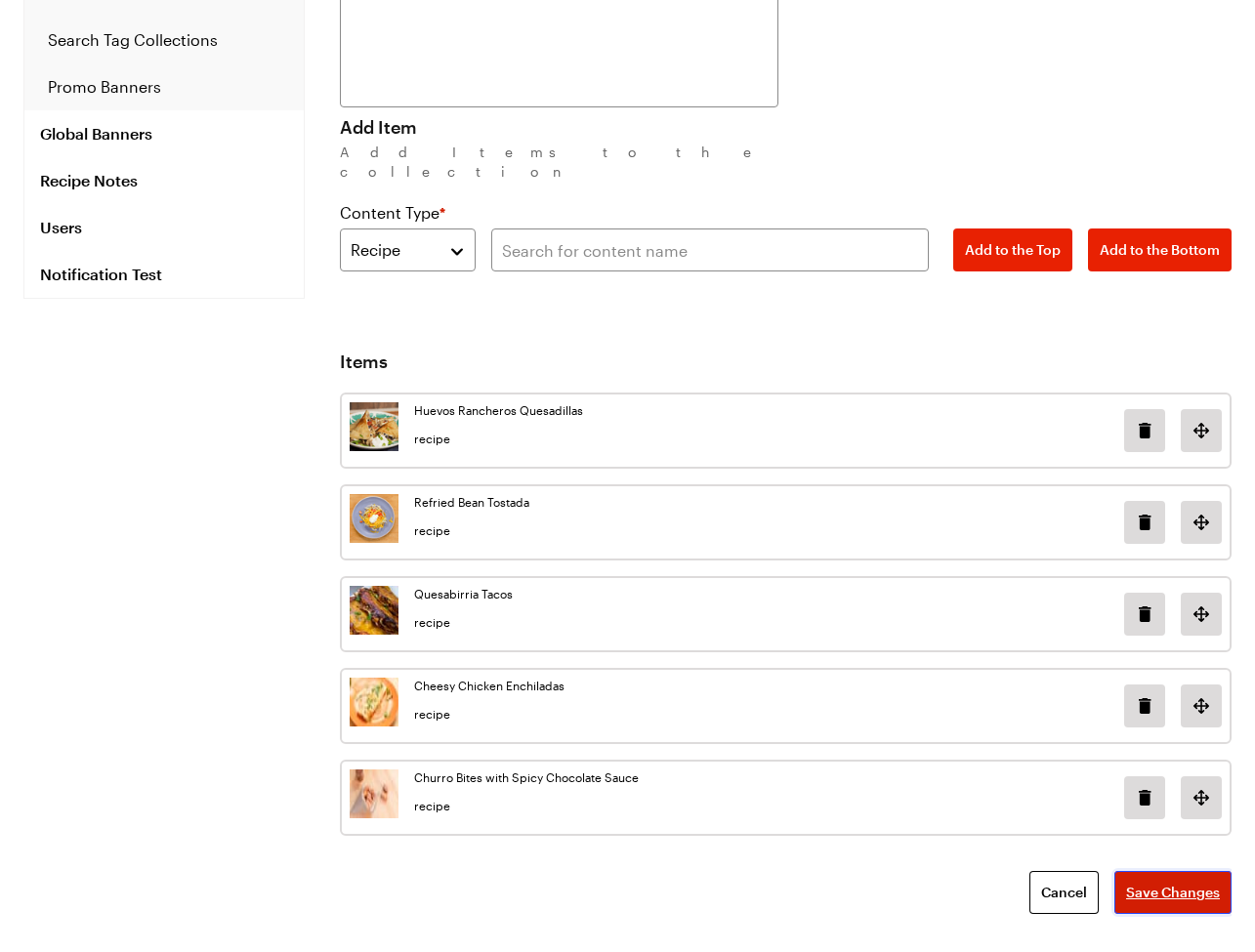
click at [1178, 882] on span "Save Changes" at bounding box center [1173, 892] width 94 height 20
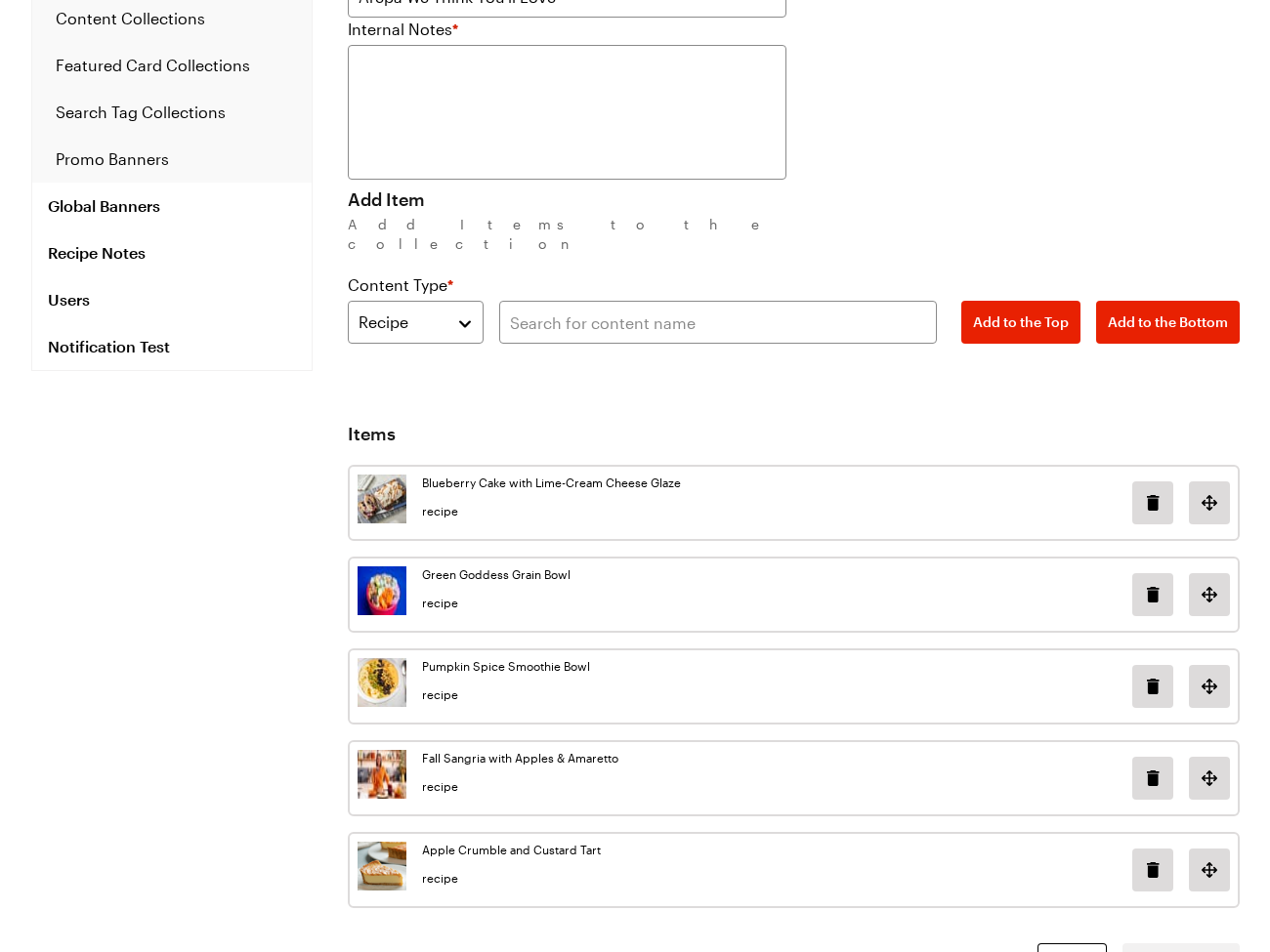
scroll to position [202, 0]
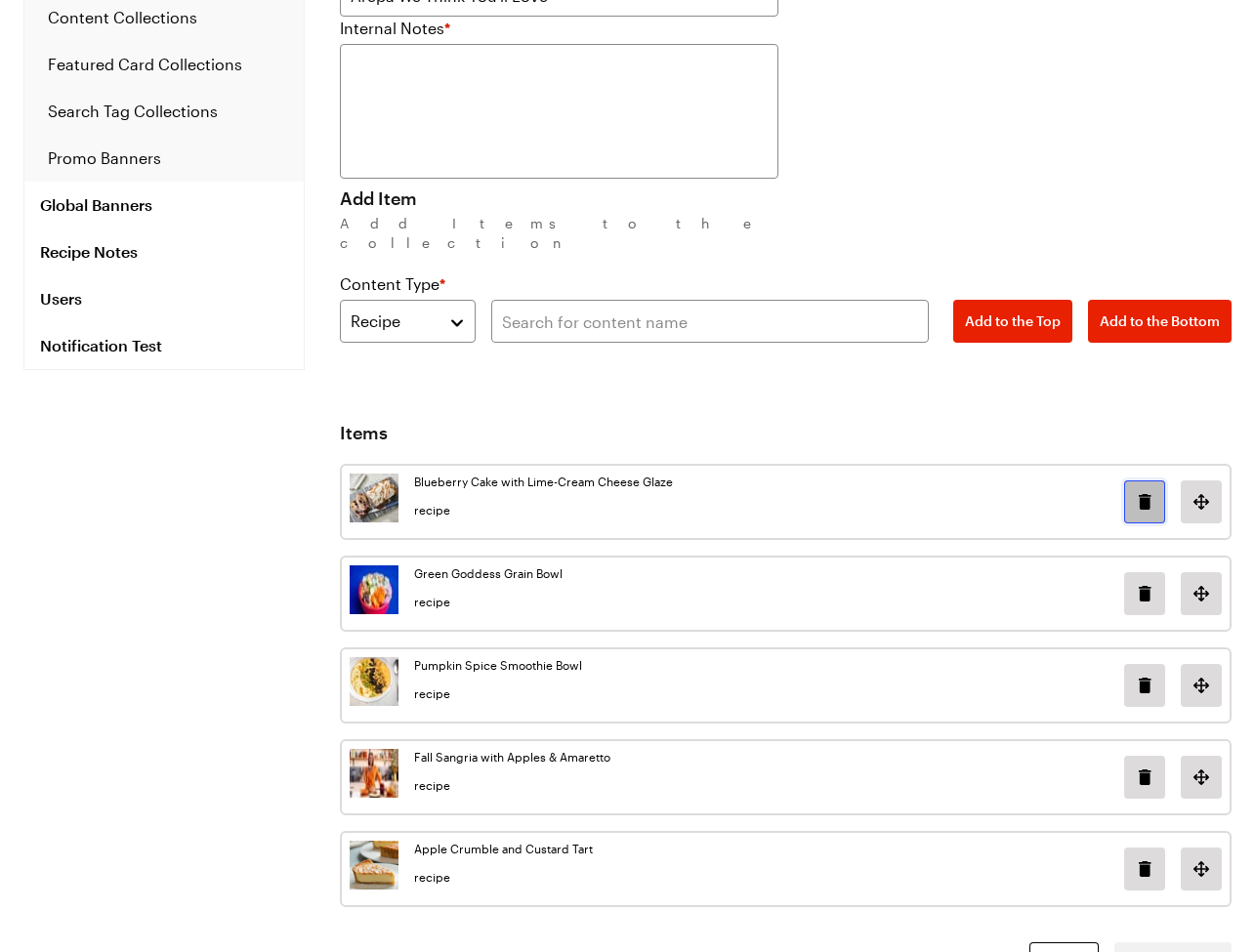
click at [1155, 490] on icon "Delete image in position 0" at bounding box center [1145, 502] width 24 height 24
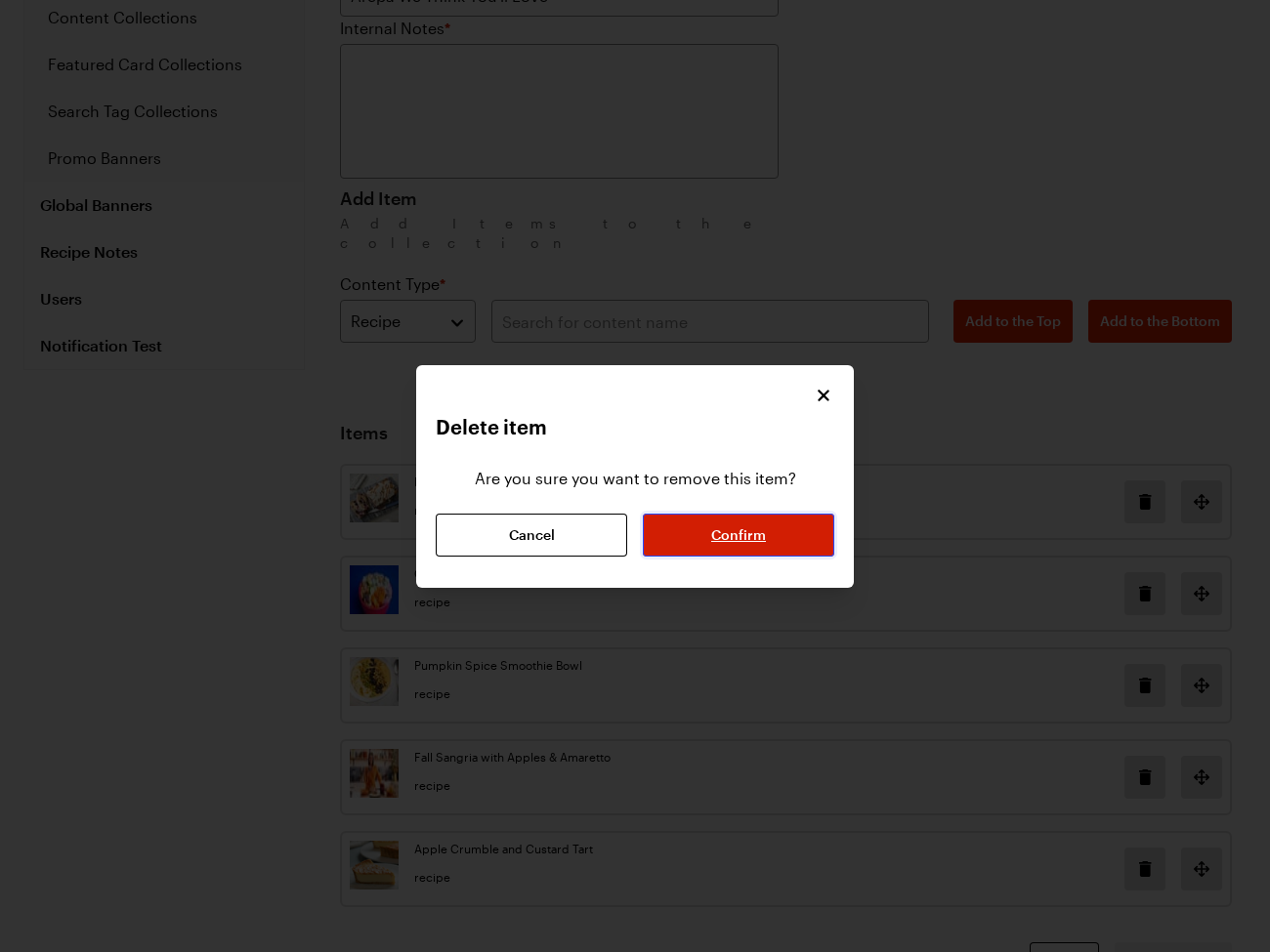
click at [741, 548] on button "Confirm" at bounding box center [739, 534] width 191 height 43
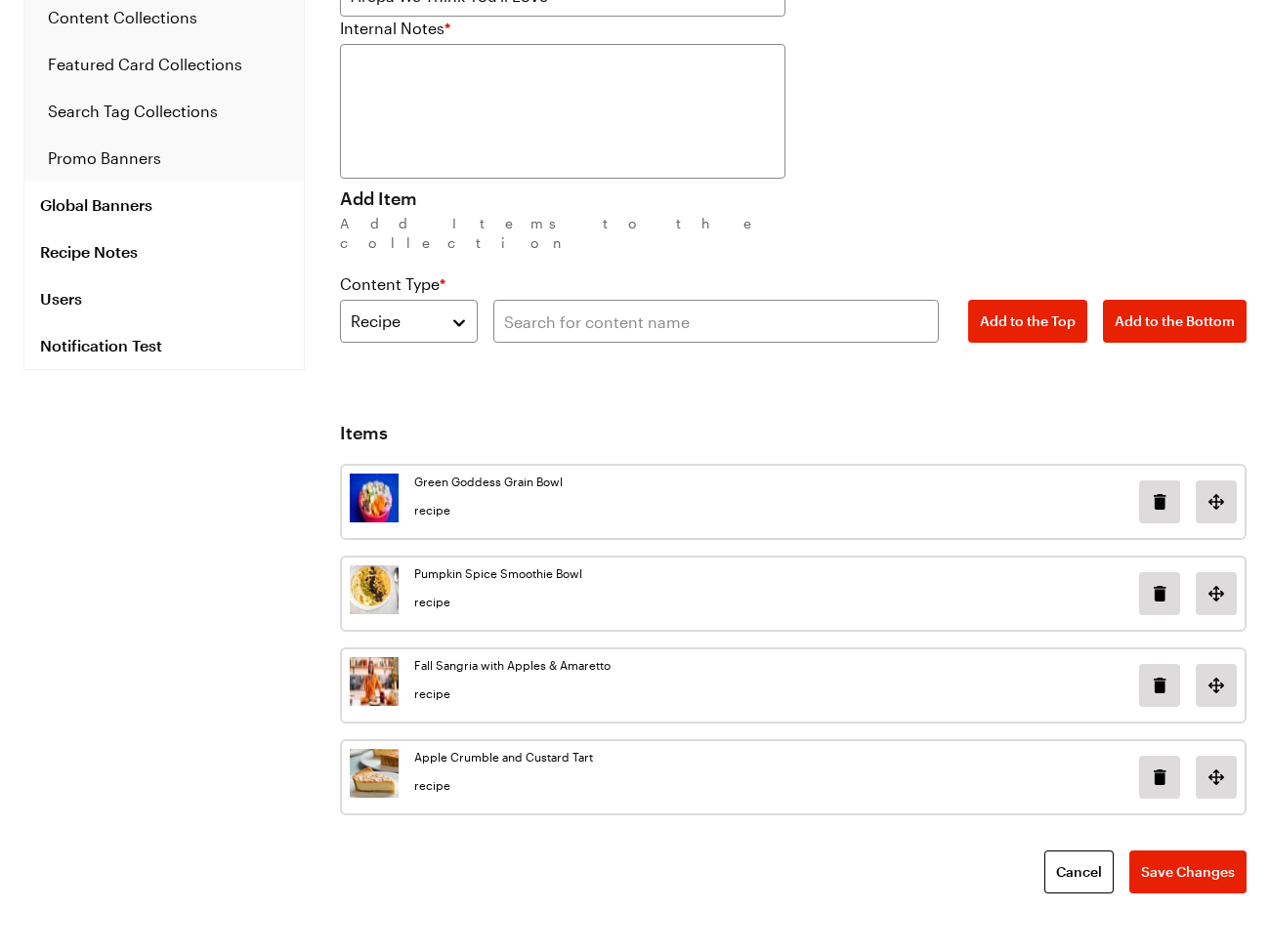
scroll to position [186, 0]
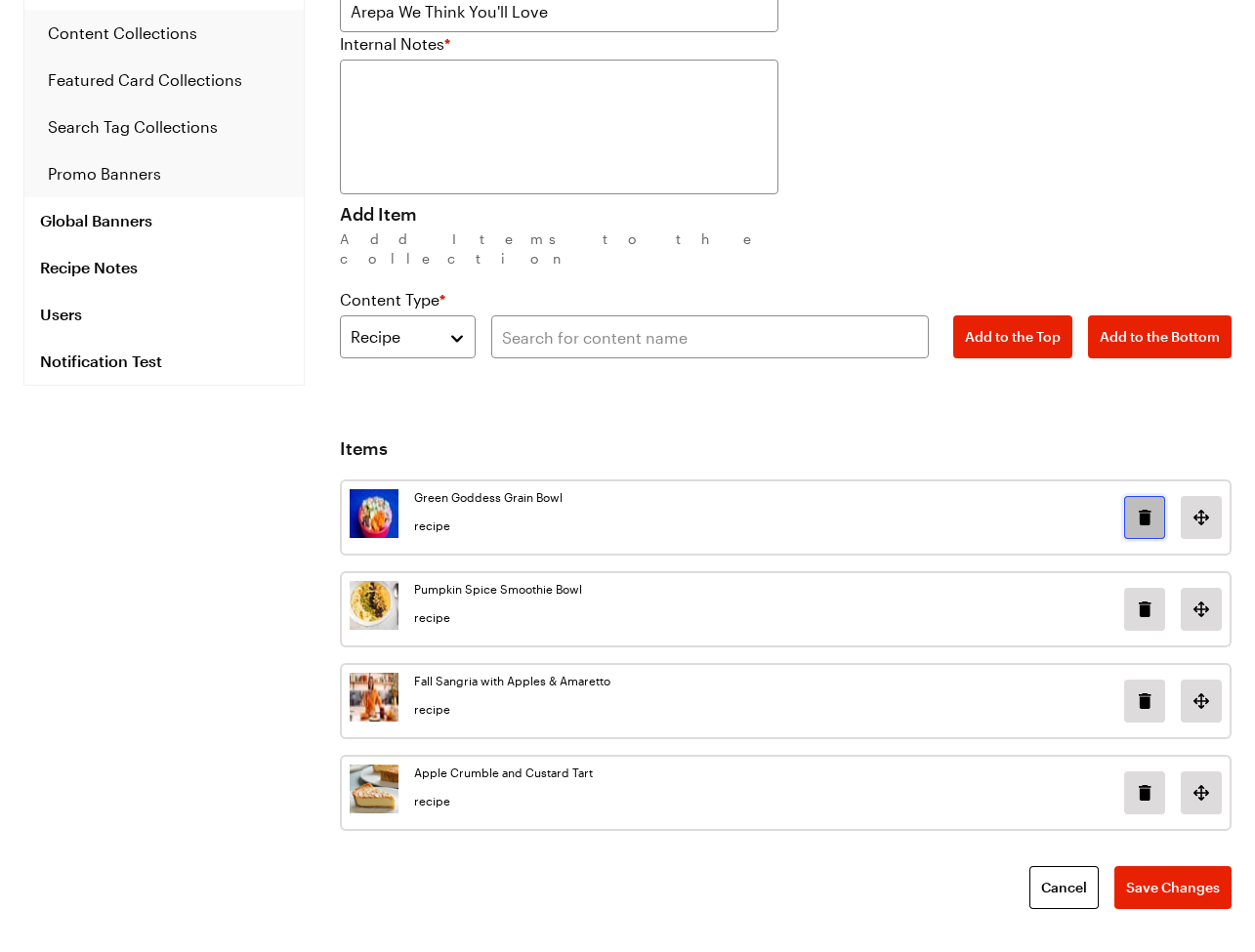
click at [1145, 509] on icon "Delete image in position 0" at bounding box center [1145, 517] width 12 height 16
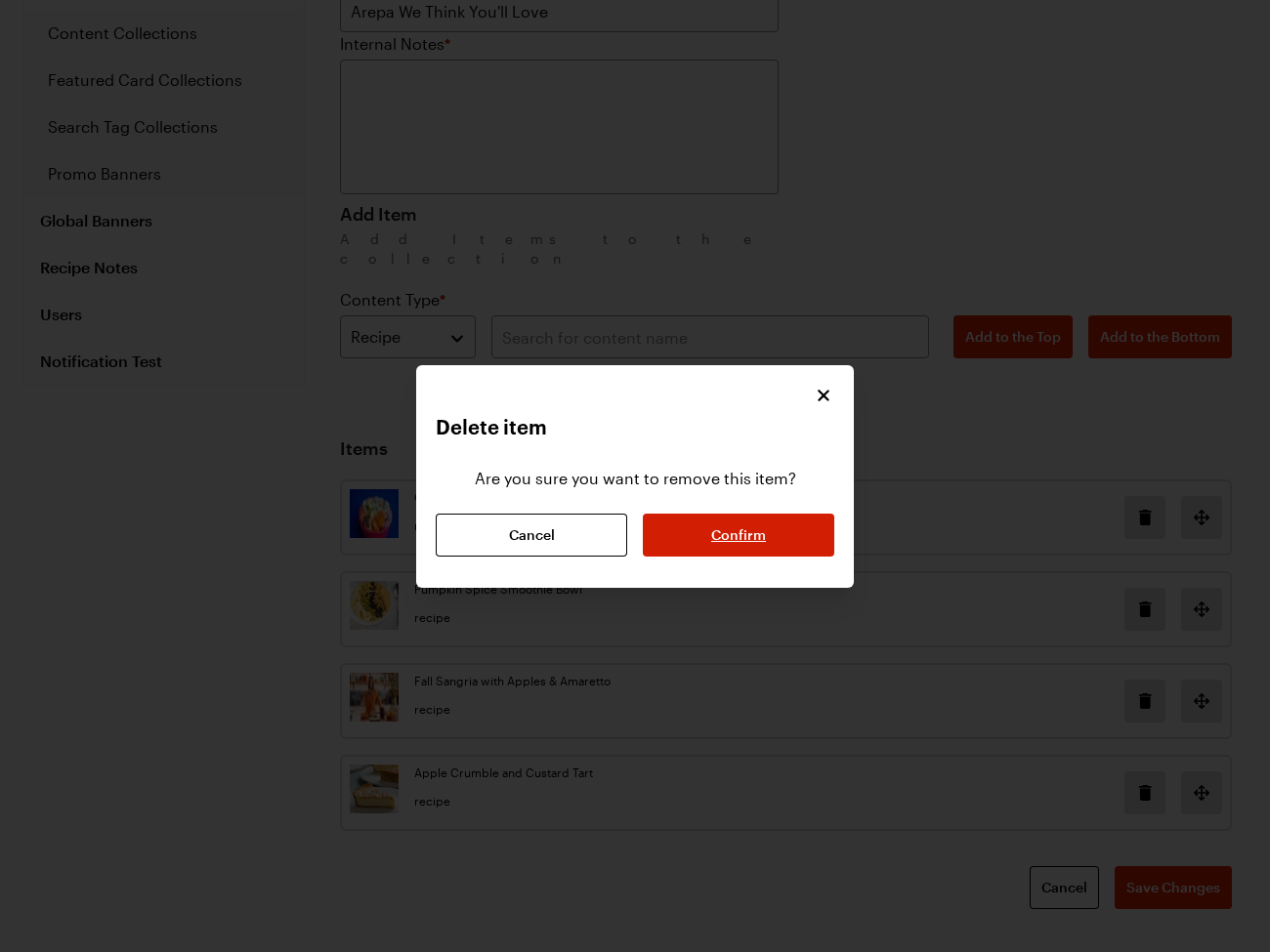
click at [707, 509] on div "Are you sure you want to remove this item? Cancel Confirm" at bounding box center [635, 501] width 398 height 109
click at [746, 538] on span "Confirm" at bounding box center [738, 535] width 55 height 20
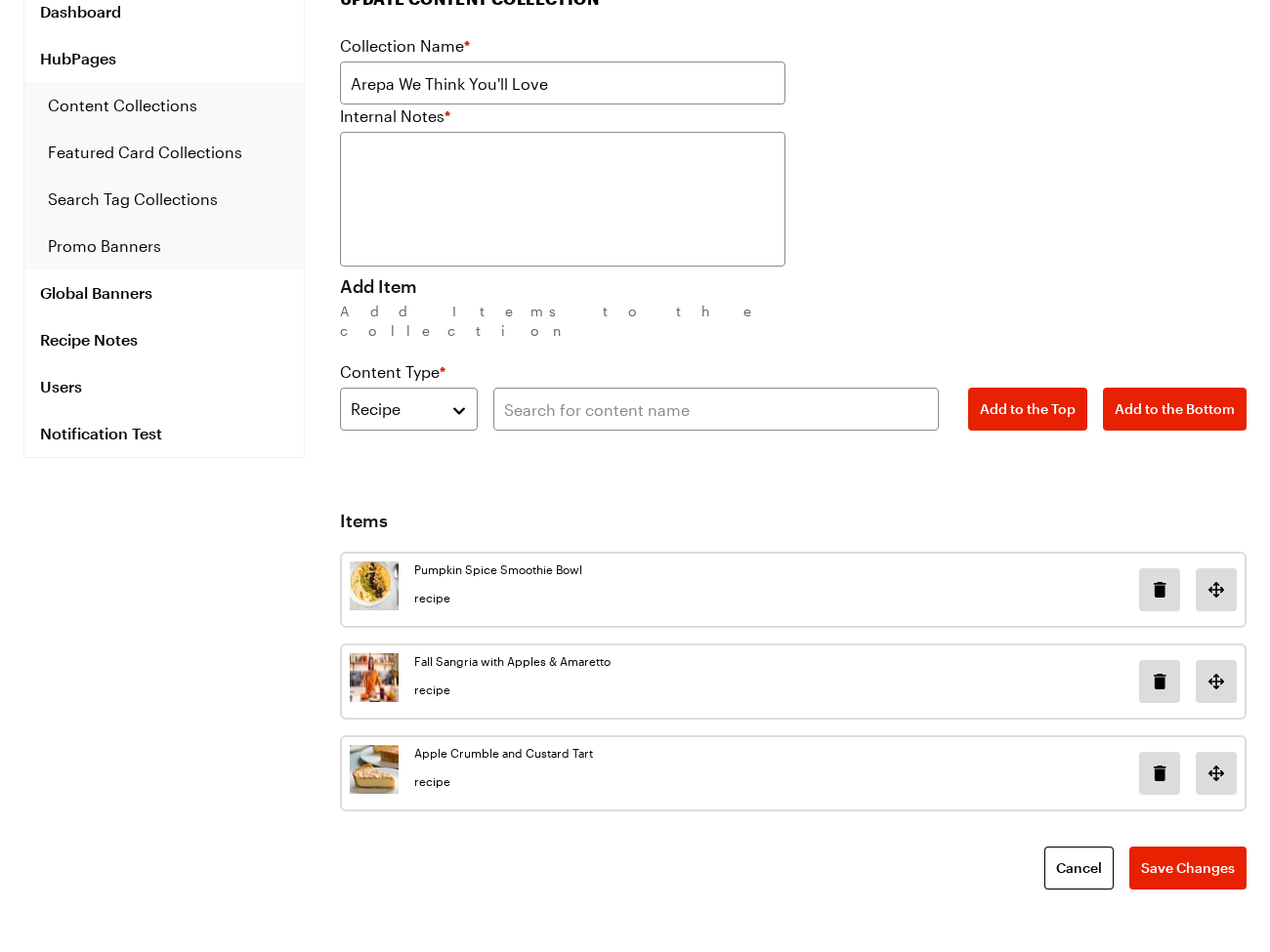
scroll to position [95, 0]
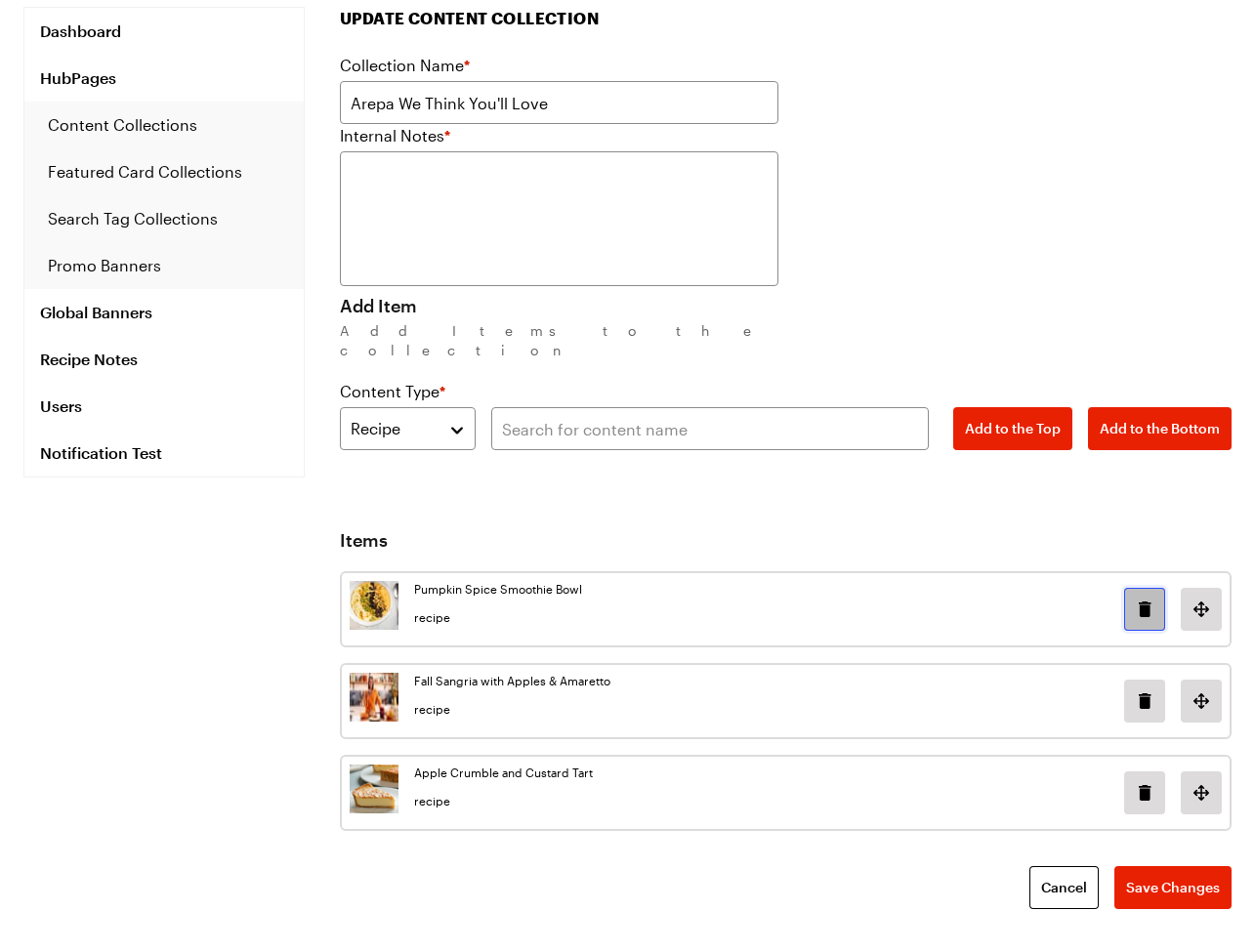
click at [1141, 598] on icon "Delete image in position 0" at bounding box center [1145, 610] width 24 height 24
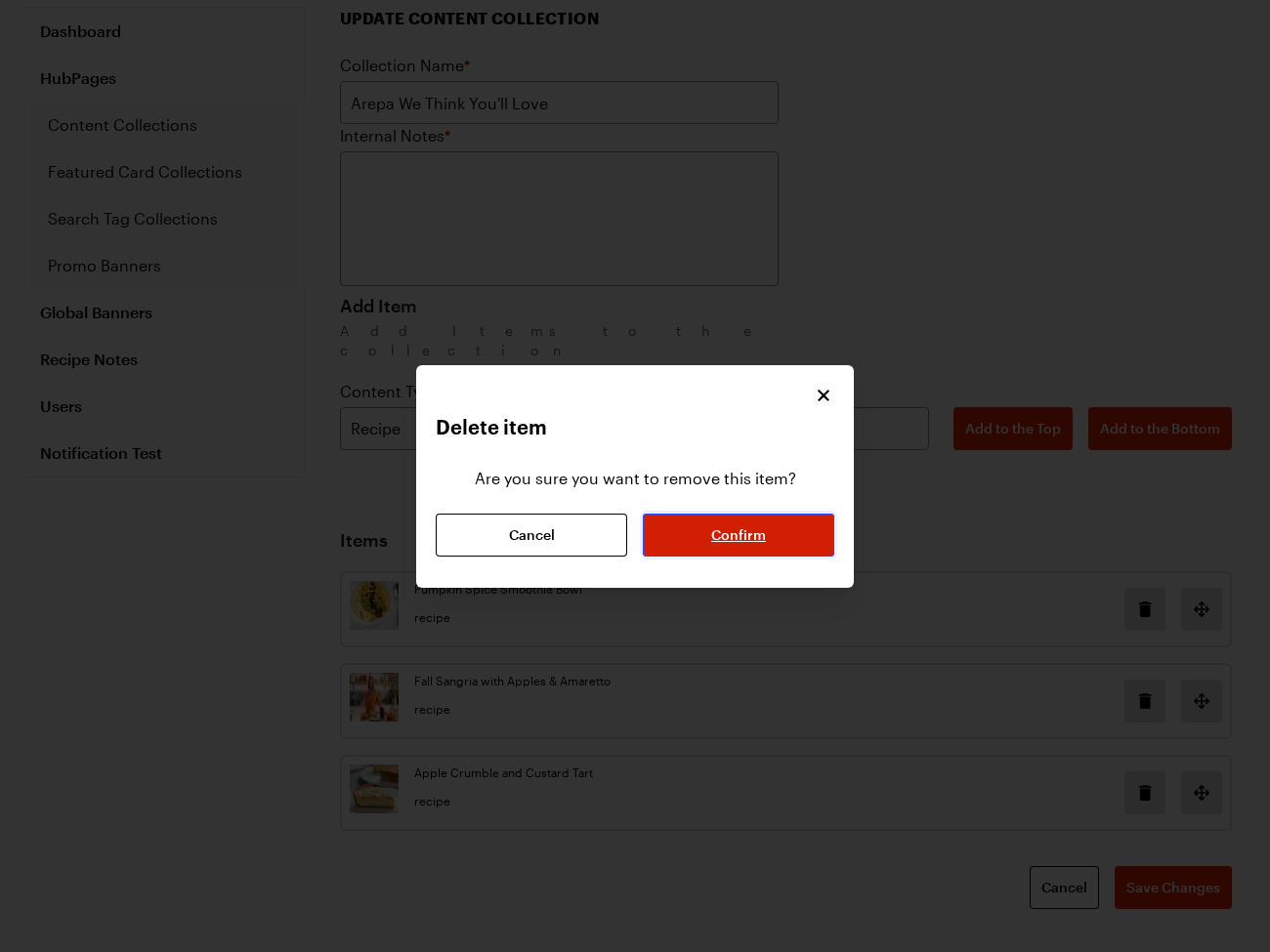
click at [708, 515] on button "Confirm" at bounding box center [739, 534] width 191 height 43
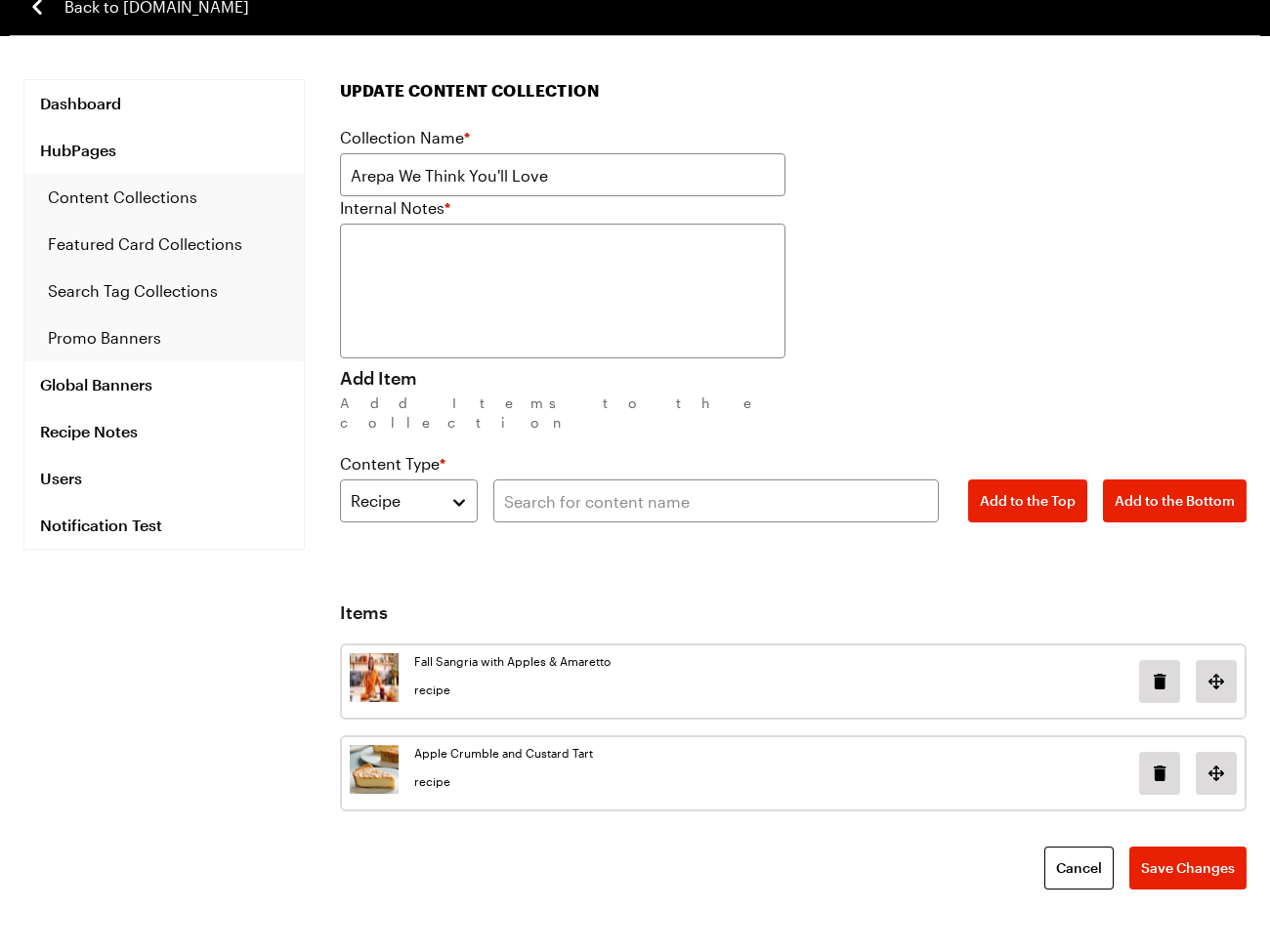
scroll to position [3, 0]
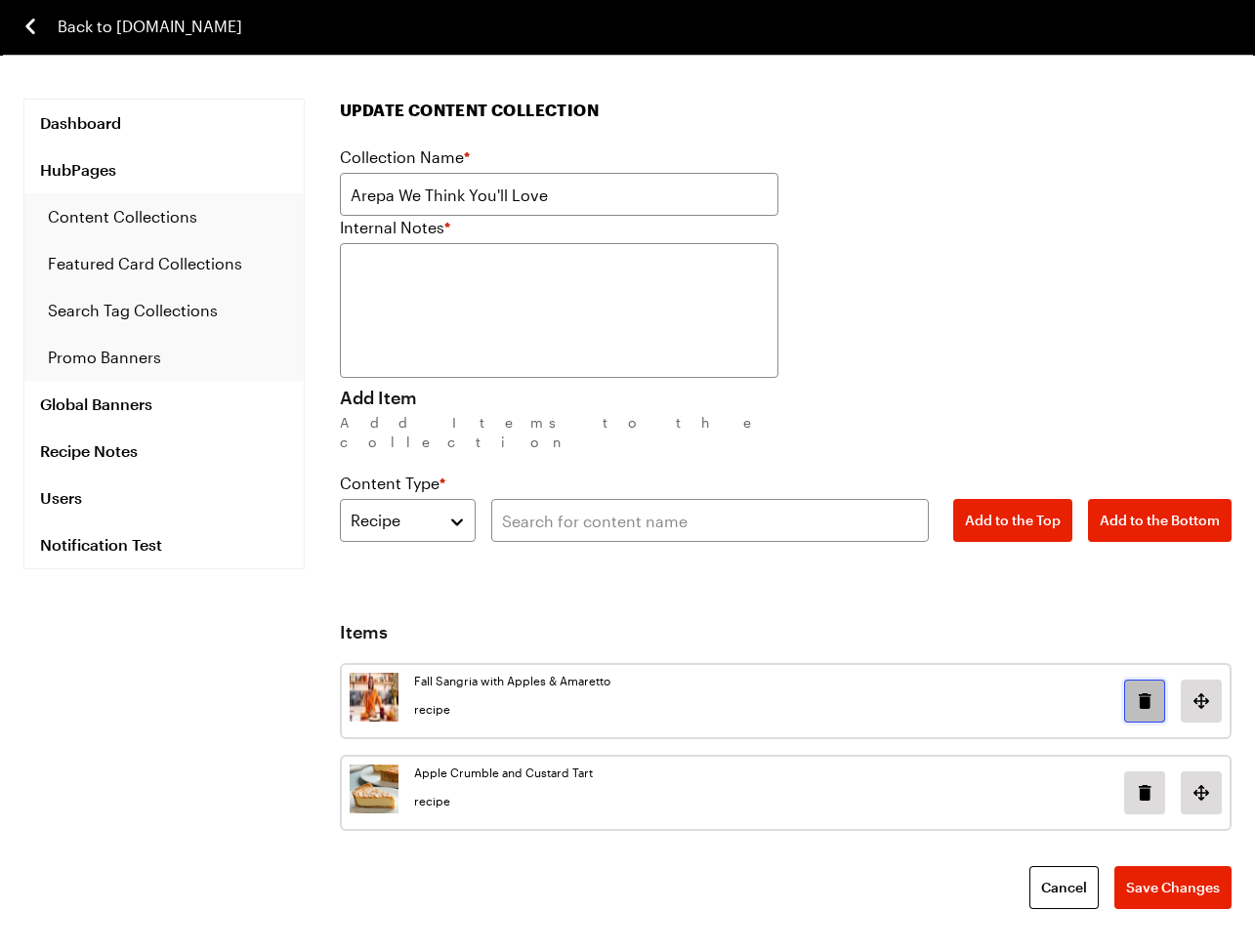
click at [1130, 688] on button "Delete image in position 0" at bounding box center [1145, 700] width 41 height 43
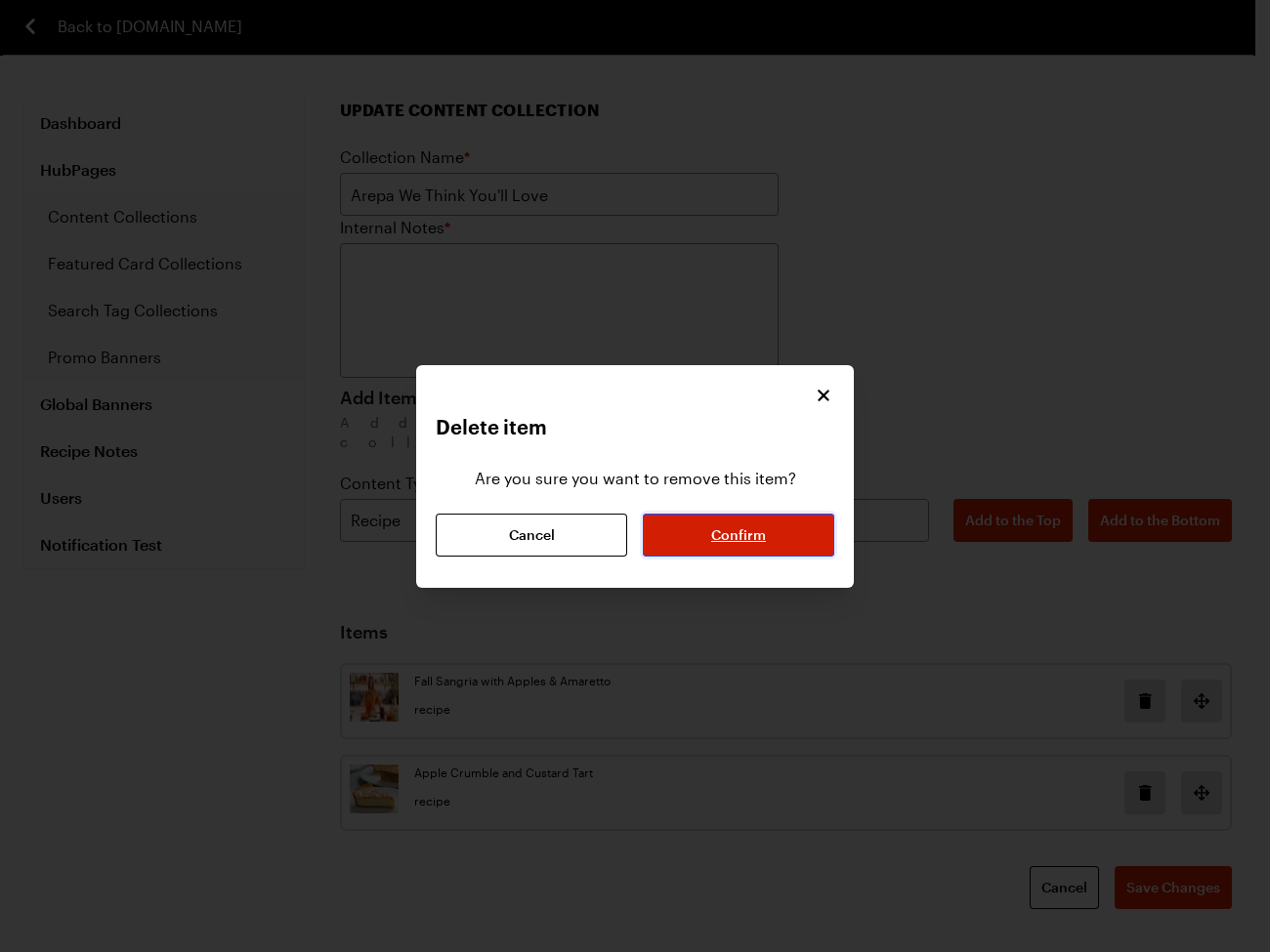
click at [739, 534] on span "Confirm" at bounding box center [738, 535] width 55 height 20
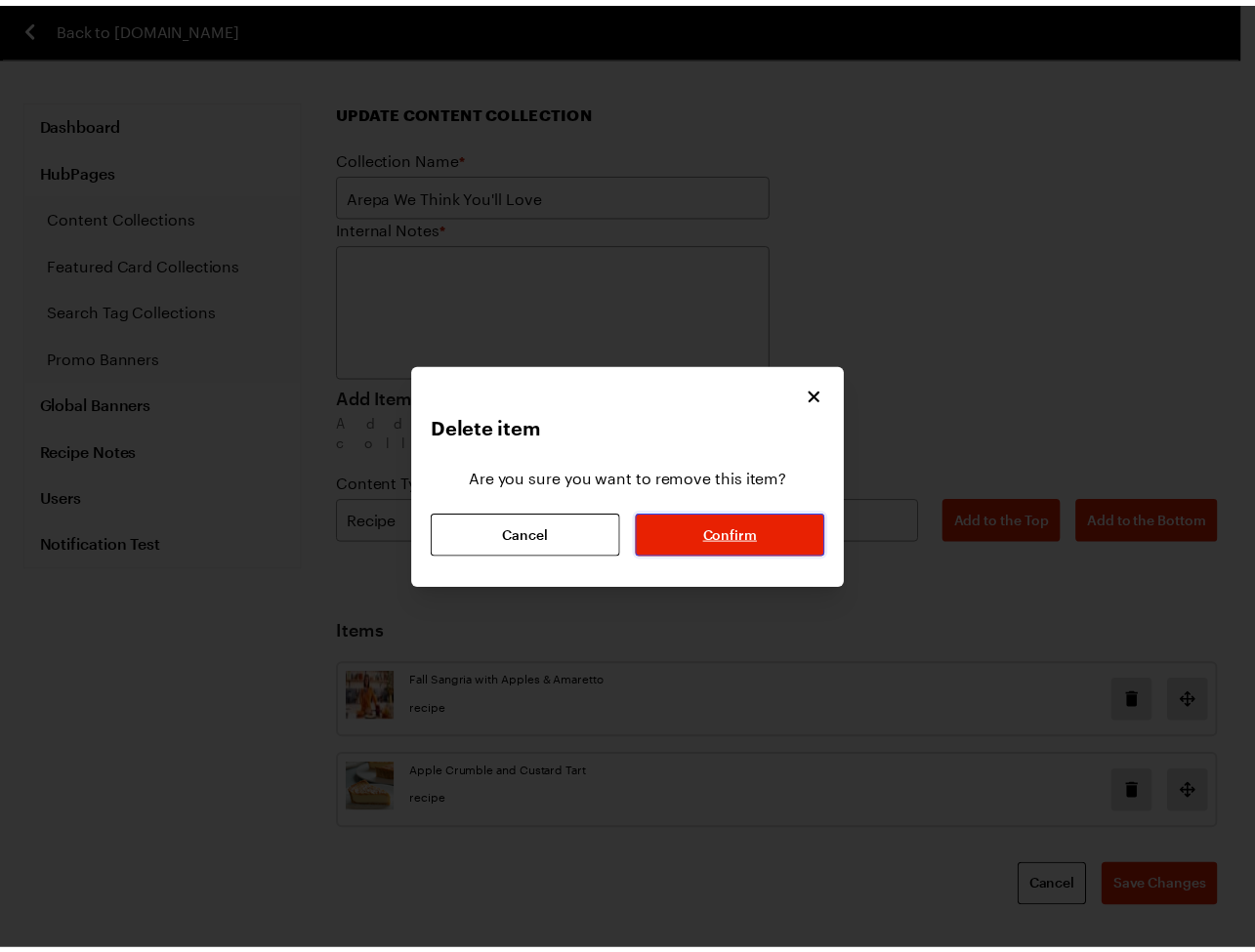
scroll to position [0, 0]
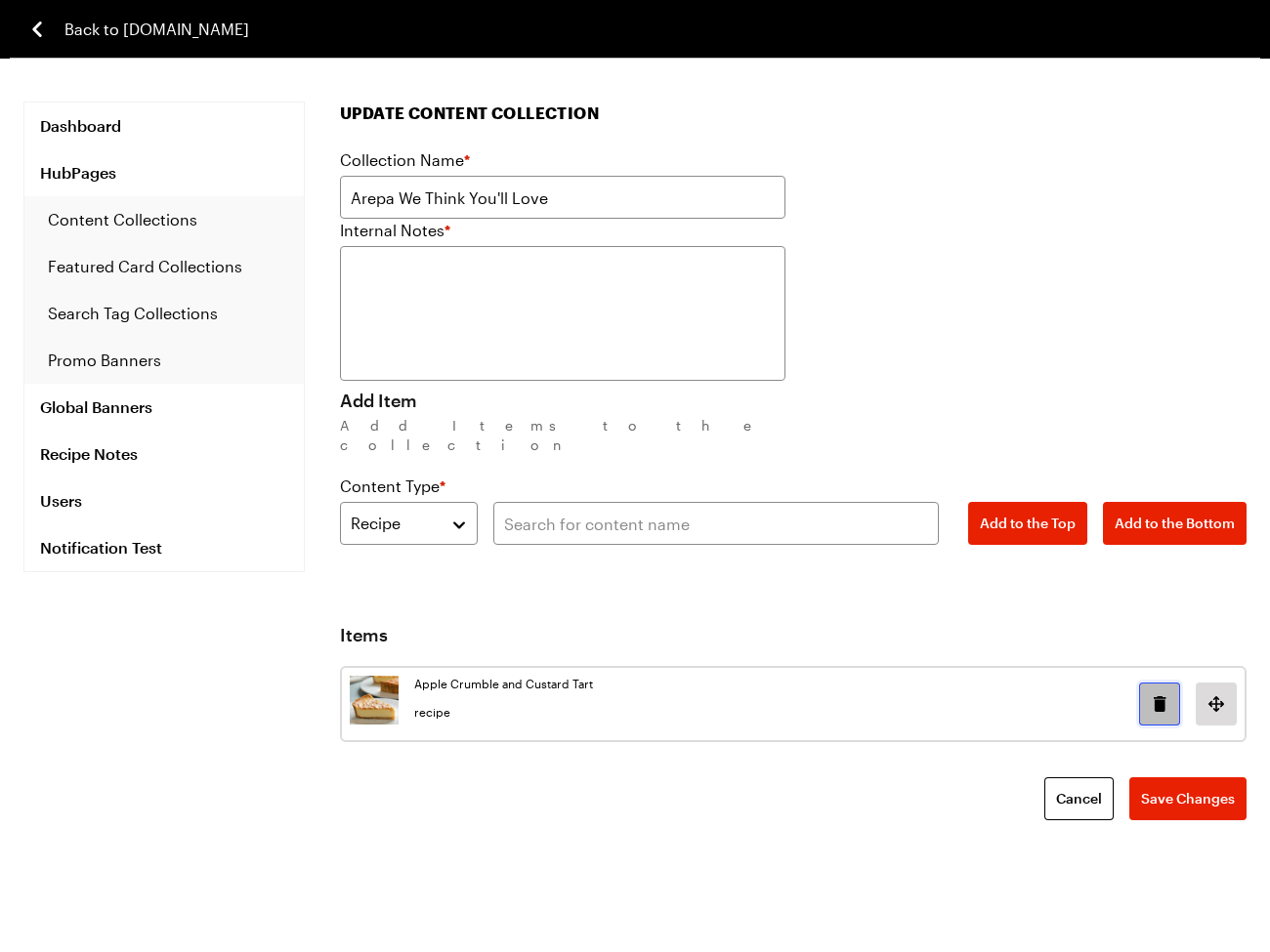
click at [1156, 692] on icon "Delete image in position 0" at bounding box center [1160, 704] width 24 height 24
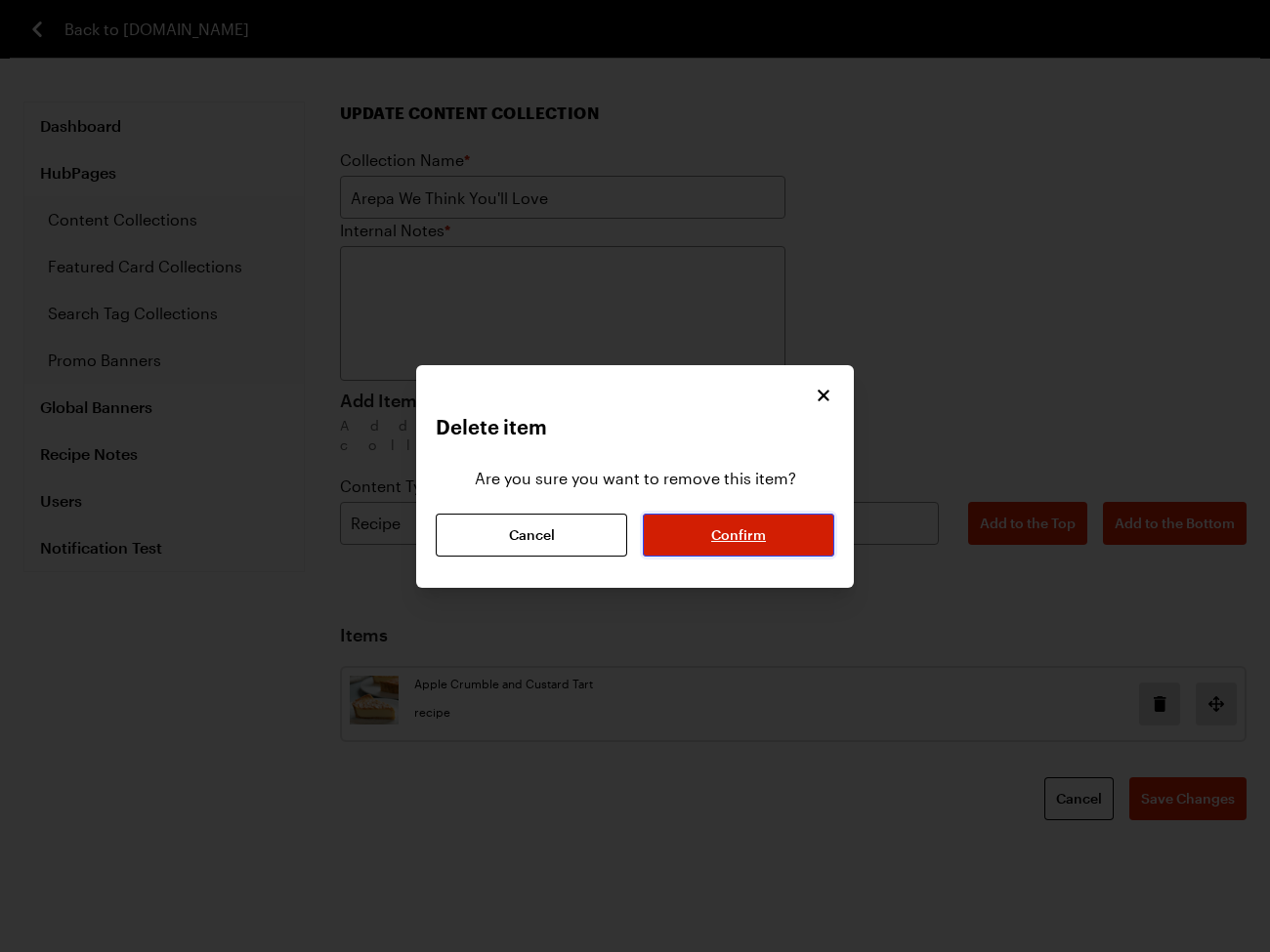
click at [725, 548] on button "Confirm" at bounding box center [739, 534] width 191 height 43
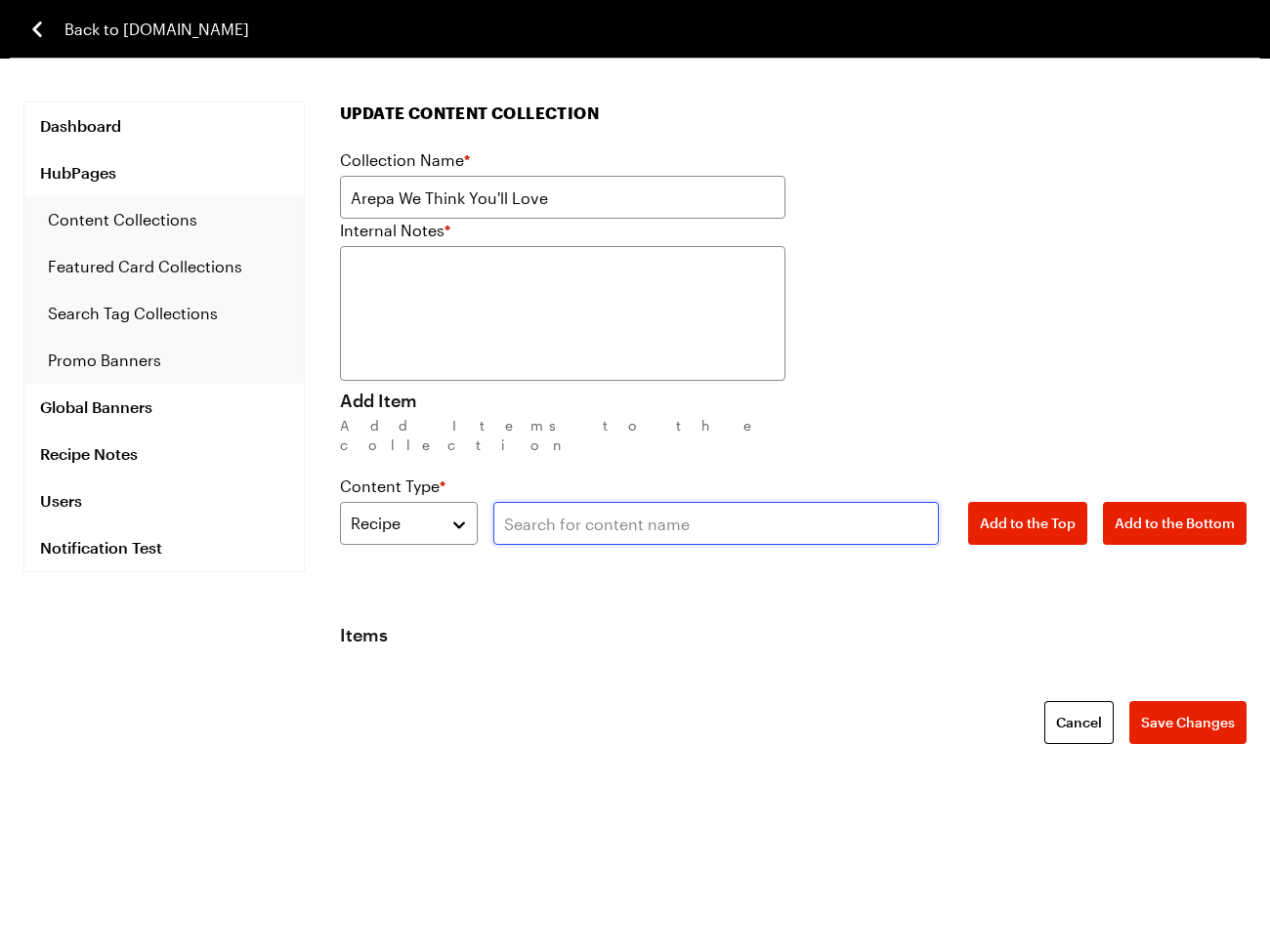
click at [610, 501] on input "text" at bounding box center [716, 522] width 445 height 43
paste input "Roasted Pumpkin Turkey Chili"
click at [807, 502] on input "Roasted Pumpkin Turkey Chili" at bounding box center [716, 522] width 445 height 43
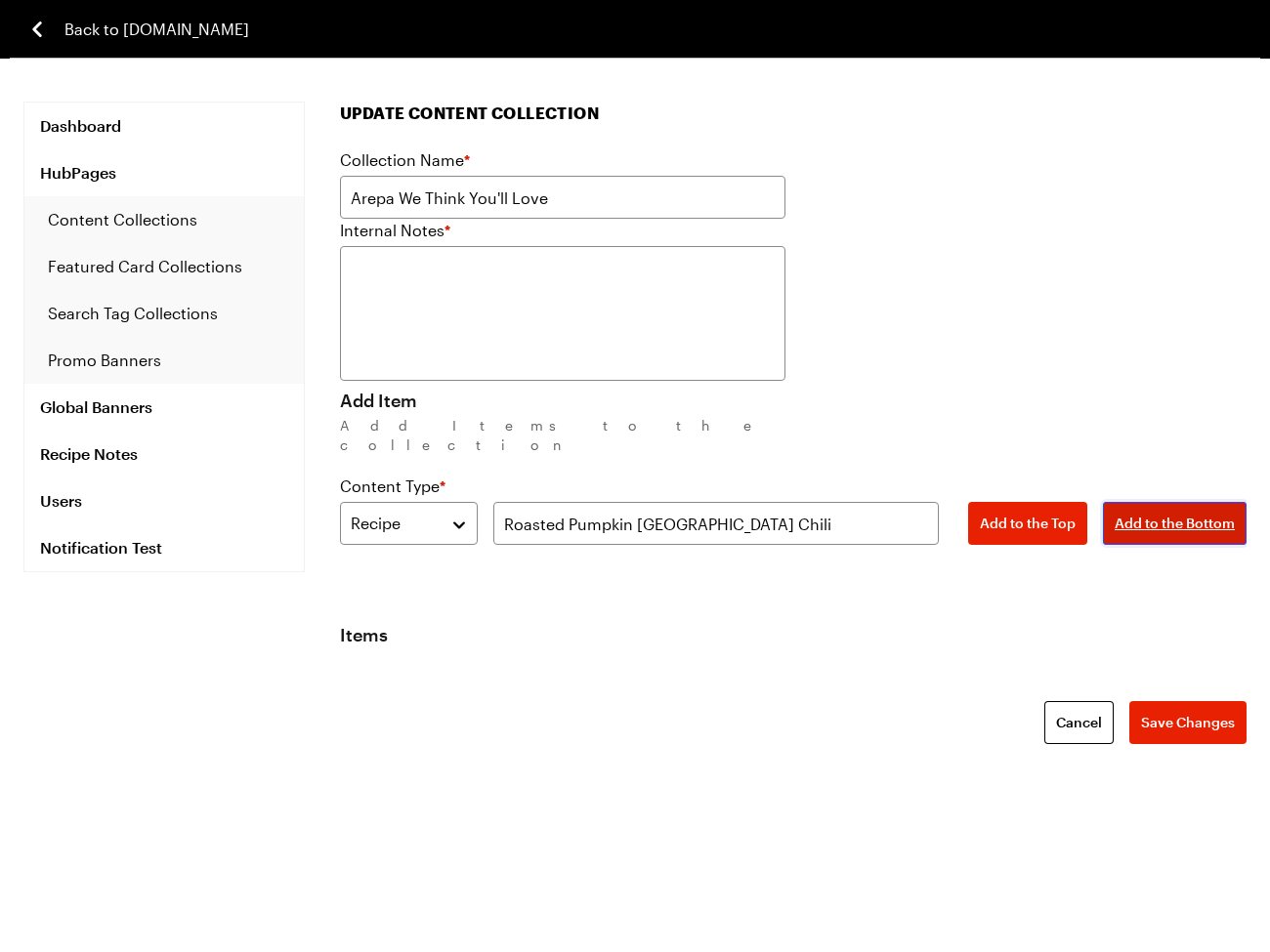
click at [1172, 513] on span "Add to the Bottom" at bounding box center [1174, 523] width 120 height 20
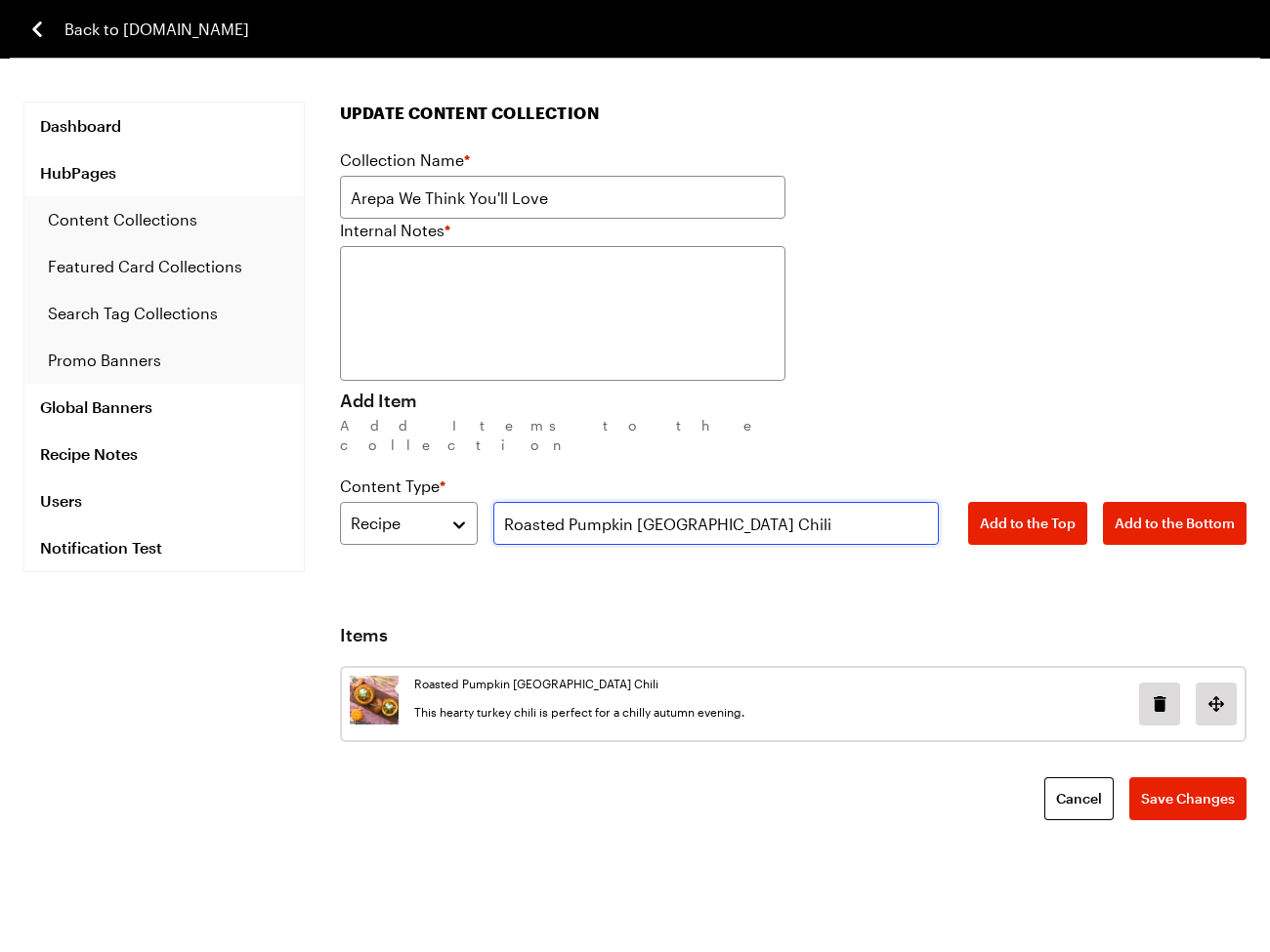
click at [750, 501] on input "Roasted Pumpkin Turkey Chili" at bounding box center [716, 522] width 445 height 43
paste input "Apple Zucchini Bread"
click at [797, 502] on input "aApple Zucchini BreadRoasted Pumpkin Turkey Chili" at bounding box center [716, 522] width 445 height 43
paste input "Apple Zucchini Bread"
click at [822, 506] on input "Apple Zucchini Bread" at bounding box center [716, 522] width 445 height 43
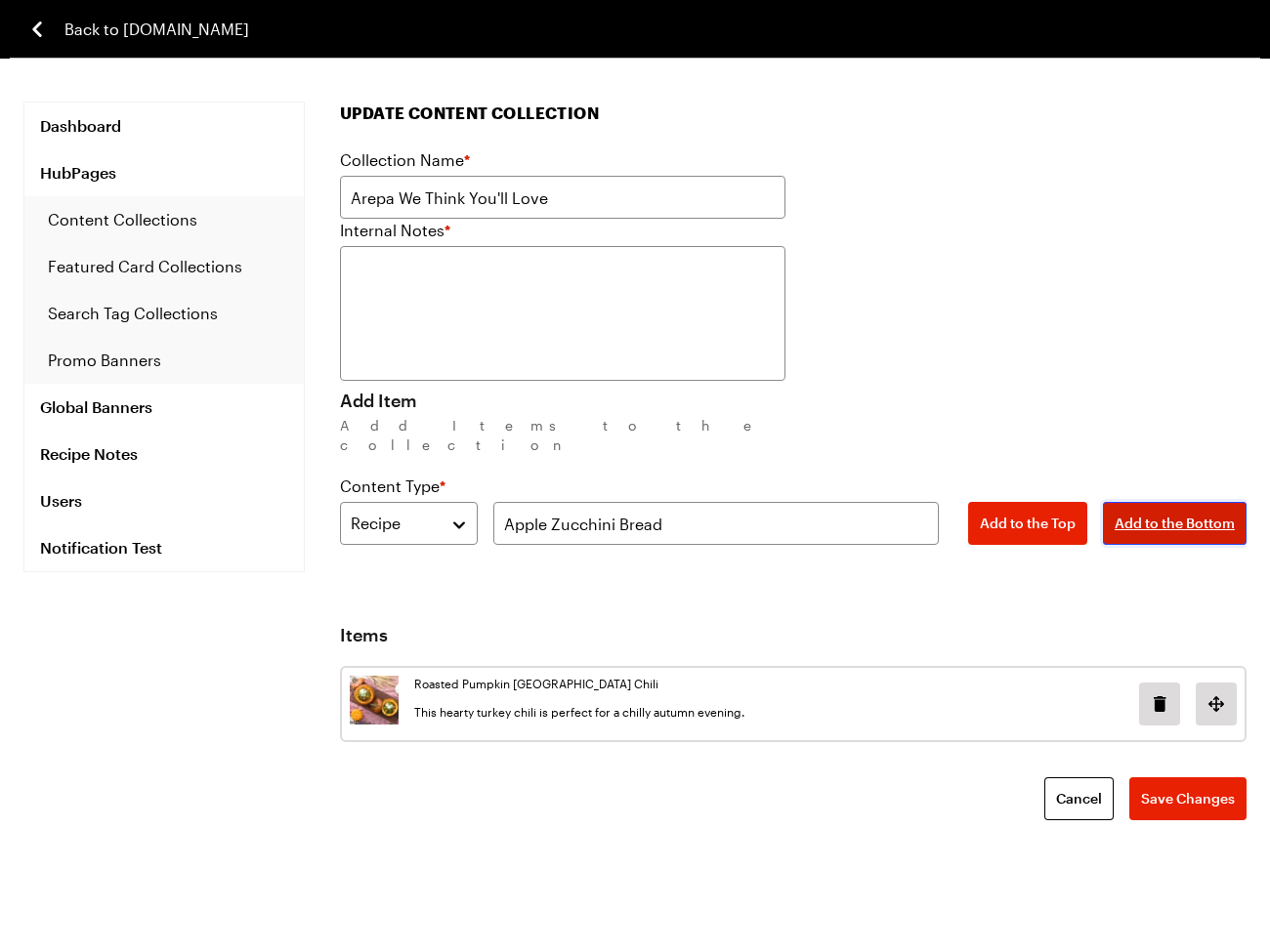
click at [1165, 501] on button "Add to the Bottom" at bounding box center [1174, 522] width 143 height 43
click at [1164, 513] on span "Add to the Bottom" at bounding box center [1174, 523] width 120 height 20
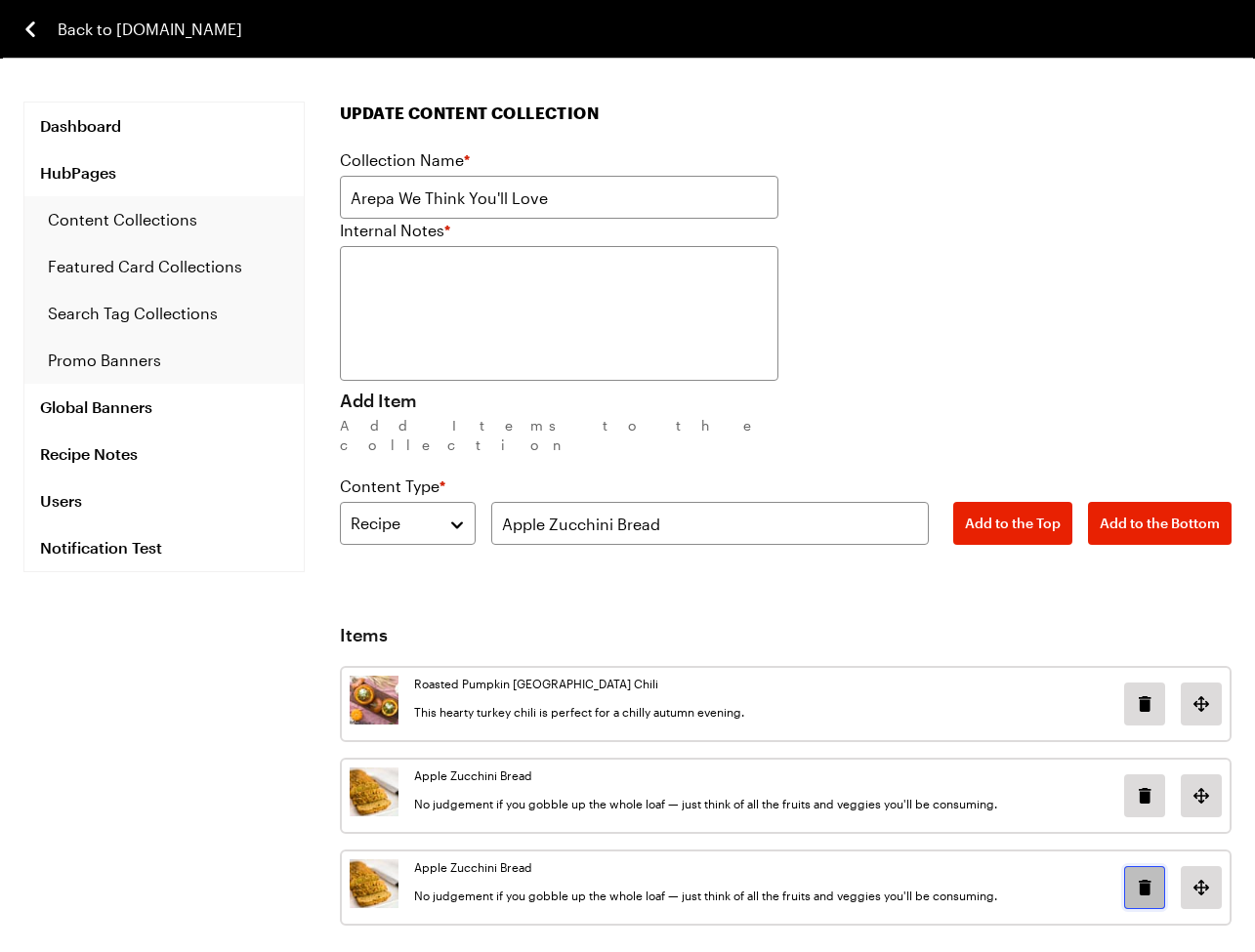
click at [1142, 881] on button "Delete image in position 2" at bounding box center [1145, 886] width 41 height 43
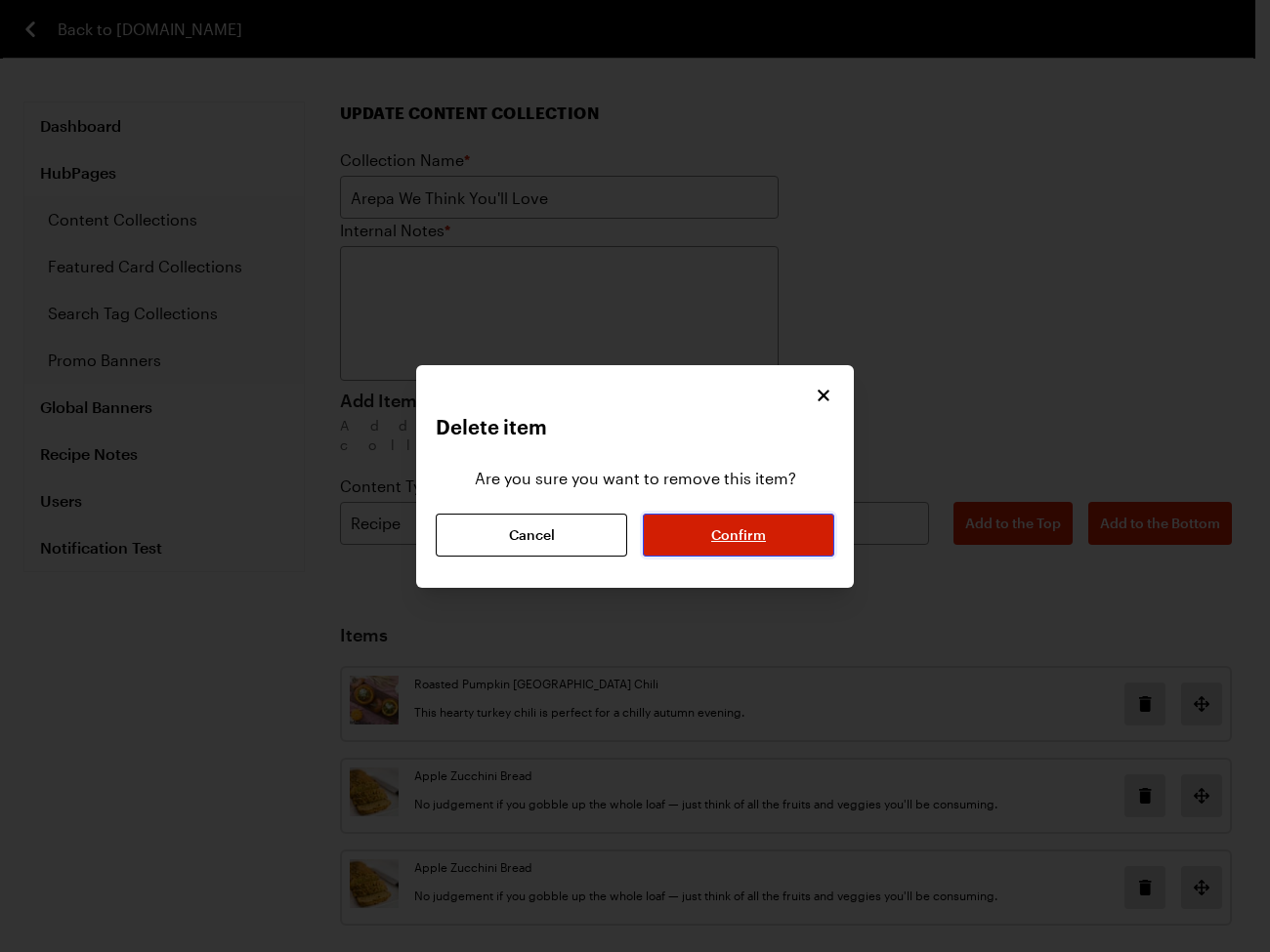
click at [729, 542] on span "Confirm" at bounding box center [738, 535] width 55 height 20
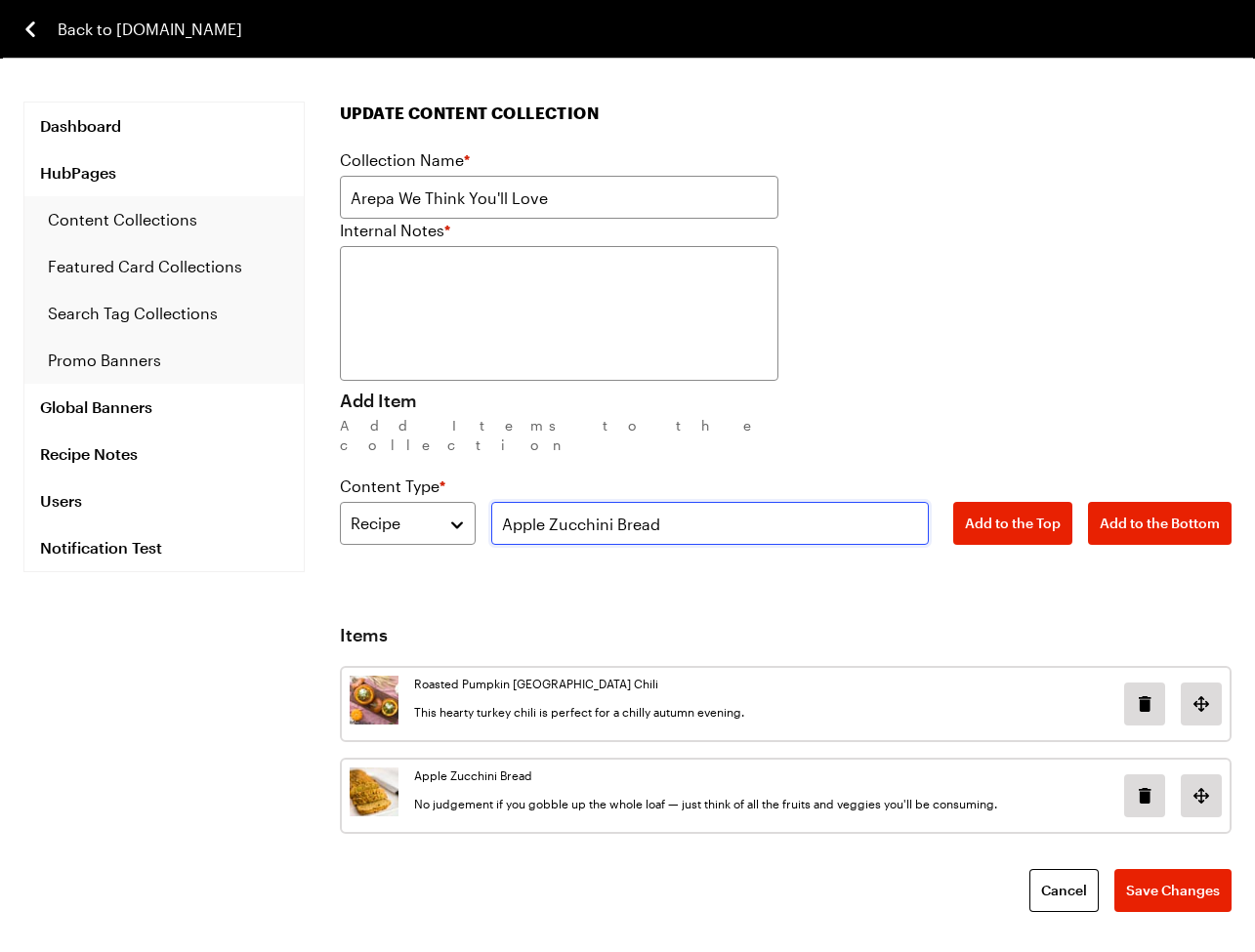
click at [696, 513] on input "Apple Zucchini Bread" at bounding box center [711, 522] width 439 height 43
paste input "ll the Mushroom Risotto"
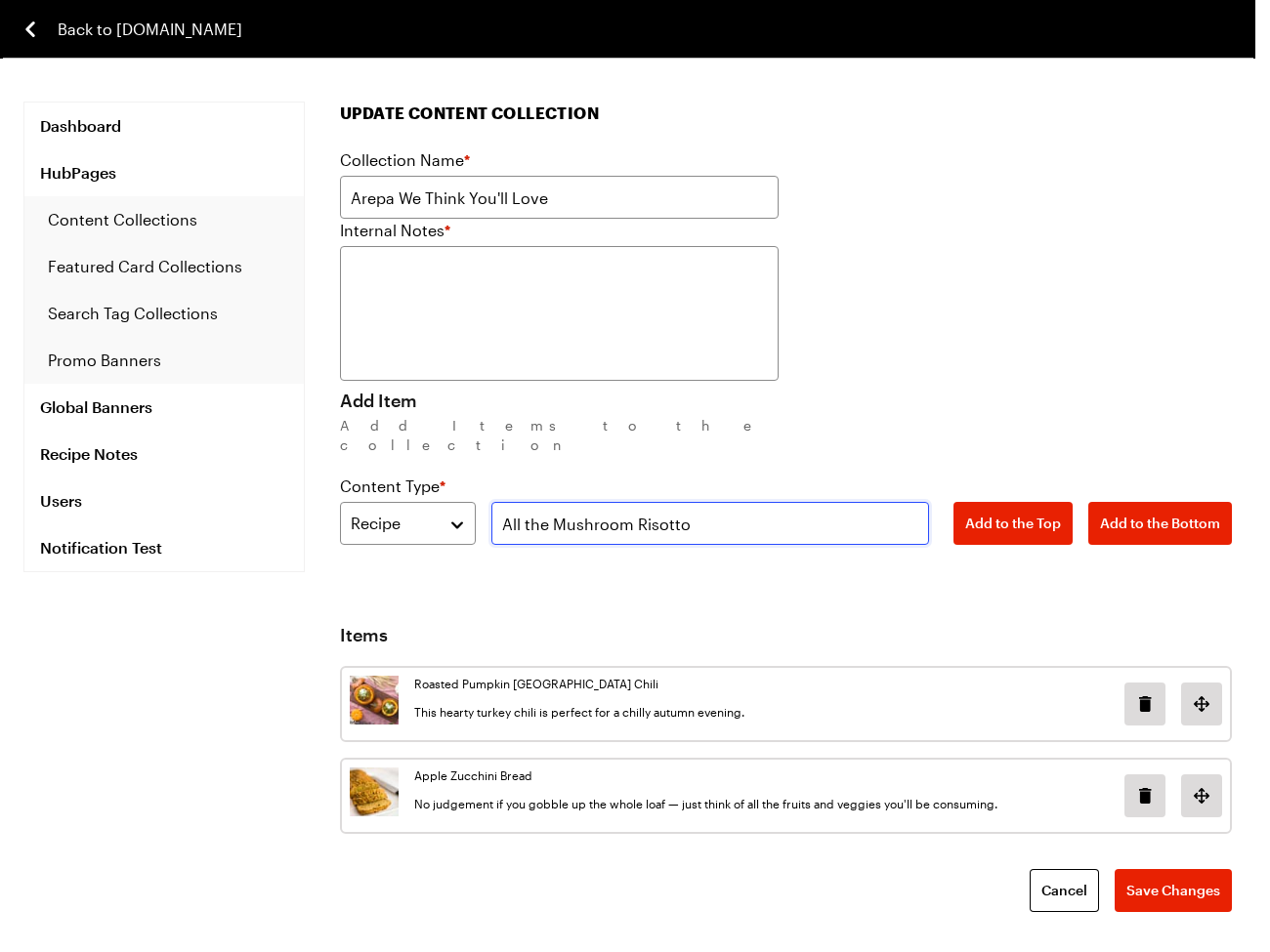
click at [743, 501] on input "All the Mushroom Risotto" at bounding box center [711, 522] width 439 height 43
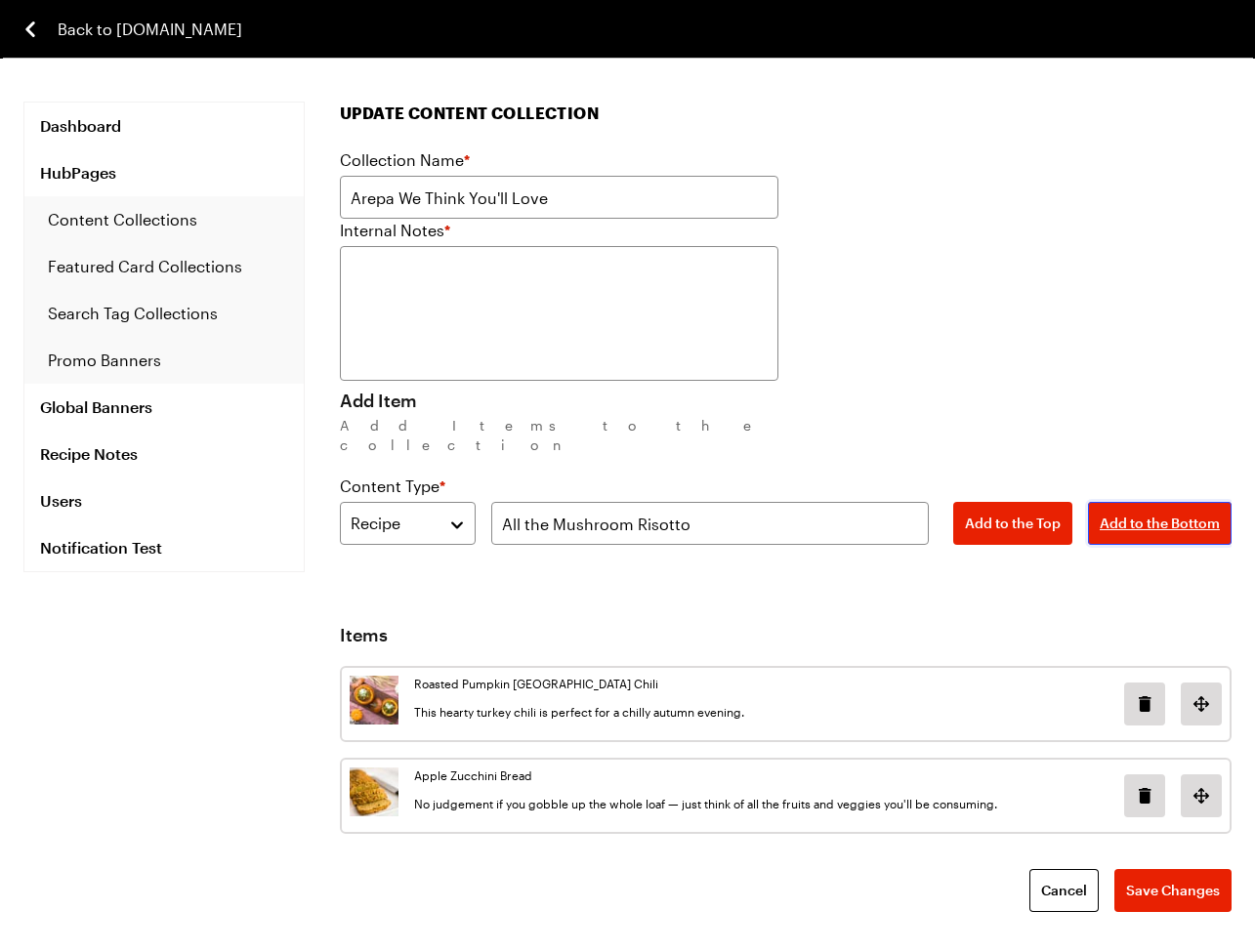
click at [1199, 516] on button "Add to the Bottom" at bounding box center [1159, 522] width 143 height 43
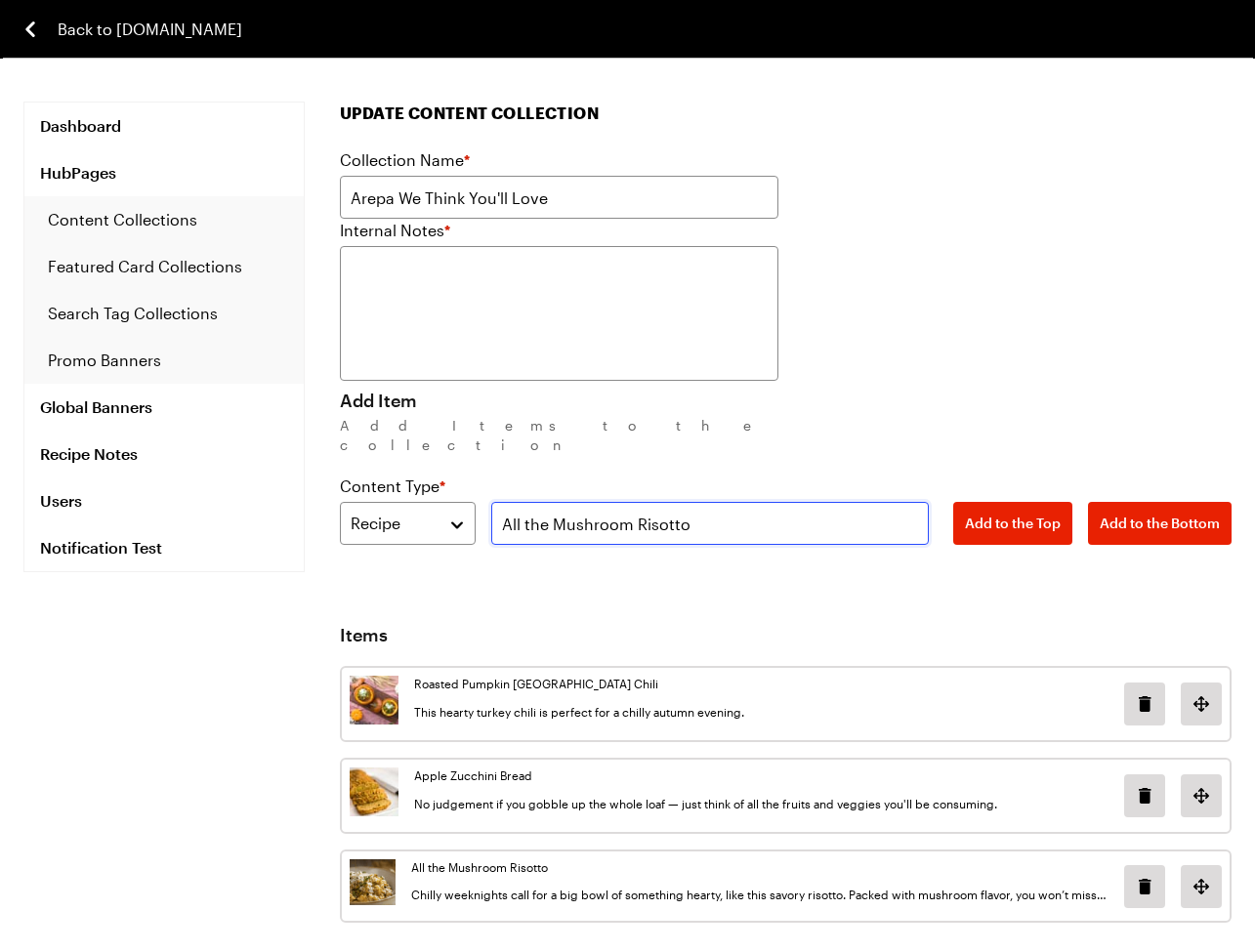
click at [713, 514] on input "All the Mushroom Risotto" at bounding box center [711, 522] width 439 height 43
paste input "Honey Bruschetta"
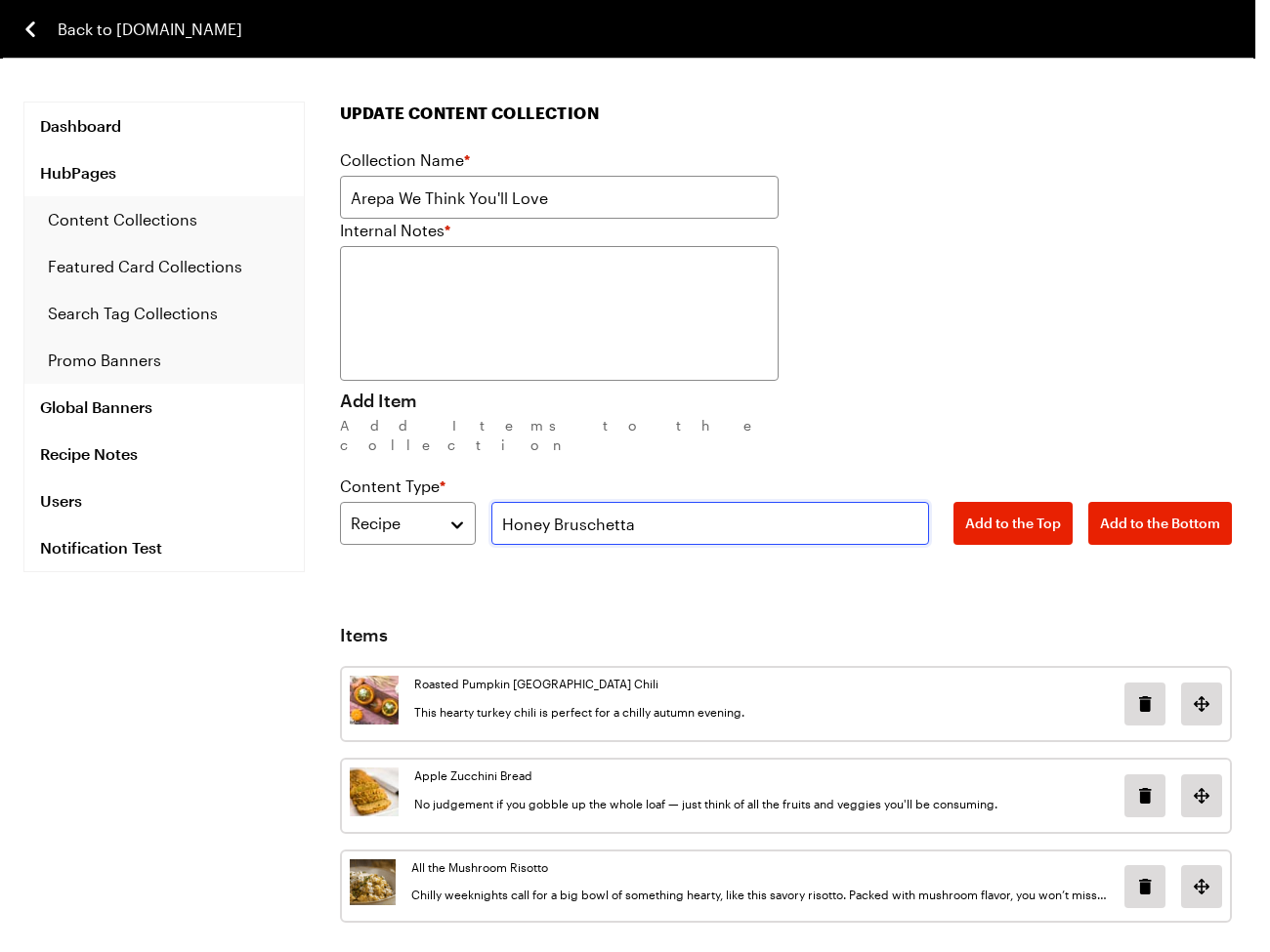
click at [796, 501] on input "Honey Bruschetta" at bounding box center [711, 522] width 439 height 43
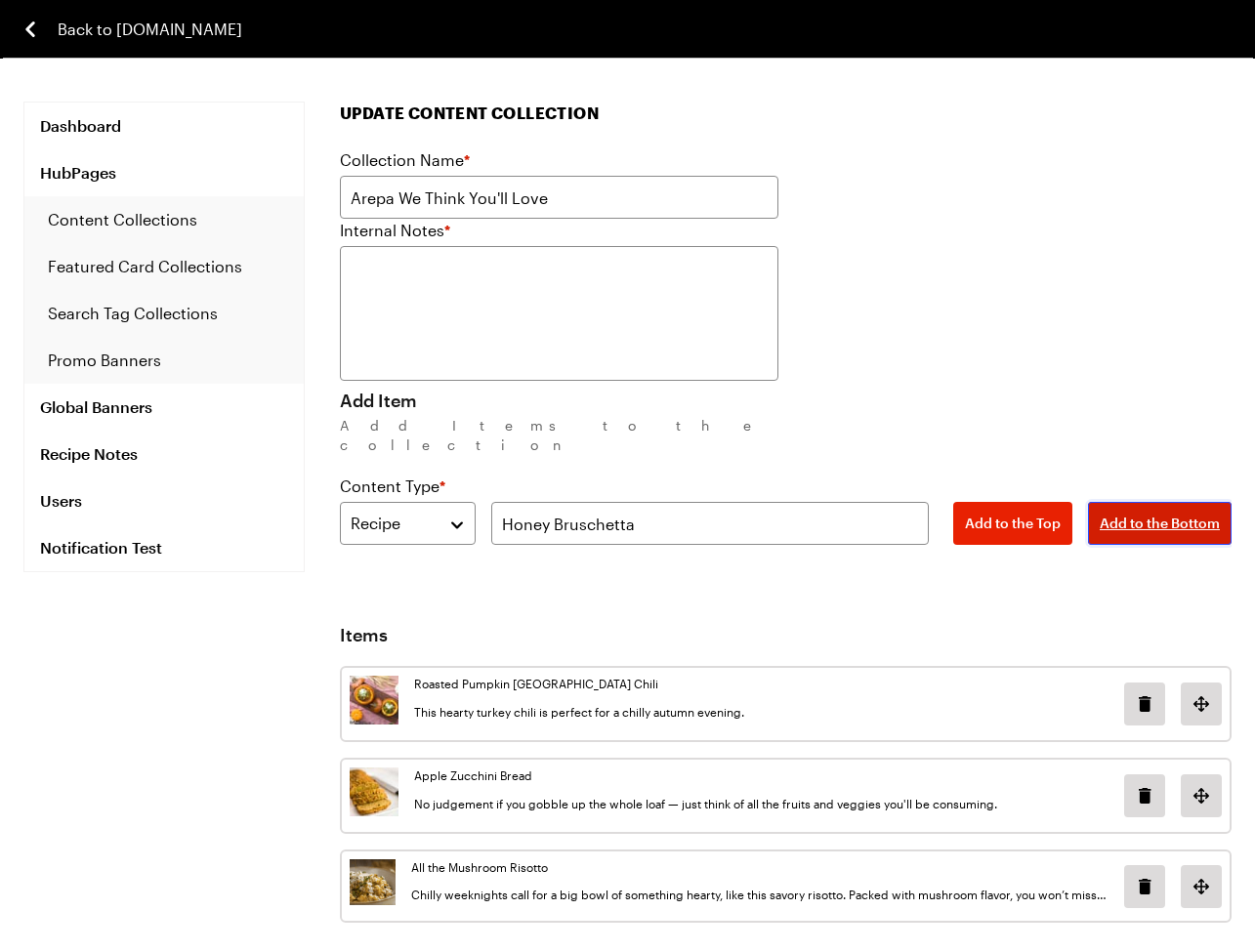
click at [1140, 513] on span "Add to the Bottom" at bounding box center [1159, 523] width 120 height 20
click at [689, 525] on div "Collection Name * Arepa We Think You'll Love Internal Notes * Add Item Add Item…" at bounding box center [786, 366] width 892 height 436
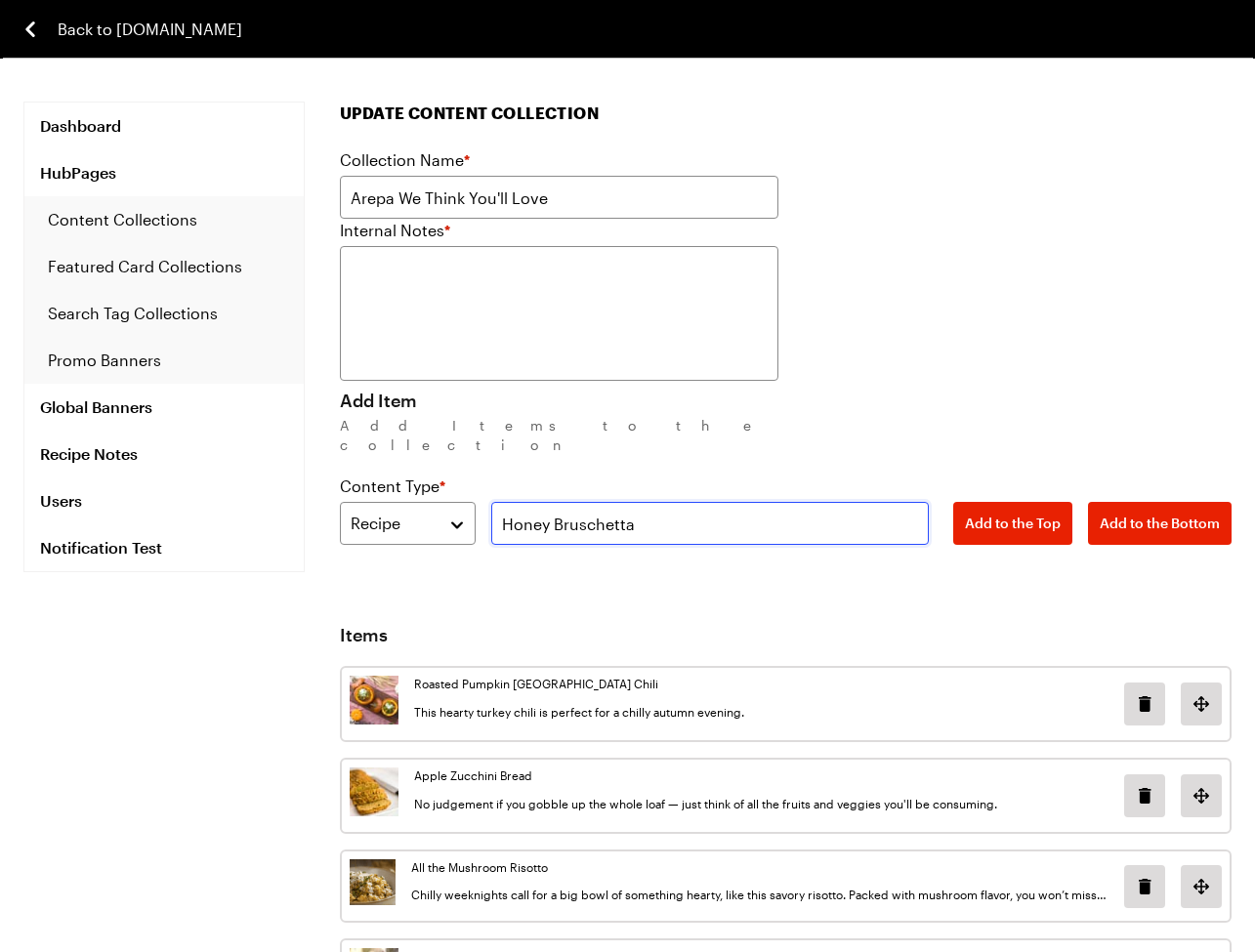
click at [689, 518] on input "Honey Bruschetta" at bounding box center [711, 522] width 439 height 43
paste input "Shepherd's Pie"
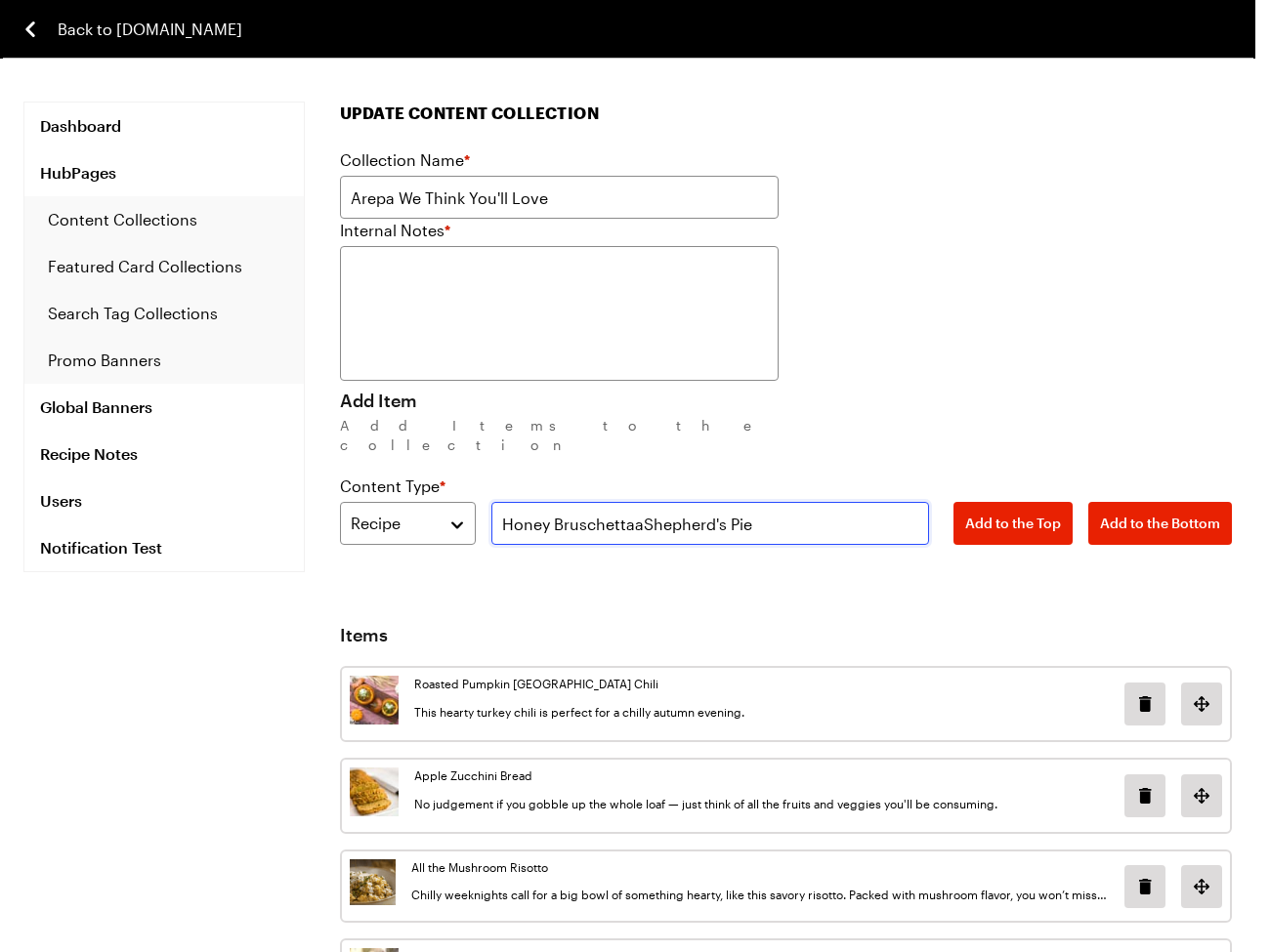
paste input "text"
click at [820, 517] on input "Shepherd's Pie" at bounding box center [711, 522] width 439 height 43
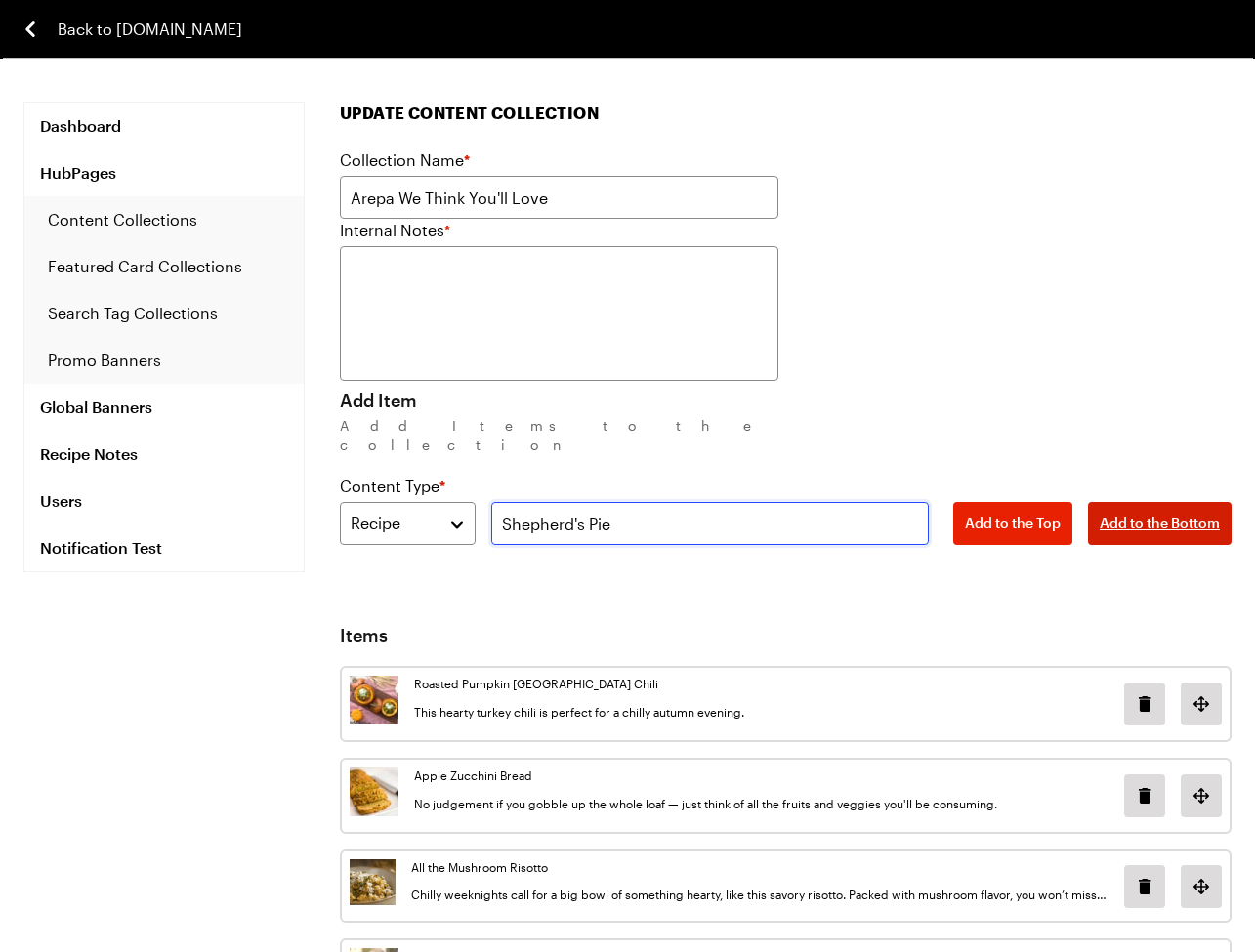
type input "Shepherd's Pie"
click at [1129, 501] on button "Add to the Bottom" at bounding box center [1159, 522] width 143 height 43
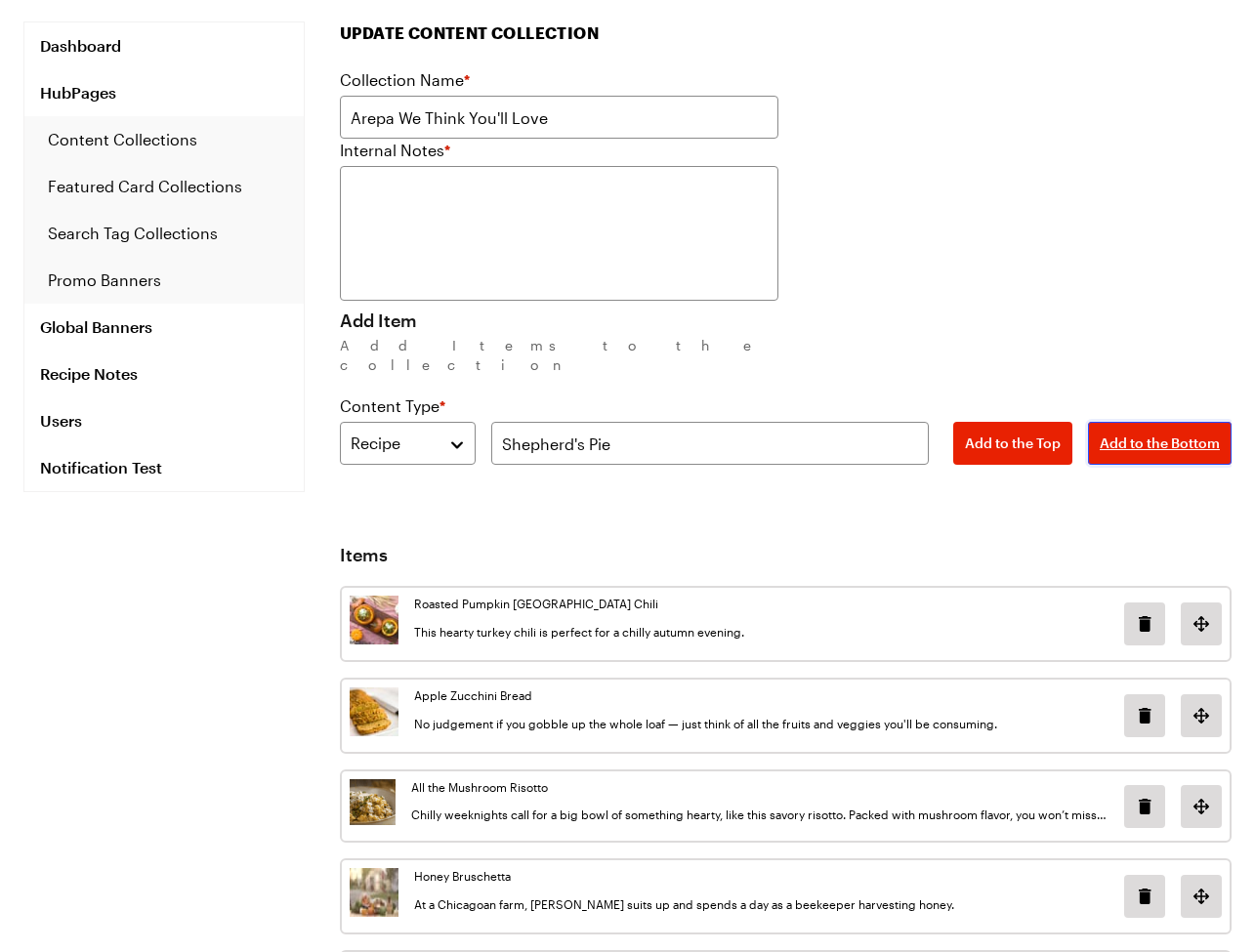
scroll to position [276, 0]
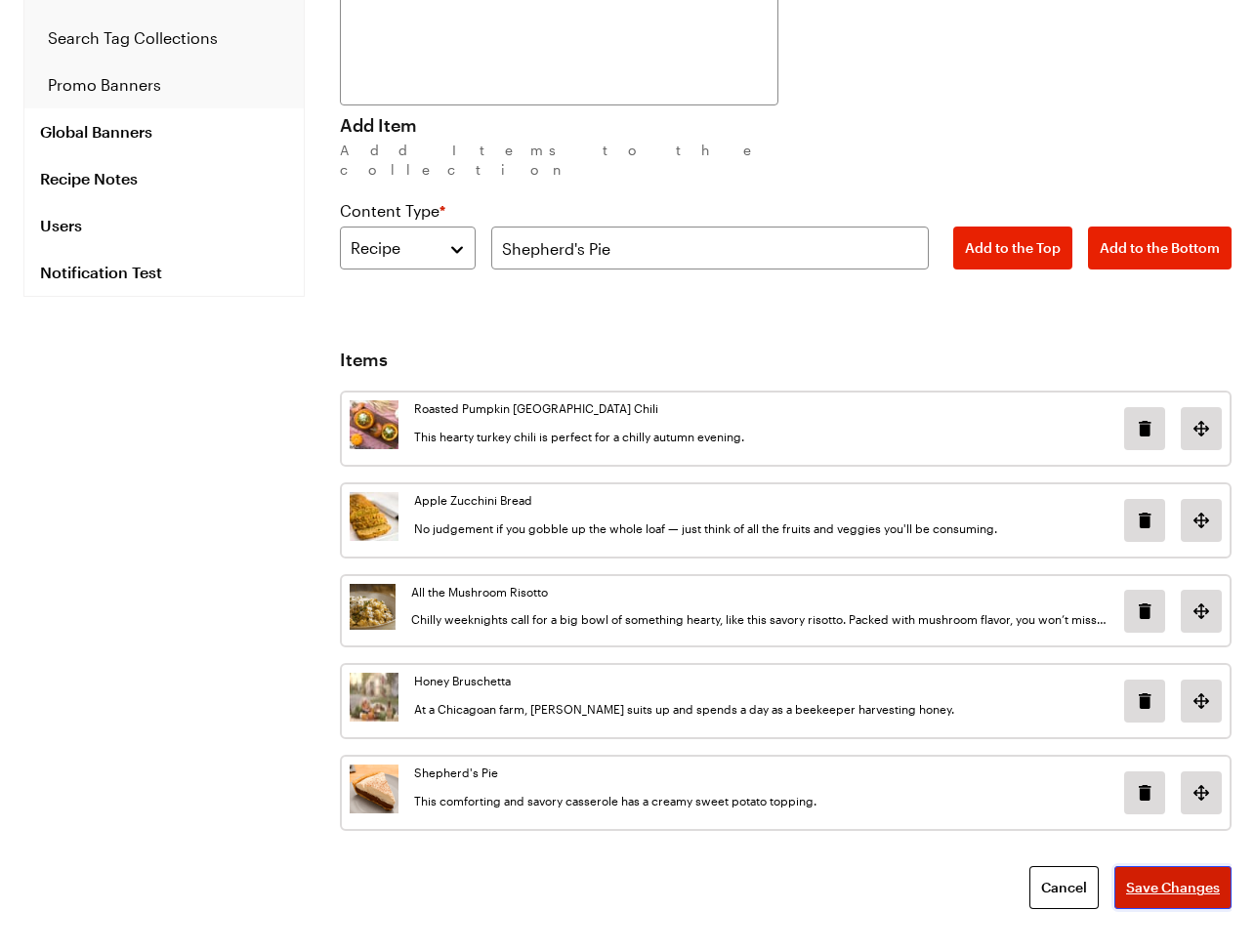
click at [1173, 865] on button "Save Changes" at bounding box center [1173, 886] width 117 height 43
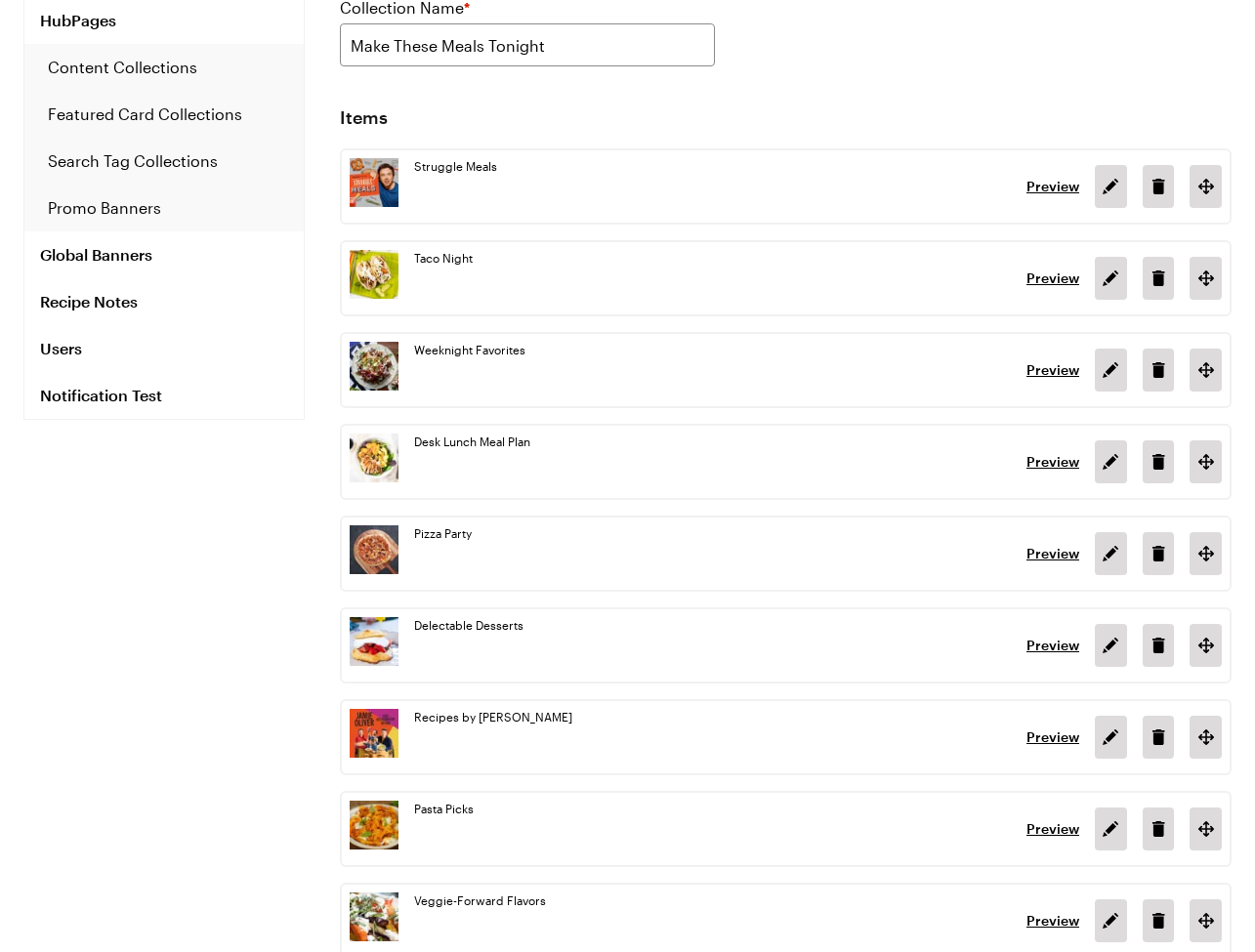
scroll to position [153, 0]
click at [1106, 374] on icon "Edit featured card in position 2" at bounding box center [1111, 369] width 24 height 24
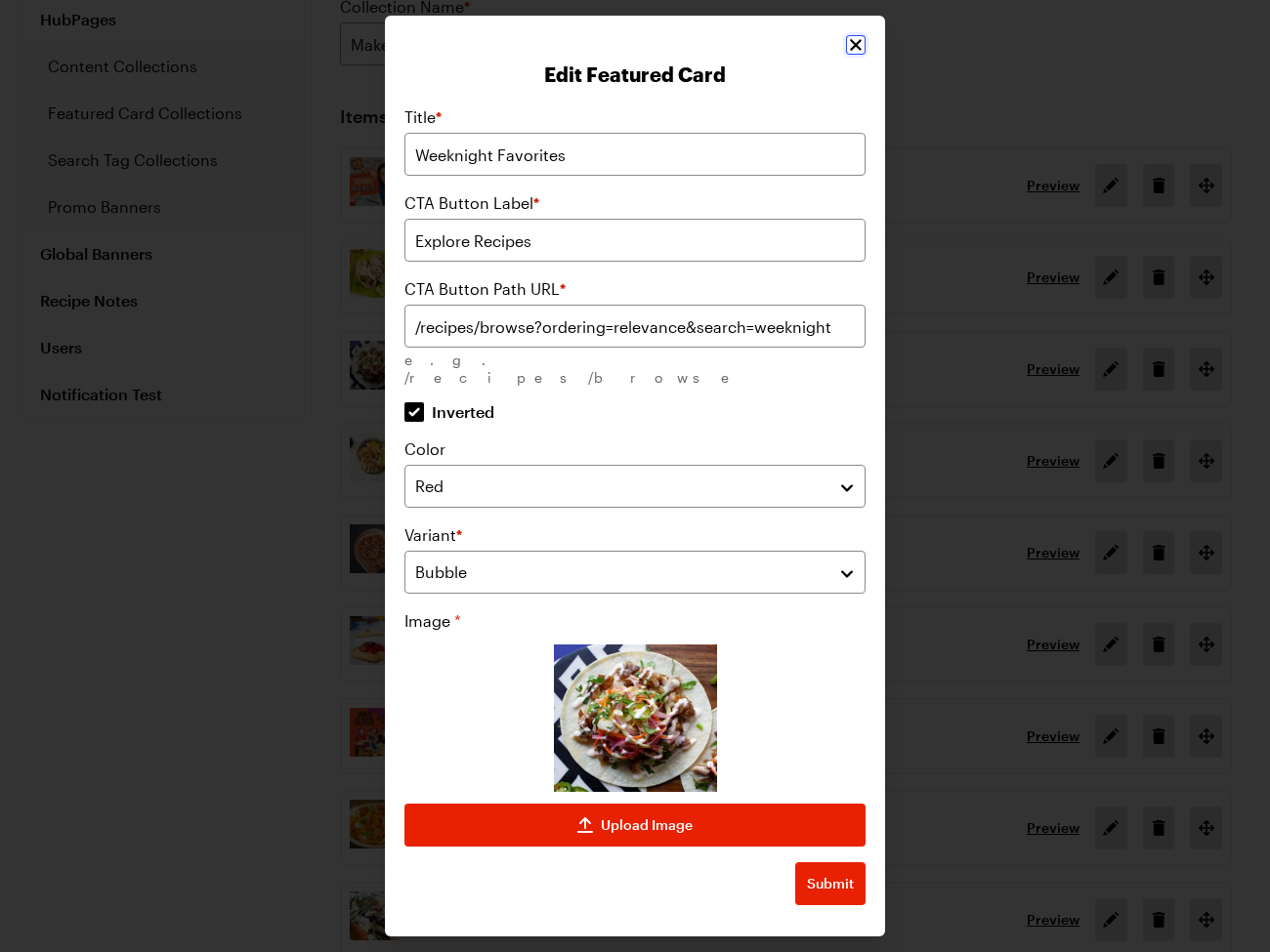
click at [850, 50] on icon "Close" at bounding box center [856, 45] width 20 height 20
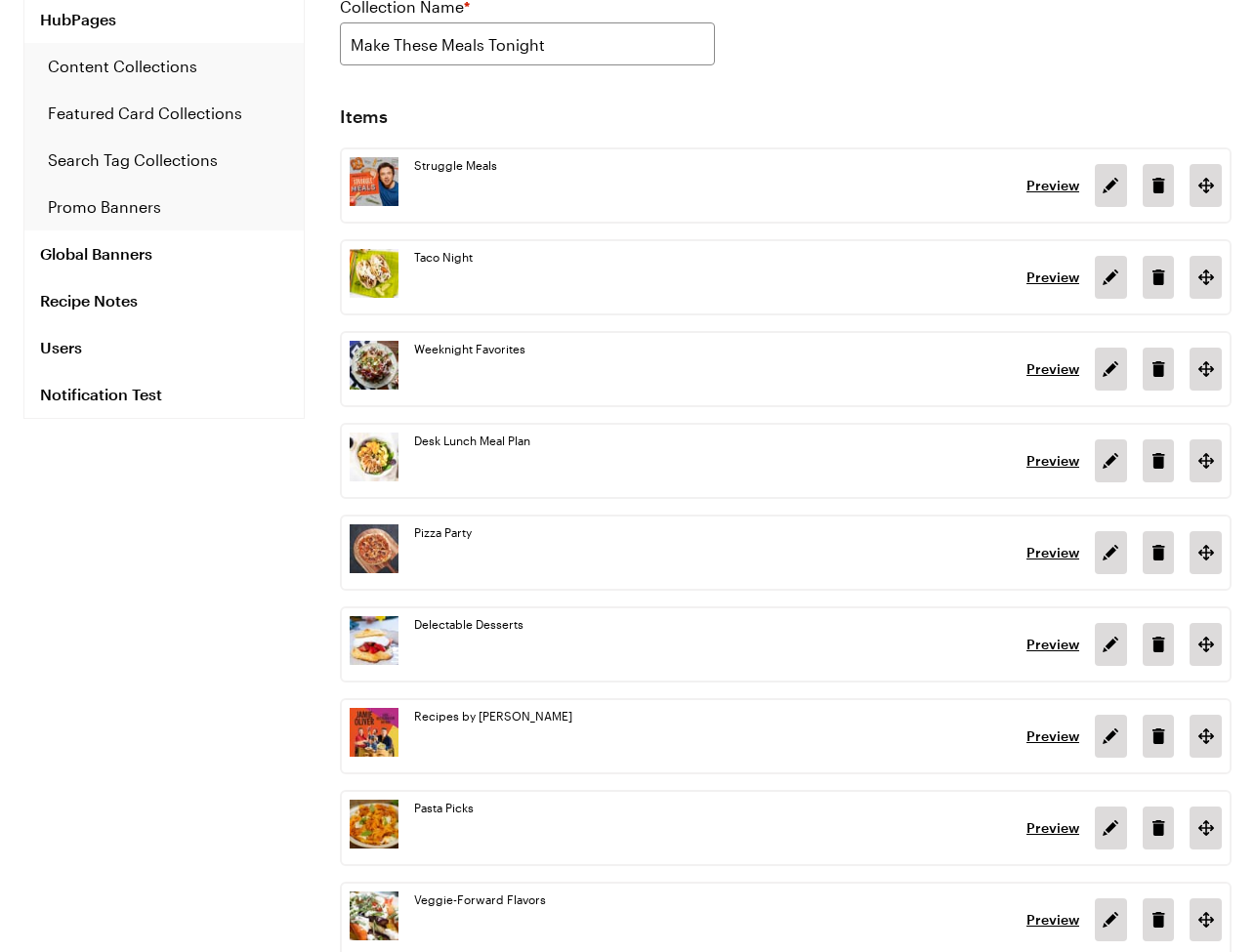
scroll to position [439, 0]
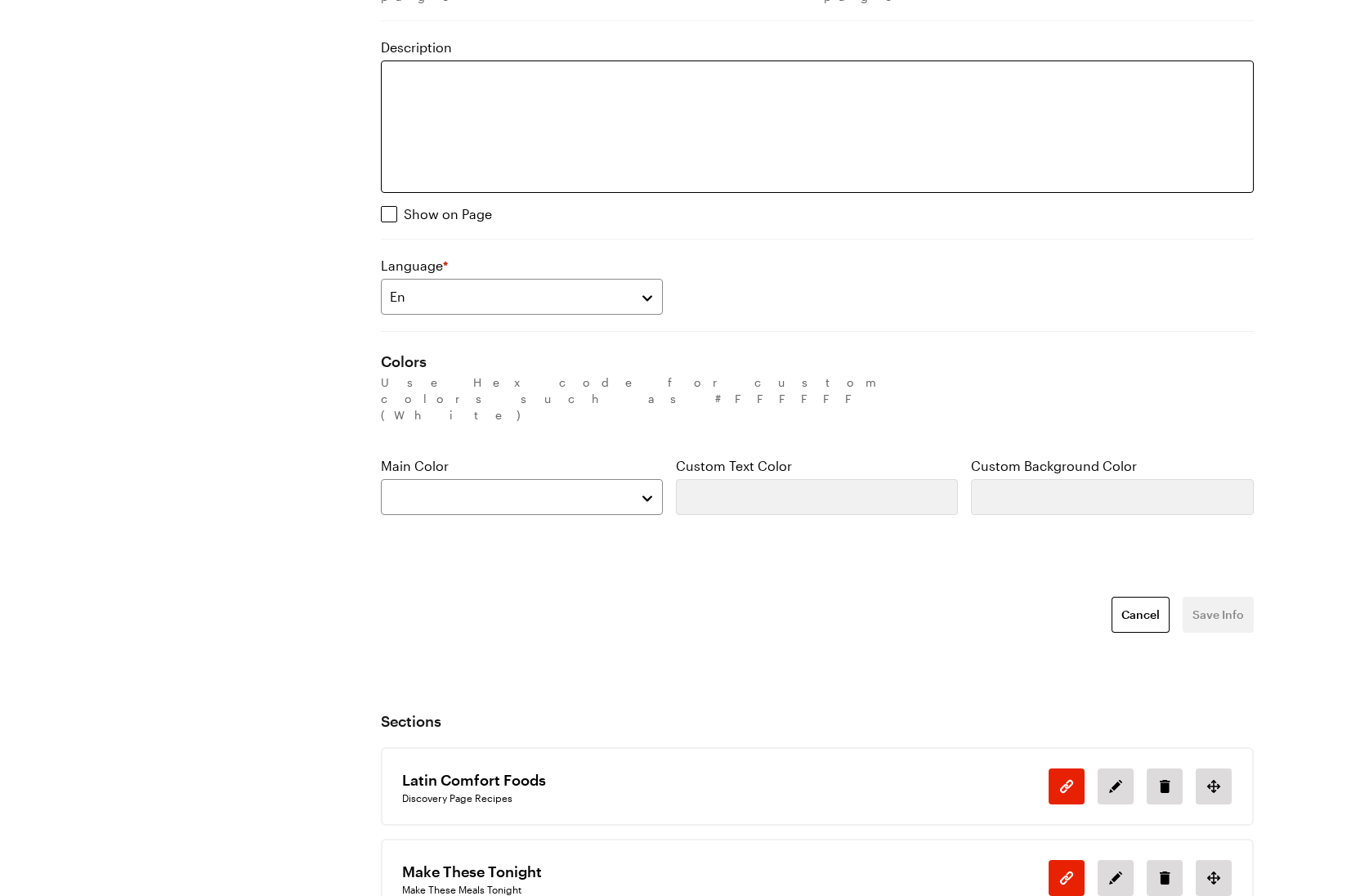
scroll to position [753, 0]
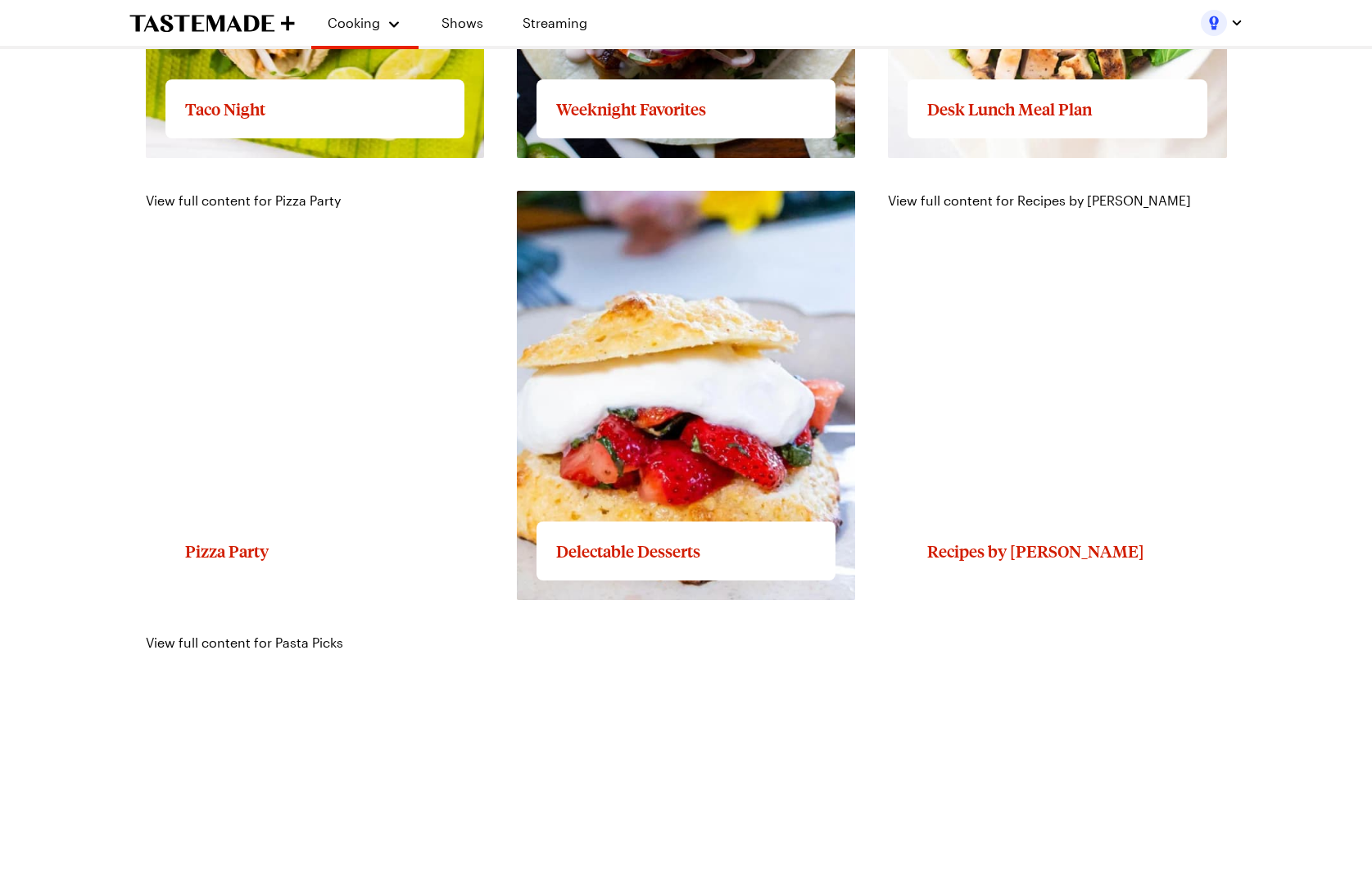
scroll to position [2867, 0]
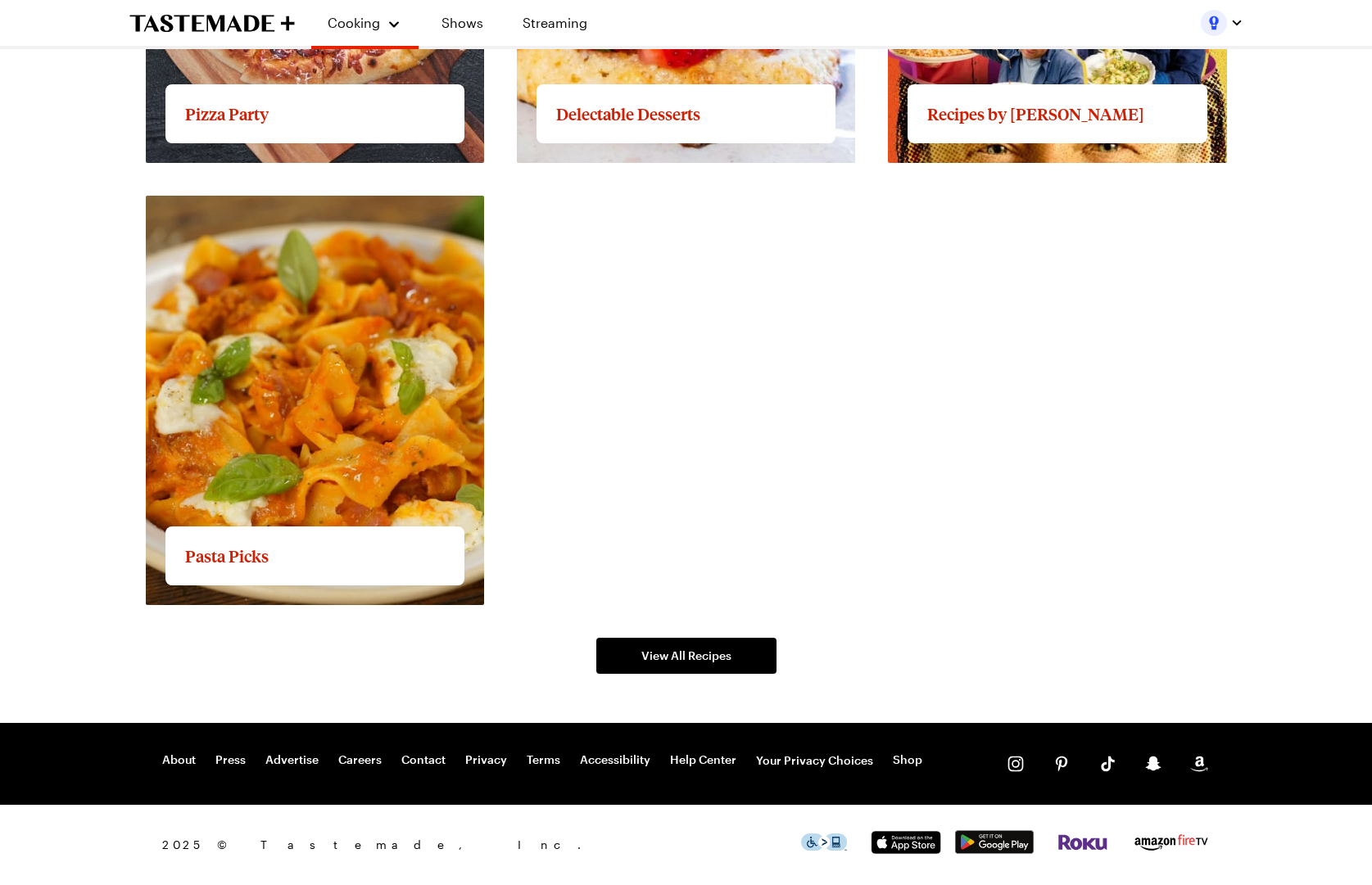
drag, startPoint x: 686, startPoint y: 688, endPoint x: 686, endPoint y: 680, distance: 8.0
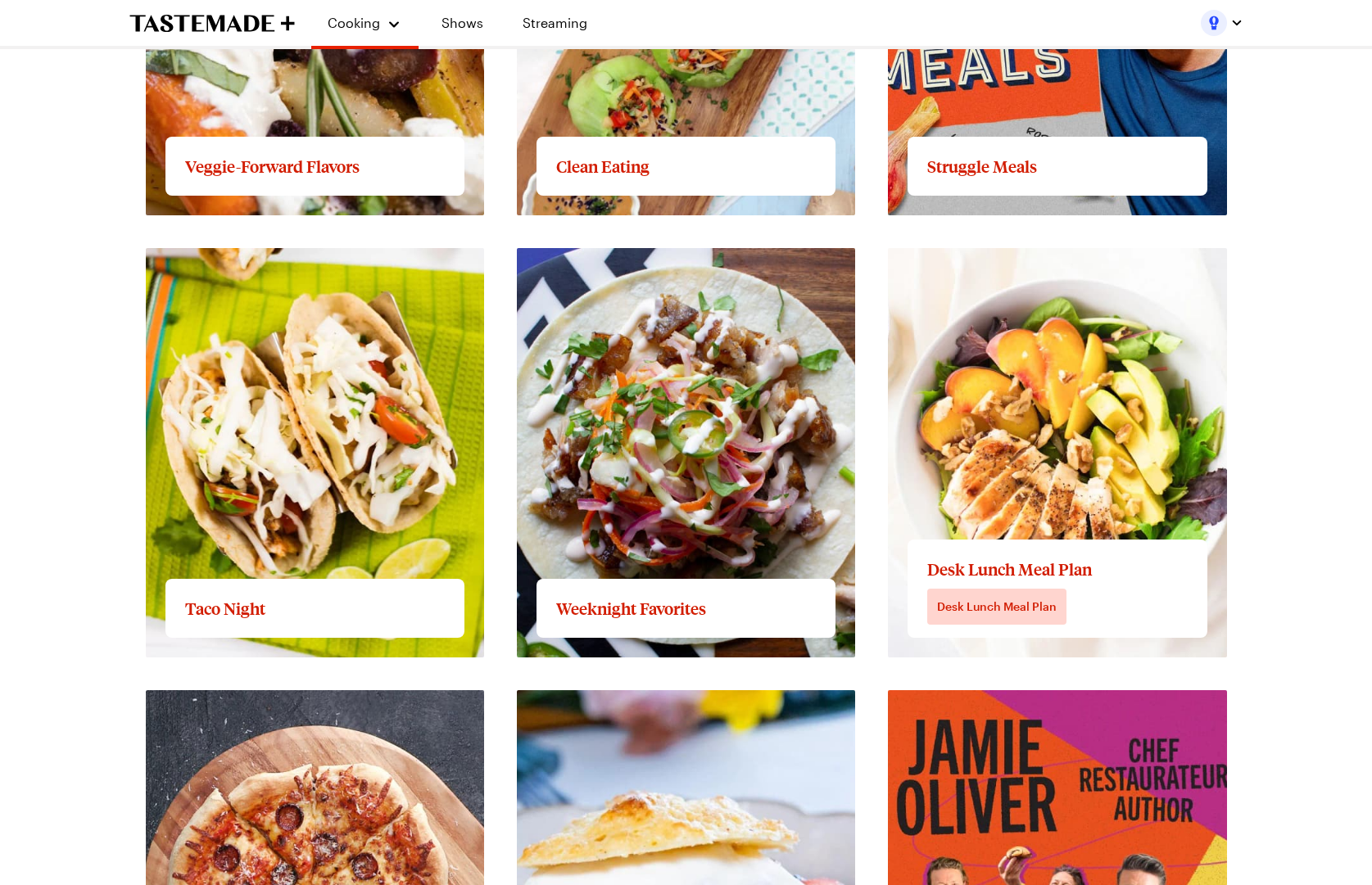
scroll to position [2195, 0]
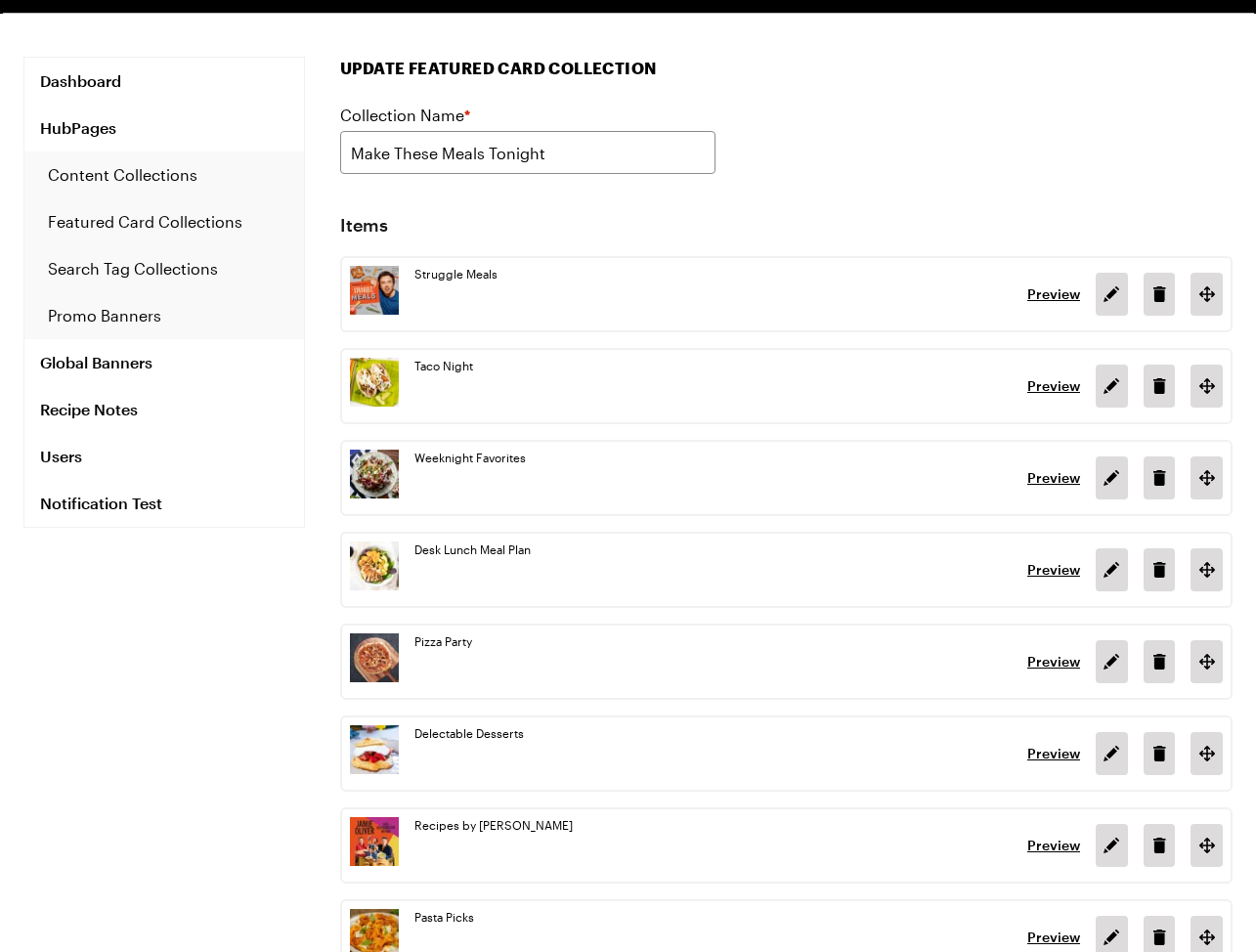
scroll to position [155, 0]
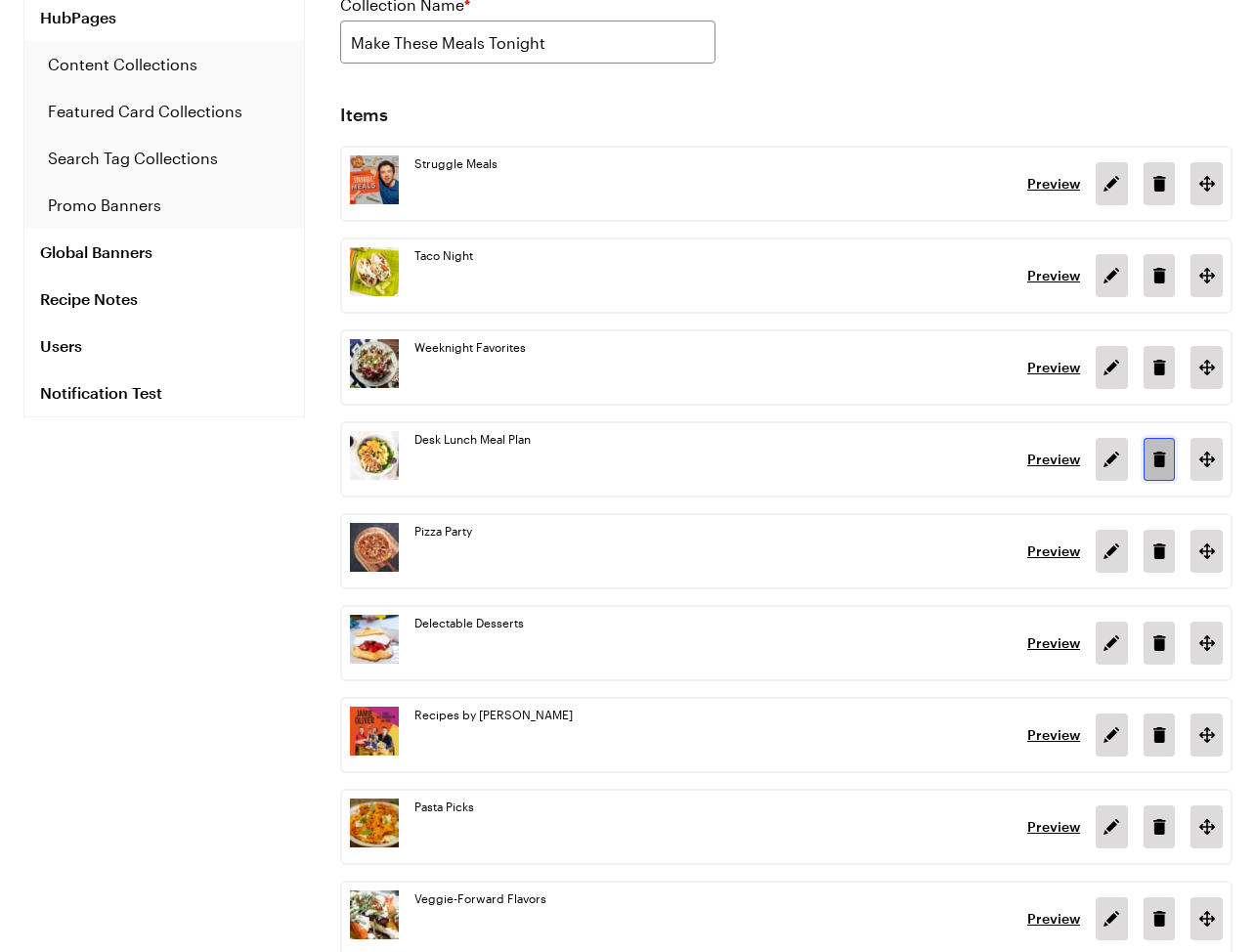
click at [1170, 461] on icon "Delete featured card in position 3" at bounding box center [1159, 459] width 24 height 24
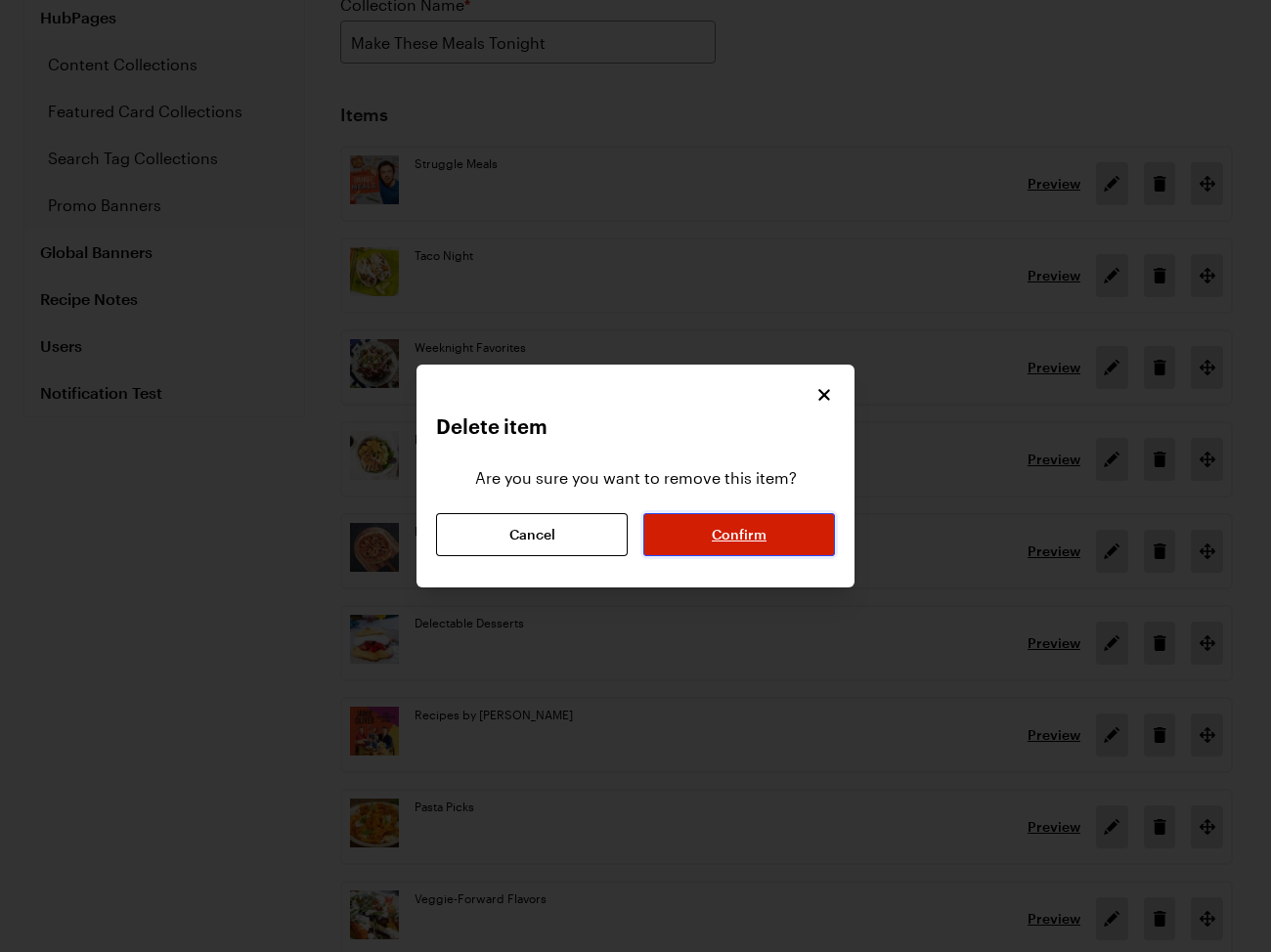
click at [754, 527] on span "Confirm" at bounding box center [738, 535] width 55 height 20
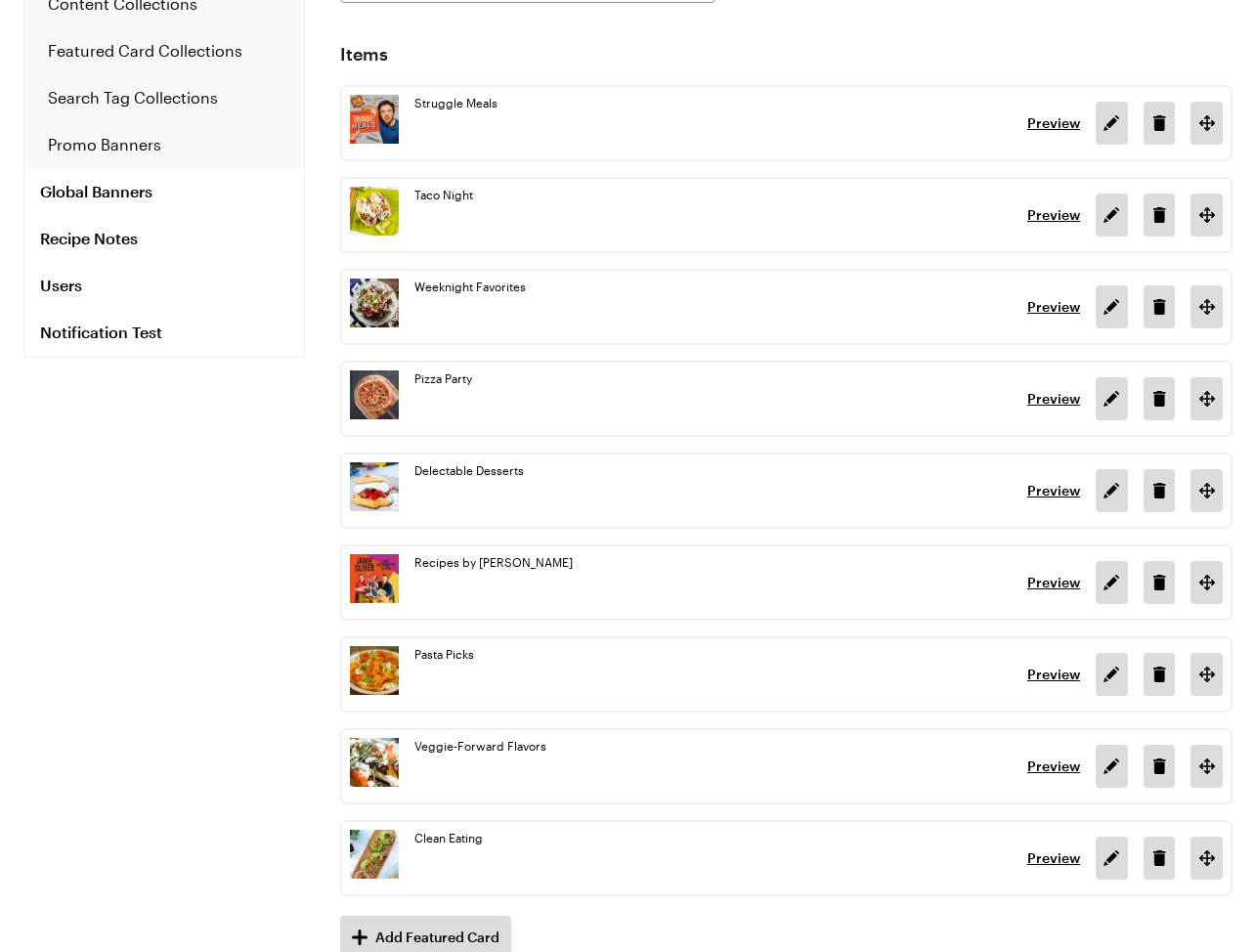
scroll to position [348, 0]
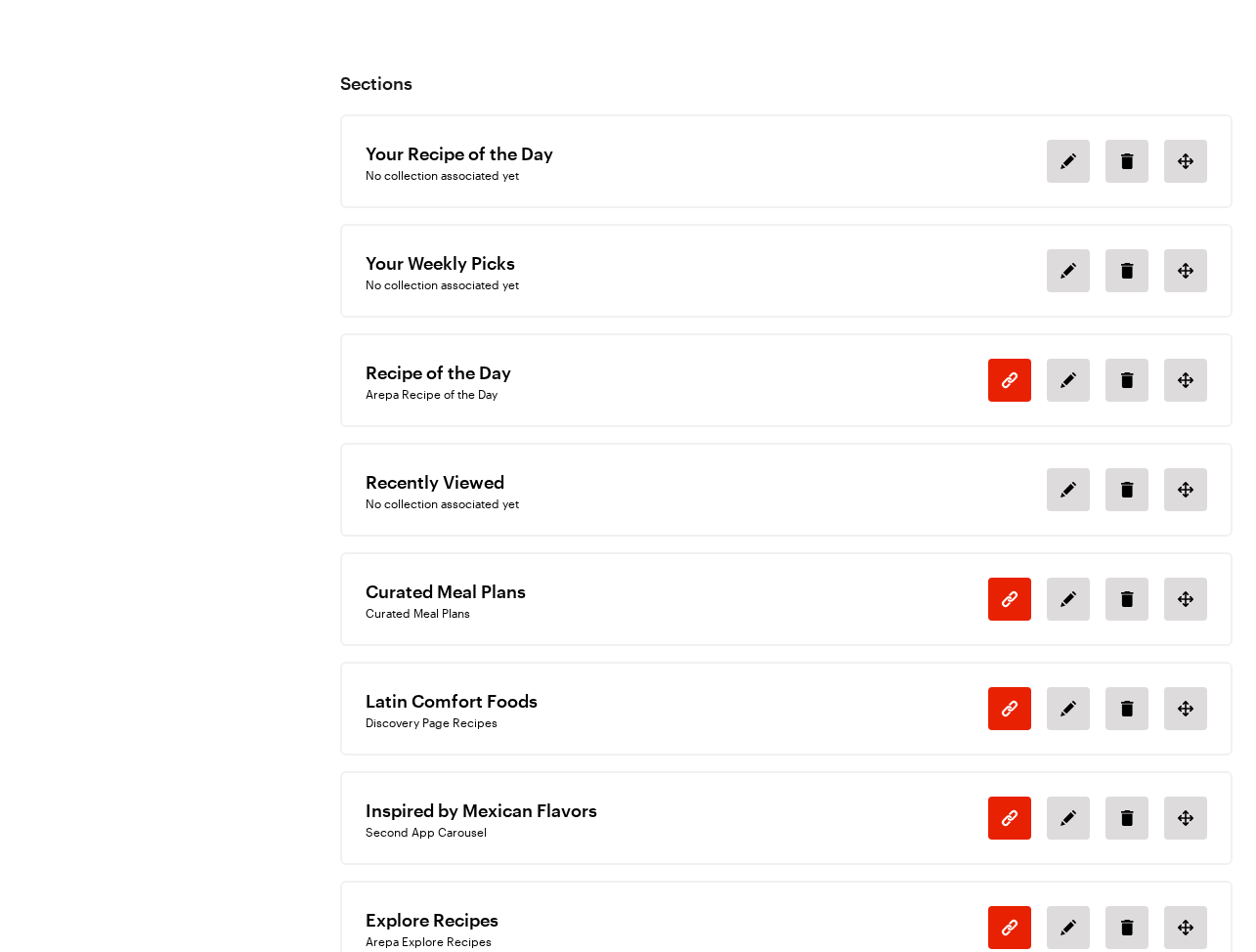
scroll to position [1620, 0]
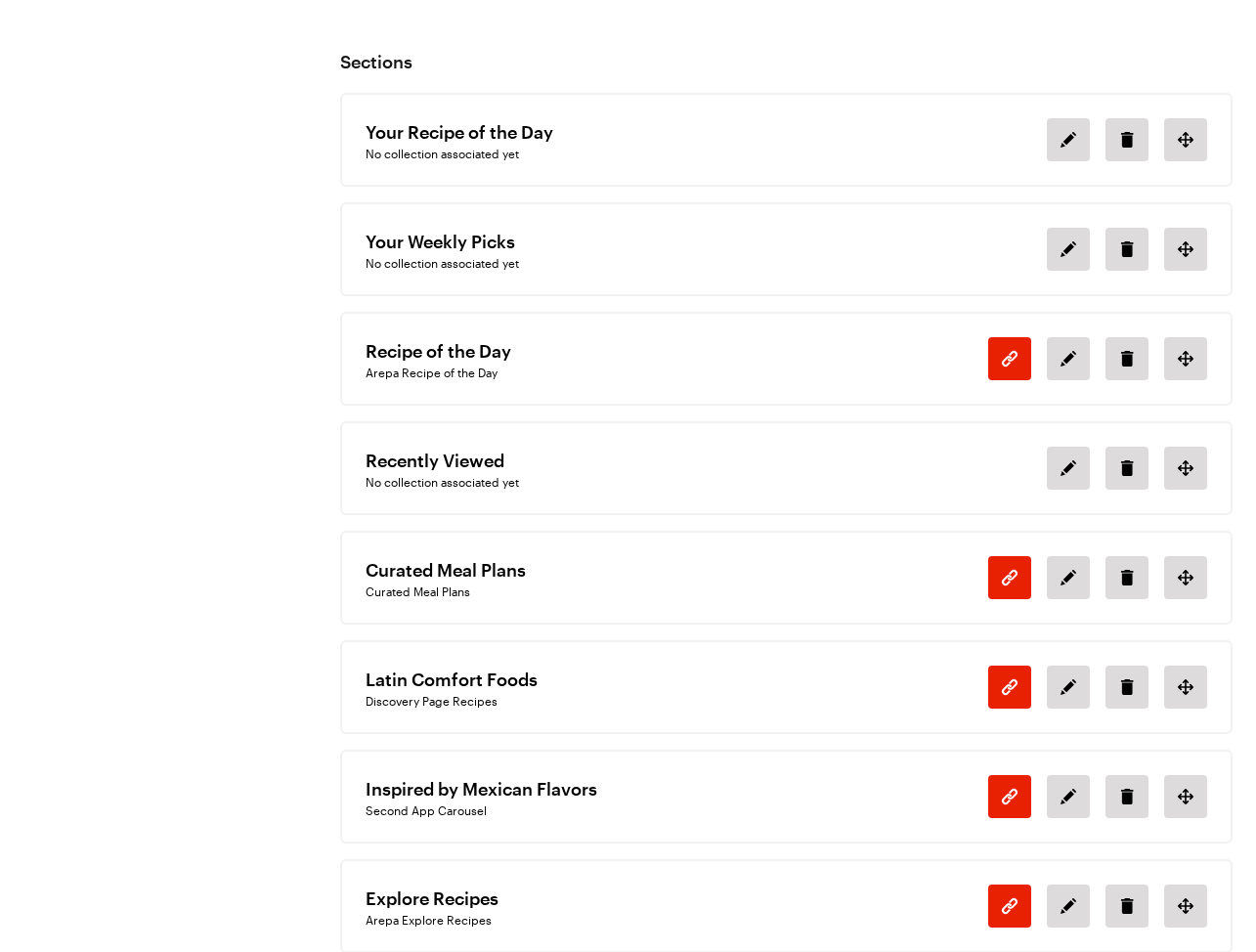
click at [441, 584] on div "Curated Meal Plans" at bounding box center [615, 592] width 498 height 16
click at [445, 556] on p "Curated Meal Plans" at bounding box center [615, 569] width 498 height 27
